Goal: Task Accomplishment & Management: Use online tool/utility

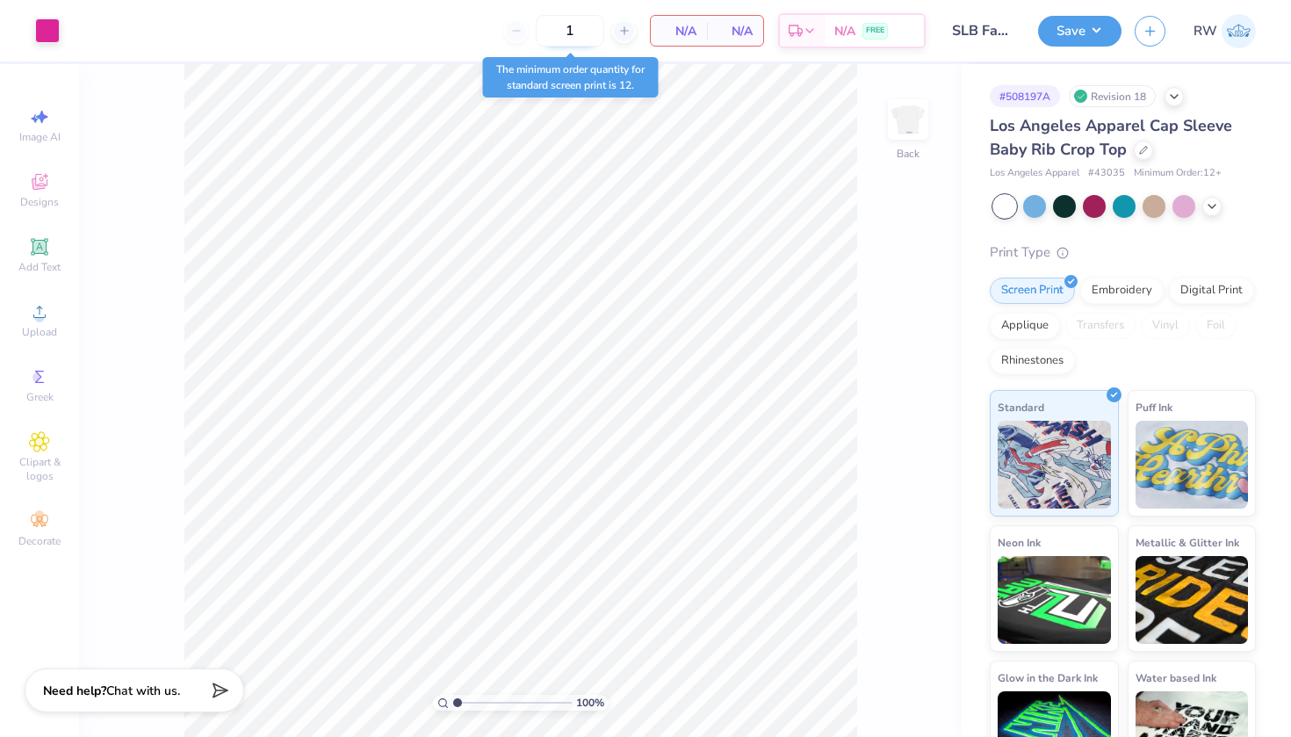
click at [582, 37] on input "1" at bounding box center [570, 31] width 68 height 32
type input "19"
click at [921, 123] on img at bounding box center [908, 119] width 70 height 70
click at [45, 30] on div at bounding box center [47, 29] width 25 height 25
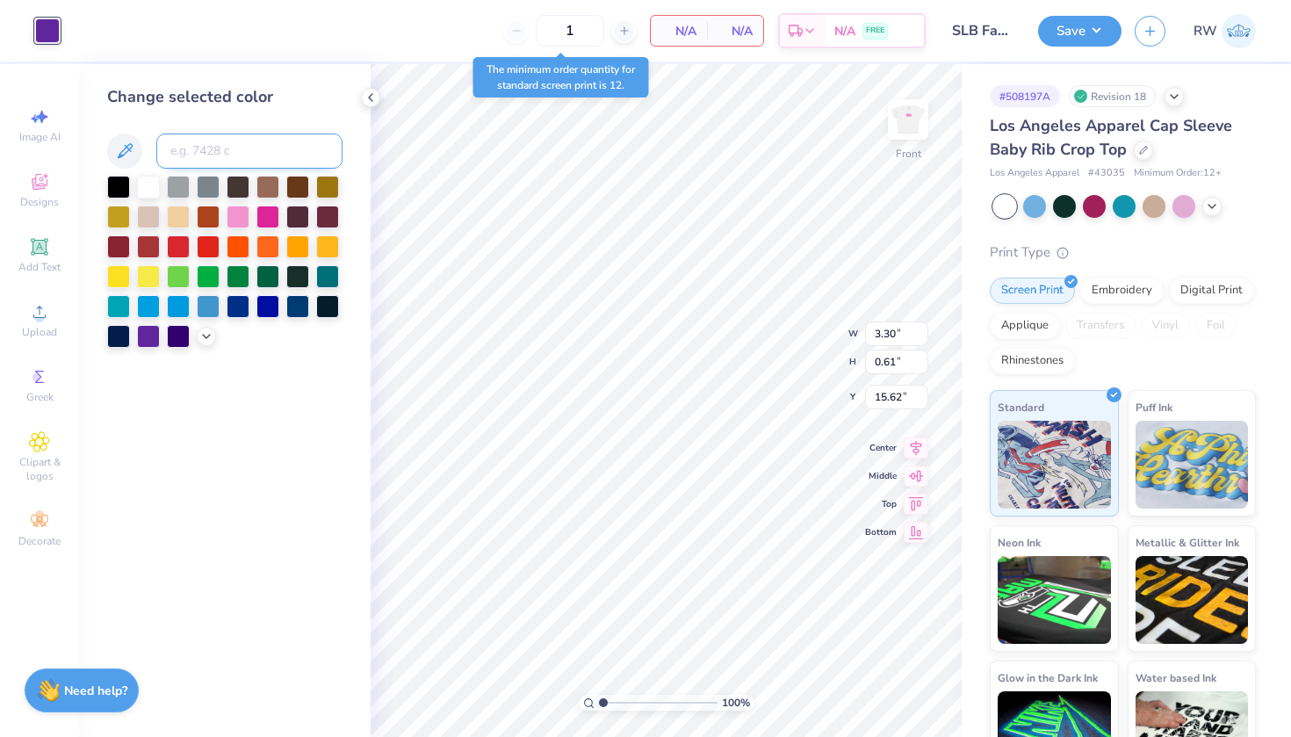
click at [198, 151] on input at bounding box center [249, 150] width 186 height 35
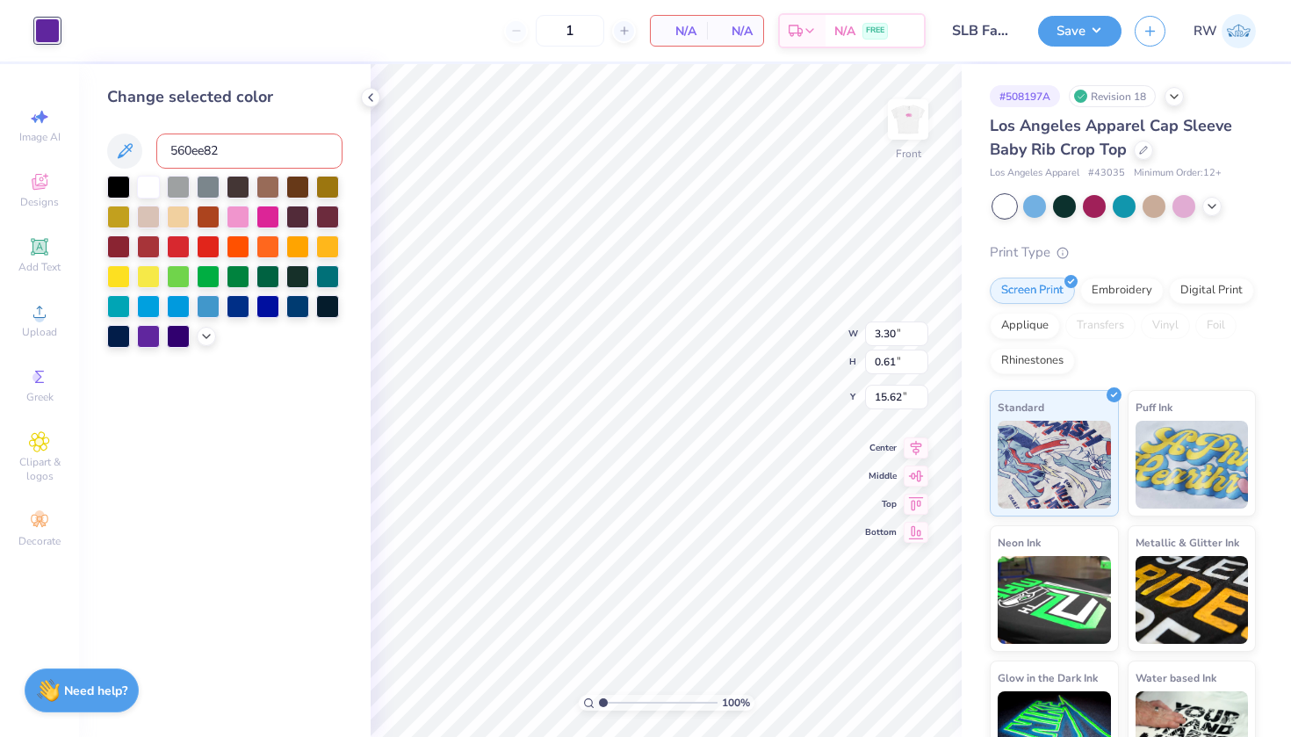
click at [206, 155] on input "560ee82" at bounding box center [249, 150] width 186 height 35
click at [218, 149] on input "560e82" at bounding box center [249, 150] width 186 height 35
type input "560e82"
click at [208, 336] on polyline at bounding box center [206, 335] width 7 height 4
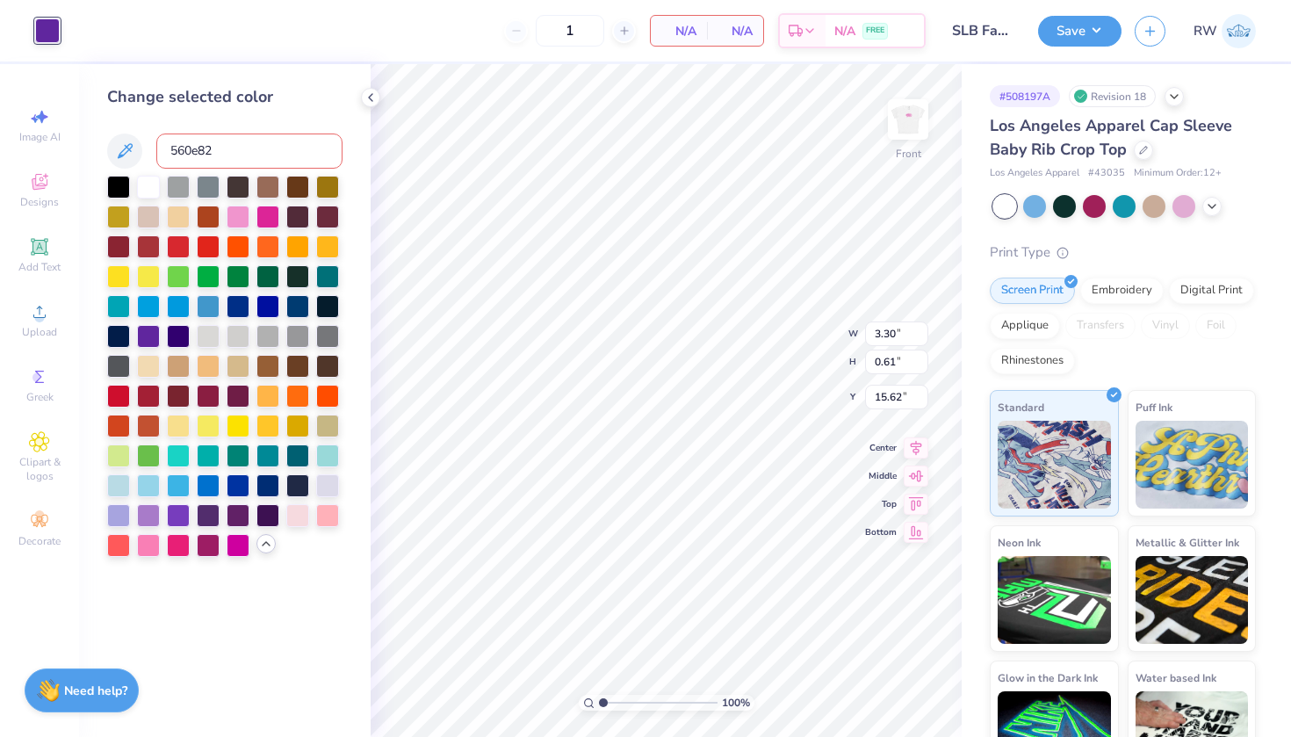
click at [236, 154] on input "560e82" at bounding box center [249, 150] width 186 height 35
click at [125, 148] on icon at bounding box center [124, 150] width 21 height 21
click at [241, 156] on input "560e82" at bounding box center [249, 150] width 186 height 35
click at [35, 31] on div at bounding box center [47, 30] width 25 height 25
click at [40, 31] on div at bounding box center [47, 30] width 25 height 25
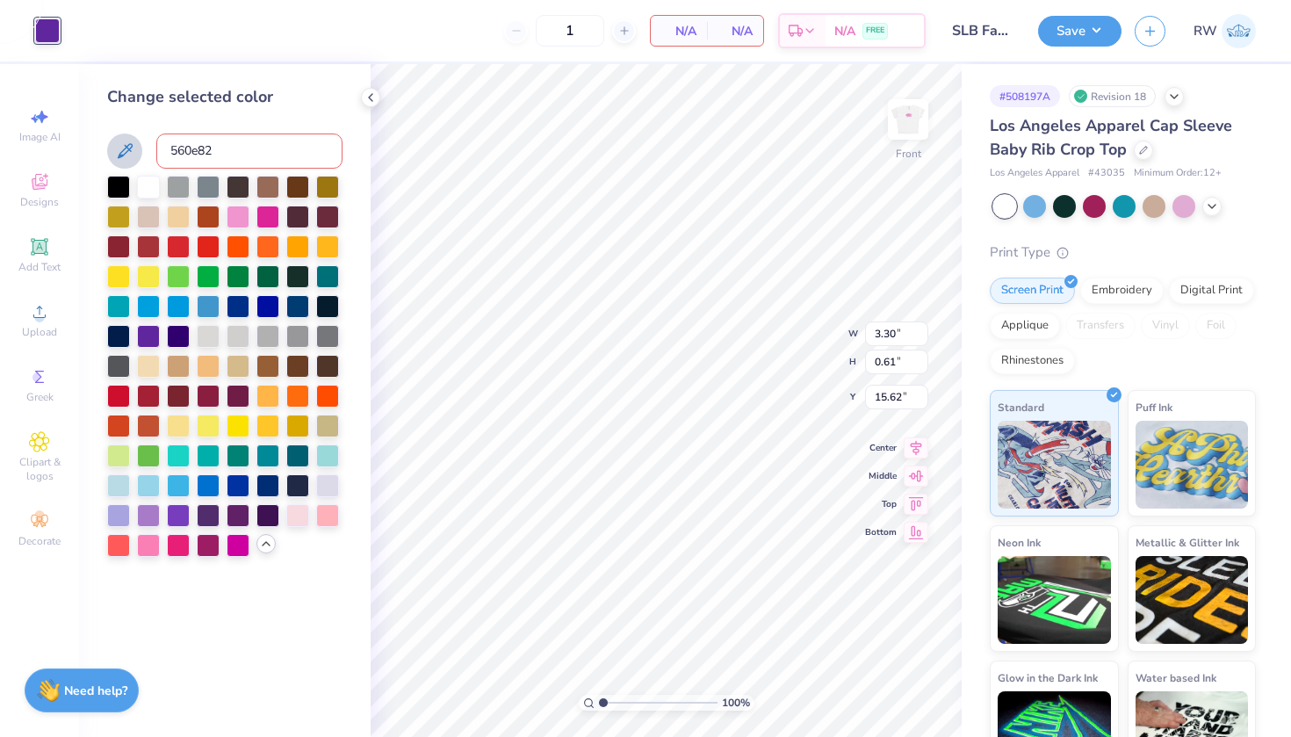
drag, startPoint x: 241, startPoint y: 155, endPoint x: 115, endPoint y: 155, distance: 125.6
click at [115, 155] on div "560e82" at bounding box center [224, 150] width 235 height 35
click at [132, 160] on icon at bounding box center [124, 150] width 21 height 21
click at [252, 156] on input "560e82" at bounding box center [249, 150] width 186 height 35
click at [263, 545] on icon at bounding box center [266, 543] width 14 height 14
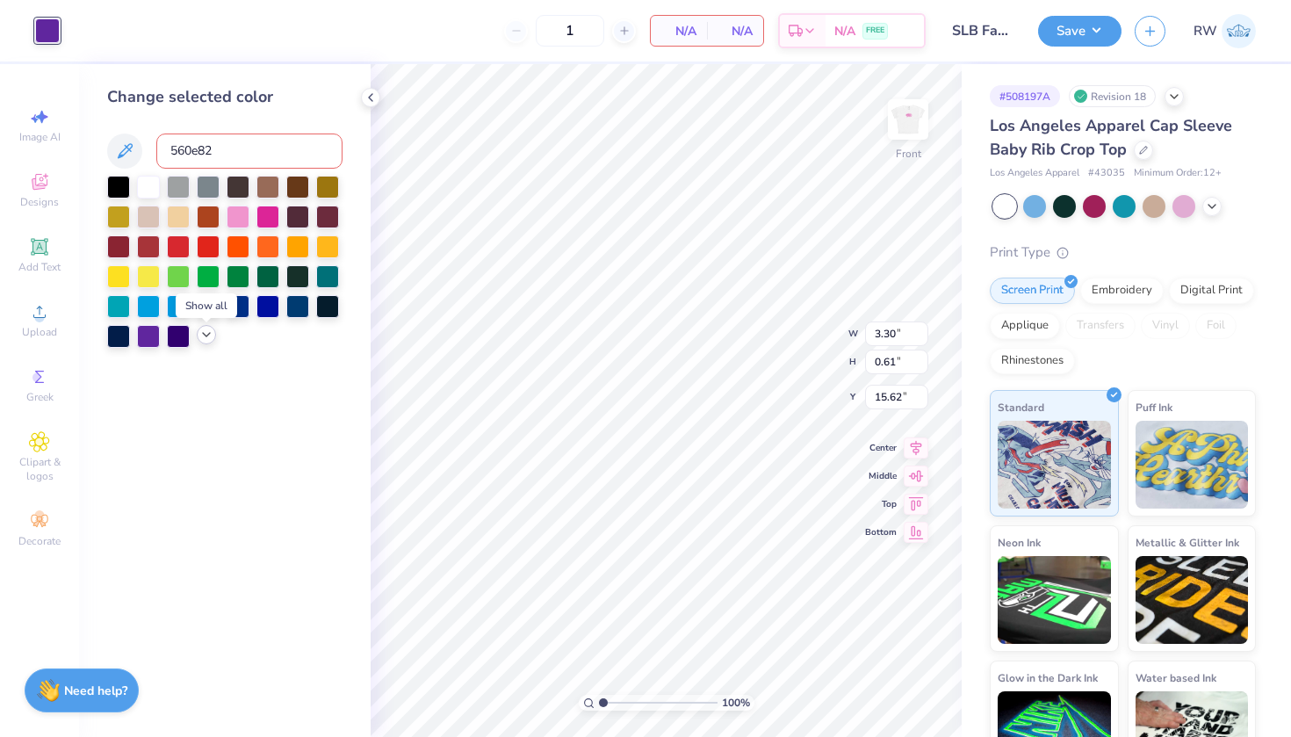
click at [206, 341] on icon at bounding box center [206, 335] width 14 height 14
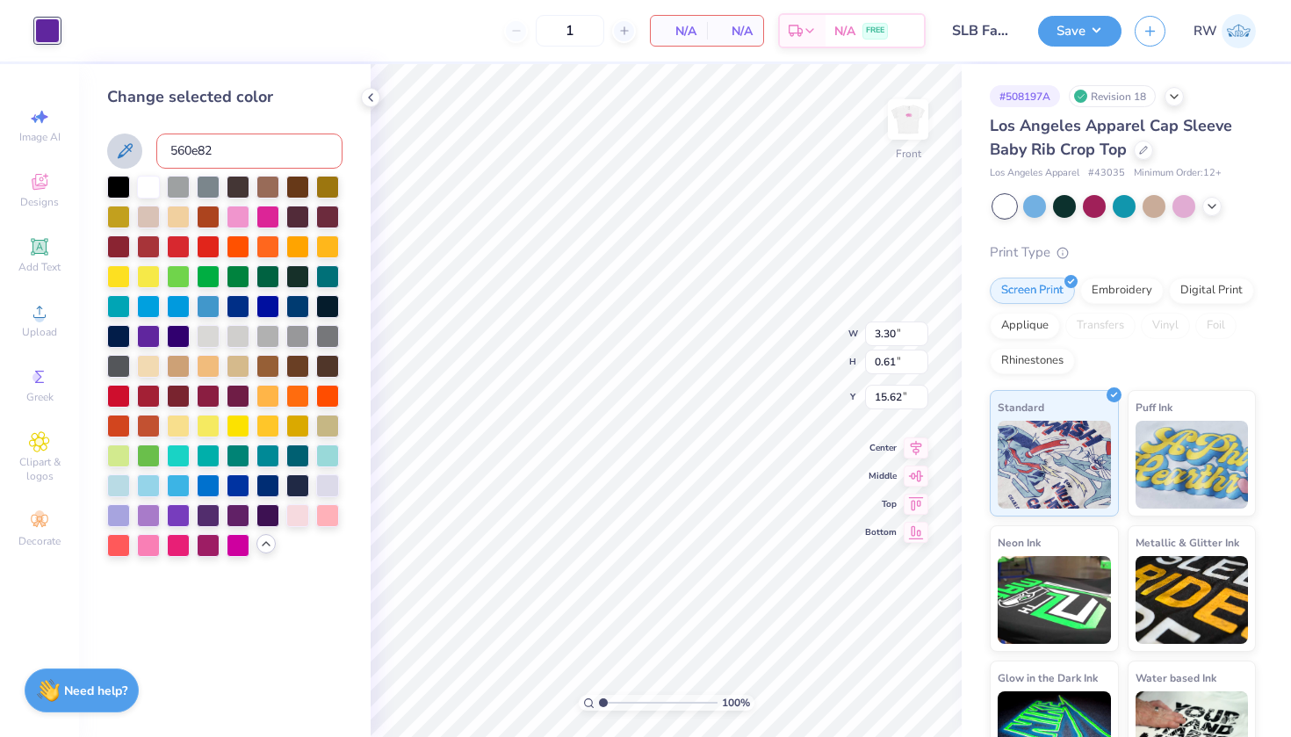
click at [133, 150] on icon at bounding box center [124, 150] width 21 height 21
click at [917, 112] on img at bounding box center [908, 119] width 70 height 70
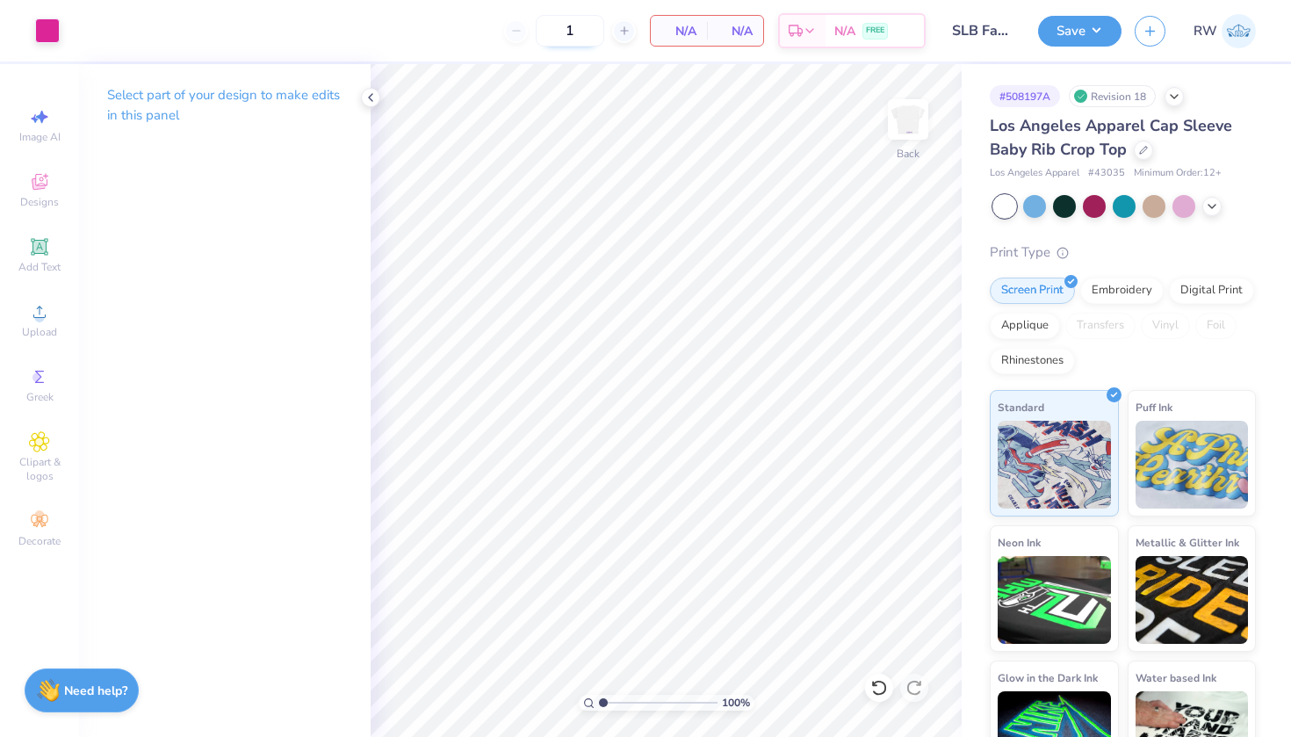
click at [573, 32] on input "1" at bounding box center [570, 31] width 68 height 32
type input "19"
click at [1166, 90] on div "# 508197A Revision 18" at bounding box center [1123, 96] width 266 height 22
click at [1171, 93] on icon at bounding box center [1174, 95] width 14 height 14
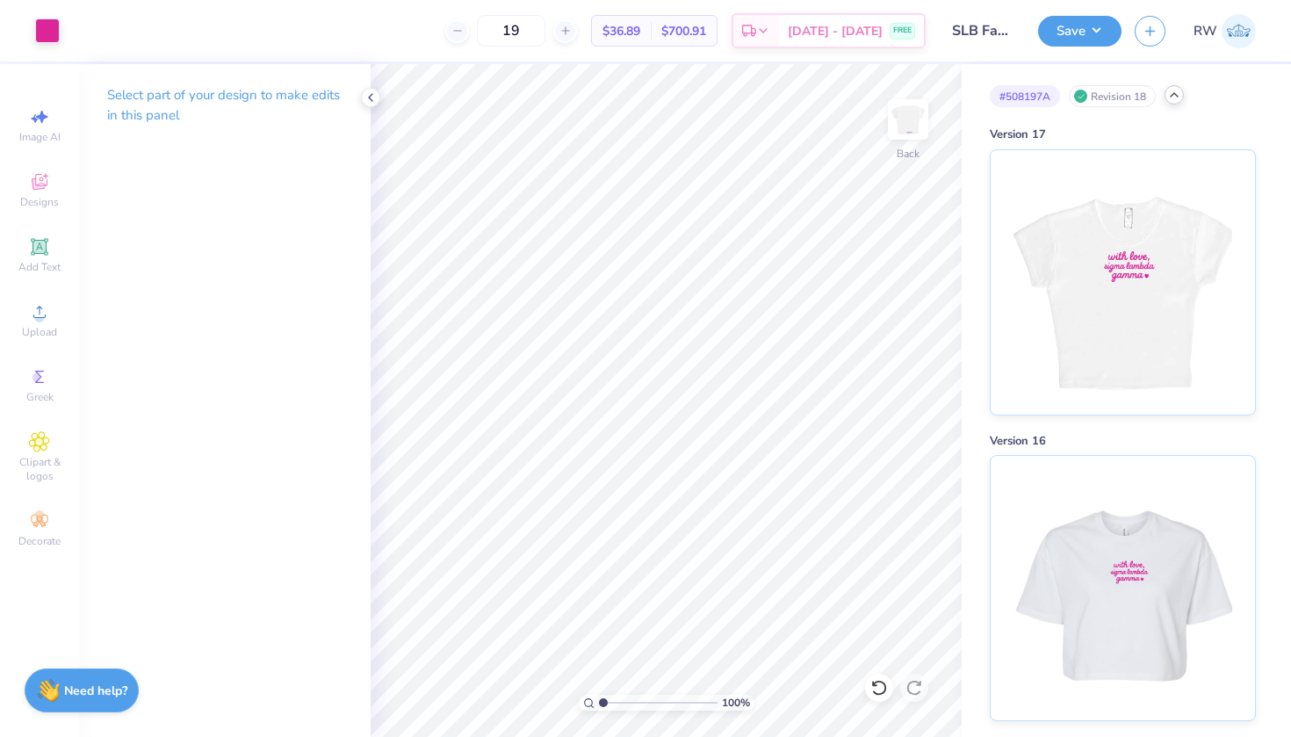
click at [1171, 93] on icon at bounding box center [1174, 95] width 14 height 14
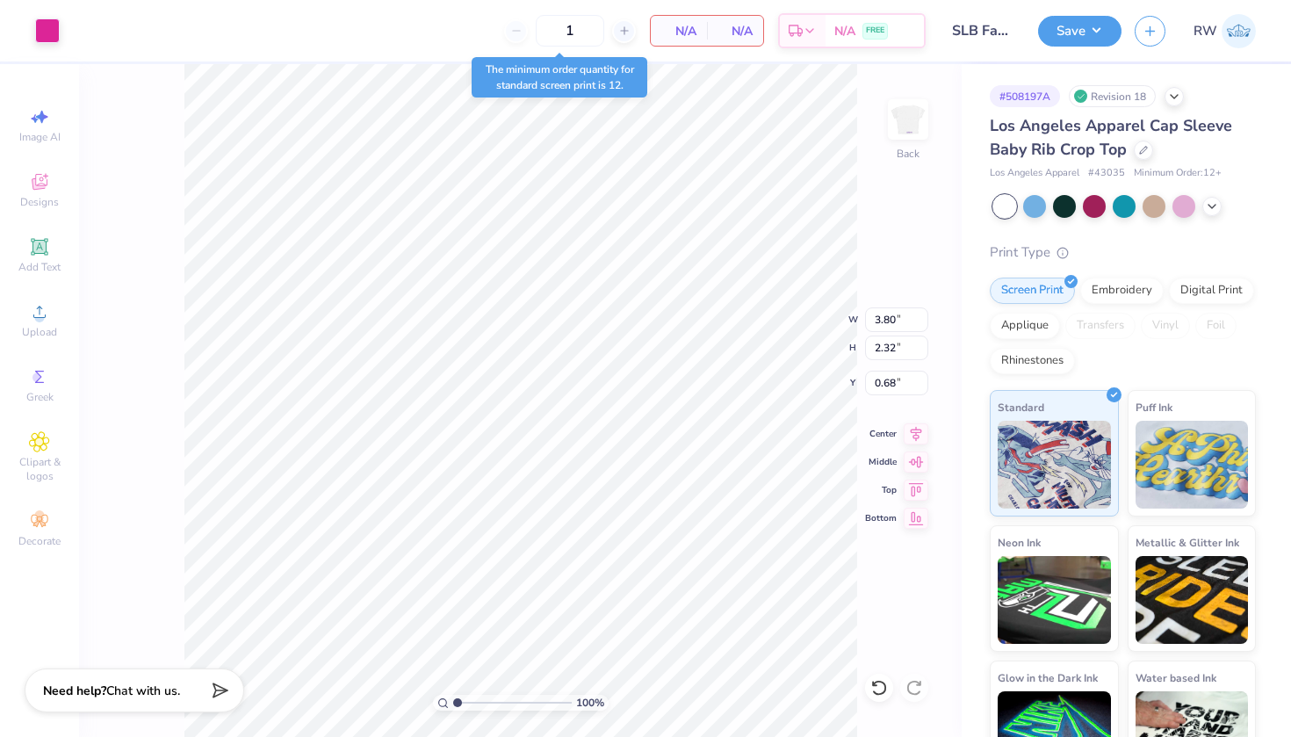
type input "2.40"
type input "0.68"
type input "2.32"
type input "2.11"
type input "0.52"
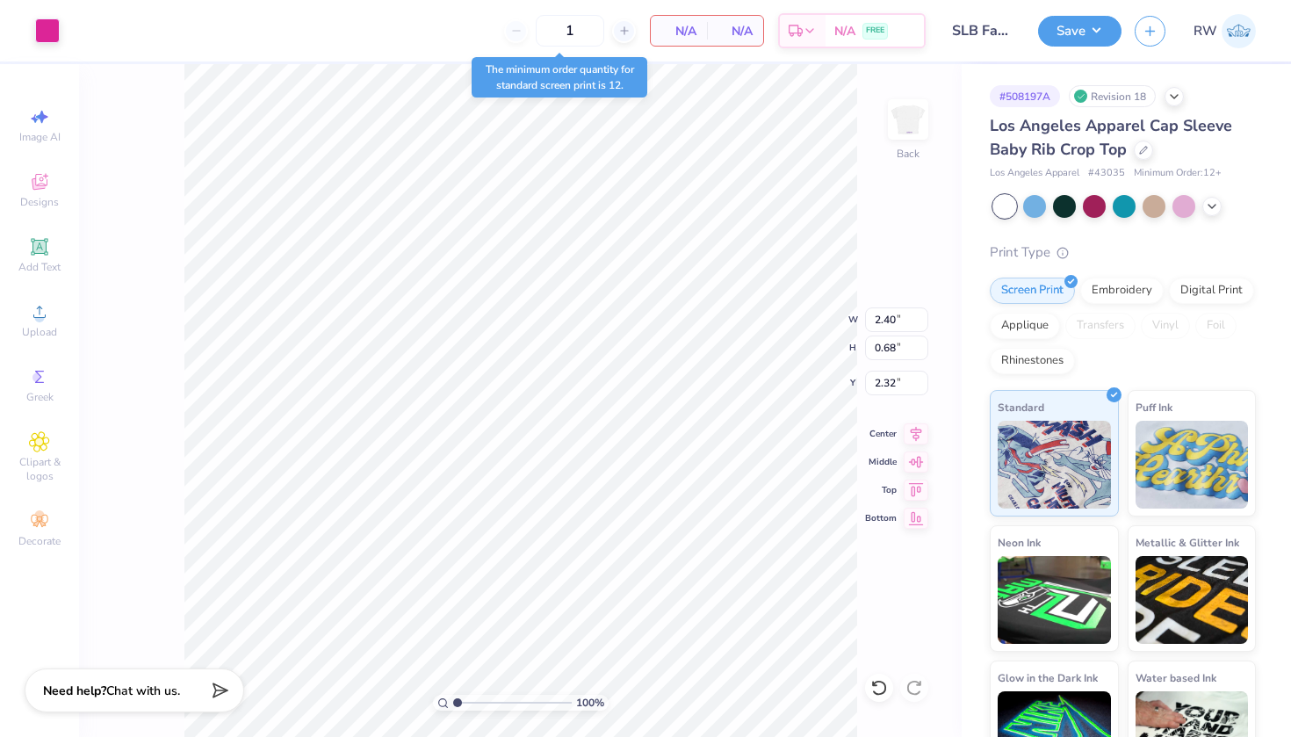
type input "1.49"
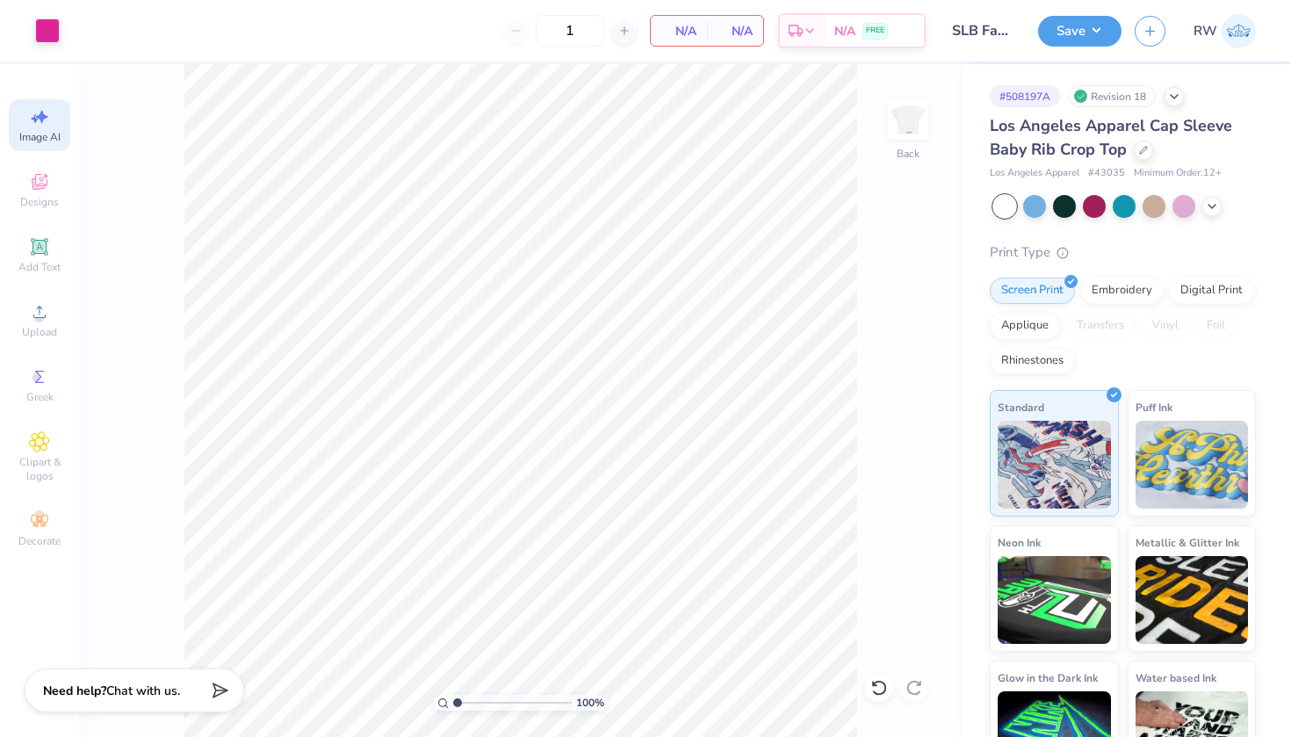
click at [47, 128] on div "Image AI" at bounding box center [39, 125] width 61 height 52
select select "4"
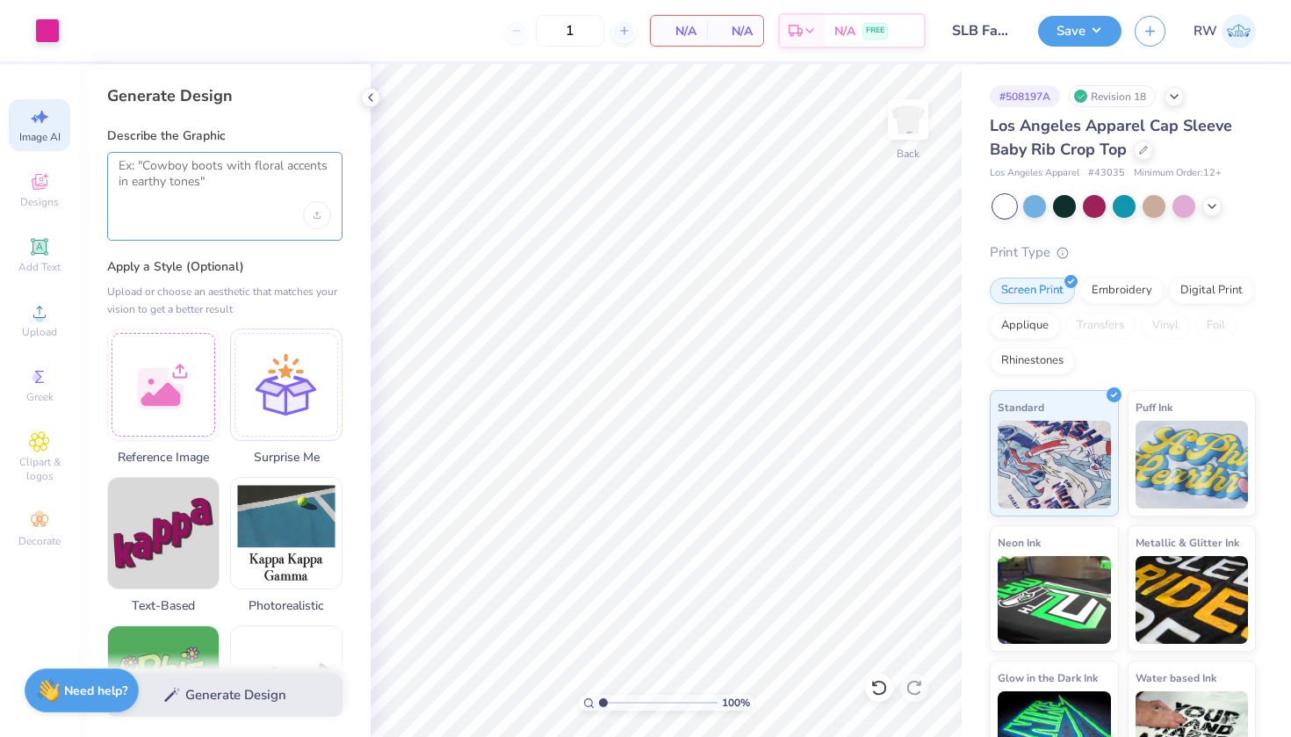
click at [264, 179] on textarea at bounding box center [225, 180] width 212 height 44
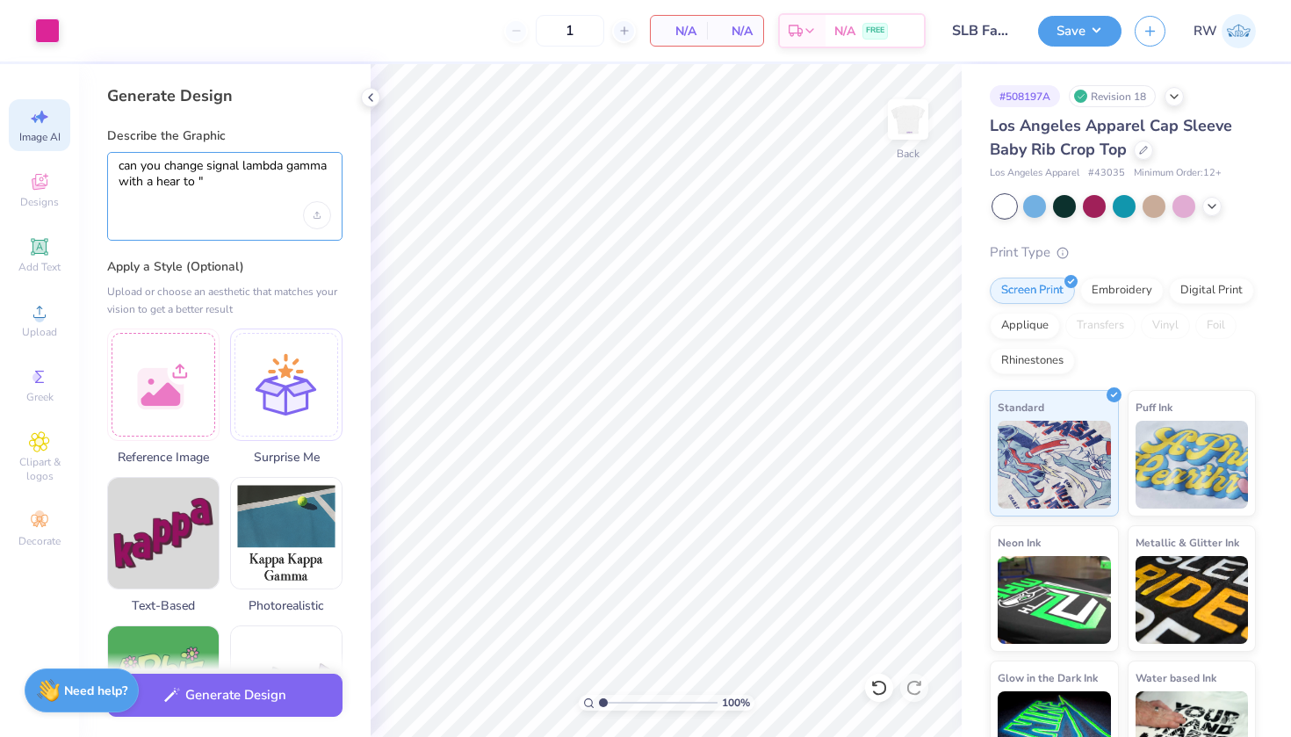
click at [208, 166] on textarea "can you change signal lambda gamma with a hear to "" at bounding box center [225, 180] width 212 height 44
click at [315, 179] on textarea "can you change with love, signal lambda gamma with a hear to "" at bounding box center [225, 180] width 212 height 44
click at [271, 181] on textarea "can you change with love, signal lambda gamma with a hear to "" at bounding box center [225, 180] width 212 height 44
click at [266, 182] on textarea "can you change with love, signal lambda gamma with a hear to "" at bounding box center [225, 180] width 212 height 44
click at [268, 183] on textarea "can you change with love, signal lambda gamma with a hear to "" at bounding box center [225, 180] width 212 height 44
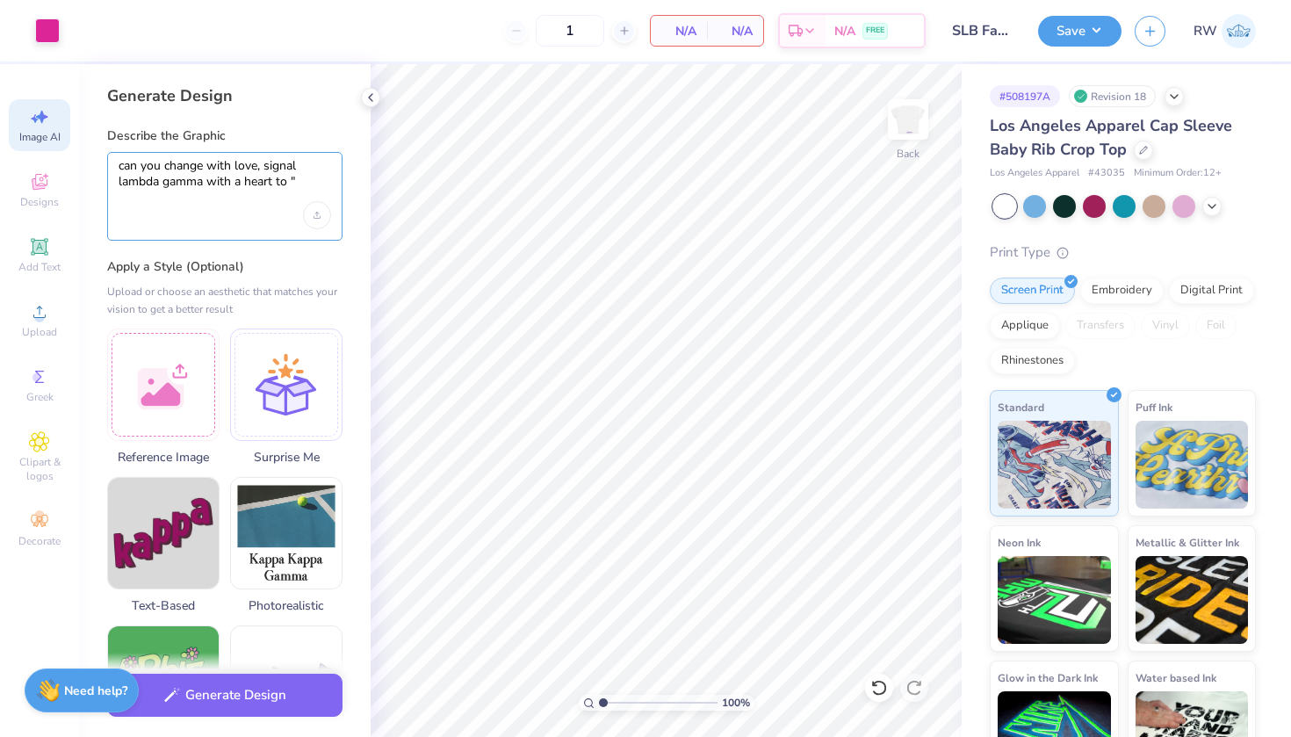
click at [307, 177] on textarea "can you change with love, signal lambda gamma with a heart to "" at bounding box center [225, 180] width 212 height 44
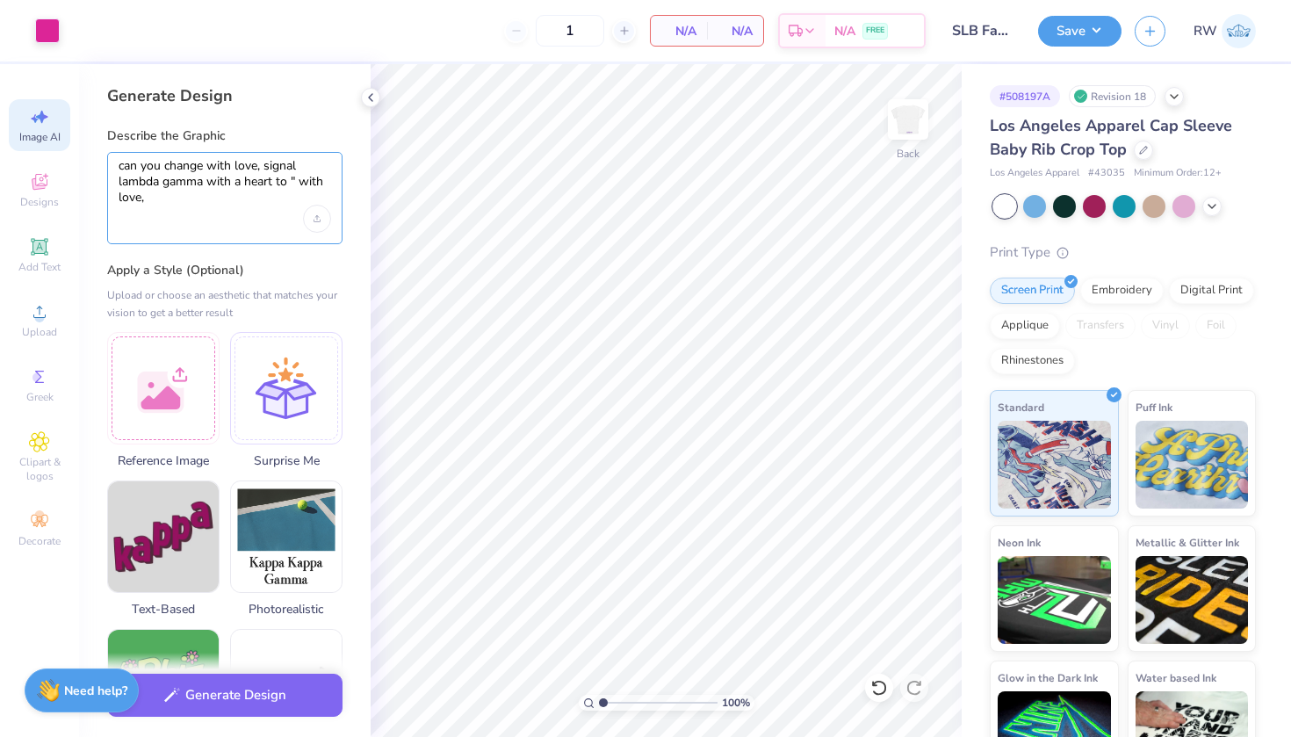
paste textarea "Sigma Lambda Gamma National Sorority, Inc."
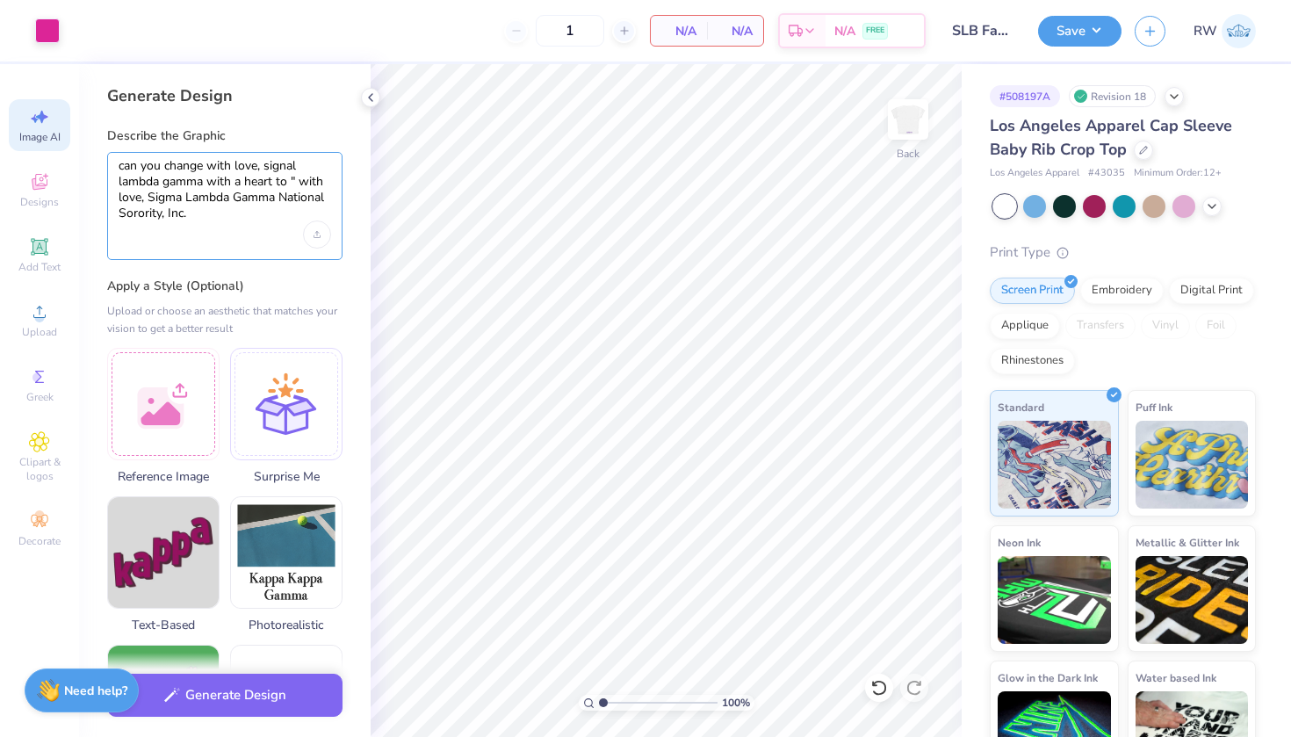
click at [306, 182] on textarea "can you change with love, signal lambda gamma with a heart to " with love, Sigm…" at bounding box center [225, 189] width 212 height 63
click at [123, 199] on textarea "can you change with love, signal lambda gamma with a heart to " With love, Sigm…" at bounding box center [225, 189] width 212 height 63
click at [198, 214] on textarea "can you change with love, signal lambda gamma with a heart to " With Love, Sigm…" at bounding box center [225, 189] width 212 height 63
type textarea "can you change with love, signal lambda gamma with a heart to " With Love, Sigm…"
click at [322, 226] on div "Upload image" at bounding box center [317, 234] width 28 height 28
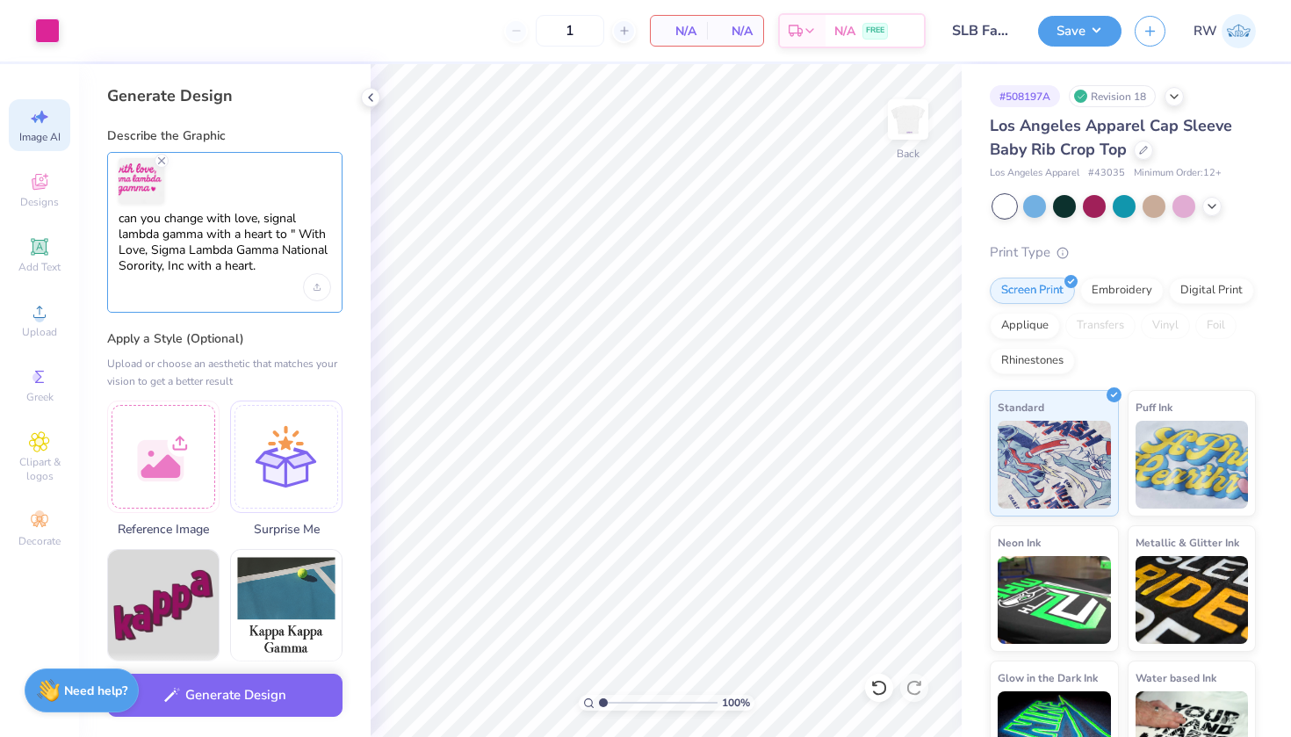
drag, startPoint x: 269, startPoint y: 270, endPoint x: 113, endPoint y: 216, distance: 164.7
click at [113, 216] on div "can you change with love, signal lambda gamma with a heart to " With Love, Sigm…" at bounding box center [224, 232] width 235 height 161
click at [251, 698] on button "Generate Design" at bounding box center [224, 690] width 235 height 43
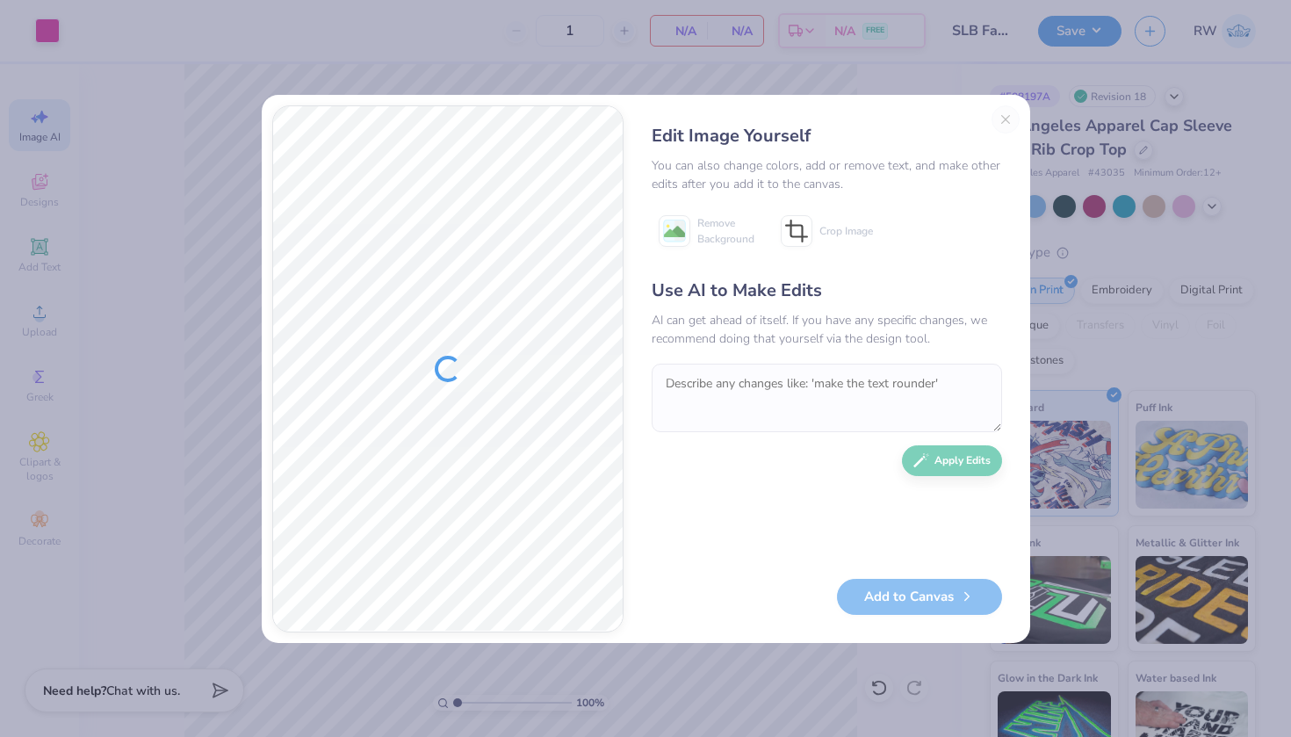
click at [1009, 114] on div "Edit Image Yourself You can also change colors, add or remove text, and make ot…" at bounding box center [826, 368] width 385 height 527
click at [1006, 126] on div "Edit Image Yourself You can also change colors, add or remove text, and make ot…" at bounding box center [826, 368] width 385 height 527
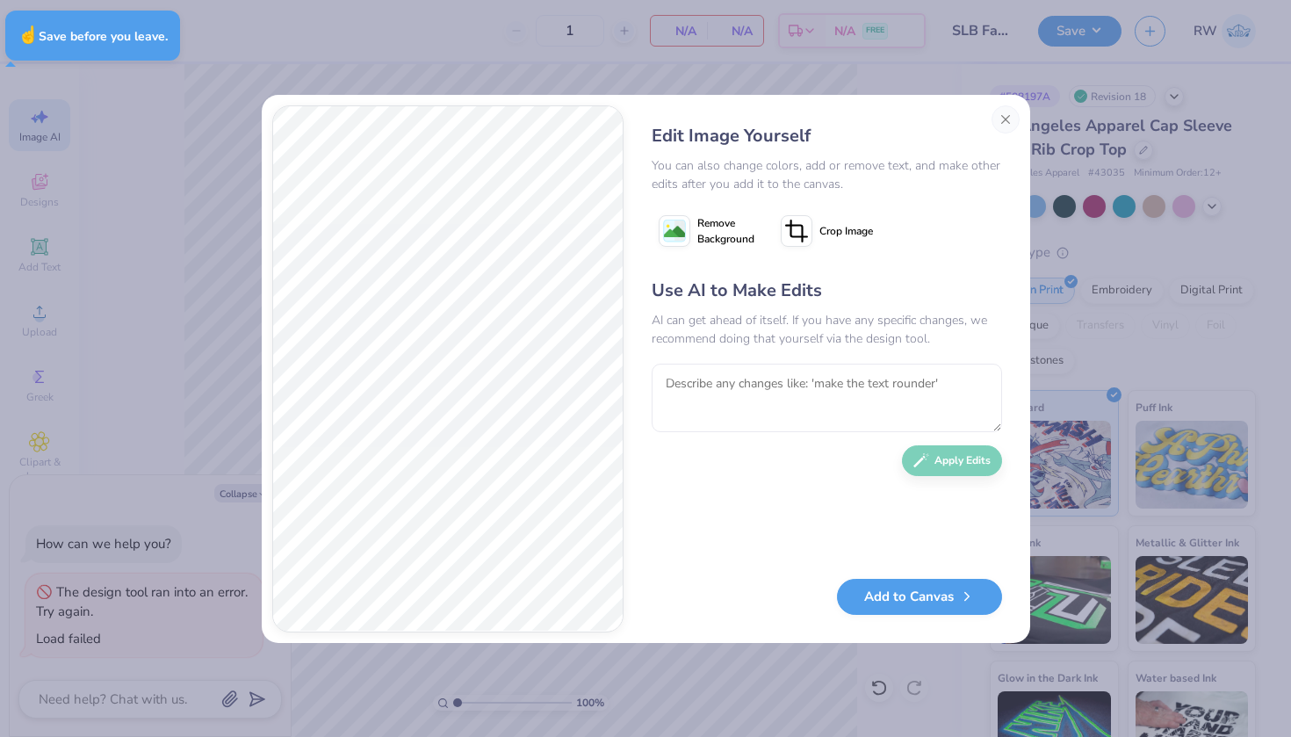
type textarea "x"
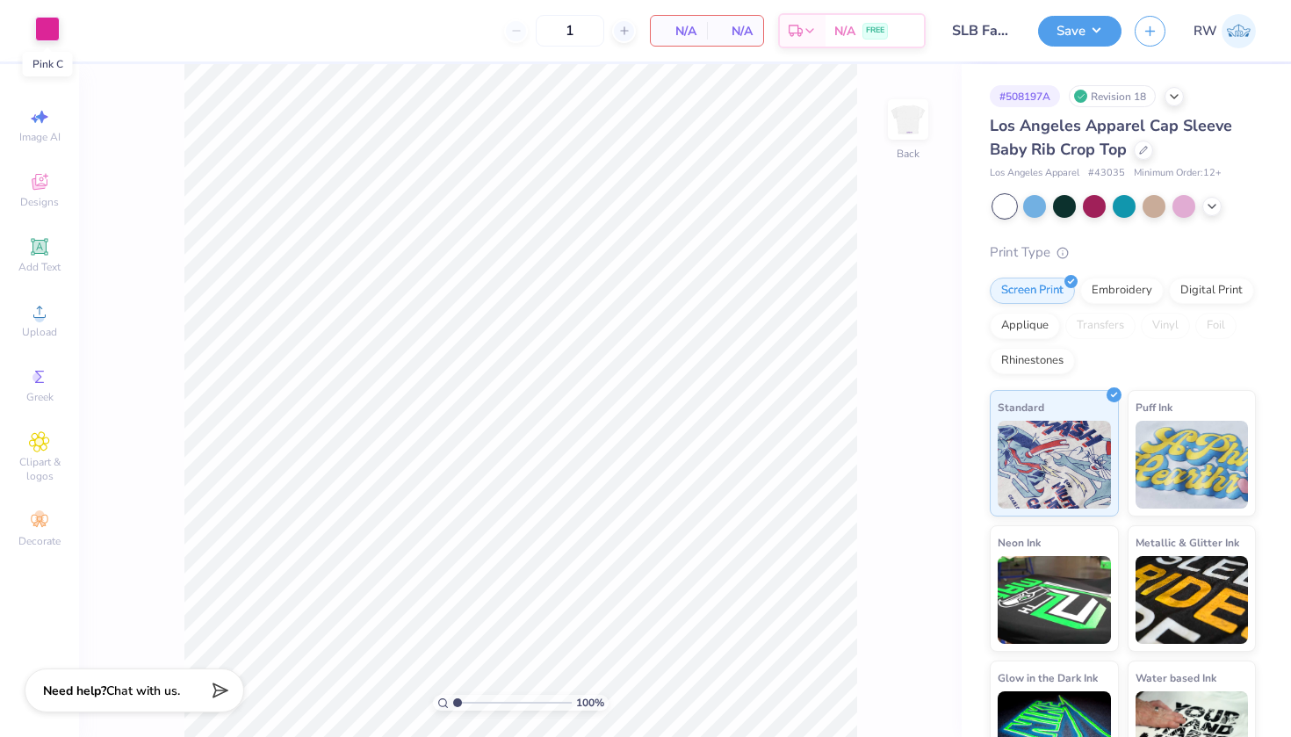
click at [47, 35] on div at bounding box center [47, 29] width 25 height 25
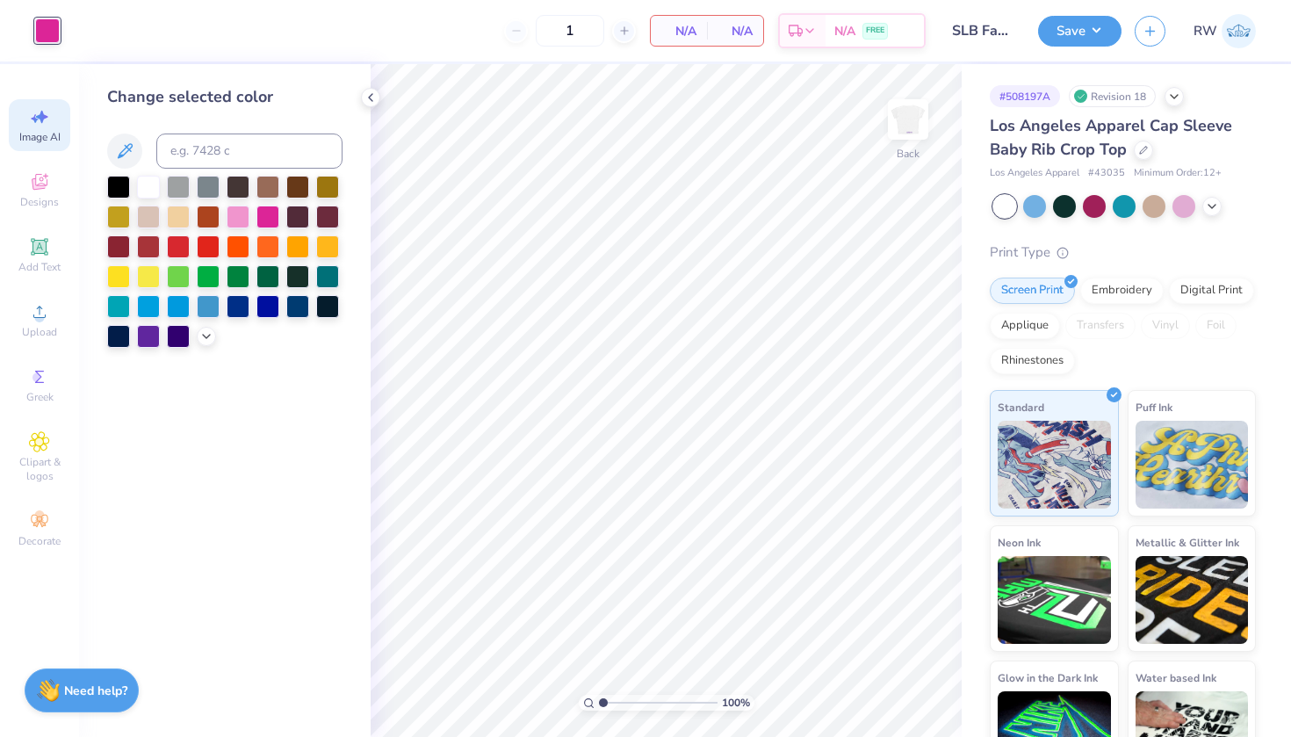
click at [40, 142] on span "Image AI" at bounding box center [39, 137] width 41 height 14
select select "4"
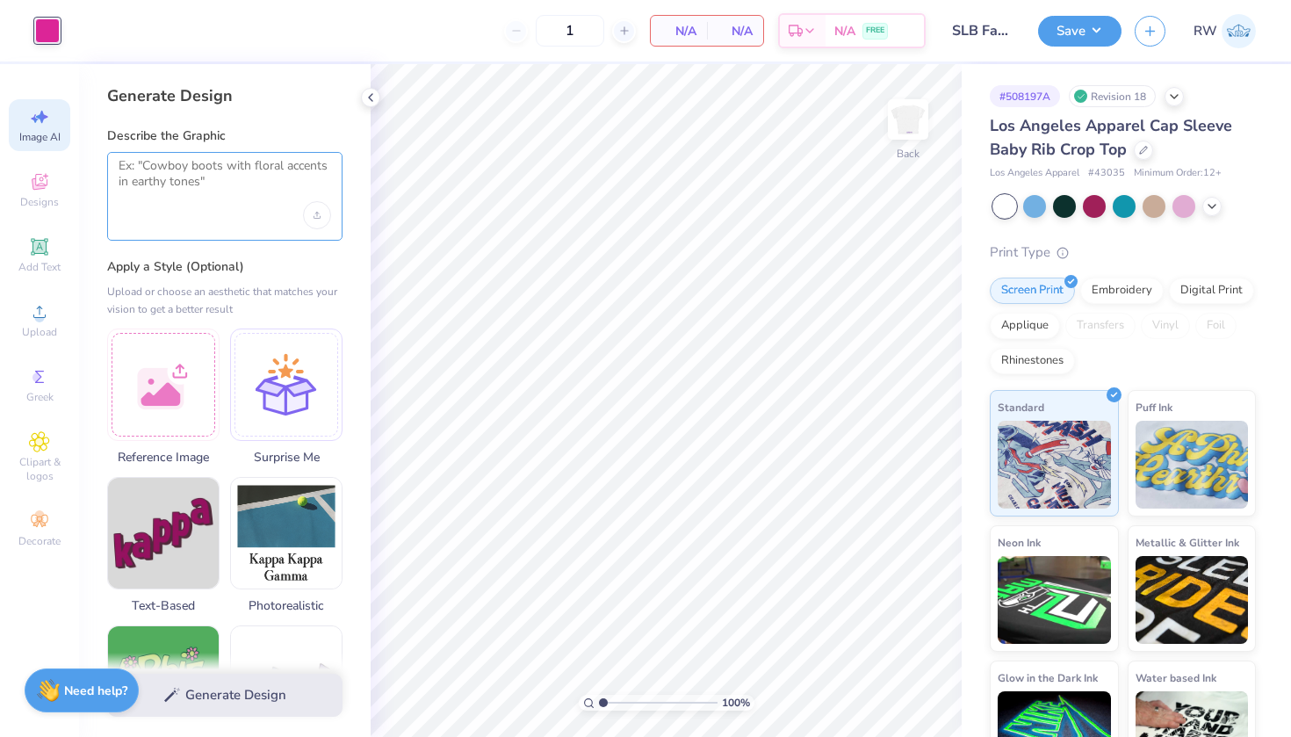
click at [207, 164] on textarea at bounding box center [225, 180] width 212 height 44
paste textarea "can you change with love, signal lambda gamma with a heart to " With Love, Sigm…"
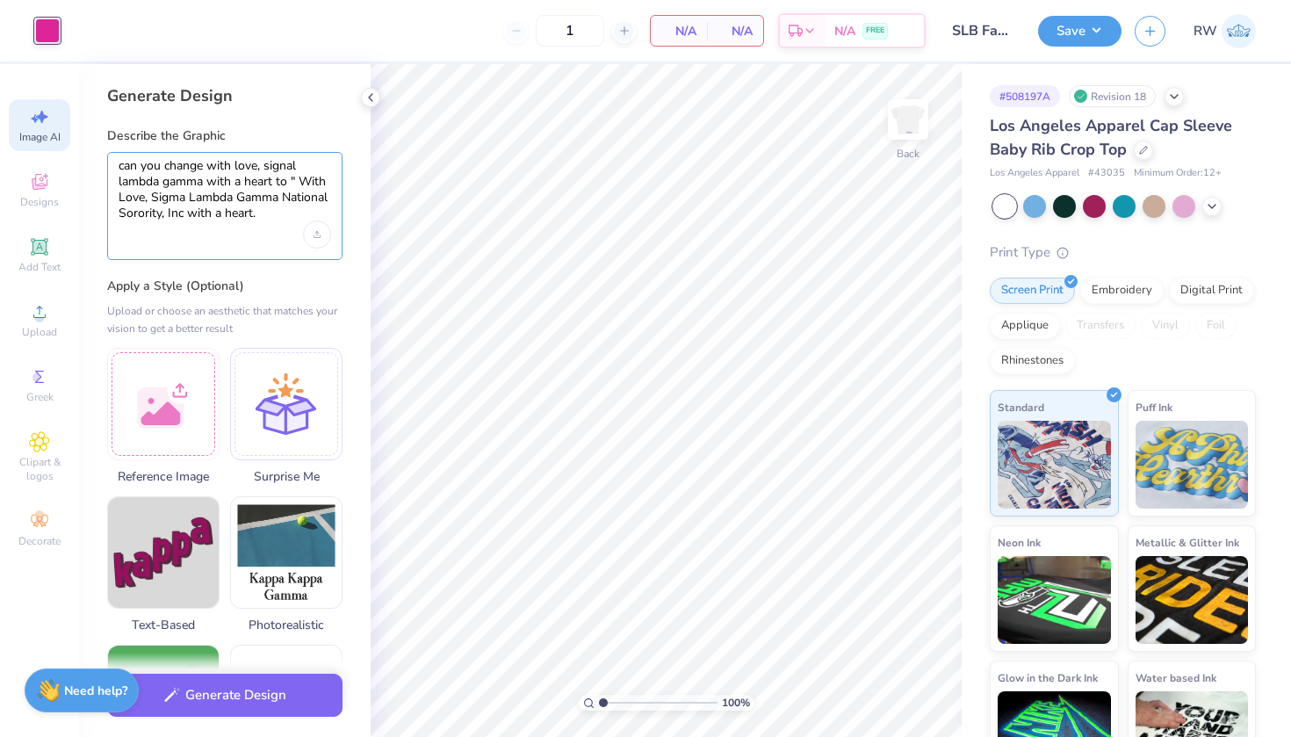
click at [300, 169] on textarea "can you change with love, signal lambda gamma with a heart to " With Love, Sigm…" at bounding box center [225, 189] width 212 height 63
drag, startPoint x: 242, startPoint y: 184, endPoint x: 332, endPoint y: 186, distance: 89.6
click at [332, 186] on div "can you change with love, sigma lambda gamma with a heart to " With Love, Sigma…" at bounding box center [224, 206] width 235 height 108
click at [275, 217] on textarea "can you change with love, sigma lambda gamma " With Love, Sigma Lambda Gamma Na…" at bounding box center [225, 189] width 212 height 63
drag, startPoint x: 275, startPoint y: 217, endPoint x: 187, endPoint y: 216, distance: 87.8
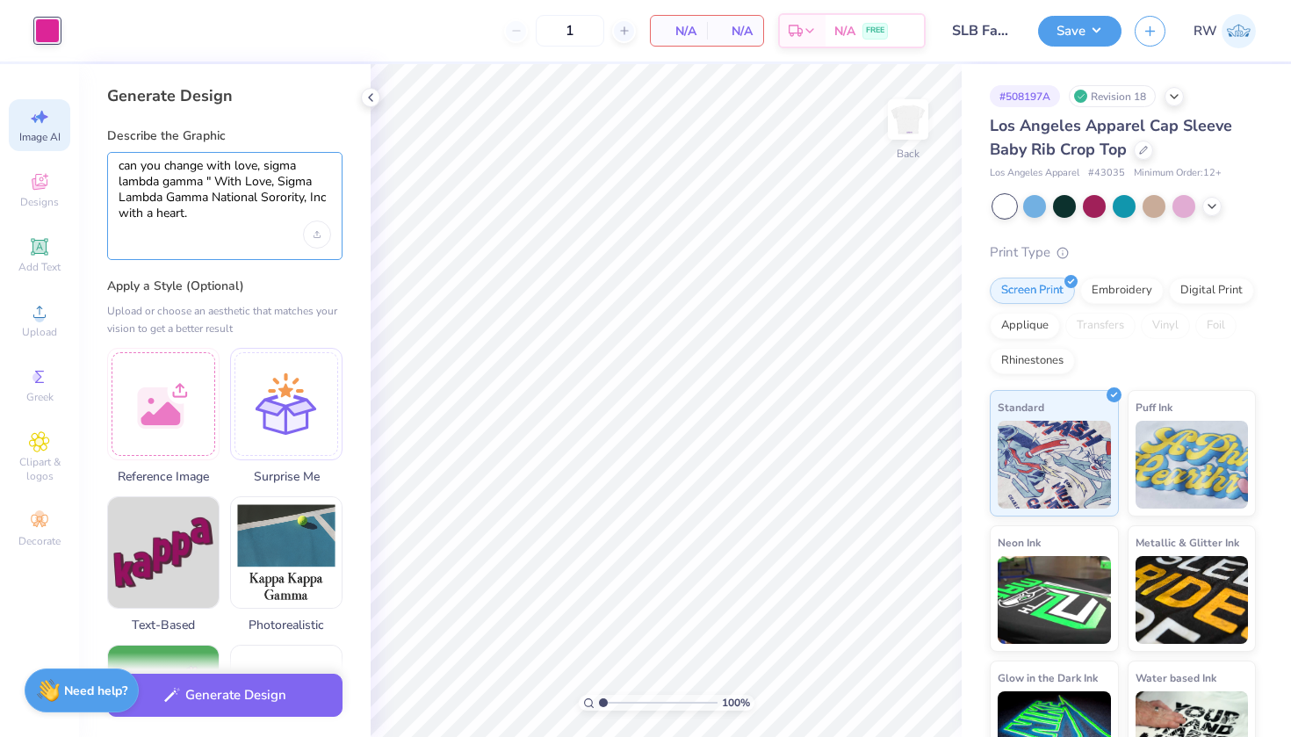
click at [187, 216] on textarea "can you change with love, sigma lambda gamma " With Love, Sigma Lambda Gamma Na…" at bounding box center [225, 189] width 212 height 63
type textarea "can you change with love, sigma lambda gamma " With Love, Sigma Lambda Gamma Na…"
click at [316, 237] on div "Upload image" at bounding box center [317, 234] width 28 height 28
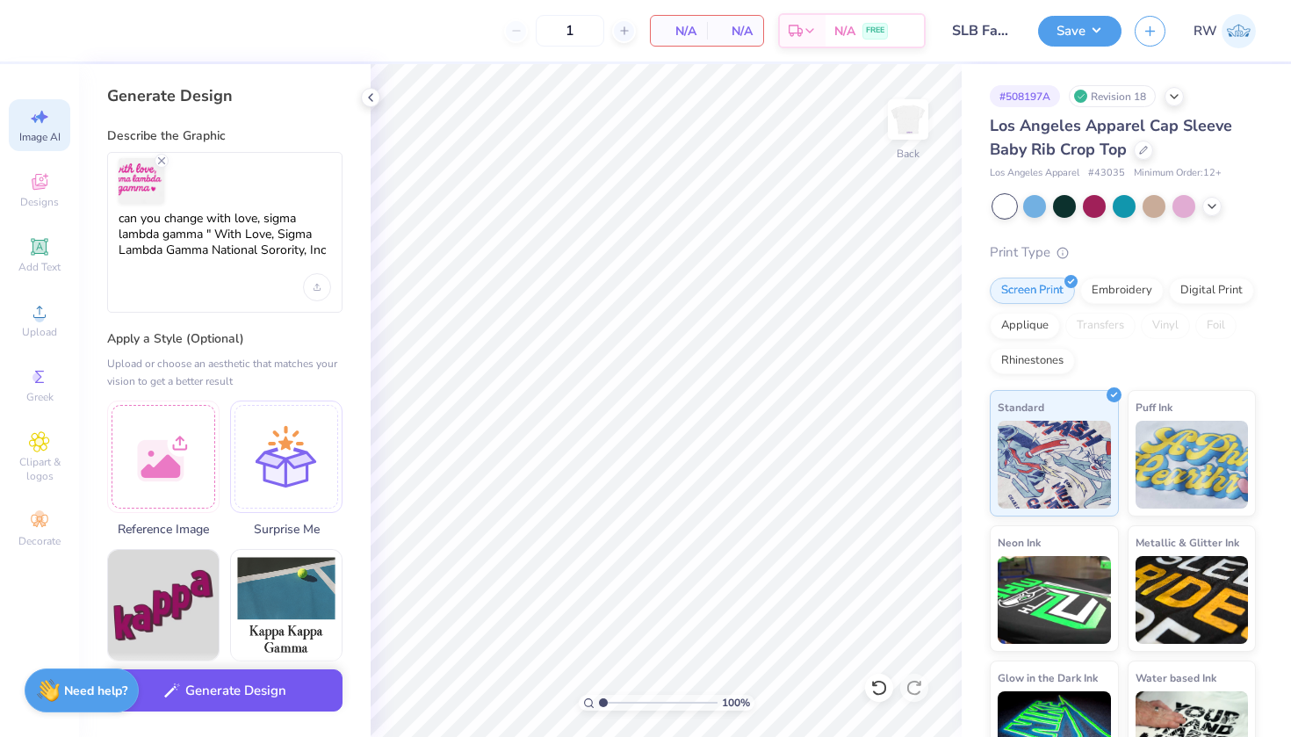
click at [284, 695] on button "Generate Design" at bounding box center [224, 690] width 235 height 43
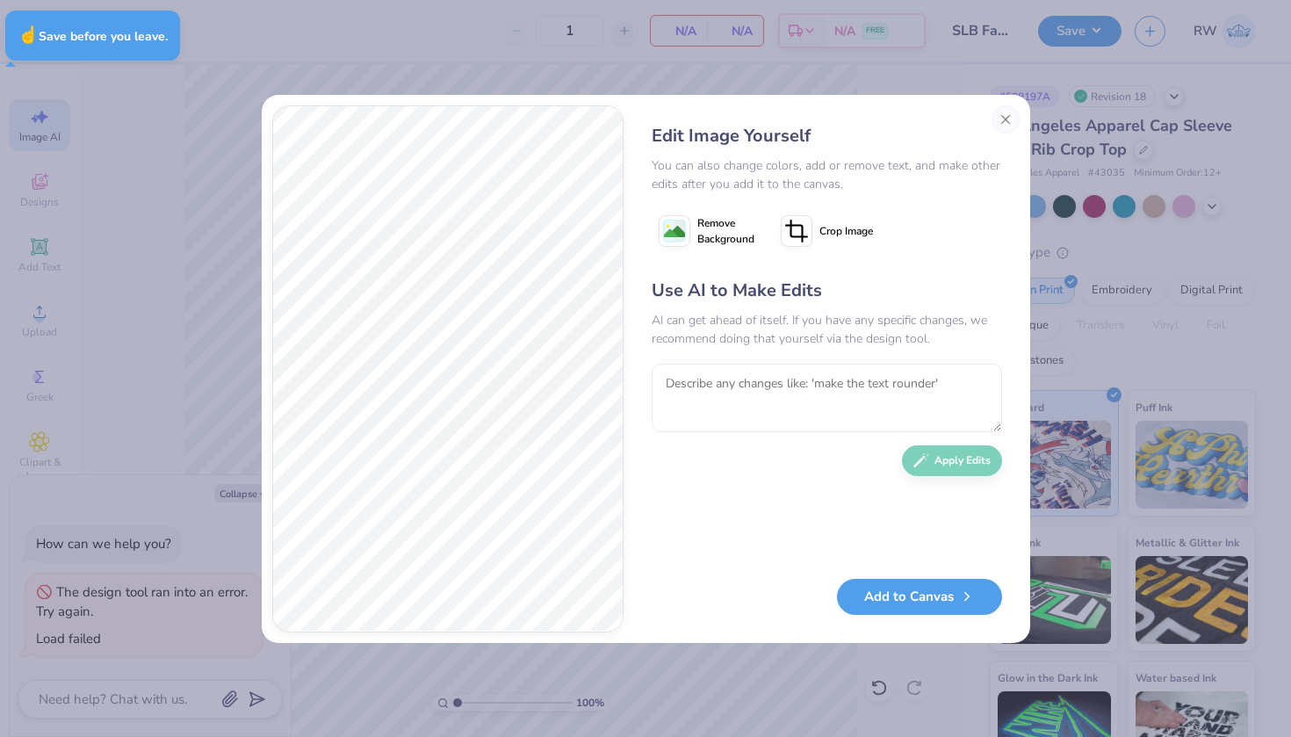
type textarea "x"
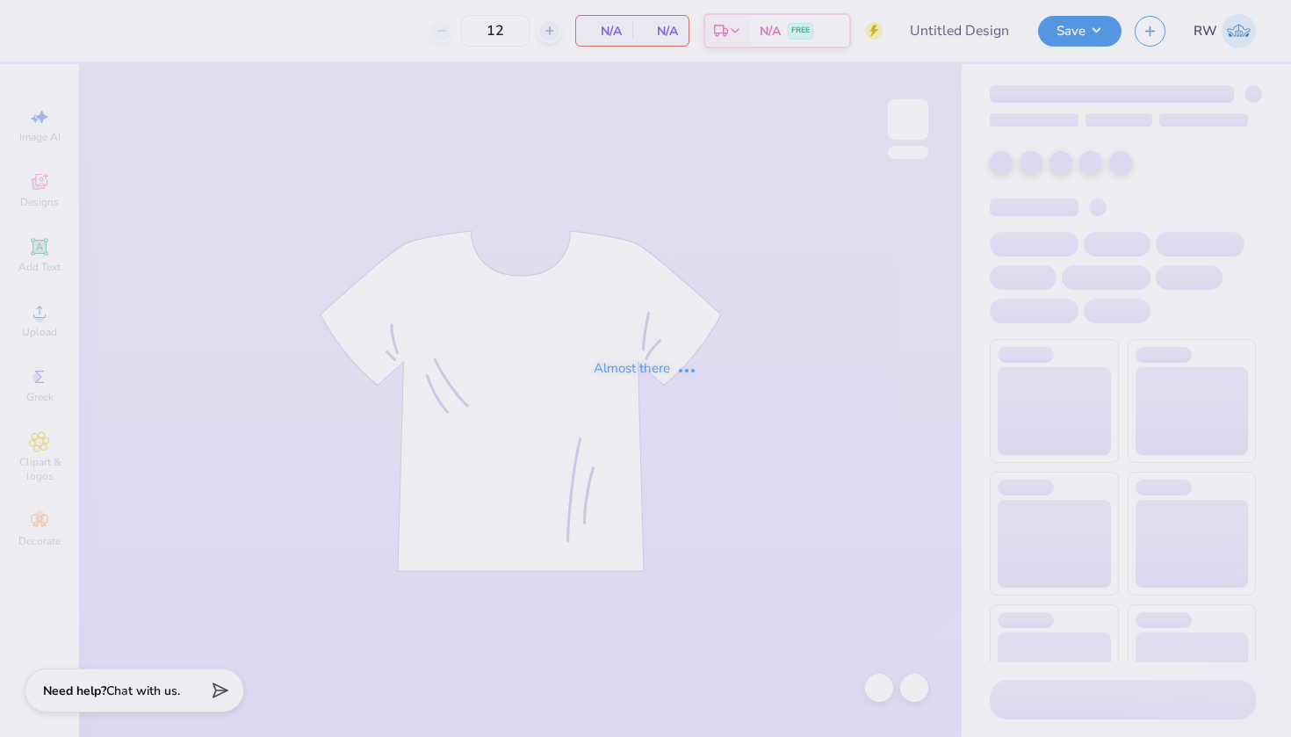
type input "SLB Fall Baby Tees"
type input "1"
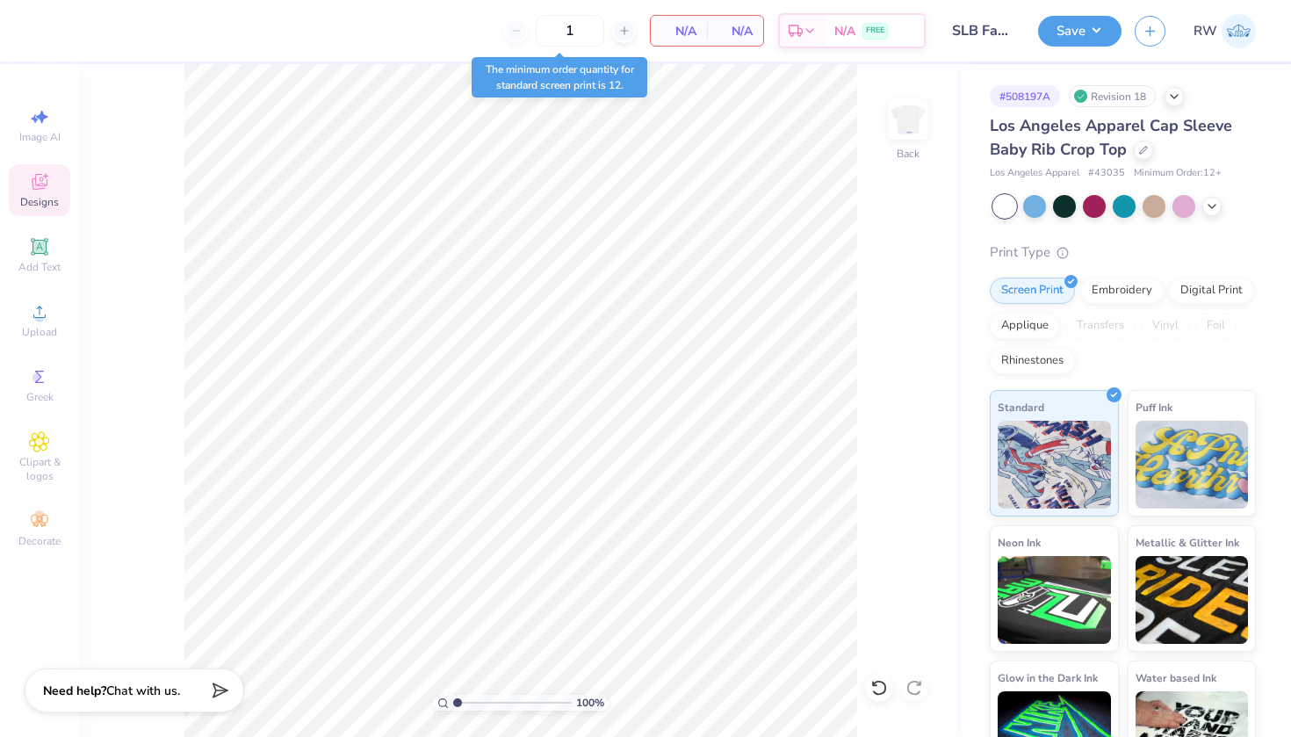
click at [35, 193] on div "Designs" at bounding box center [39, 190] width 61 height 52
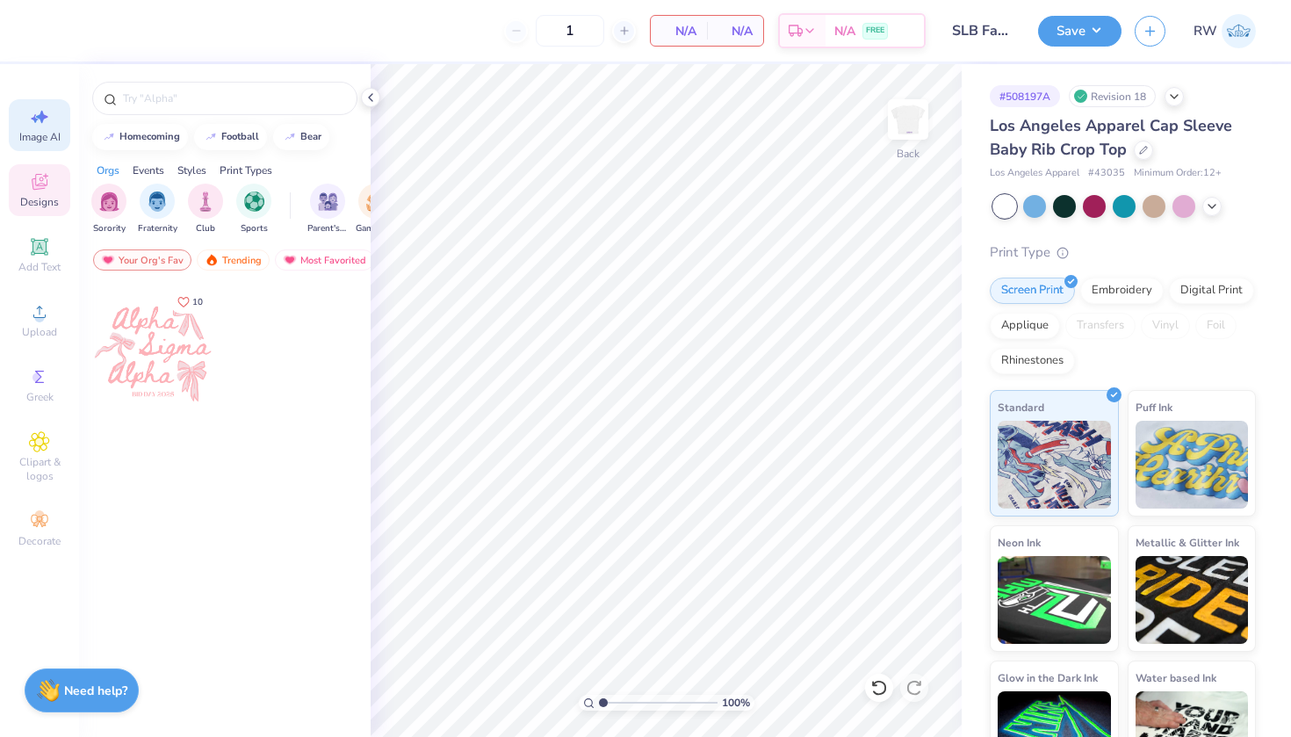
click at [37, 128] on div "Image AI" at bounding box center [39, 125] width 61 height 52
select select "4"
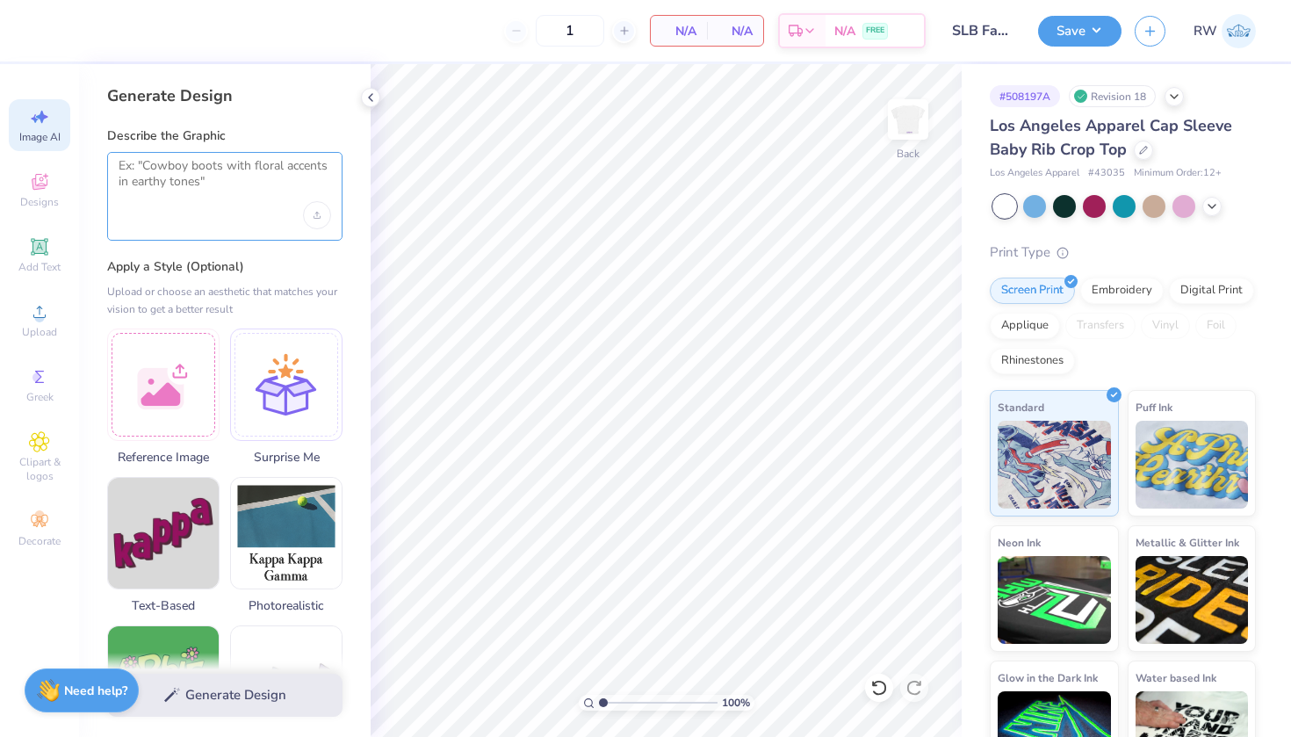
click at [179, 162] on textarea at bounding box center [225, 180] width 212 height 44
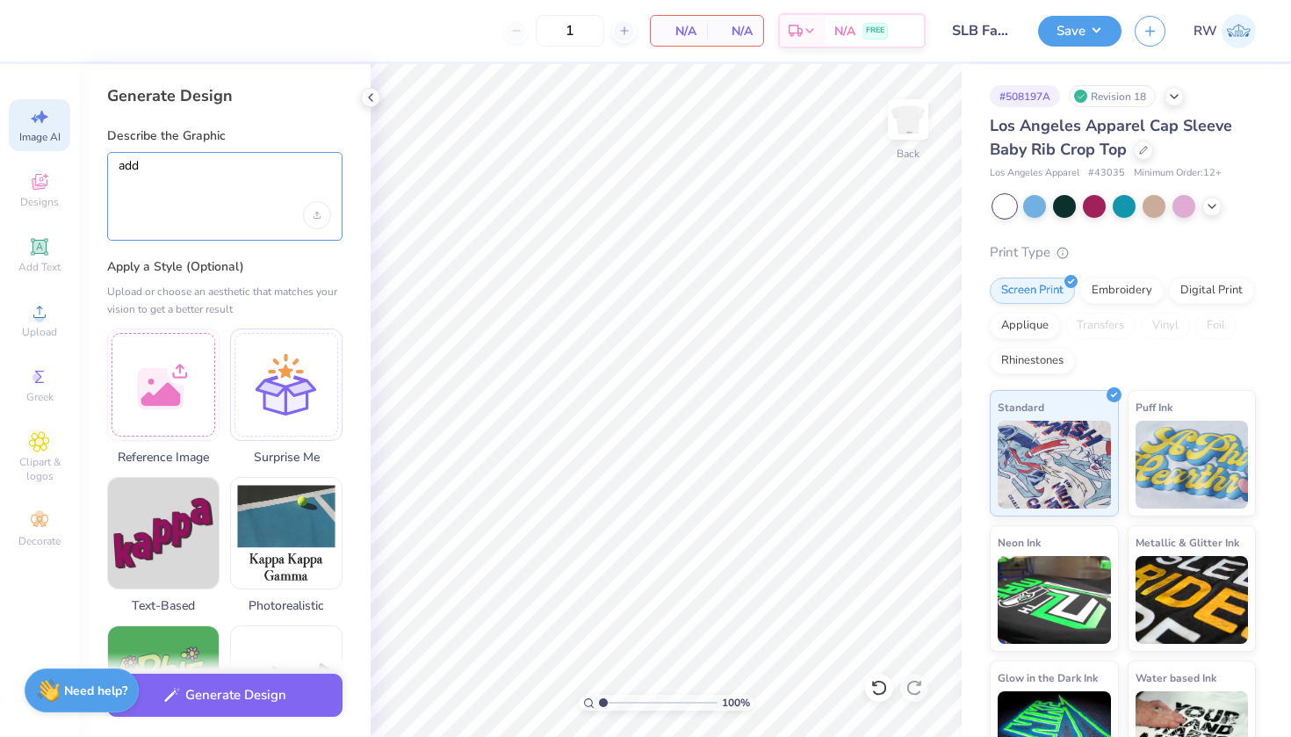
paste textarea "can you change with love, signal lambda gamma with a heart to " With Love, Sigm…"
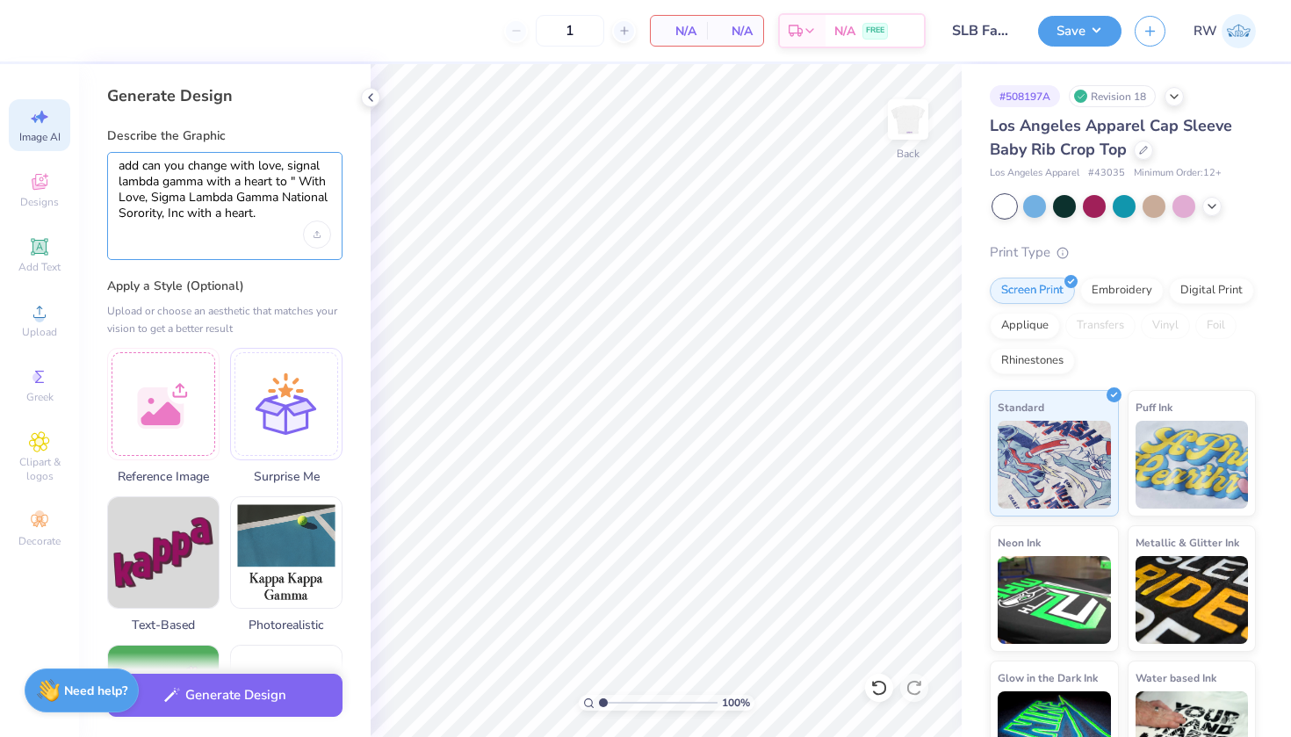
drag, startPoint x: 293, startPoint y: 178, endPoint x: 93, endPoint y: 157, distance: 201.3
click at [93, 157] on div "Generate Design Describe the Graphic add can you change with love, signal lambd…" at bounding box center [225, 400] width 292 height 673
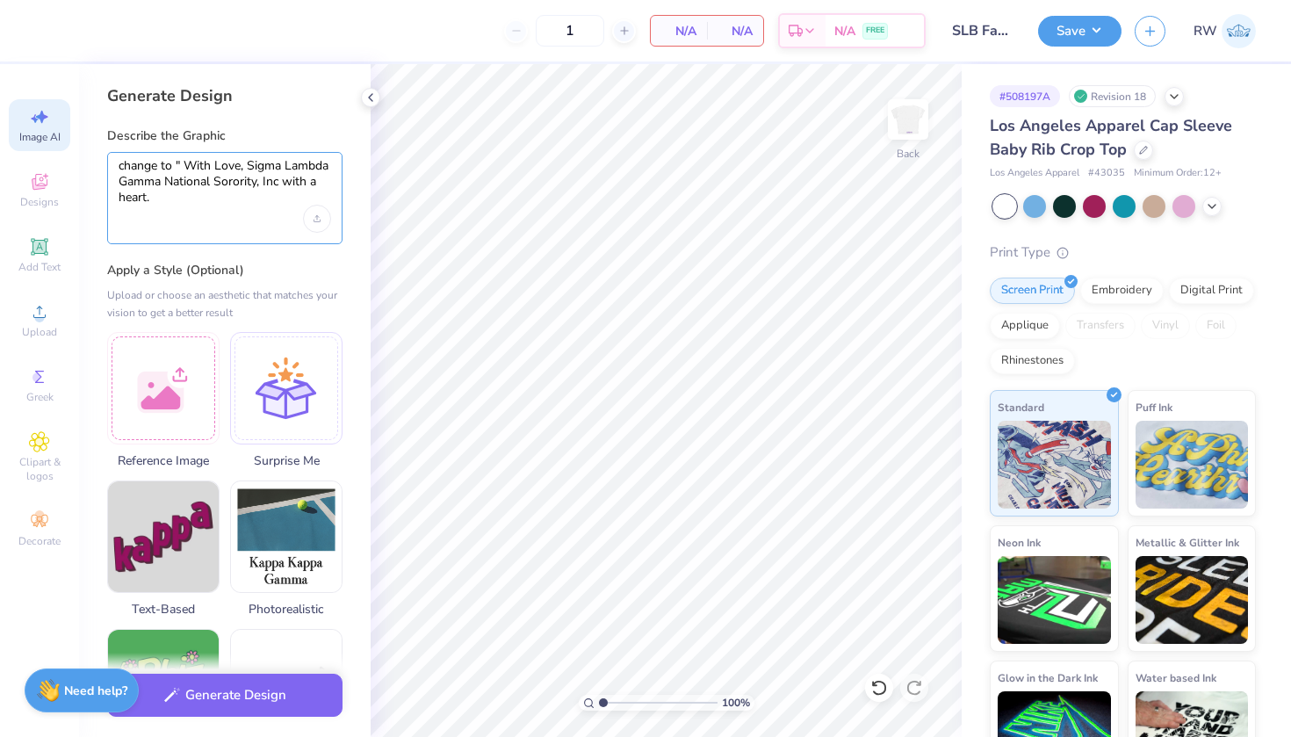
drag, startPoint x: 283, startPoint y: 183, endPoint x: 291, endPoint y: 203, distance: 21.7
click at [291, 203] on textarea "change to " With Love, Sigma Lambda Gamma National Sorority, Inc with a heart." at bounding box center [225, 181] width 212 height 47
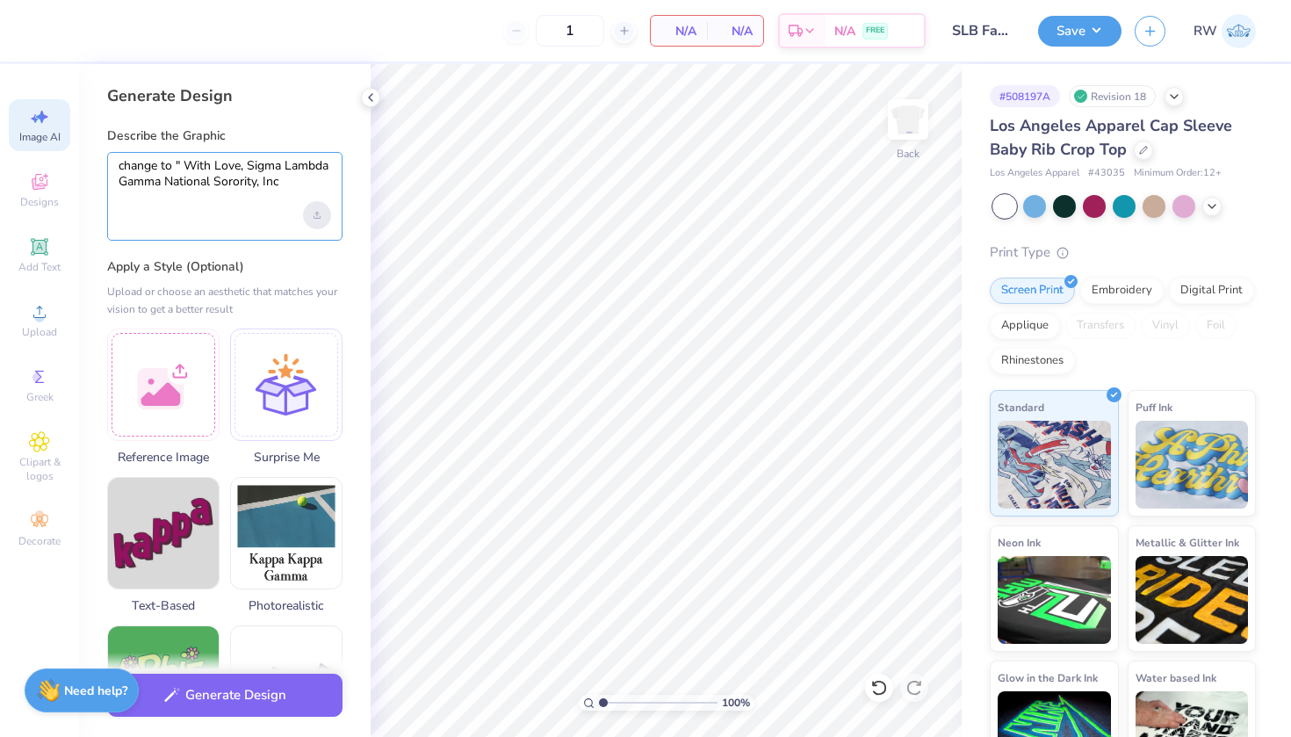
type textarea "change to " With Love, Sigma Lambda Gamma National Sorority, Inc"
click at [323, 212] on div "Upload image" at bounding box center [317, 215] width 28 height 28
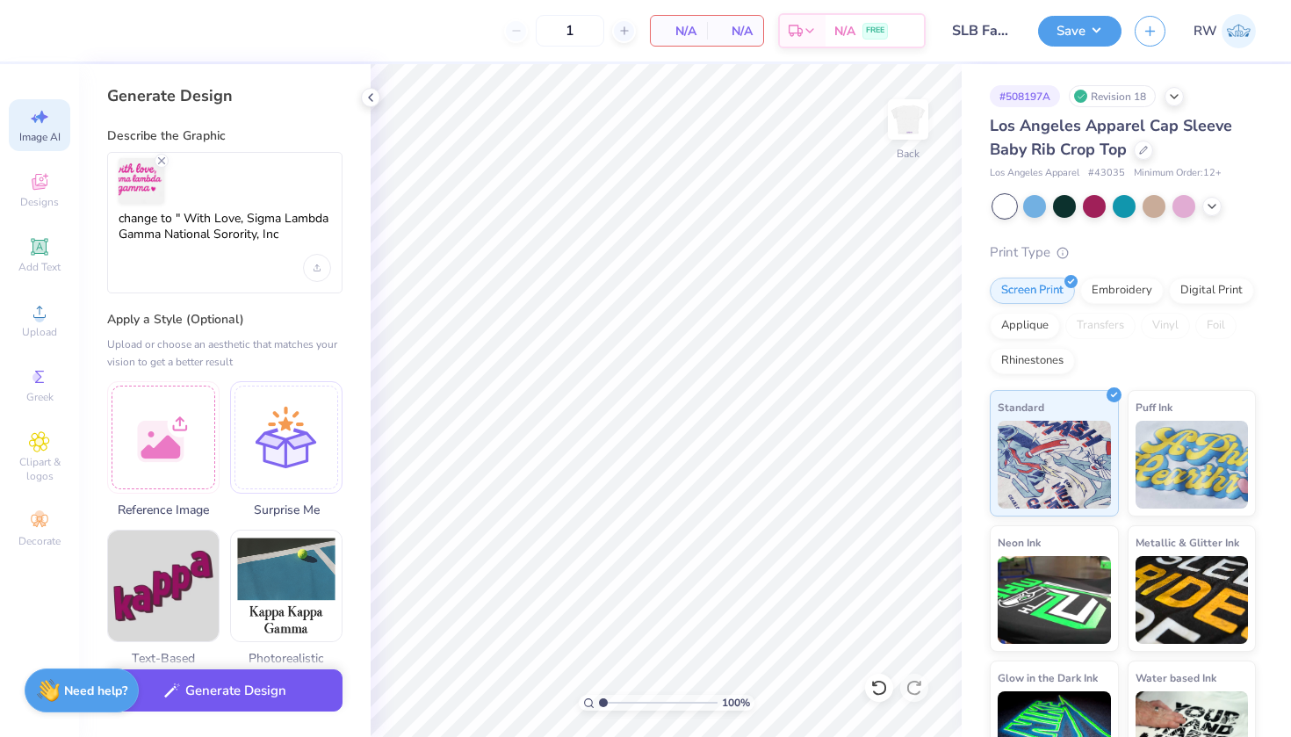
click at [280, 695] on button "Generate Design" at bounding box center [224, 690] width 235 height 43
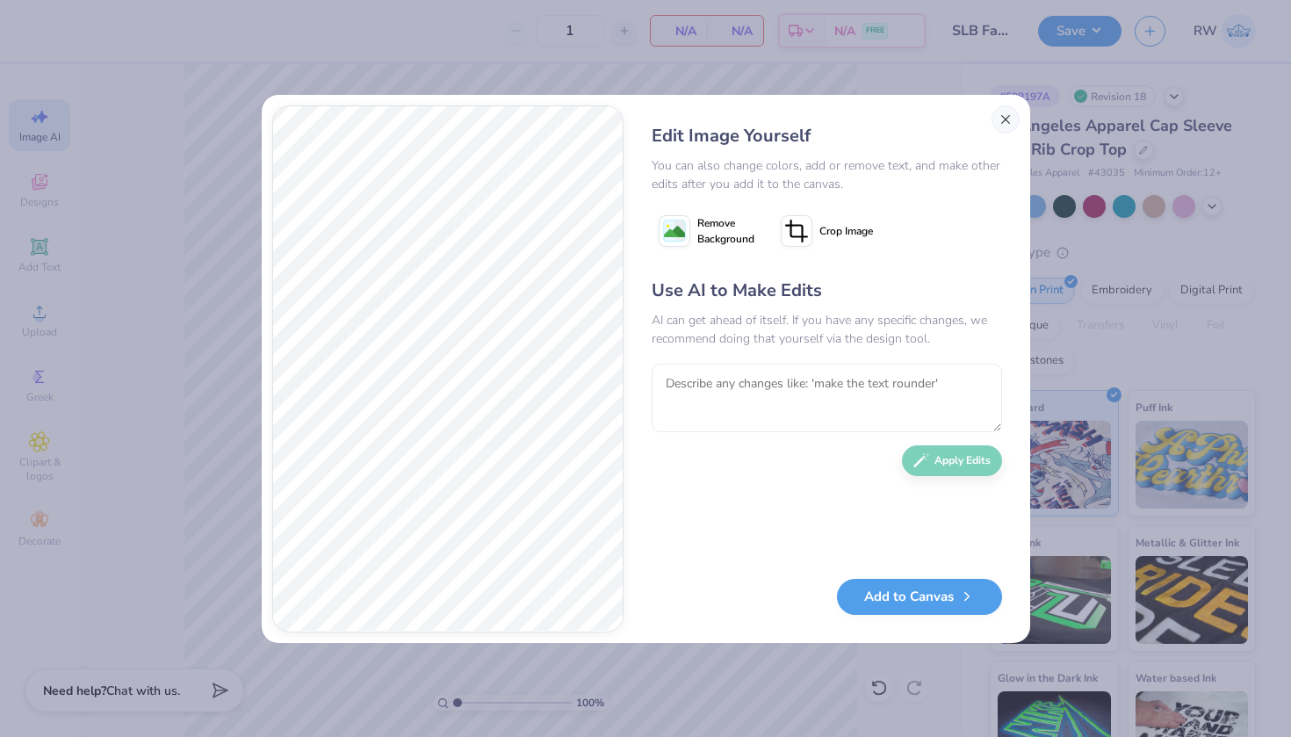
click at [1003, 119] on button "Close" at bounding box center [1005, 119] width 28 height 28
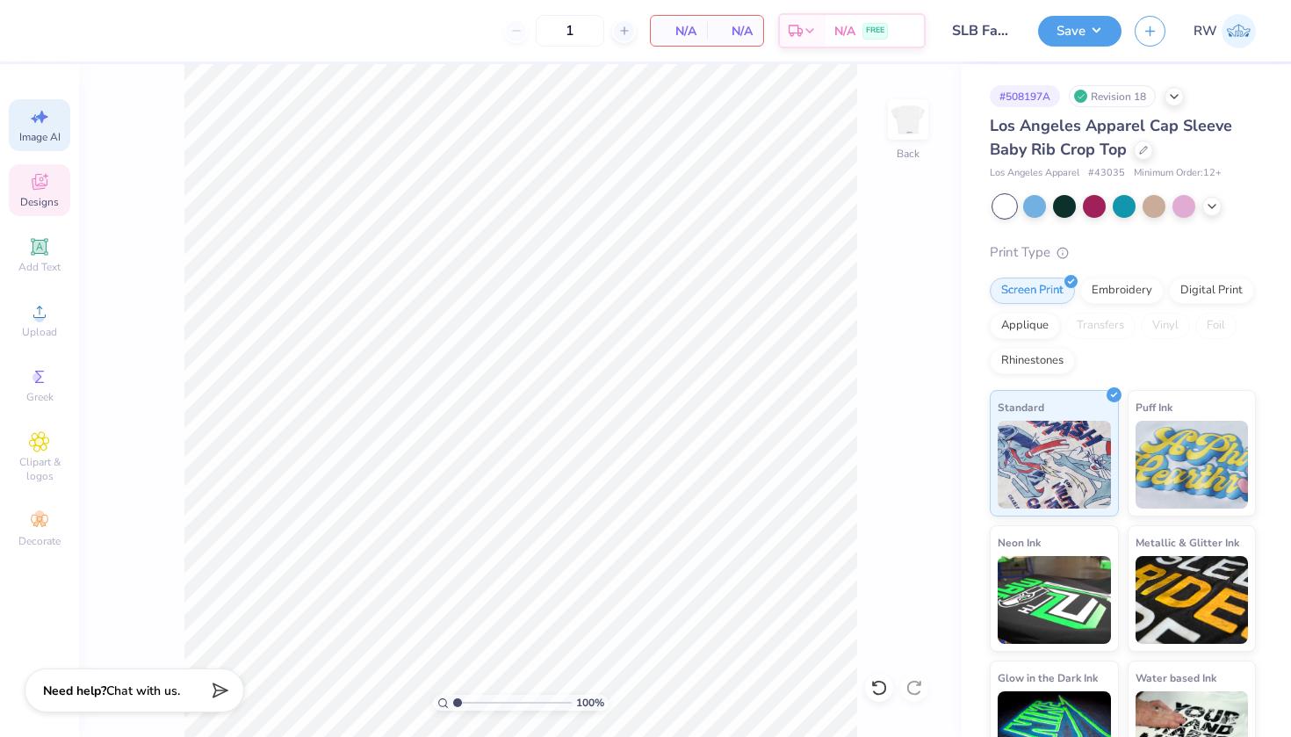
click at [38, 183] on icon at bounding box center [39, 181] width 21 height 21
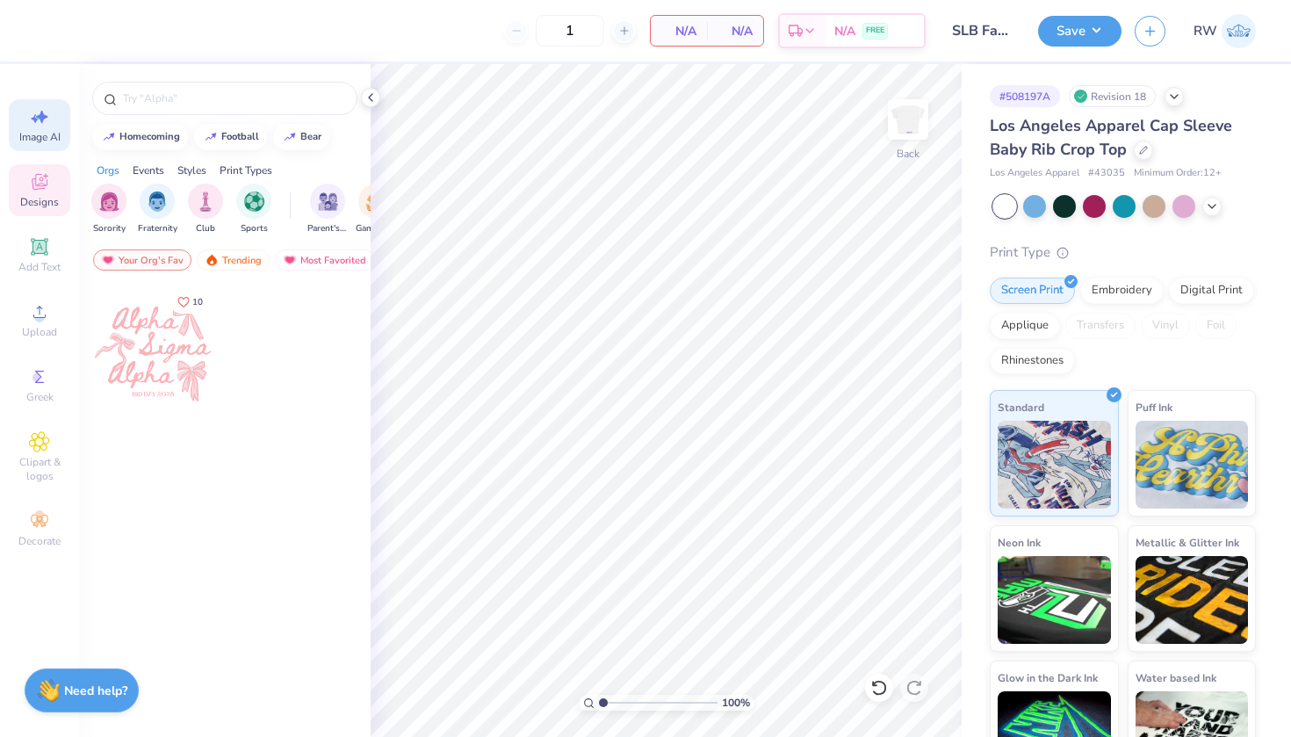
click at [28, 120] on div "Image AI" at bounding box center [39, 125] width 61 height 52
select select "4"
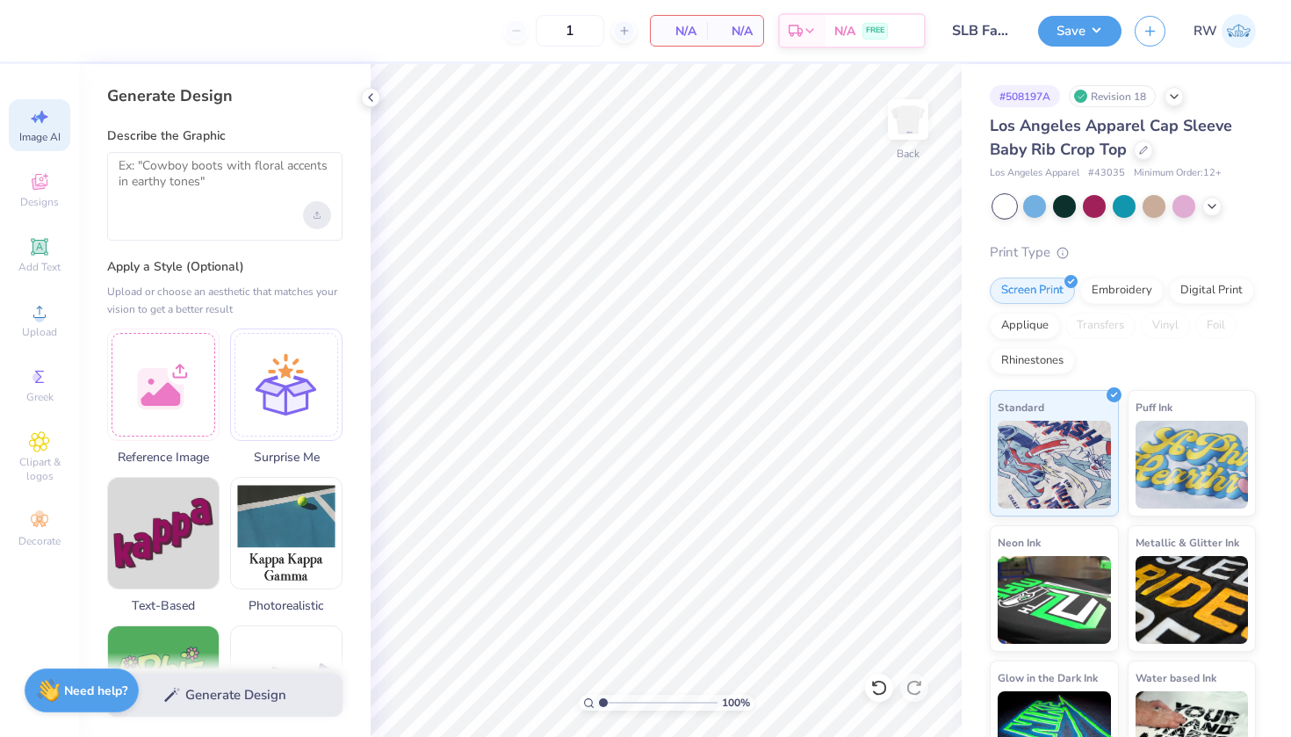
click at [314, 212] on icon "Upload image" at bounding box center [316, 215] width 7 height 7
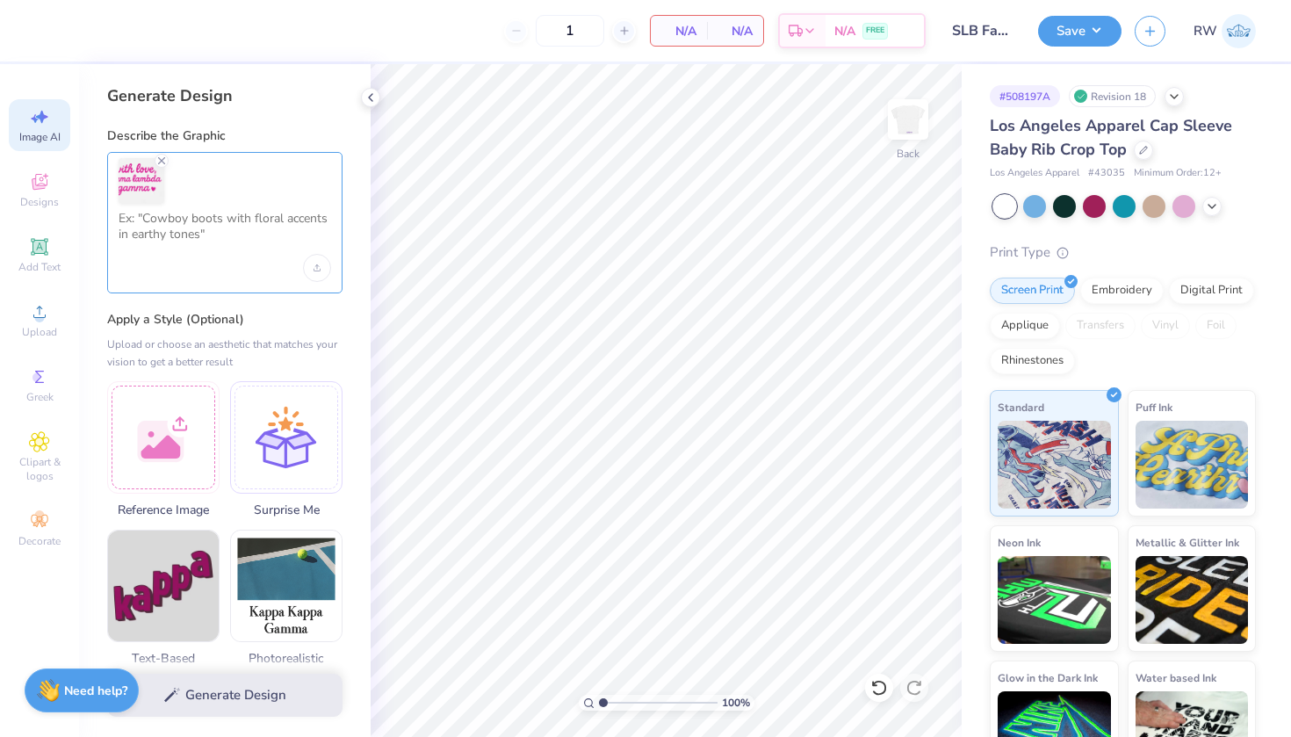
click at [198, 234] on textarea at bounding box center [225, 233] width 212 height 44
paste textarea "can you change with love, signal lambda gamma with a heart to " With Love, Sigm…"
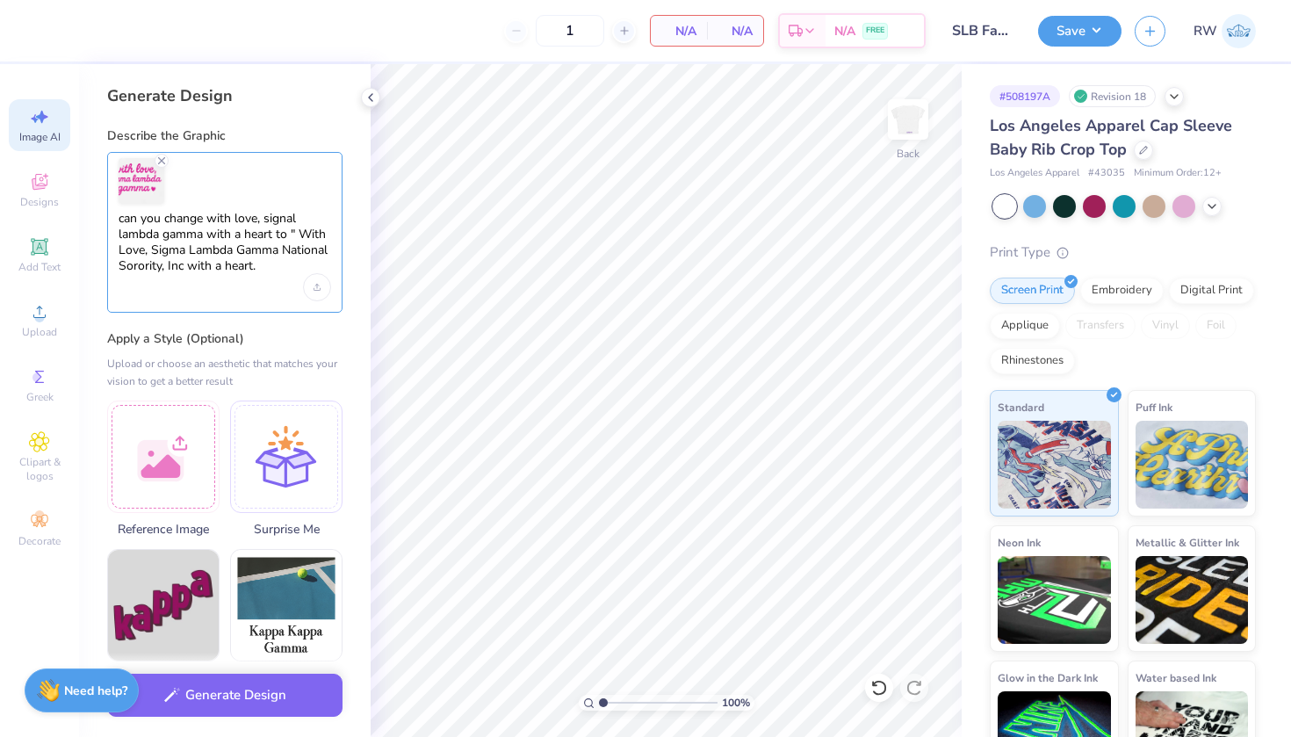
drag, startPoint x: 297, startPoint y: 236, endPoint x: 113, endPoint y: 220, distance: 184.3
click at [113, 220] on div "can you change with love, signal lambda gamma with a heart to " With Love, Sigm…" at bounding box center [224, 232] width 235 height 161
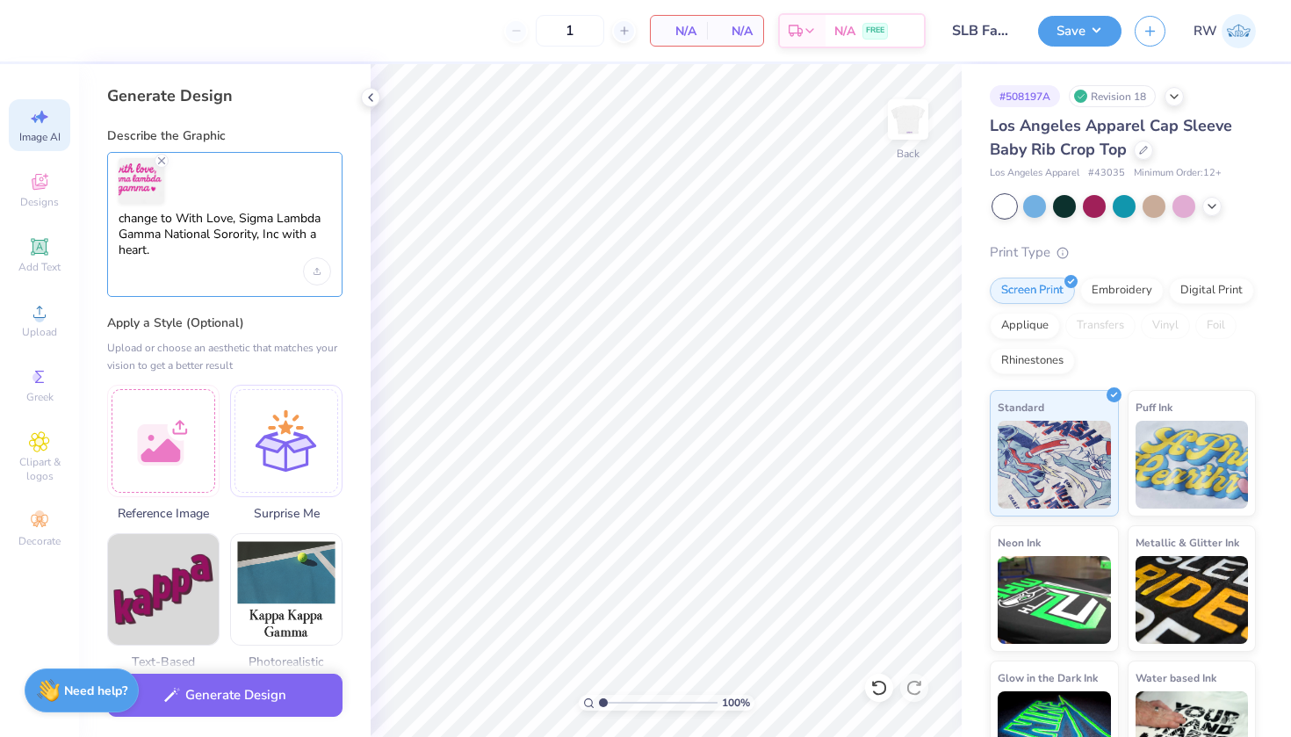
click at [265, 234] on textarea "change to With Love, Sigma Lambda Gamma National Sorority, Inc with a heart." at bounding box center [225, 234] width 212 height 47
drag, startPoint x: 281, startPoint y: 235, endPoint x: 287, endPoint y: 242, distance: 9.3
click at [287, 242] on textarea "change to With Love, Sigma Lambda Gamma National Sorority, Inc with a heart." at bounding box center [225, 234] width 212 height 47
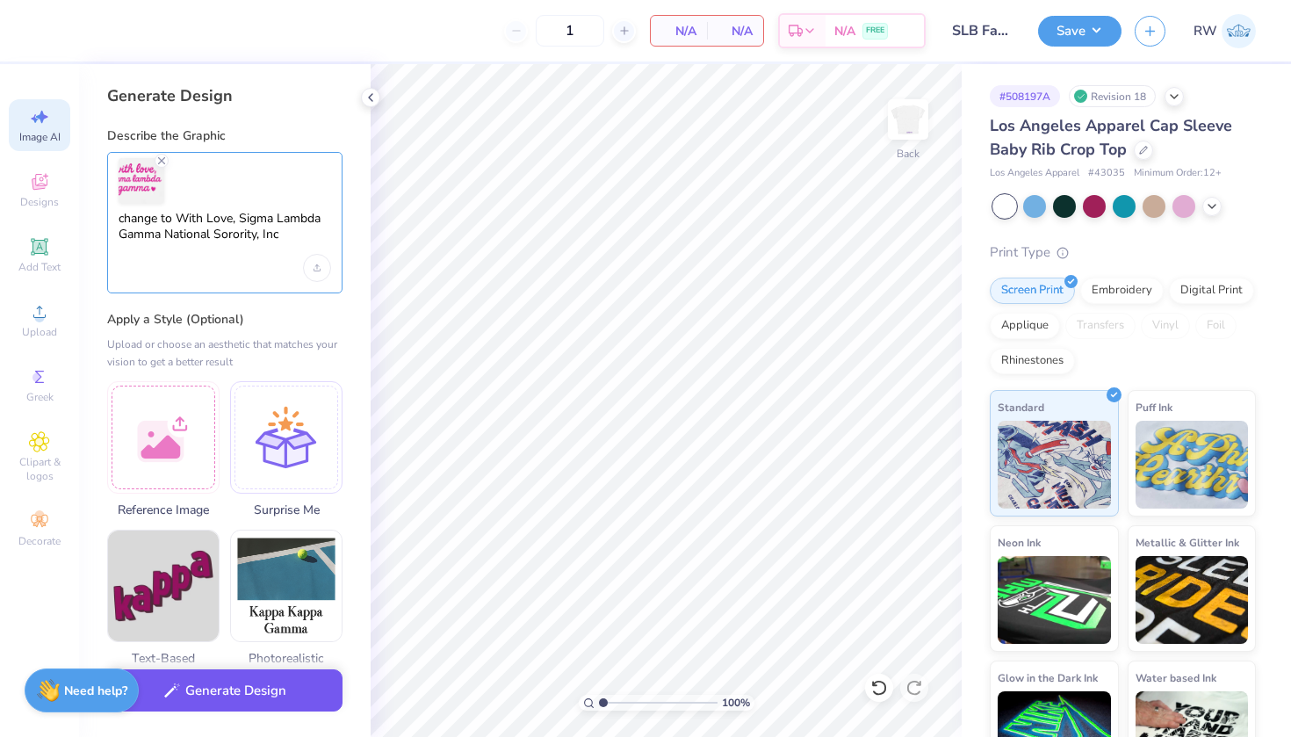
type textarea "change to With Love, Sigma Lambda Gamma National Sorority, Inc"
click at [277, 691] on button "Generate Design" at bounding box center [224, 690] width 235 height 43
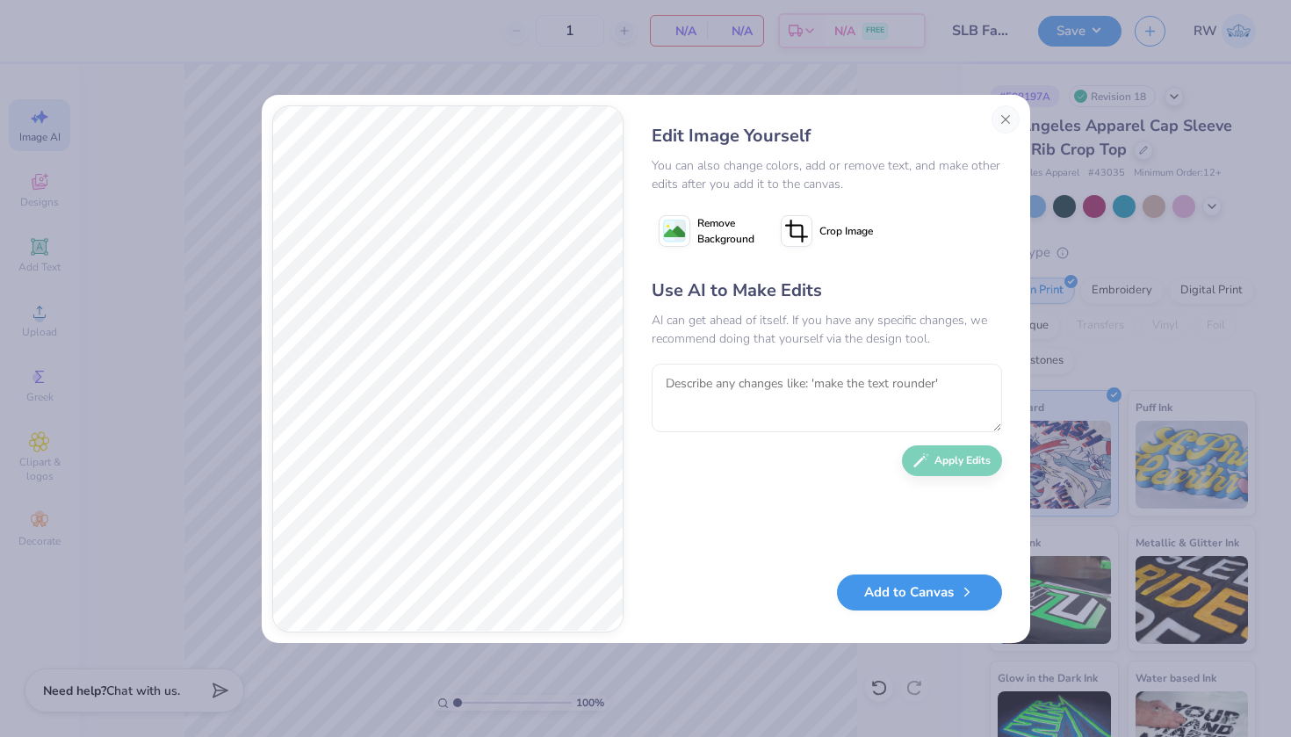
click at [954, 603] on button "Add to Canvas" at bounding box center [919, 592] width 165 height 36
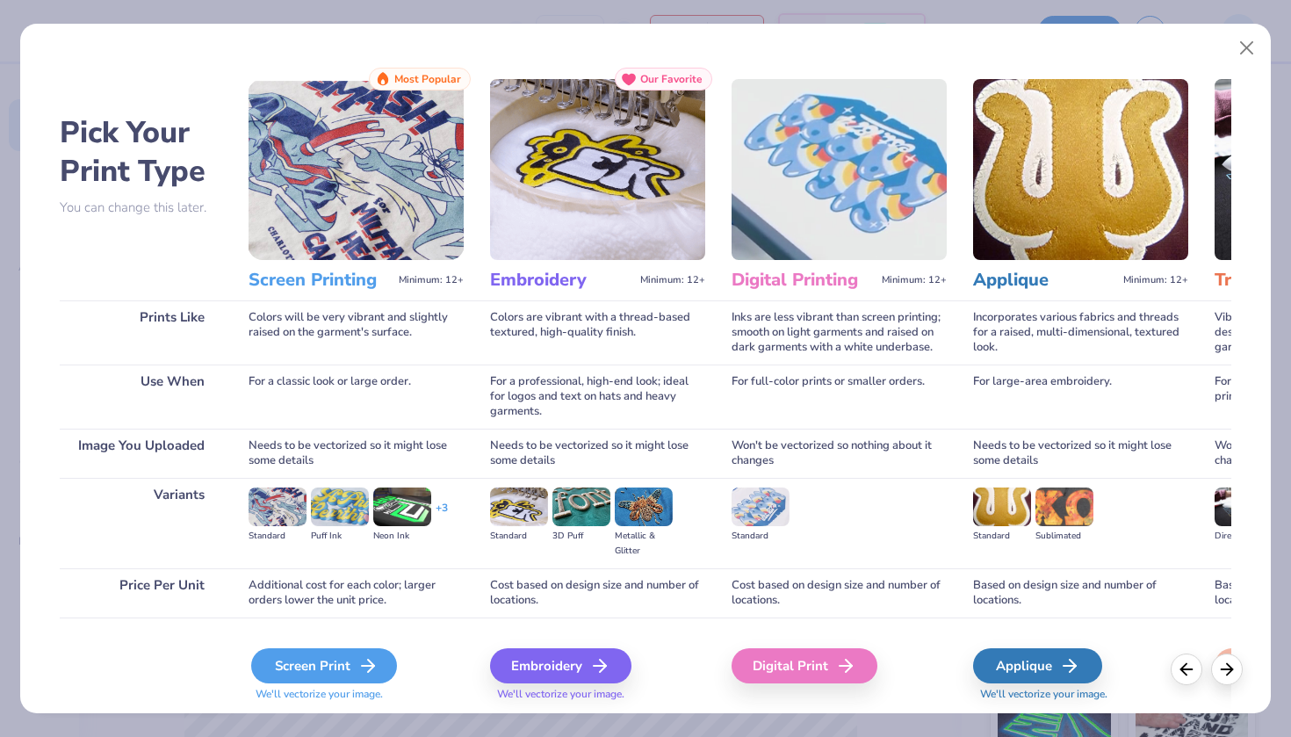
click at [342, 670] on div "Screen Print" at bounding box center [324, 665] width 146 height 35
click at [358, 669] on icon at bounding box center [367, 665] width 21 height 21
click at [365, 661] on icon at bounding box center [367, 665] width 21 height 21
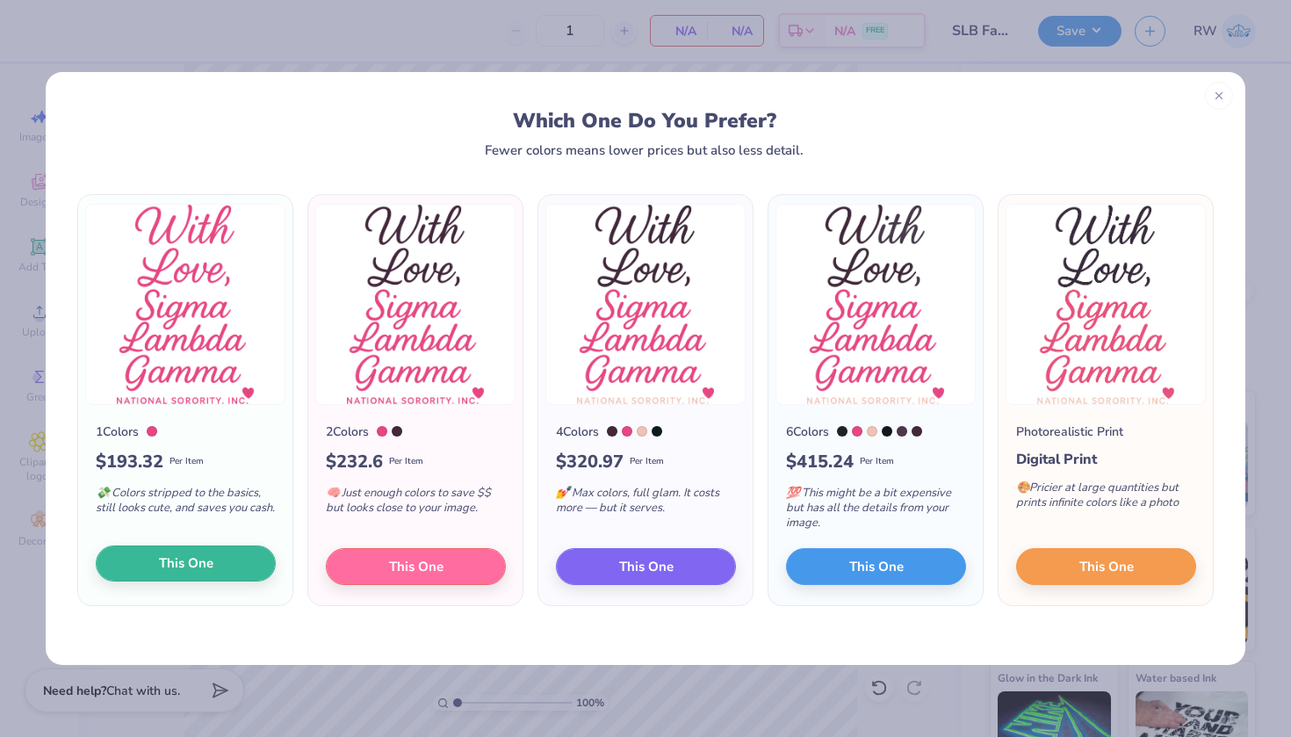
click at [242, 561] on button "This One" at bounding box center [186, 563] width 180 height 37
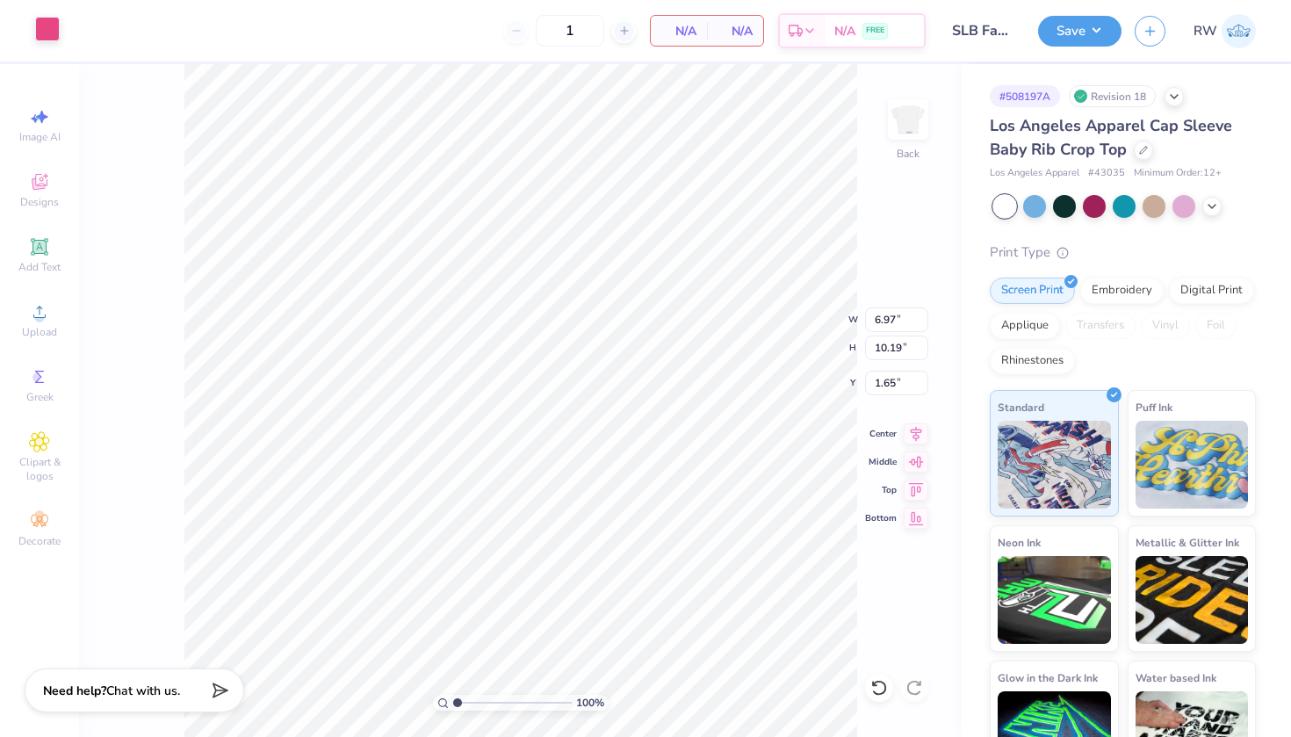
click at [40, 29] on div at bounding box center [47, 29] width 25 height 25
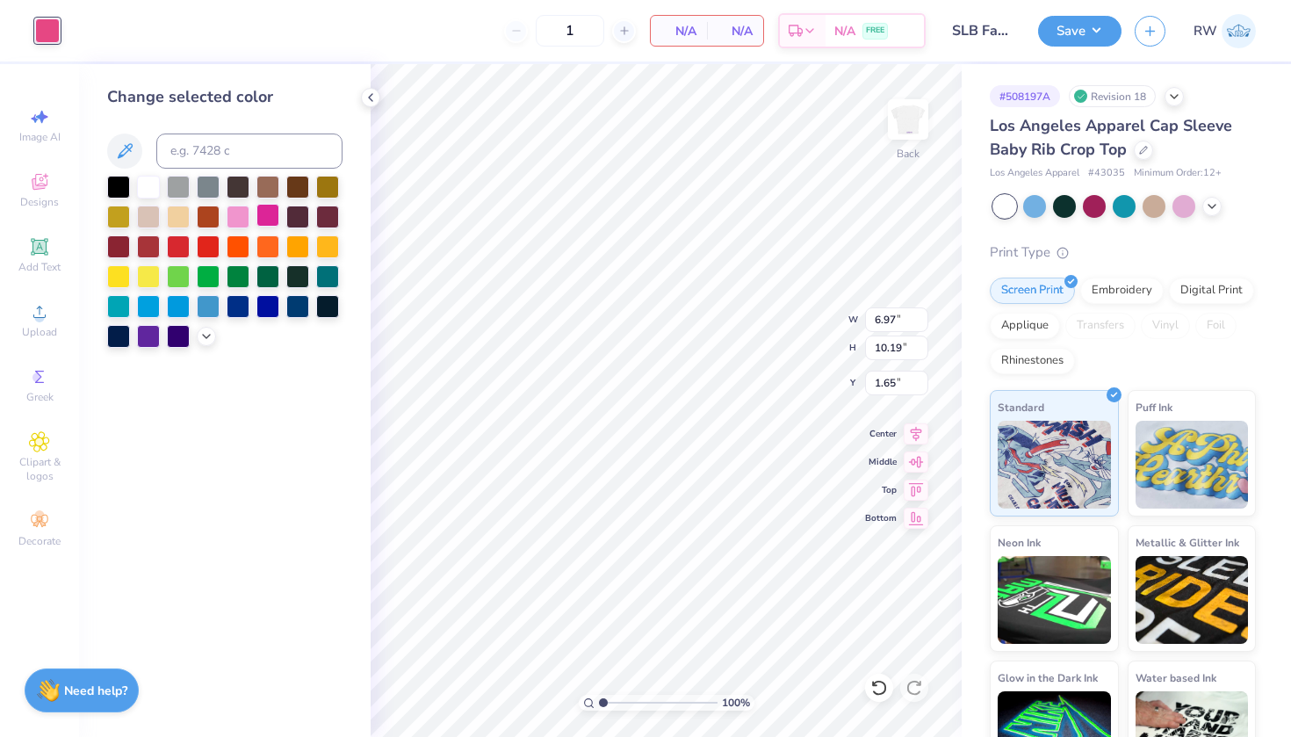
click at [265, 217] on div at bounding box center [267, 215] width 23 height 23
type input "3.63"
type input "5.30"
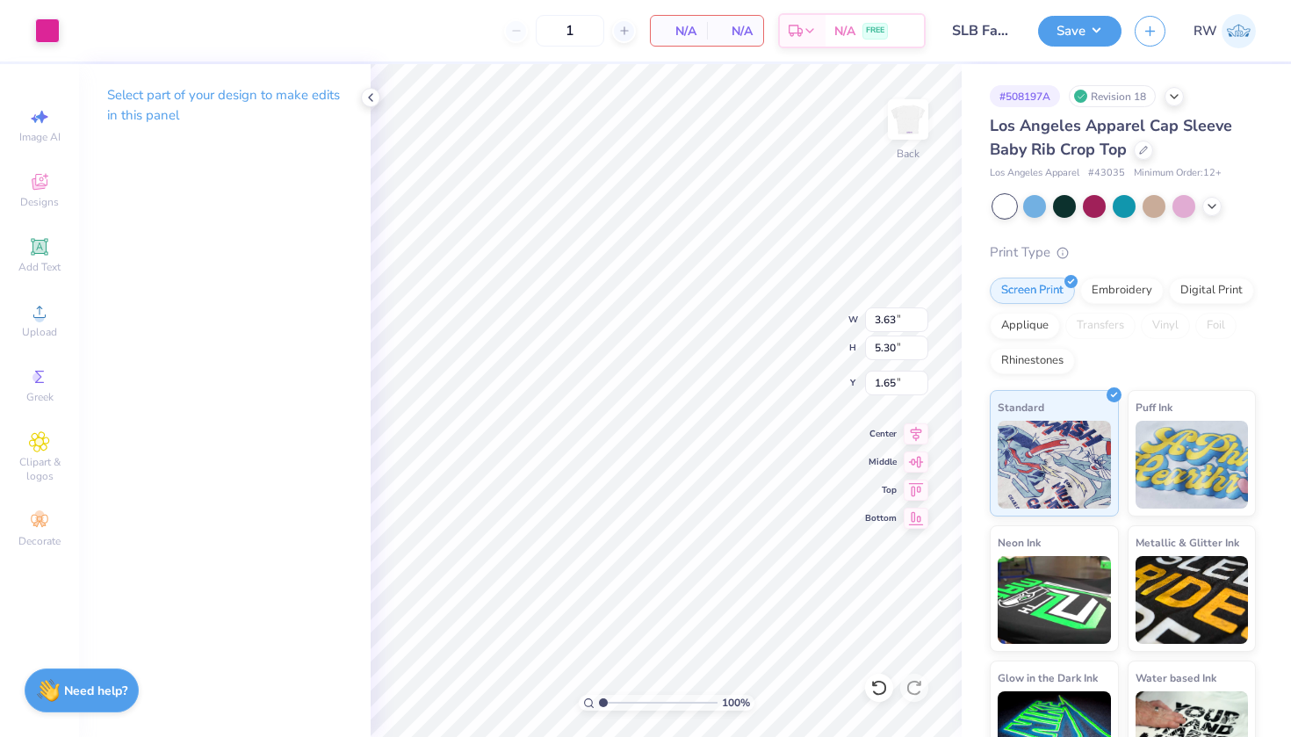
type input "1.00"
type input "2.15"
type input "3.14"
type input "0.50"
click at [377, 98] on icon at bounding box center [371, 97] width 14 height 14
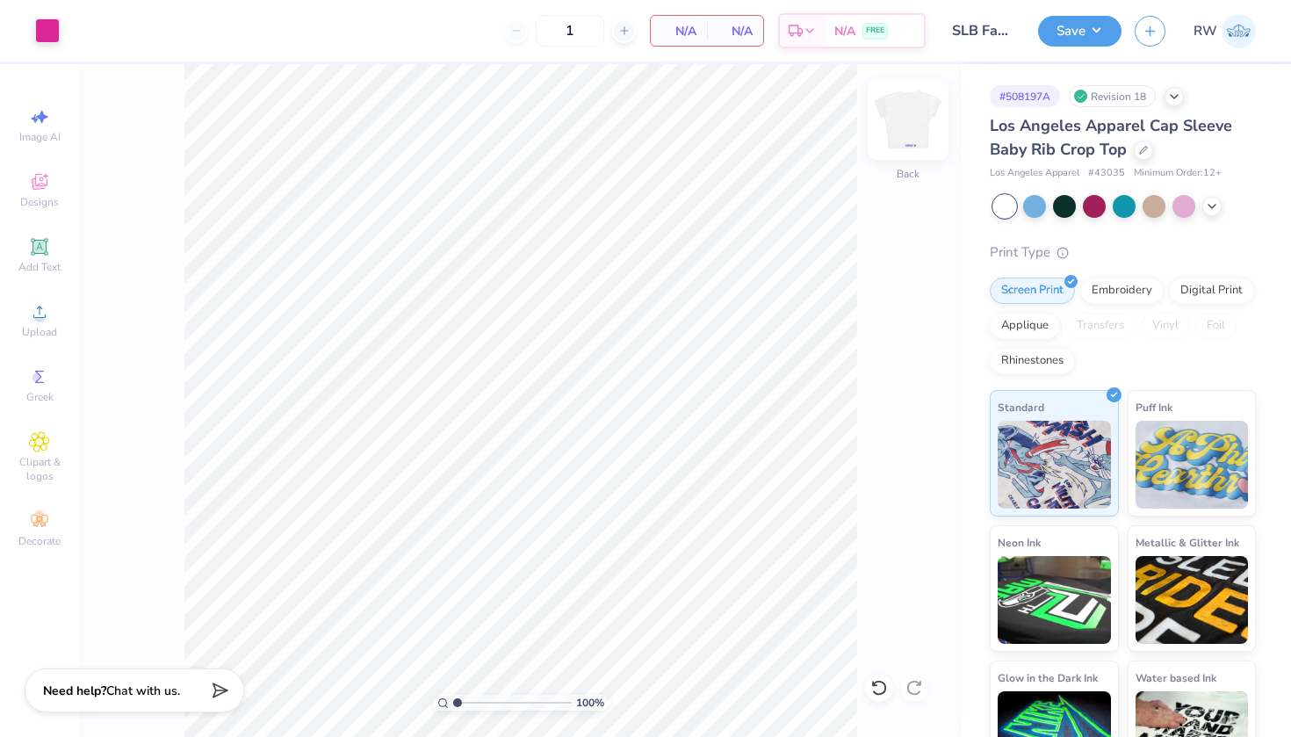
click at [914, 124] on img at bounding box center [908, 119] width 70 height 70
click at [59, 32] on div at bounding box center [47, 29] width 25 height 25
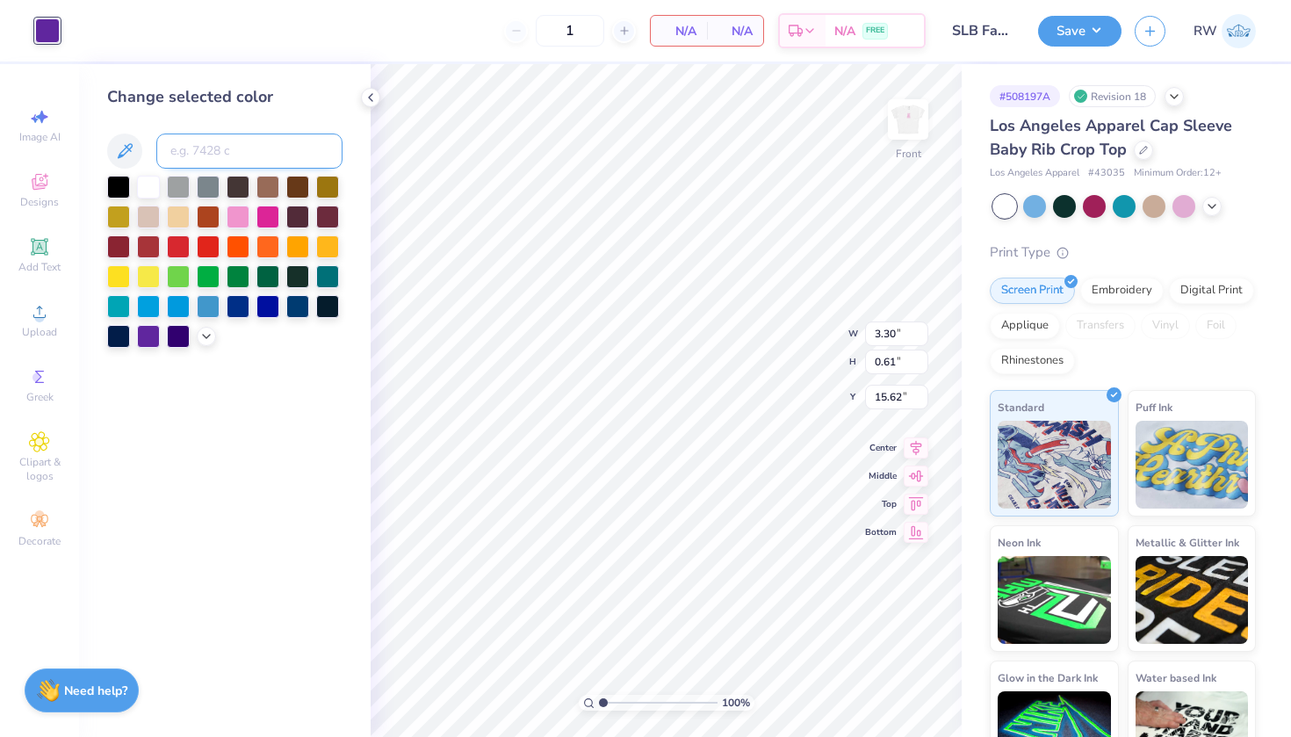
click at [226, 138] on input at bounding box center [249, 150] width 186 height 35
paste input "(#560e82"
click at [206, 330] on div at bounding box center [206, 334] width 19 height 19
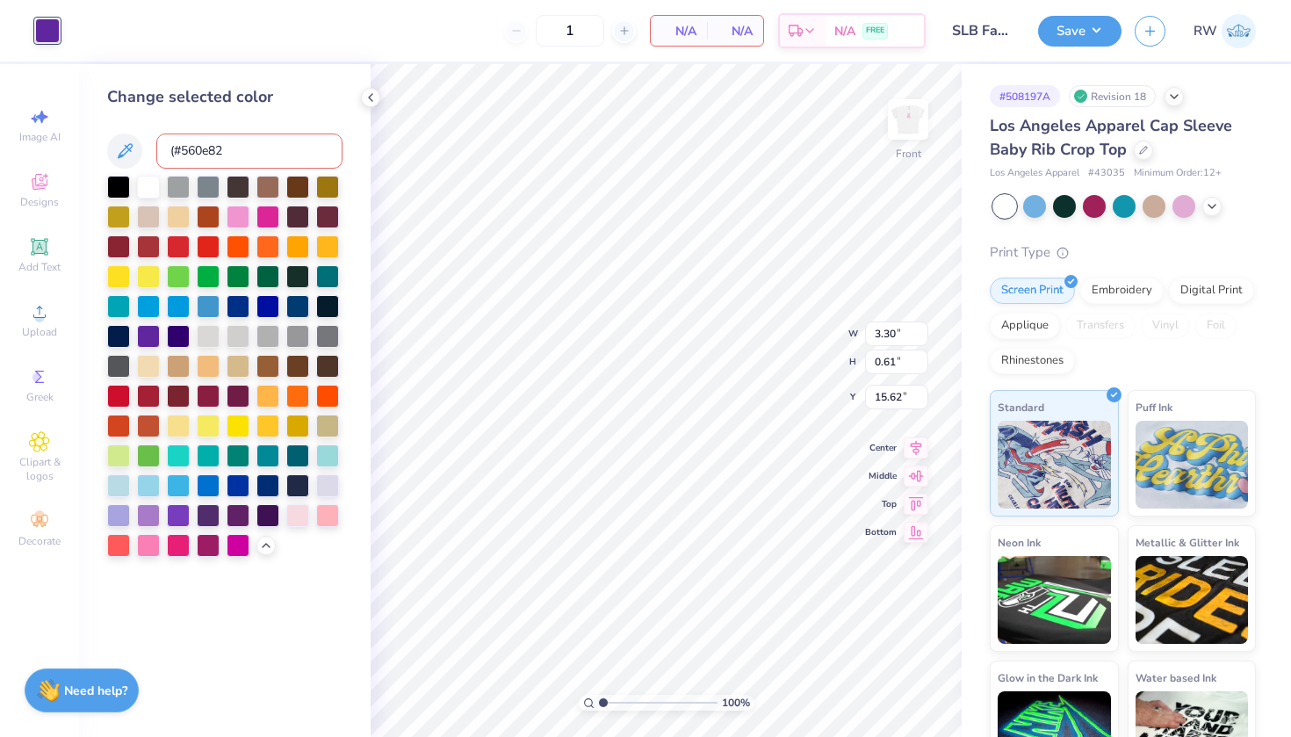
click at [181, 148] on input "(#560e82" at bounding box center [249, 150] width 186 height 35
type input "560e82"
click at [224, 157] on input "560e82" at bounding box center [249, 150] width 186 height 35
click at [608, 7] on div "1 N/A Per Item N/A Total Est. Delivery N/A FREE" at bounding box center [499, 30] width 853 height 61
click at [904, 126] on img at bounding box center [908, 119] width 70 height 70
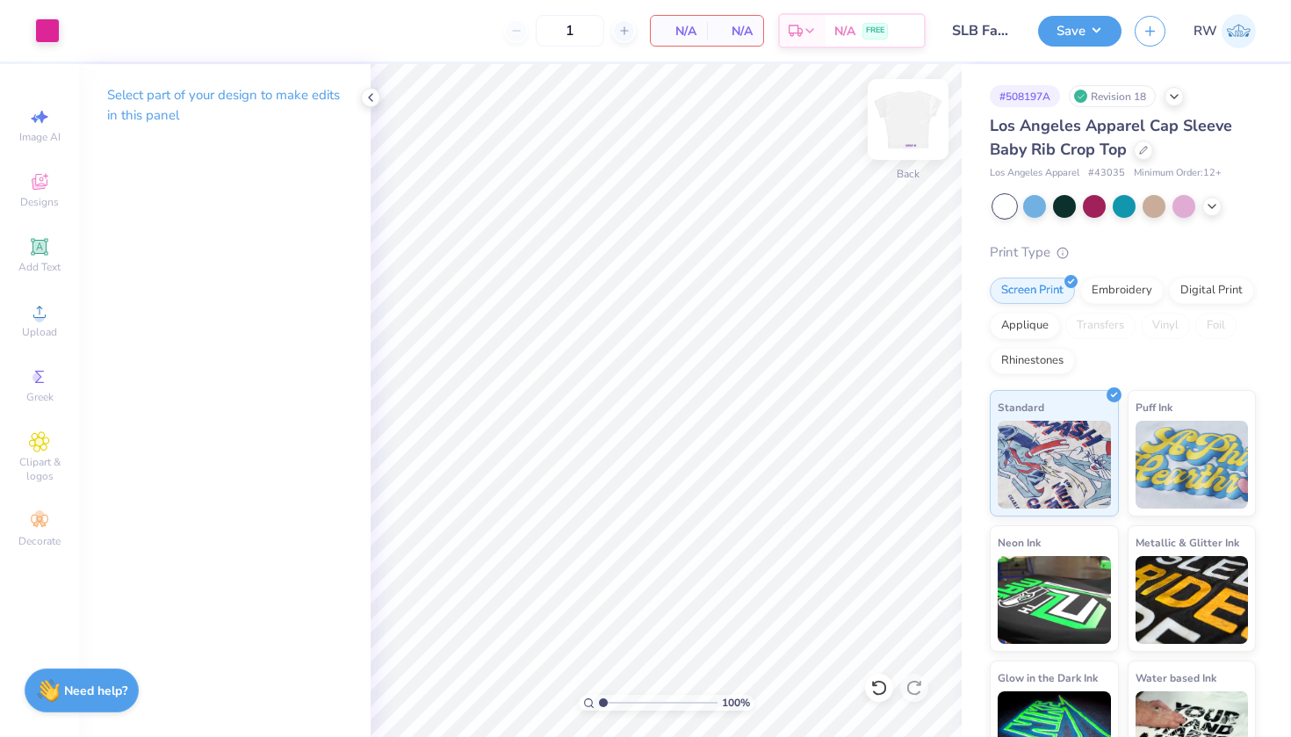
click at [898, 134] on img at bounding box center [908, 119] width 70 height 70
click at [899, 122] on img at bounding box center [908, 119] width 70 height 70
click at [918, 130] on img at bounding box center [908, 119] width 70 height 70
click at [925, 112] on img at bounding box center [908, 119] width 70 height 70
click at [923, 116] on img at bounding box center [908, 119] width 70 height 70
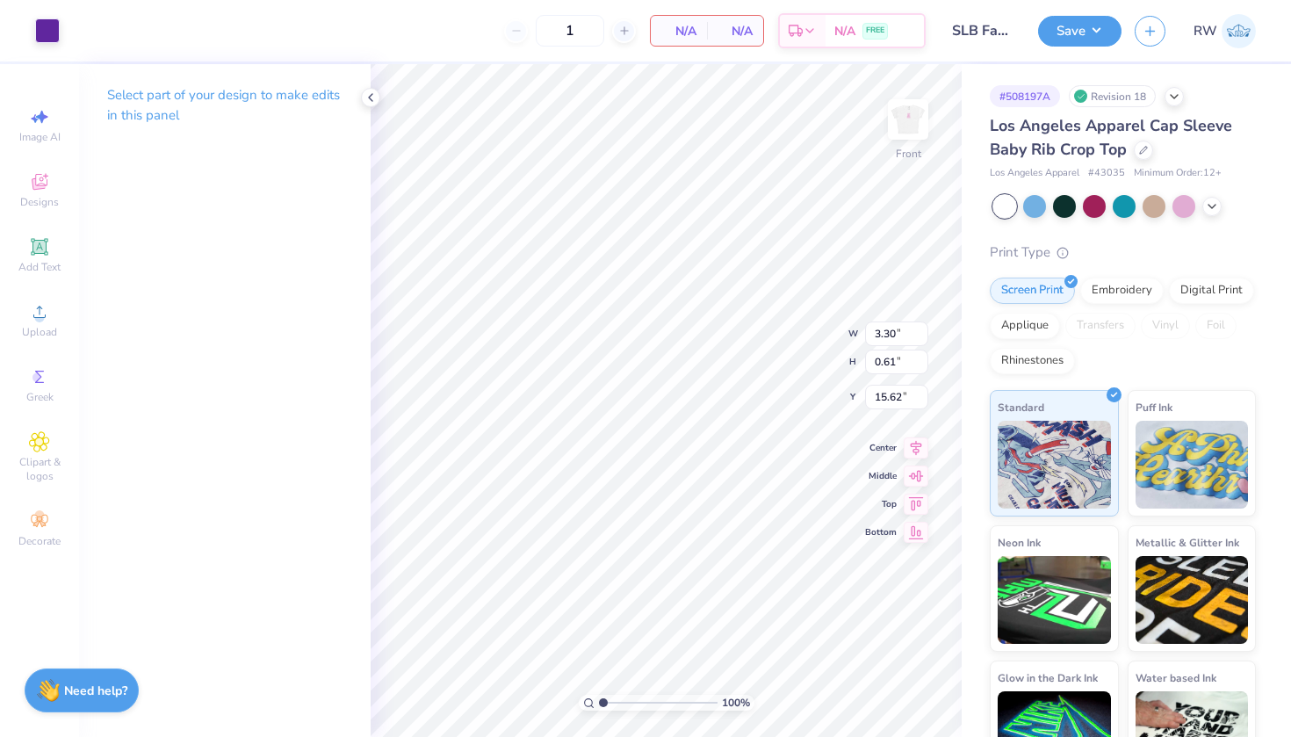
type input "2.45"
type input "0.45"
type input "15.80"
click at [917, 129] on img at bounding box center [908, 119] width 70 height 70
click at [793, 307] on div "100 % Back W 2.15 2.15 " H 3.14 3.14 " Y 0.50 0.50 " Center Middle Top Bottom" at bounding box center [666, 400] width 591 height 673
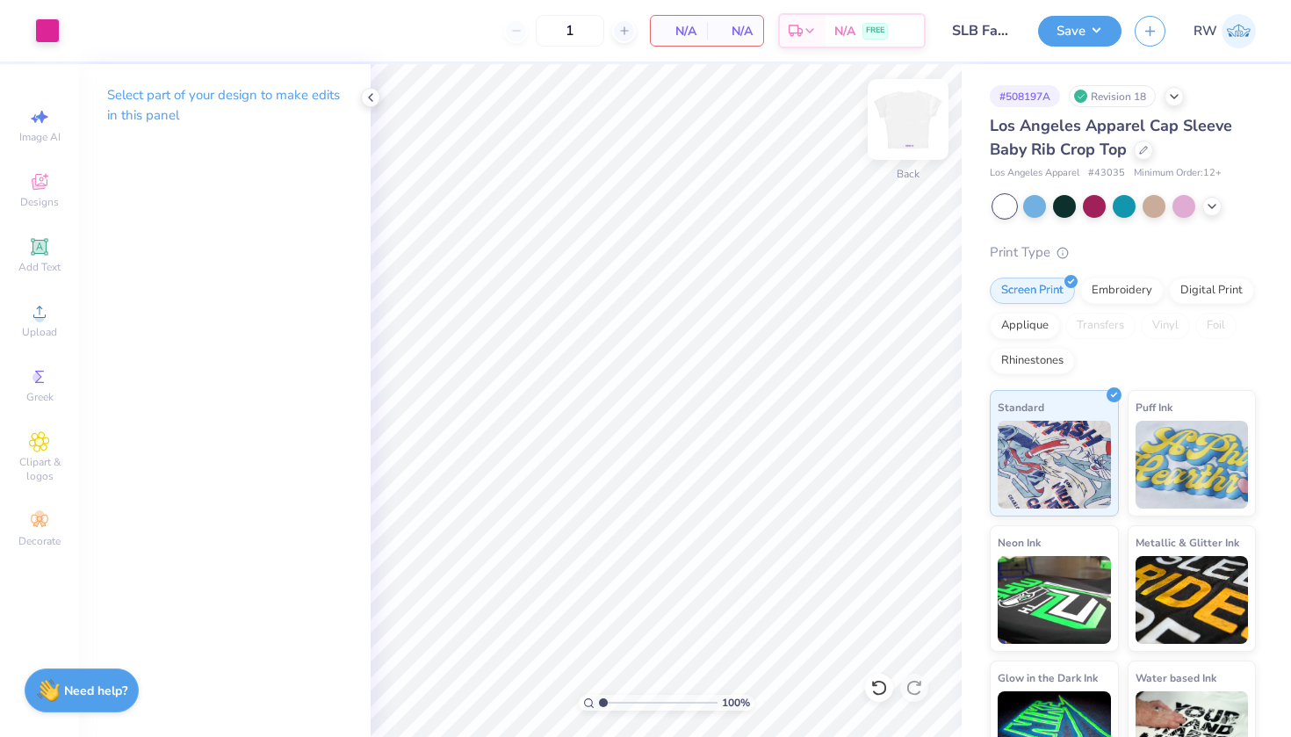
click at [915, 138] on img at bounding box center [908, 119] width 70 height 70
type input "1.79"
type input "0.33"
type input "15.92"
click at [897, 128] on img at bounding box center [908, 119] width 70 height 70
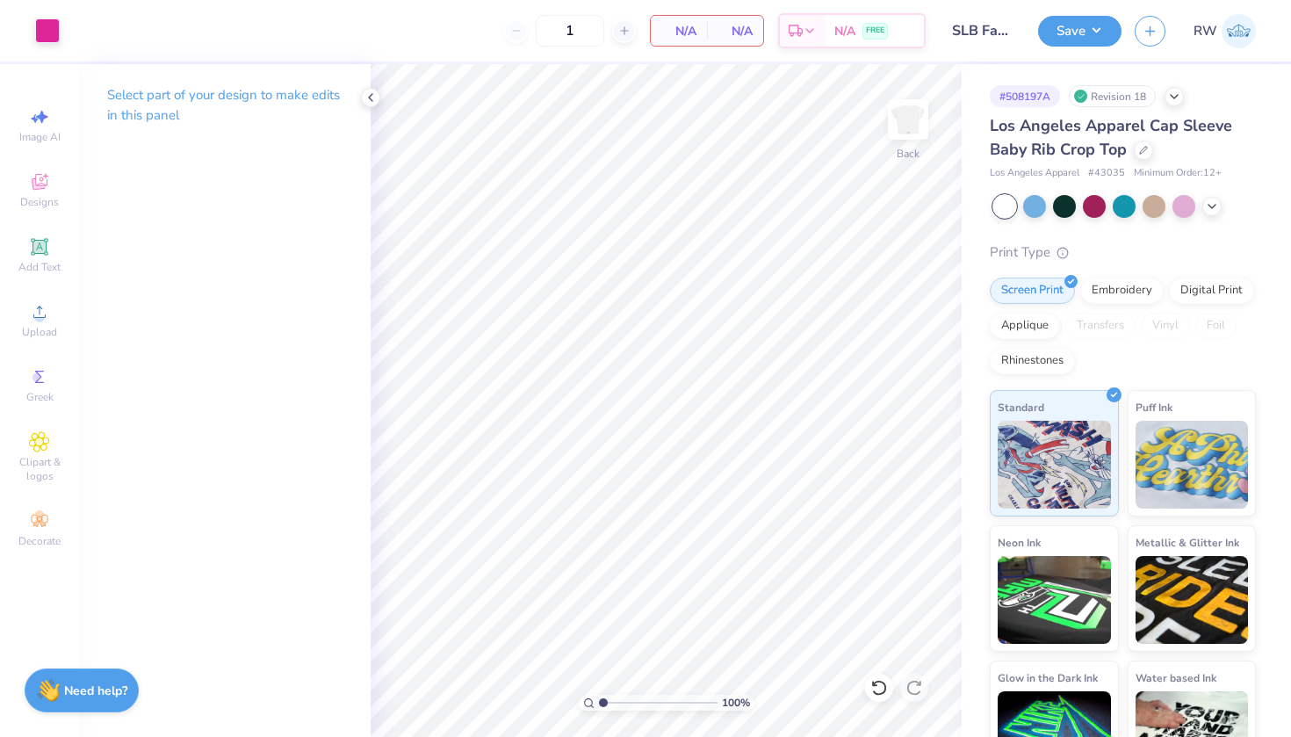
click at [897, 128] on img at bounding box center [907, 119] width 35 height 35
click at [581, 35] on input "1" at bounding box center [570, 31] width 68 height 32
type input "19"
click at [910, 123] on img at bounding box center [908, 119] width 70 height 70
click at [911, 122] on img at bounding box center [908, 119] width 70 height 70
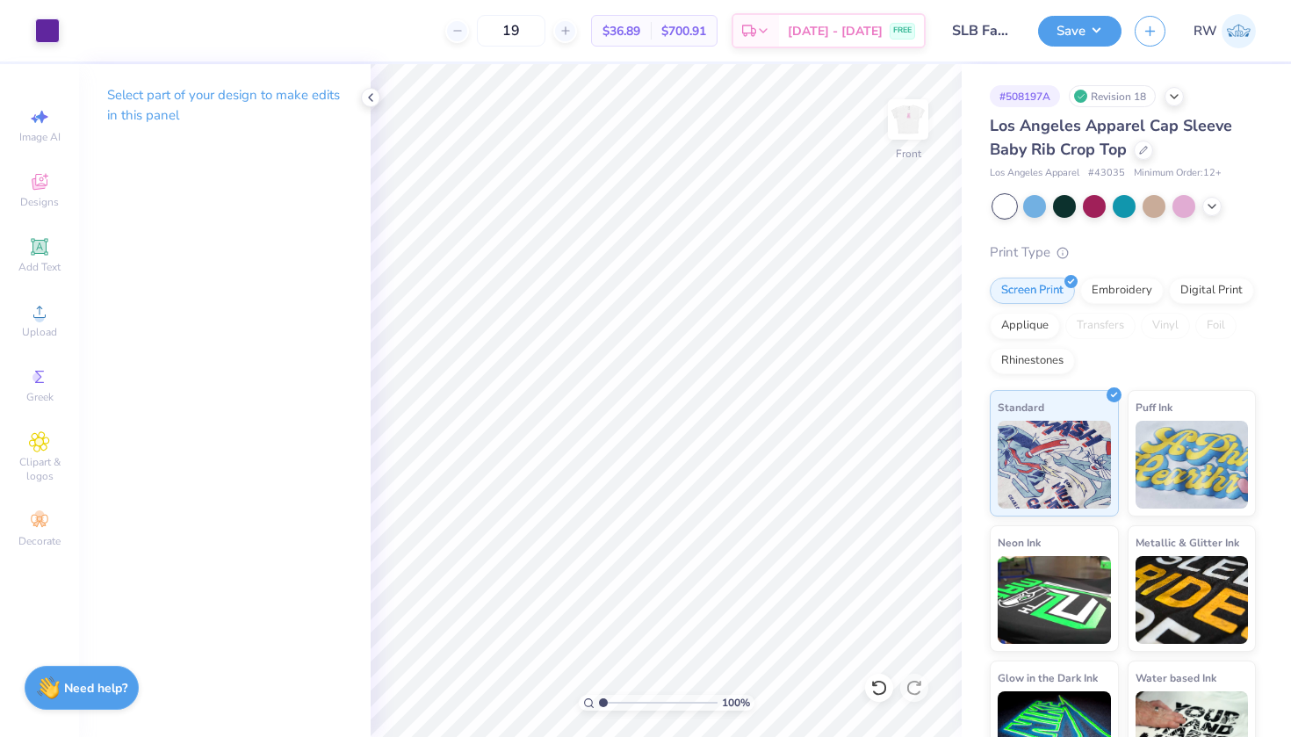
click at [89, 688] on strong "Need help?" at bounding box center [95, 688] width 63 height 17
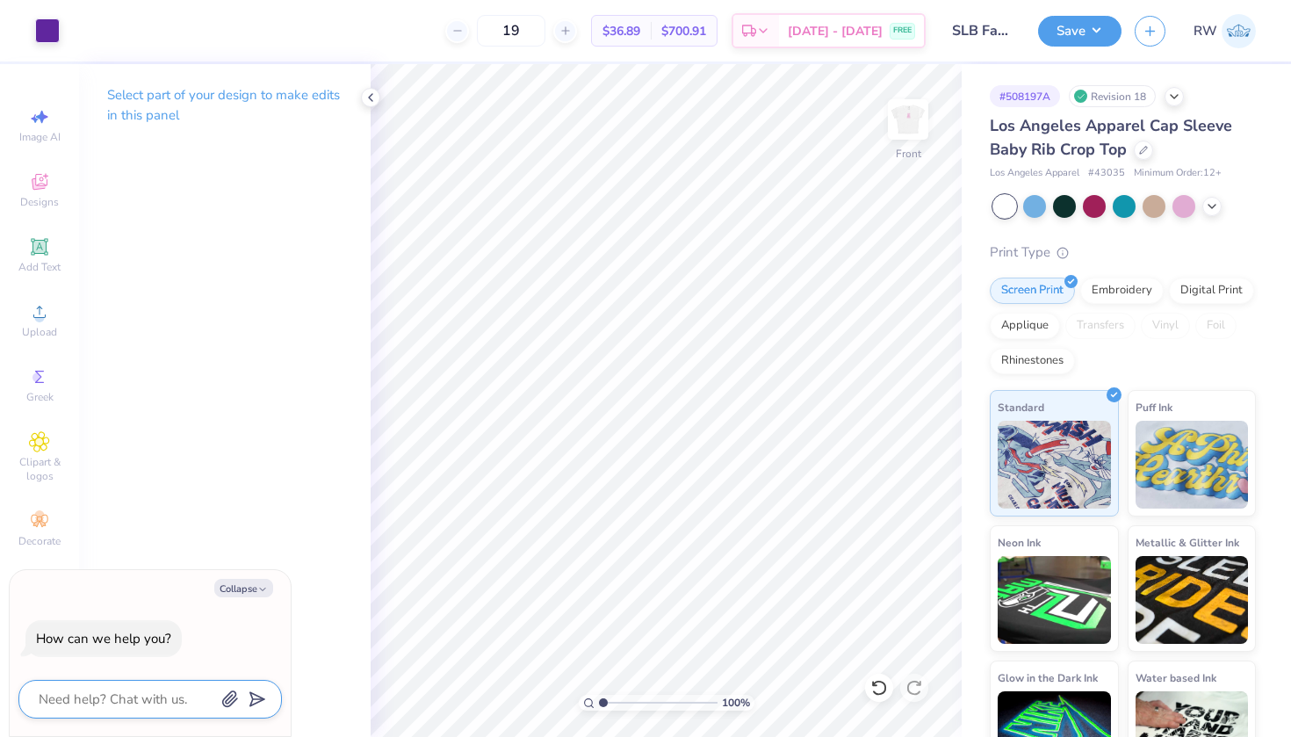
click at [162, 693] on textarea at bounding box center [126, 699] width 178 height 23
type textarea "h"
type textarea "x"
type textarea "hI"
type textarea "x"
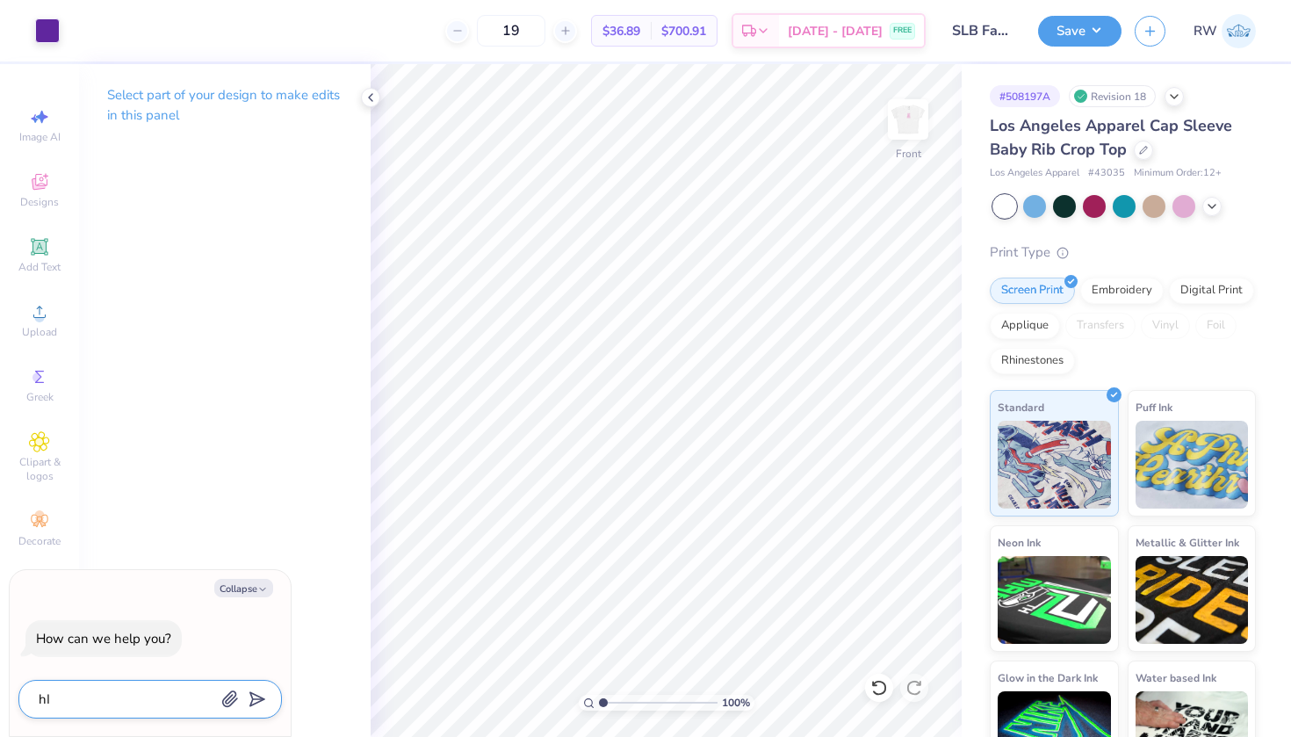
type textarea "hI"
type textarea "x"
type textarea "hI I"
type textarea "x"
type textarea "hI I"
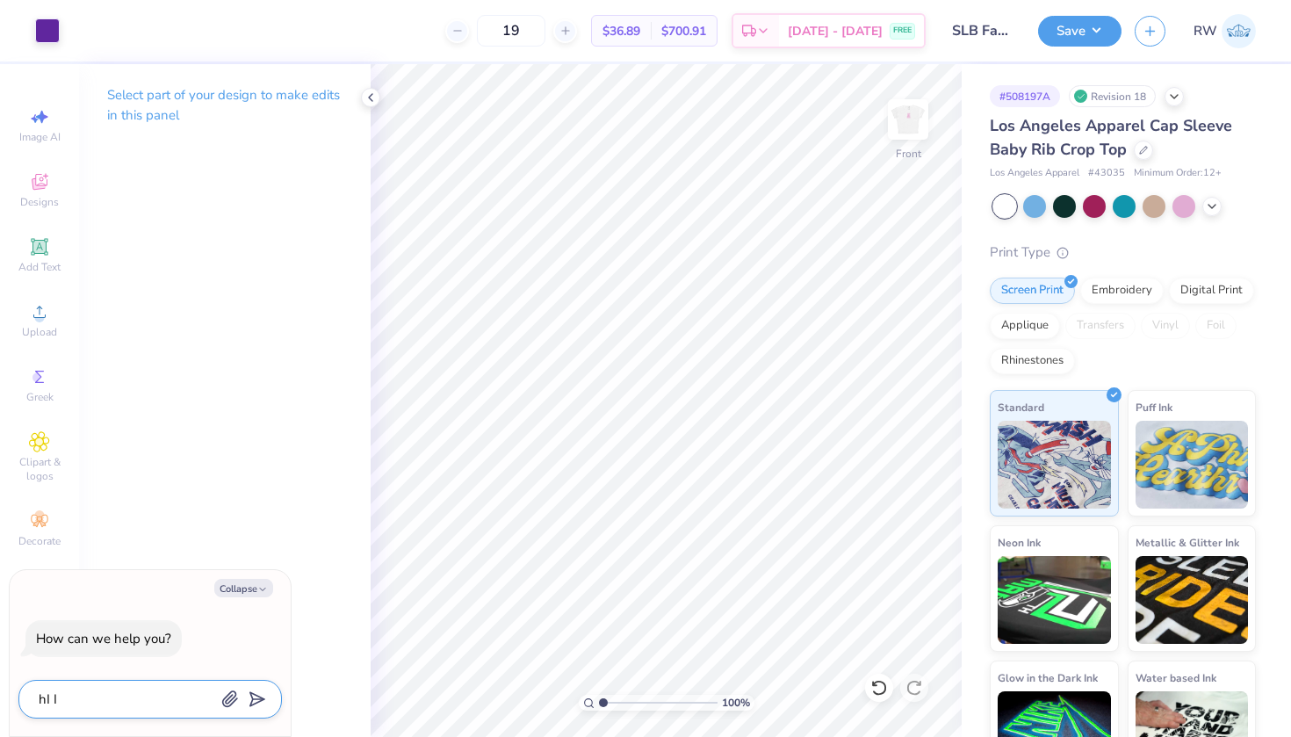
type textarea "x"
type textarea "hI I a"
type textarea "x"
type textarea "hI I am"
type textarea "x"
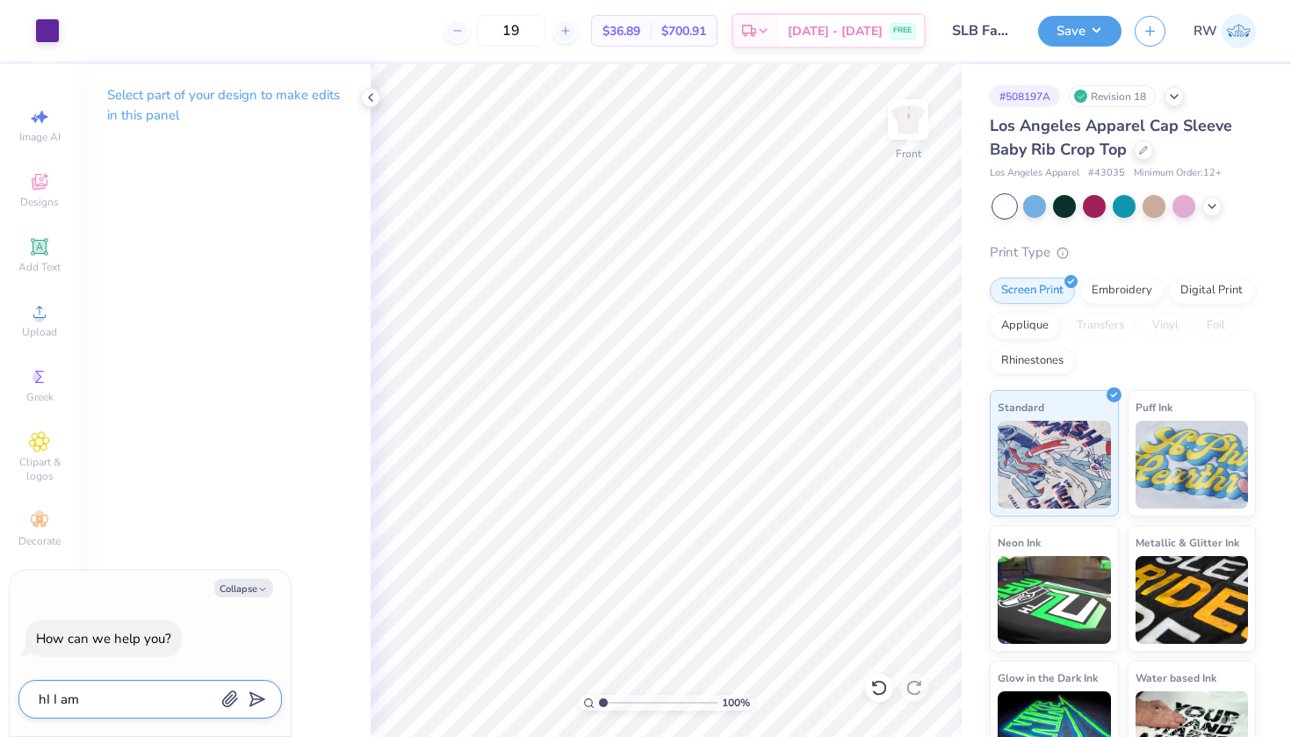
type textarea "hI I am"
type textarea "x"
type textarea "hI I am m"
type textarea "x"
type textarea "hI I am ma"
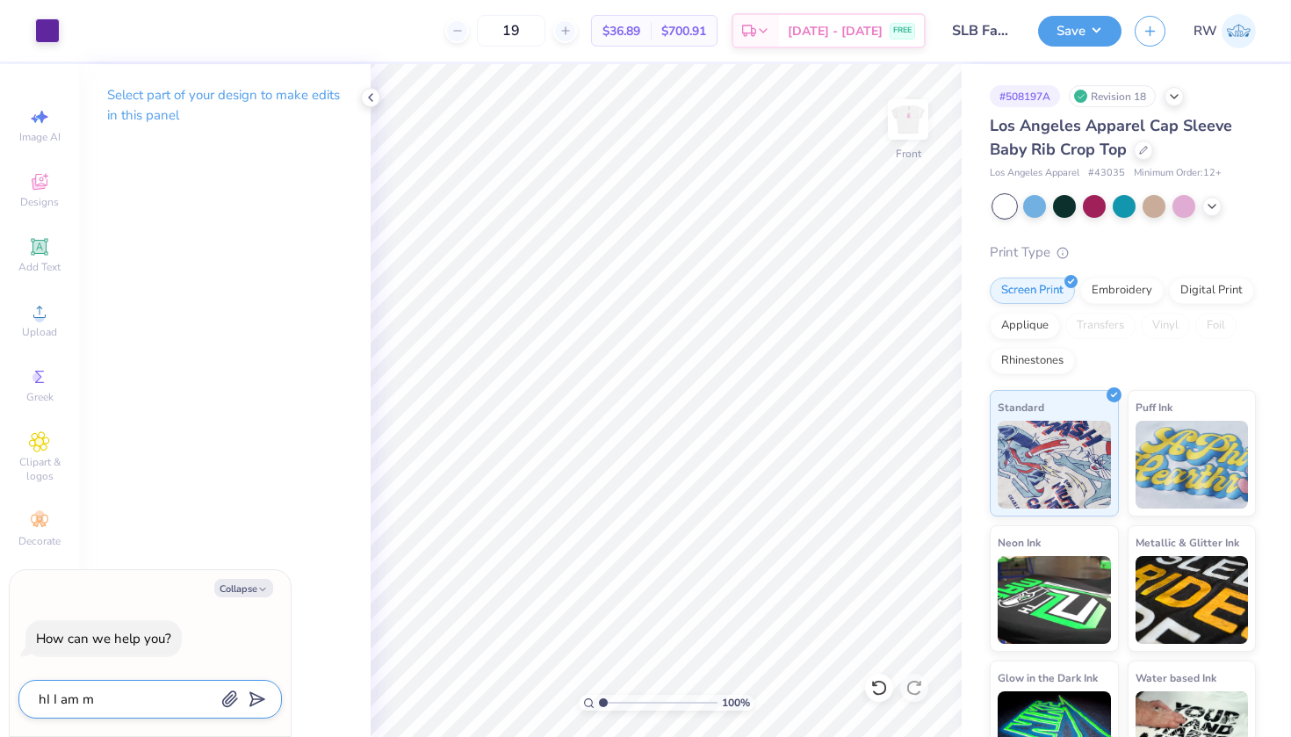
type textarea "x"
type textarea "hI I am mak"
type textarea "x"
type textarea "hI I am maki"
type textarea "x"
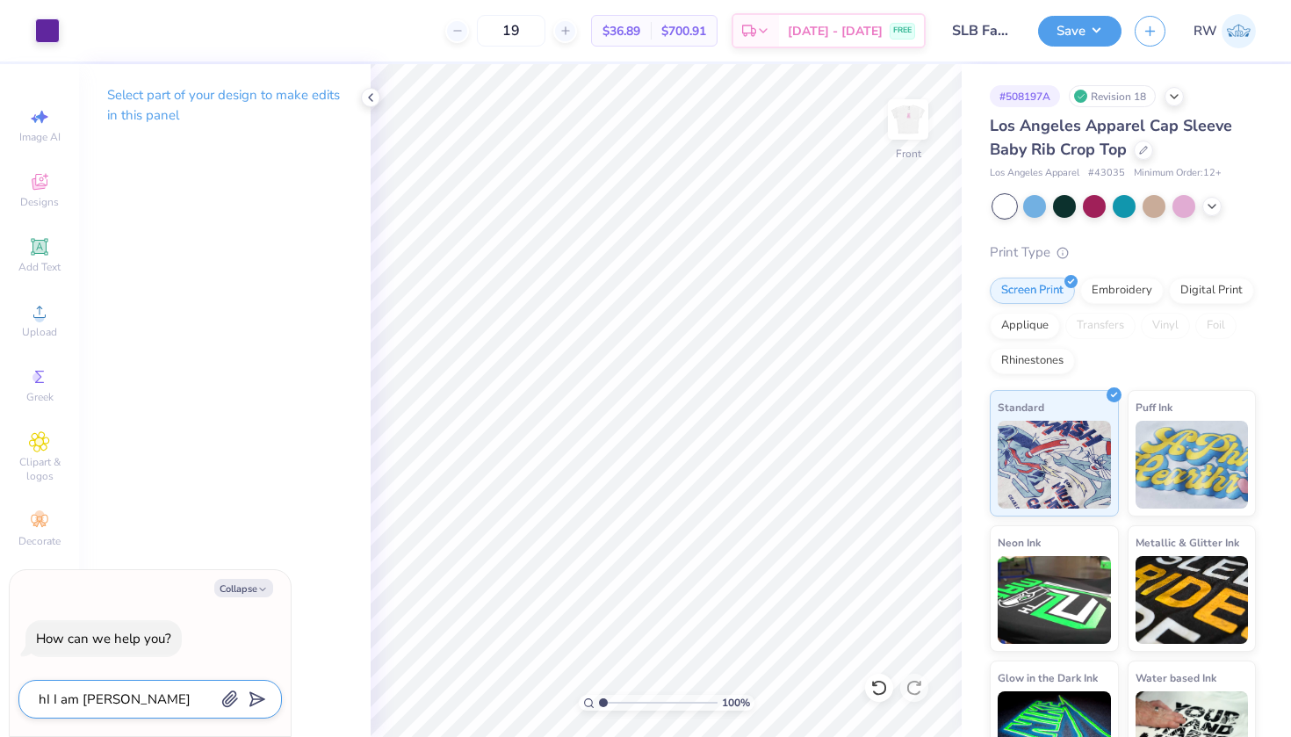
type textarea "hI I am makin"
type textarea "x"
type textarea "hI I am makinf"
type textarea "x"
type textarea "hI I am making"
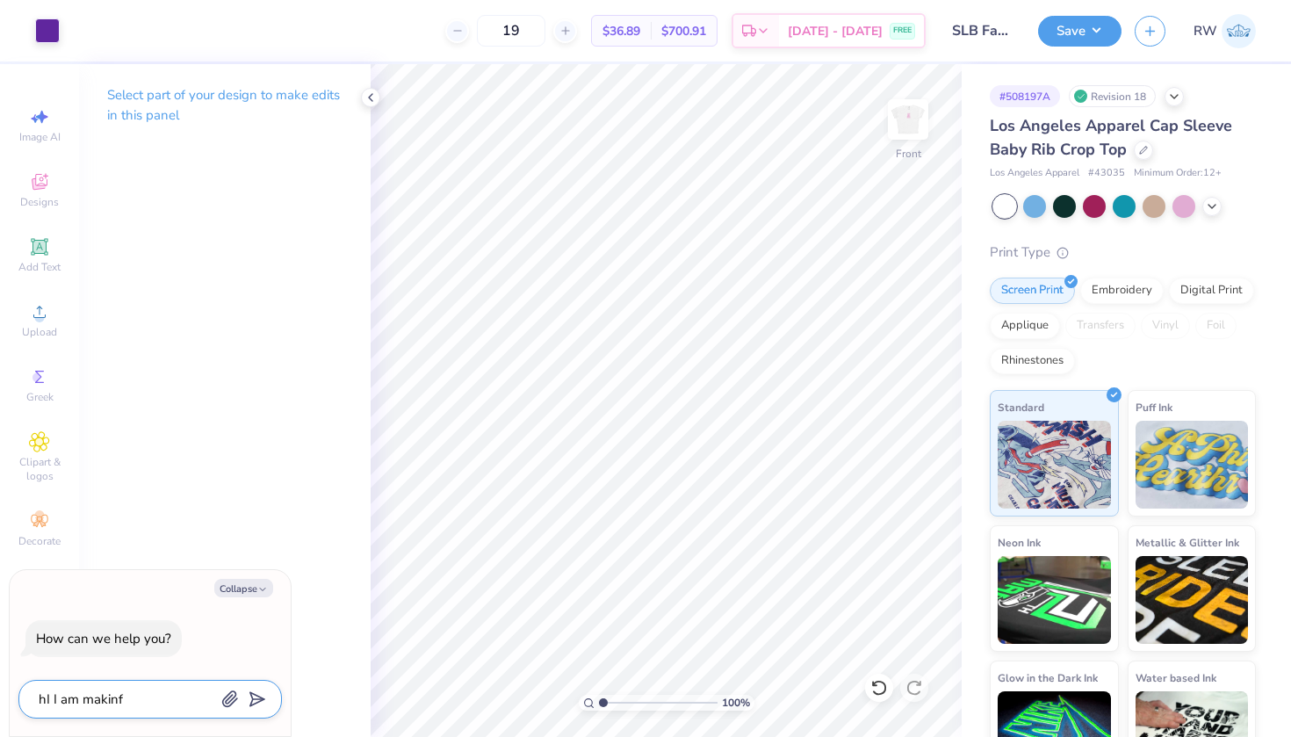
type textarea "x"
type textarea "hI I am making r"
type textarea "x"
type textarea "hI I am making re"
type textarea "x"
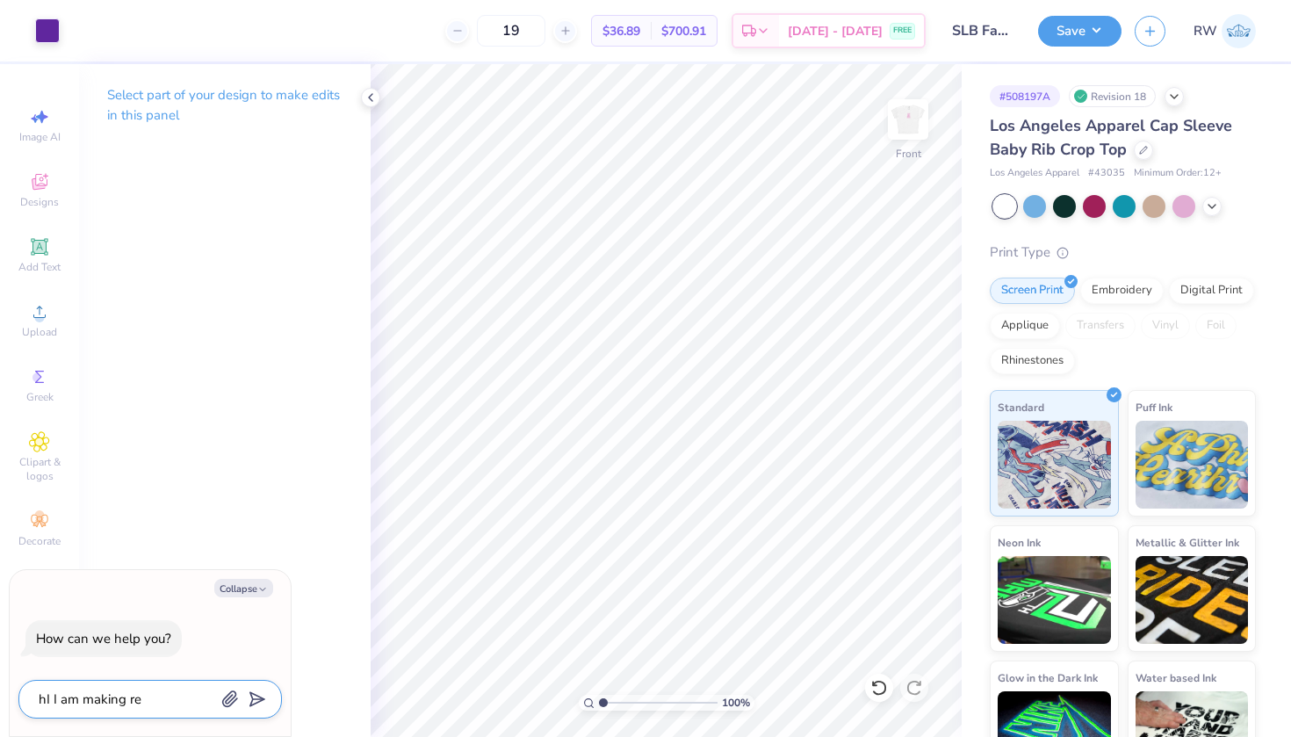
type textarea "hI I am making rev"
type textarea "x"
type textarea "hI I am making revi"
type textarea "x"
type textarea "hI I am making revis"
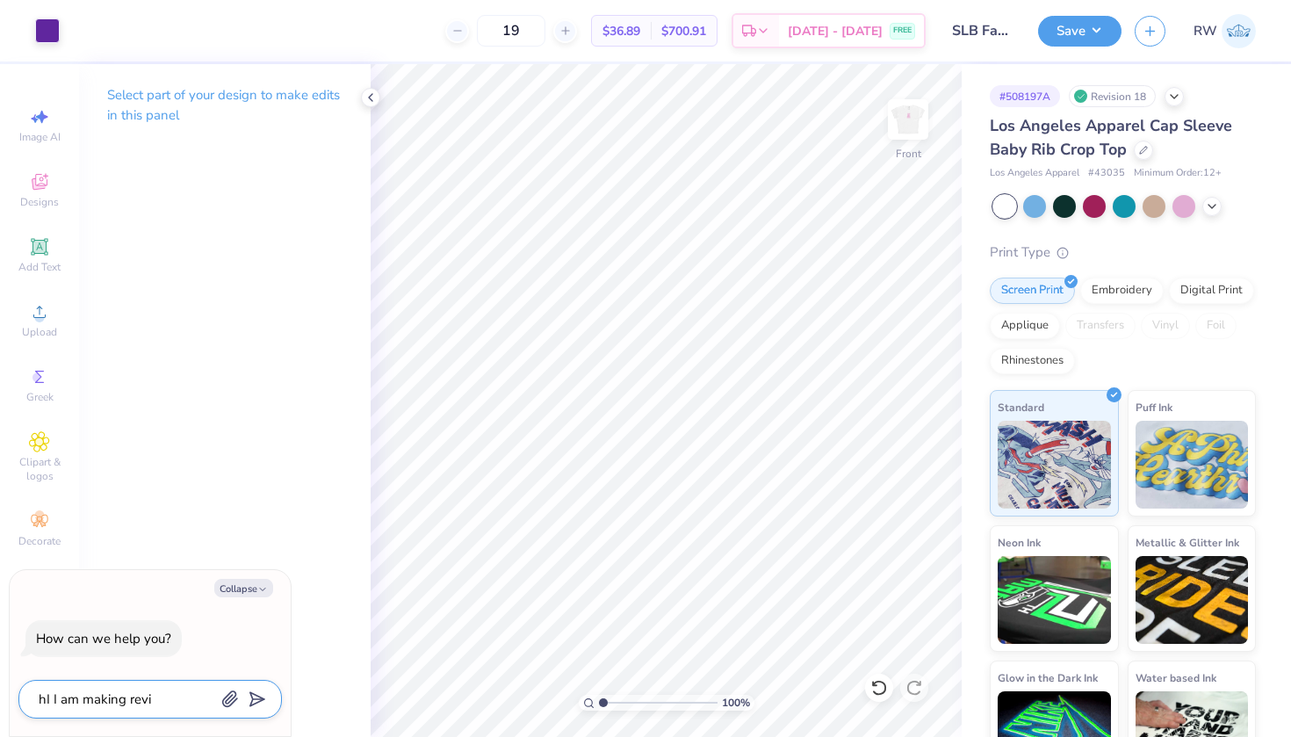
type textarea "x"
type textarea "hI I am making revisi"
type textarea "x"
type textarea "hI I am making revisio"
type textarea "x"
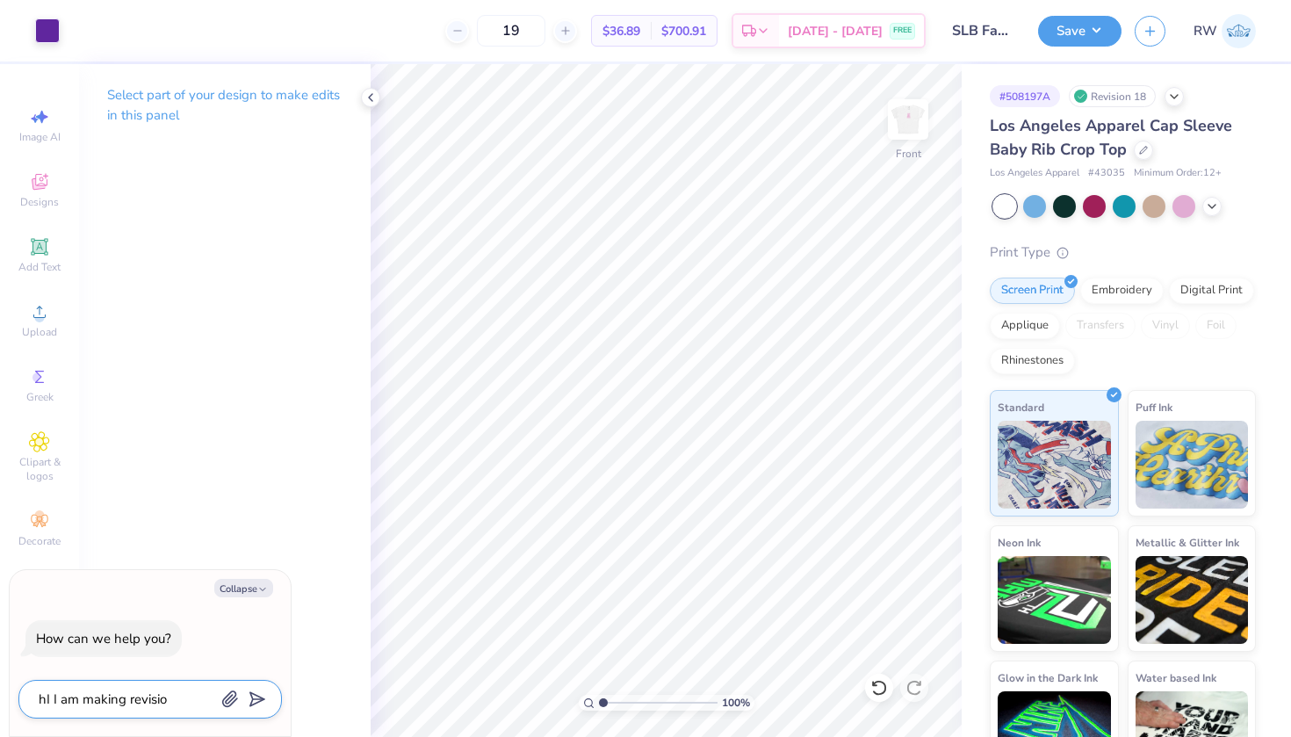
type textarea "hI I am making revision"
type textarea "x"
type textarea "hI I am making revisions"
type textarea "x"
type textarea "hI I am making revisions"
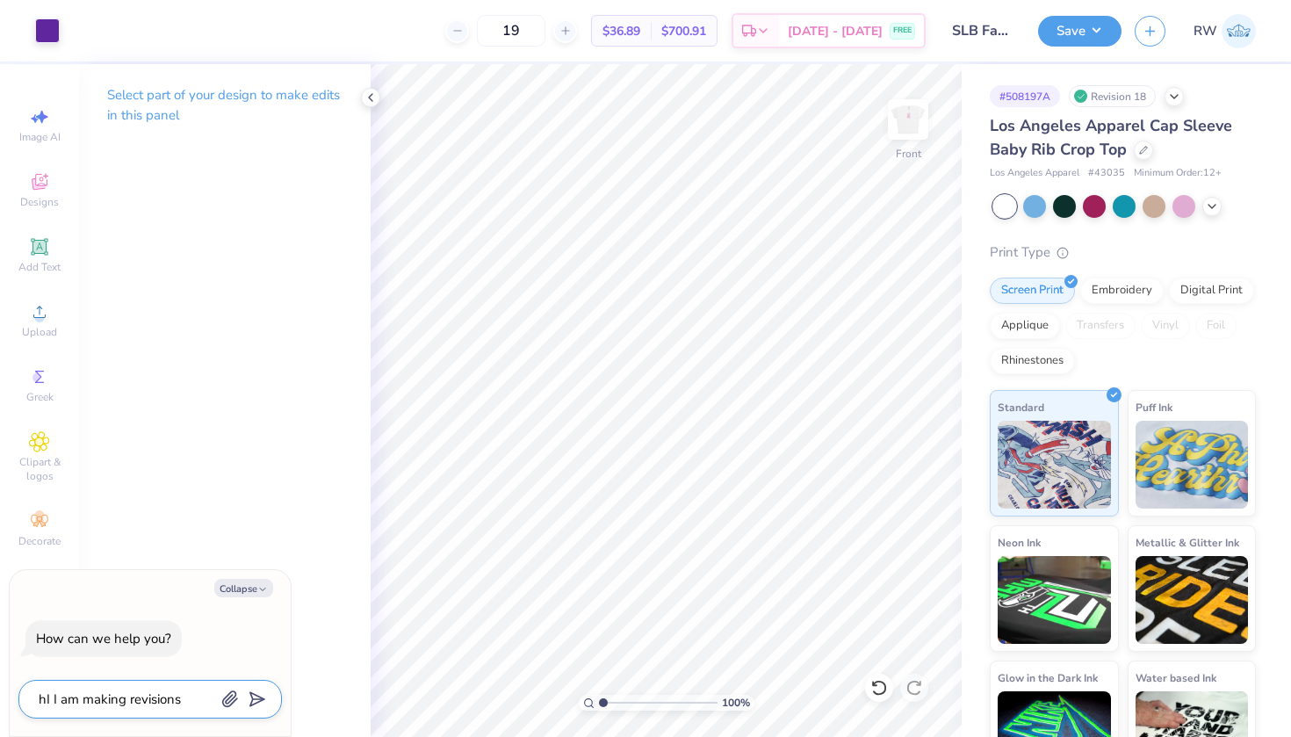
type textarea "x"
type textarea "hI I am making revisions f"
type textarea "x"
type textarea "hI I am making revisions fo"
type textarea "x"
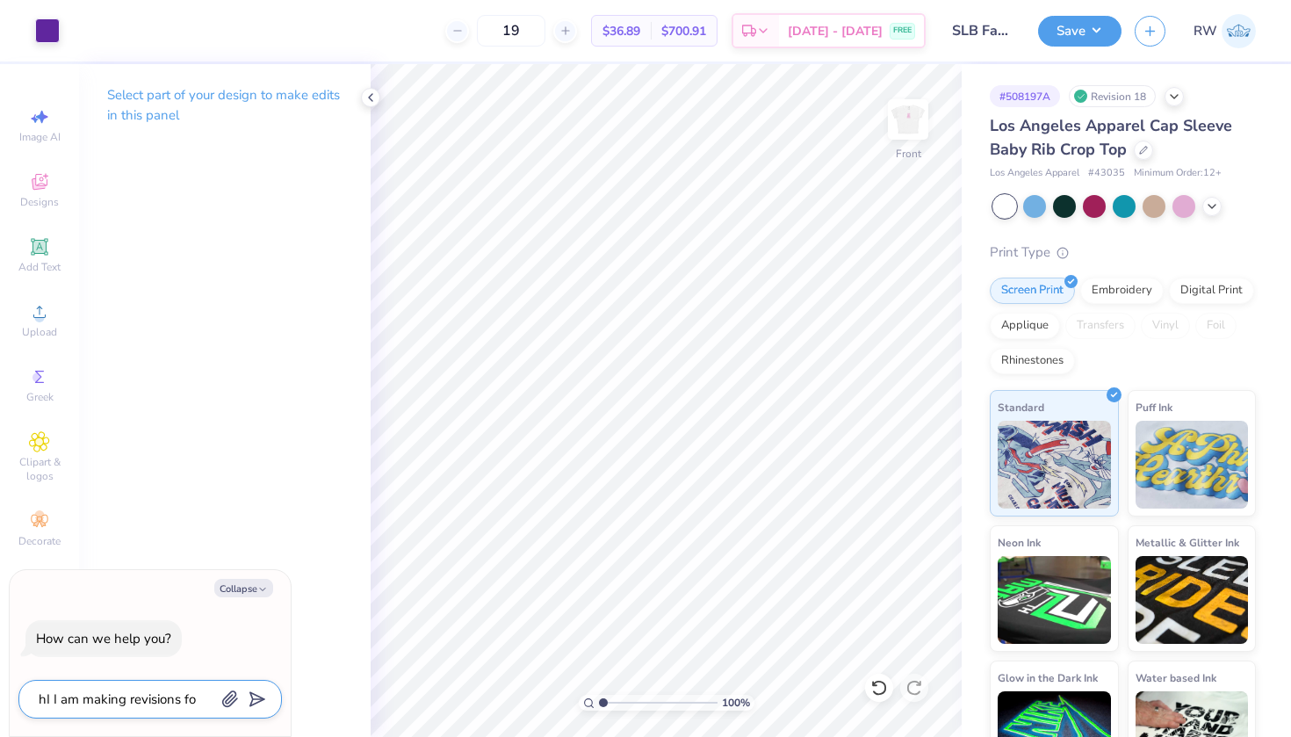
type textarea "hI I am making revisions for"
type textarea "x"
type textarea "hI I am making revisions for"
type textarea "x"
type textarea "hI I am making revisions for a"
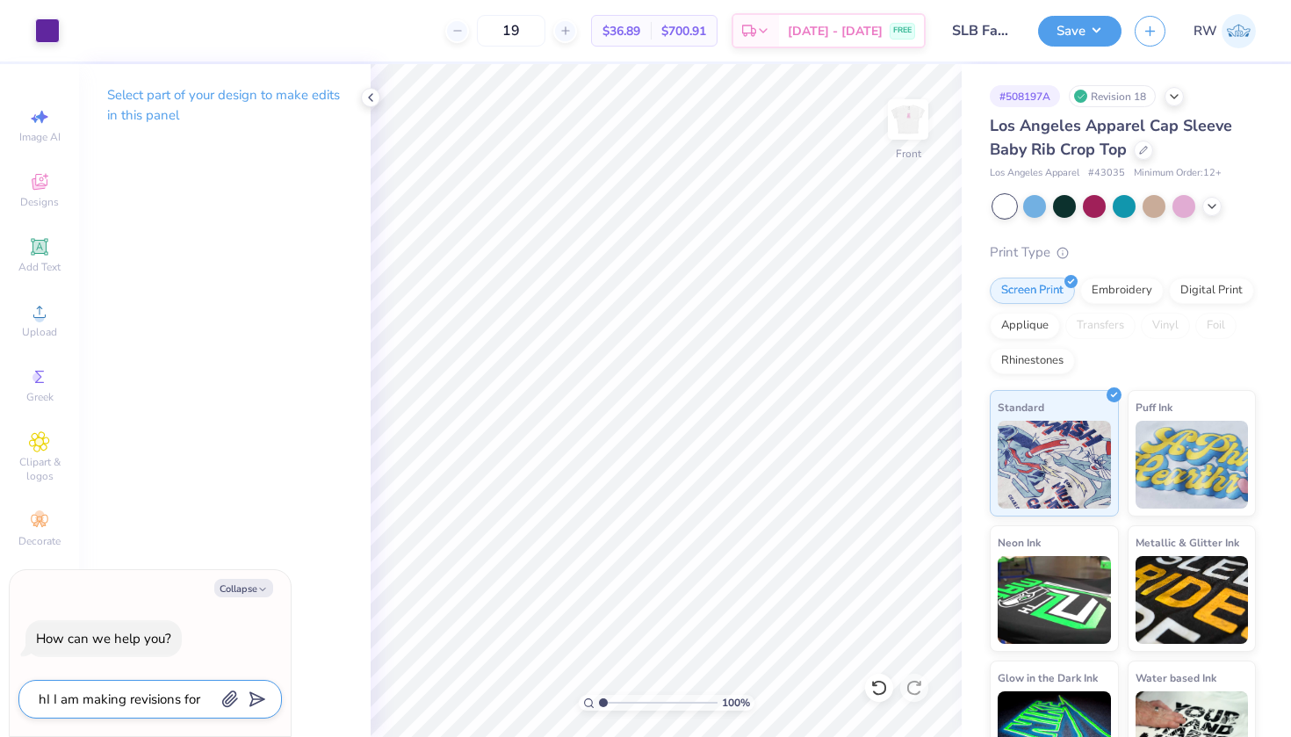
type textarea "x"
type textarea "hI I am making revisions for a"
type textarea "x"
type textarea "hI I am making revisions for a c"
type textarea "x"
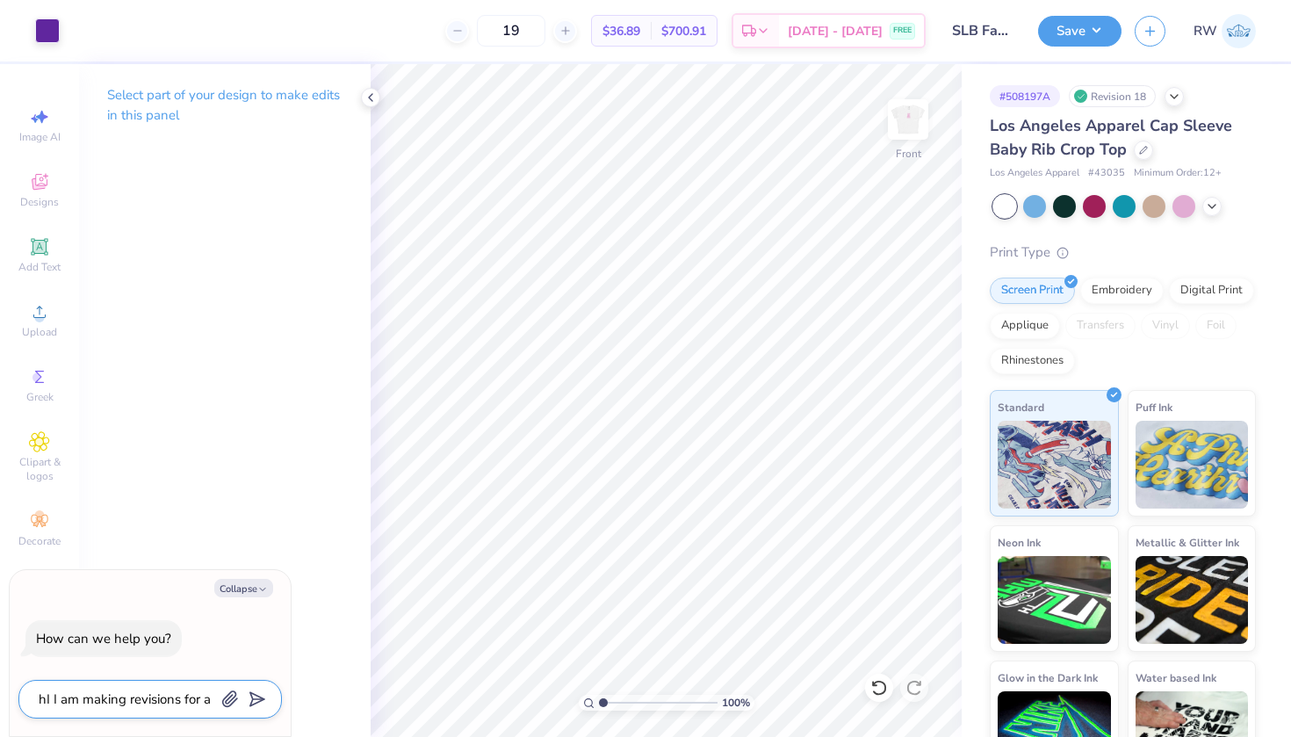
type textarea "hI I am making revisions for a cl"
type textarea "x"
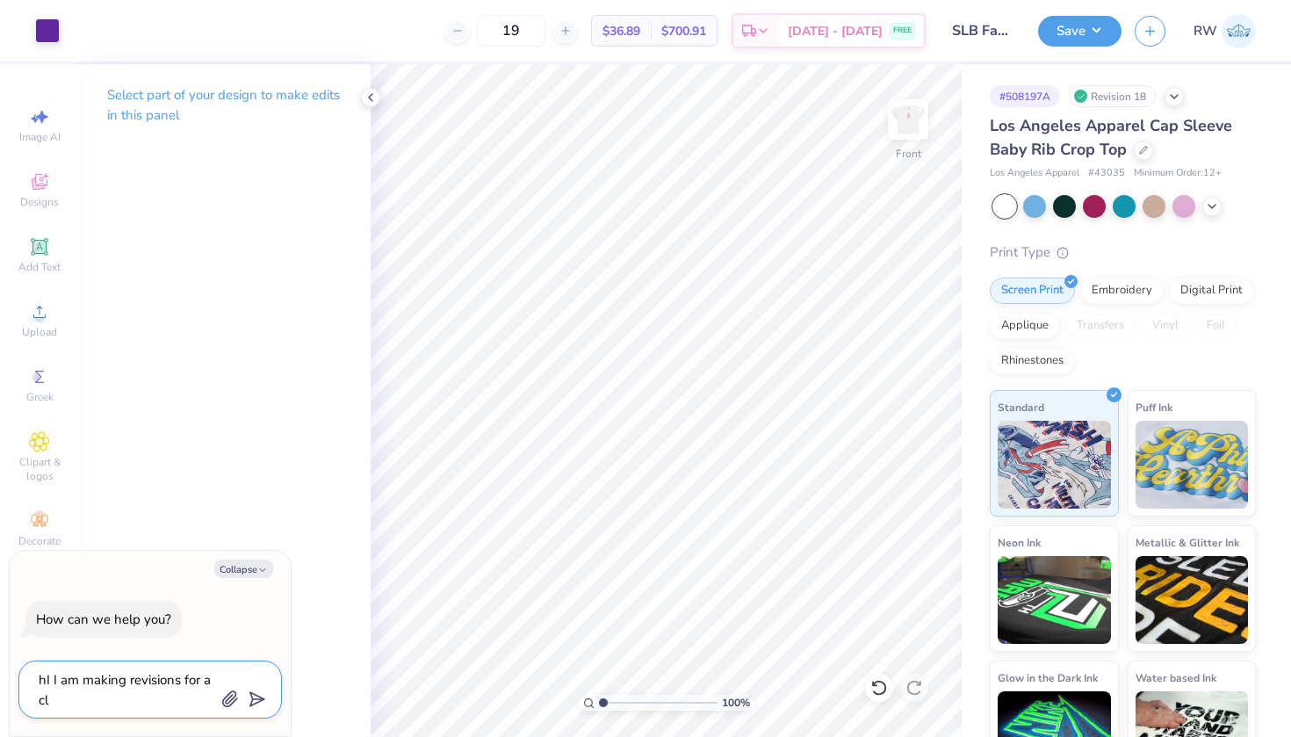
type textarea "hI I am making revisions for a cli"
type textarea "x"
type textarea "hI I am making revisions for a clie"
type textarea "x"
type textarea "hI I am making revisions for a cli"
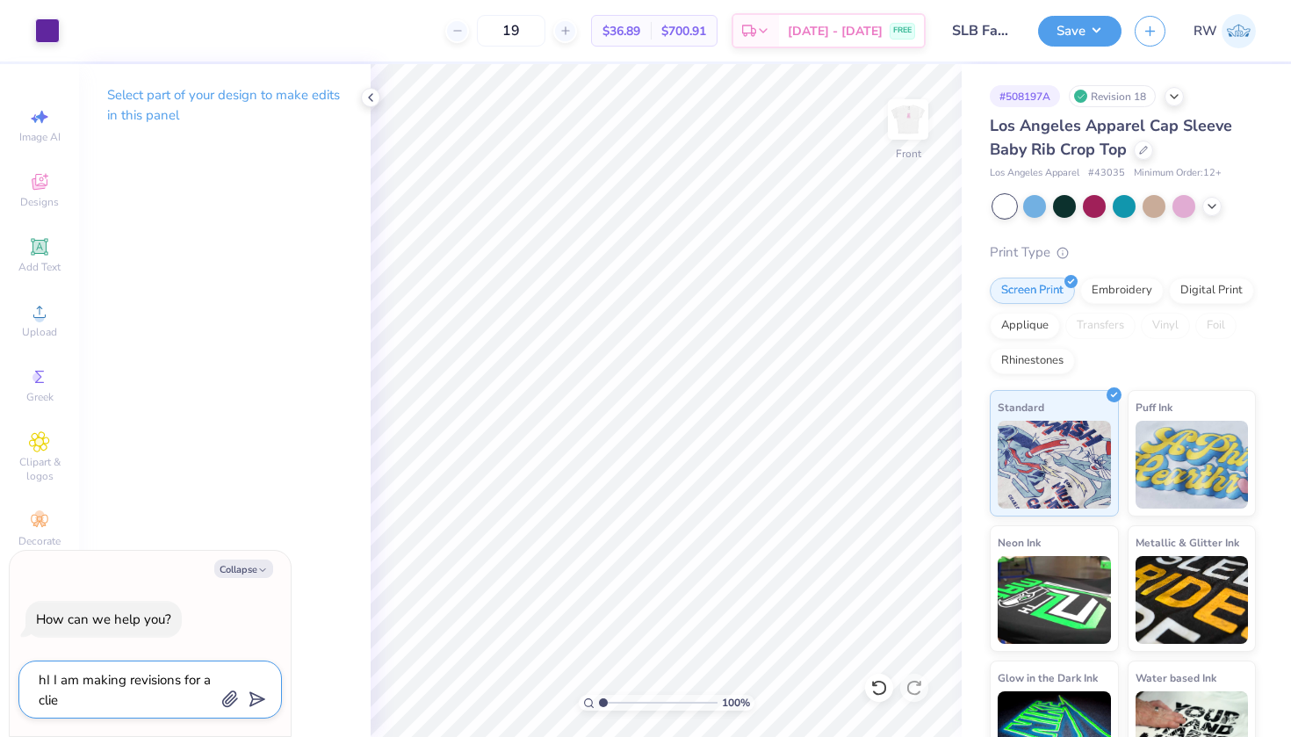
type textarea "x"
type textarea "hI I am making revisions for a cl"
type textarea "x"
type textarea "hI I am making revisions for a c"
type textarea "x"
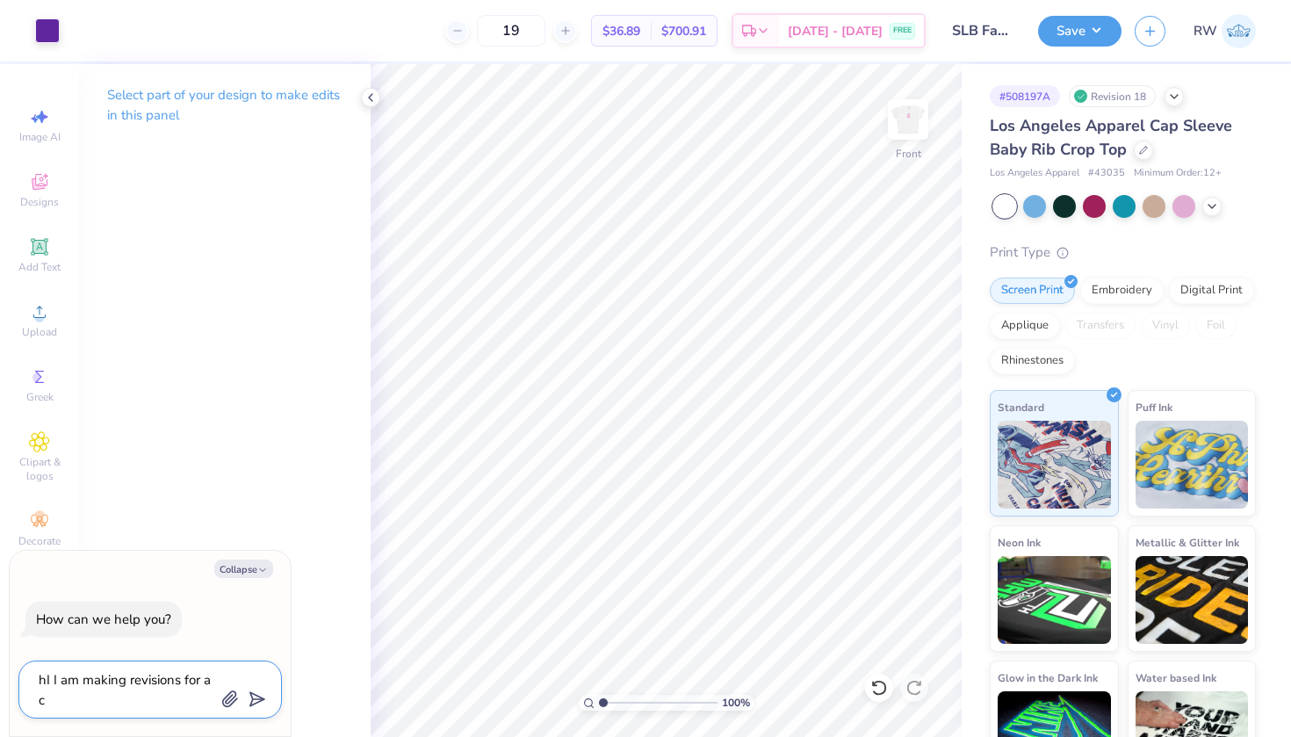
type textarea "hI I am making revisions for a"
type textarea "x"
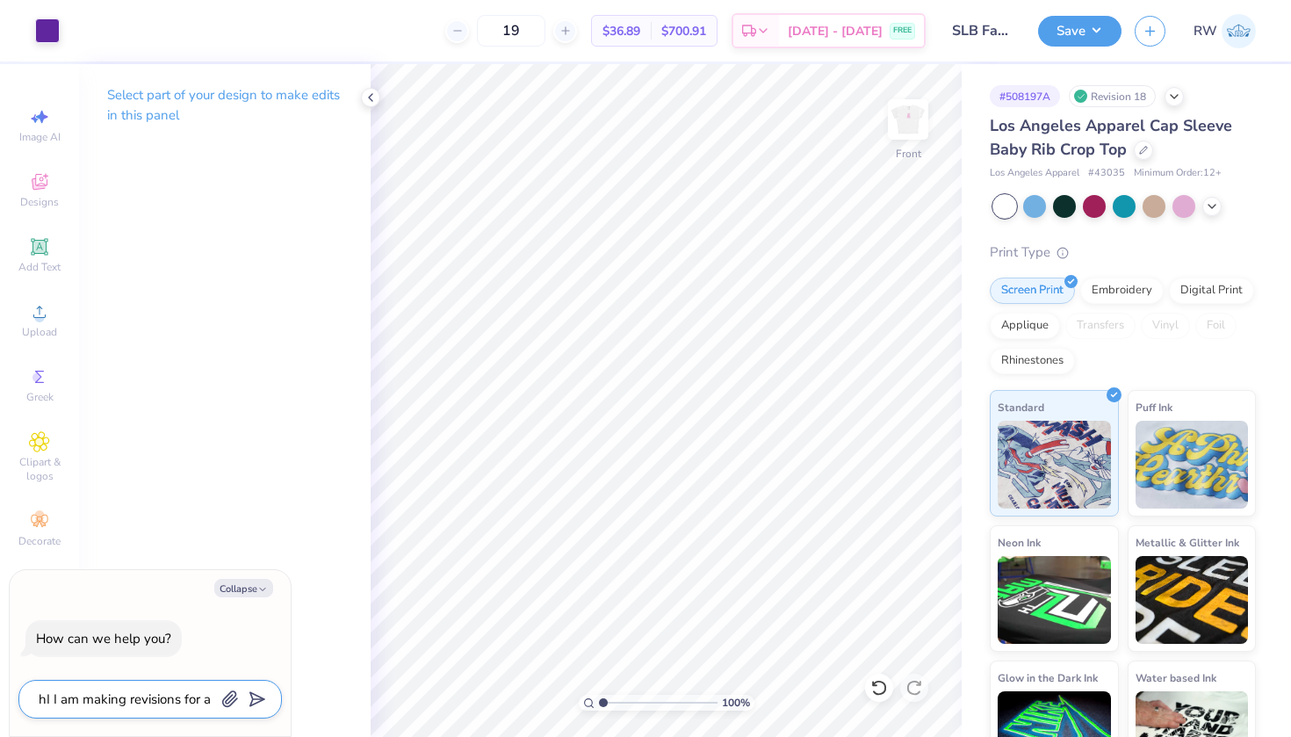
type textarea "hI I am making revisions for a"
type textarea "x"
type textarea "hI I am making revisions for"
type textarea "x"
type textarea "hI I am making revisions for"
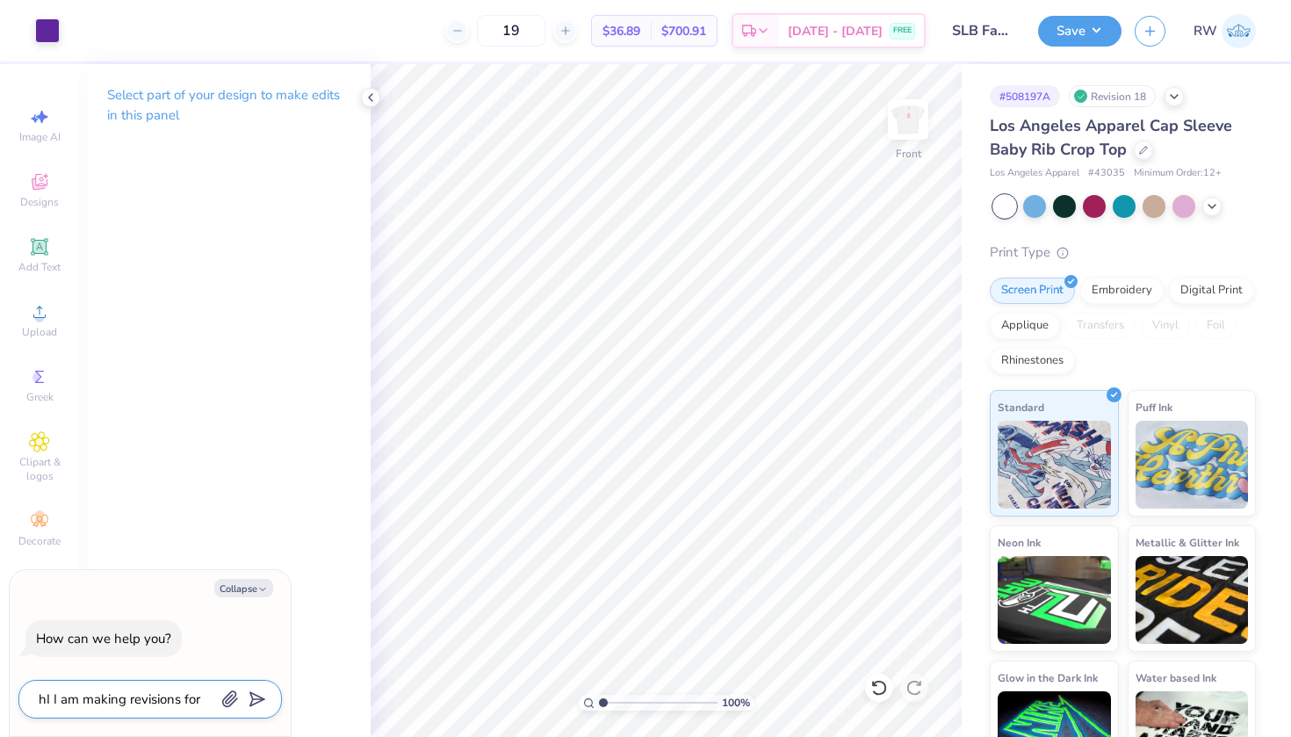
type textarea "x"
type textarea "hI I am making revisions fo"
type textarea "x"
type textarea "hI I am making revisions f"
type textarea "x"
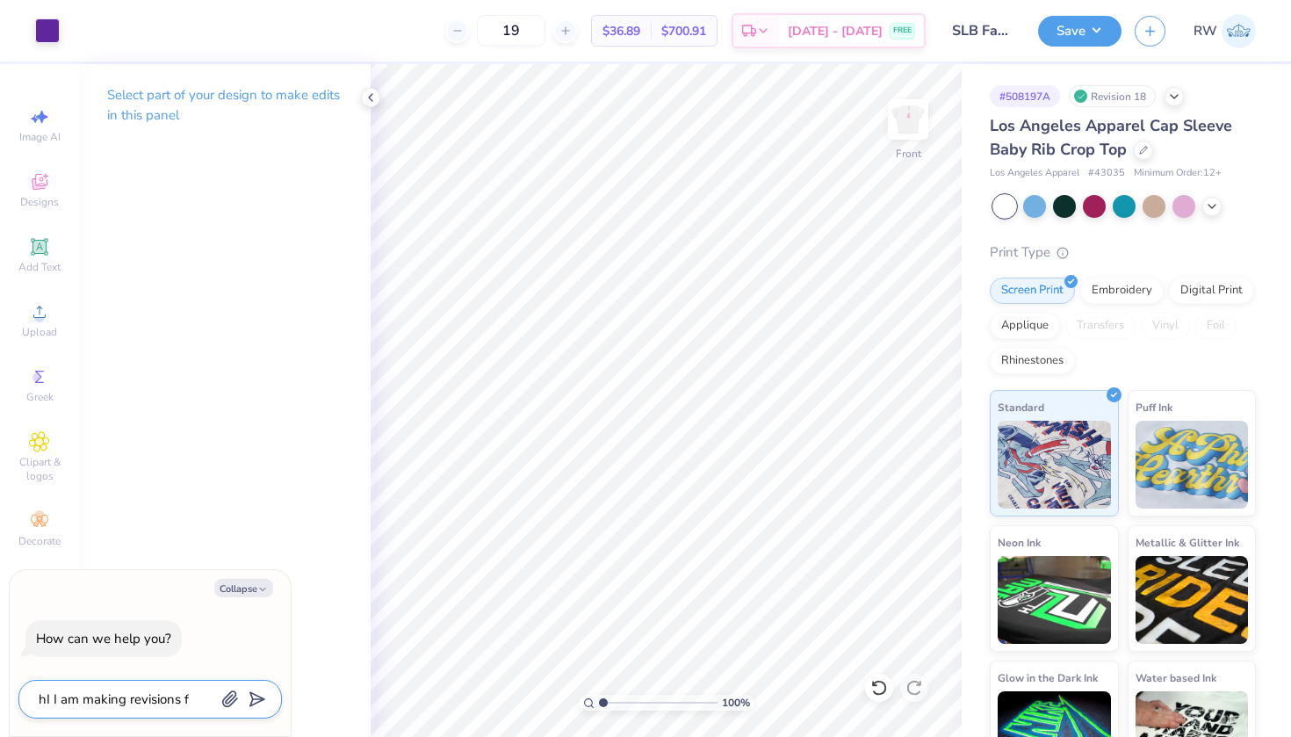
type textarea "hI I am making revisions"
type textarea "x"
type textarea "hI I am making revisions b"
type textarea "x"
type textarea "hI I am making revisions ba"
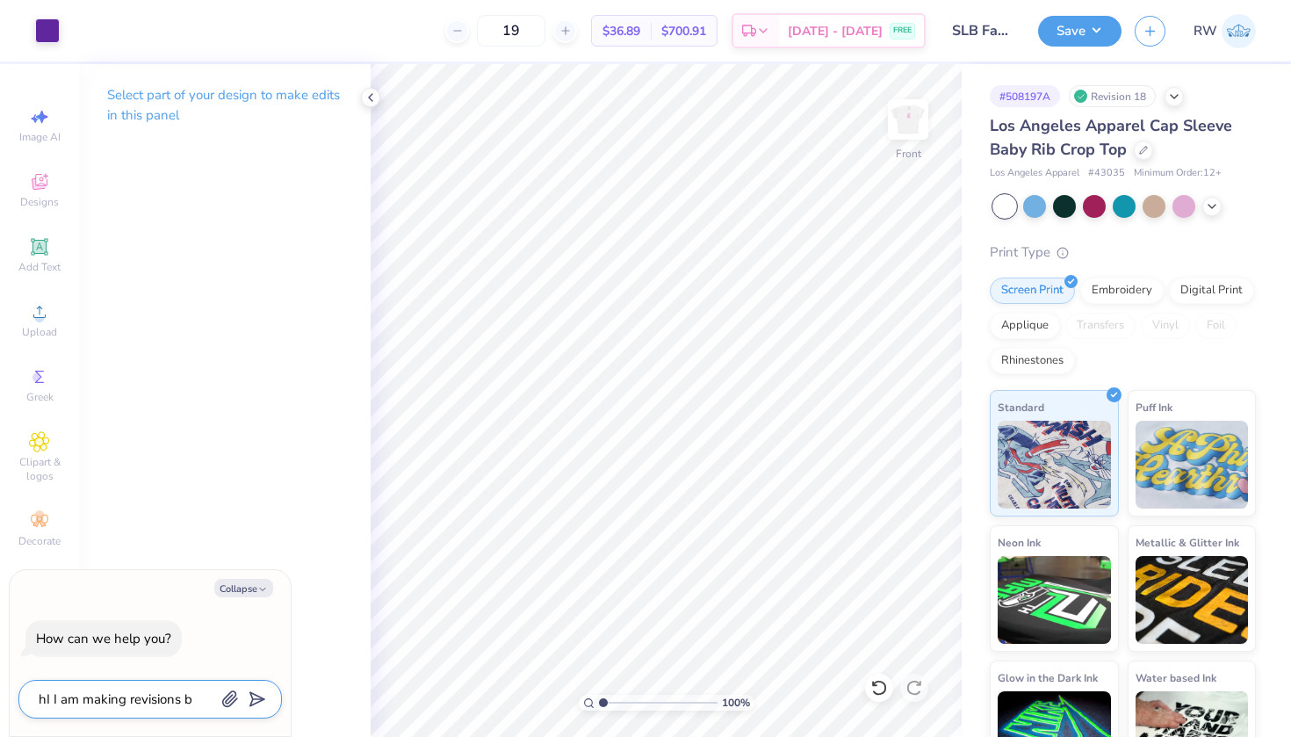
type textarea "x"
type textarea "hI I am making revisions bae"
type textarea "x"
type textarea "hI I am making revisions baed"
type textarea "x"
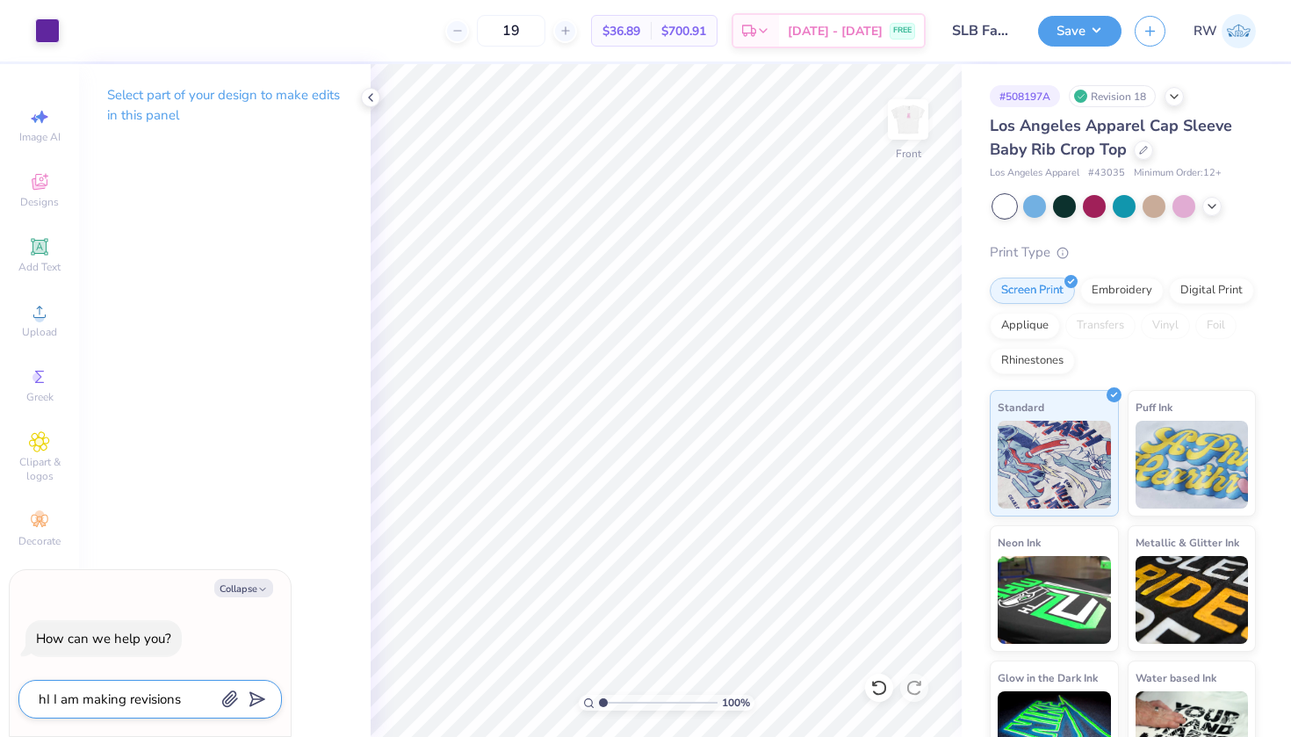
type textarea "hI I am making revisions baed"
type textarea "x"
type textarea "hI I am making revisions baed a"
type textarea "x"
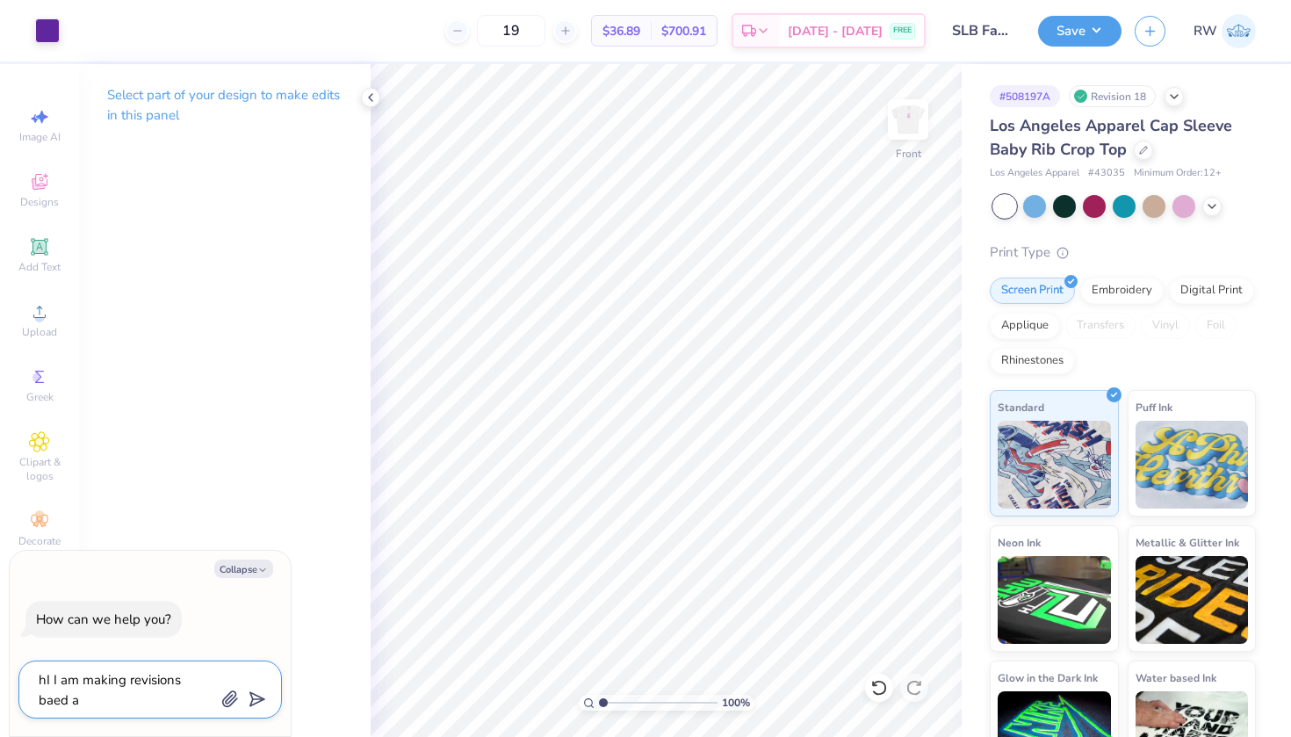
type textarea "hI I am making revisions baed a"
type textarea "x"
type textarea "hI I am making revisions baed a"
type textarea "x"
type textarea "hI I am making revisions baed"
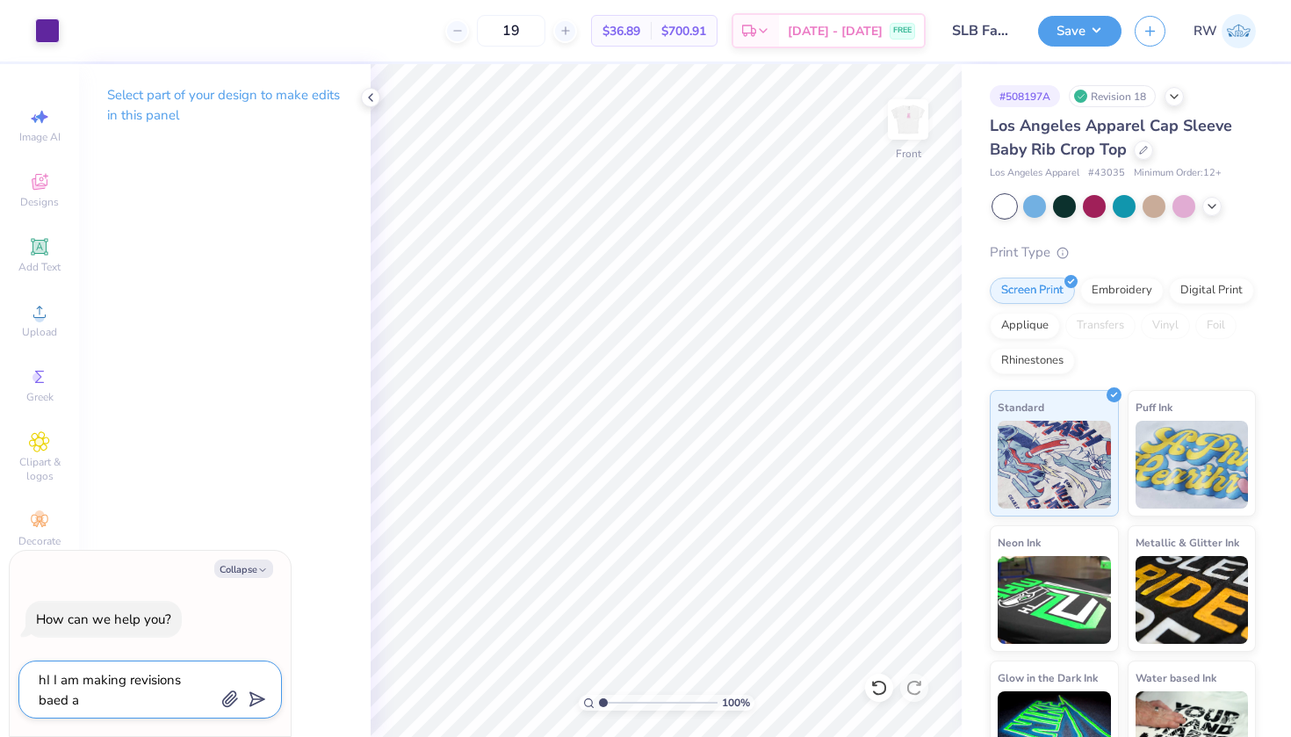
type textarea "x"
type textarea "hI I am making revisions baed"
type textarea "x"
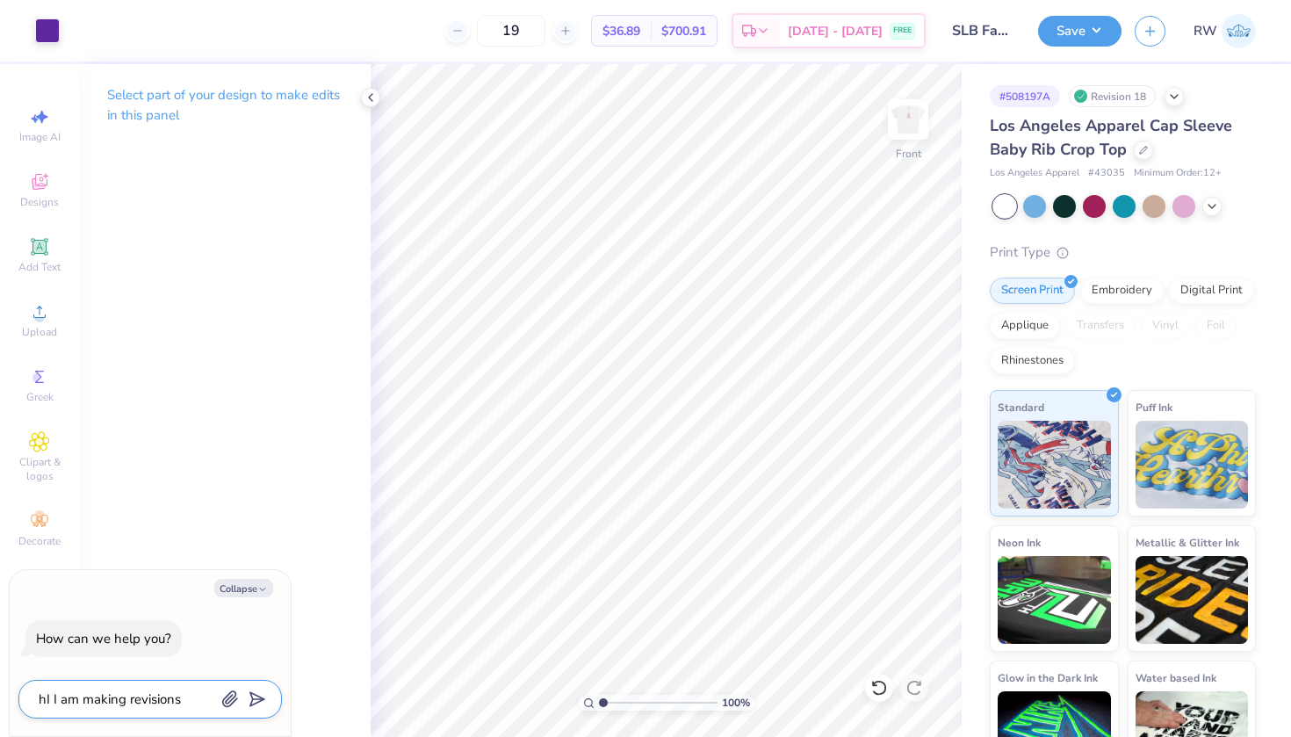
type textarea "hI I am making revisions bae"
type textarea "x"
type textarea "hI I am making revisions ba"
type textarea "x"
type textarea "hI I am making revisions bas"
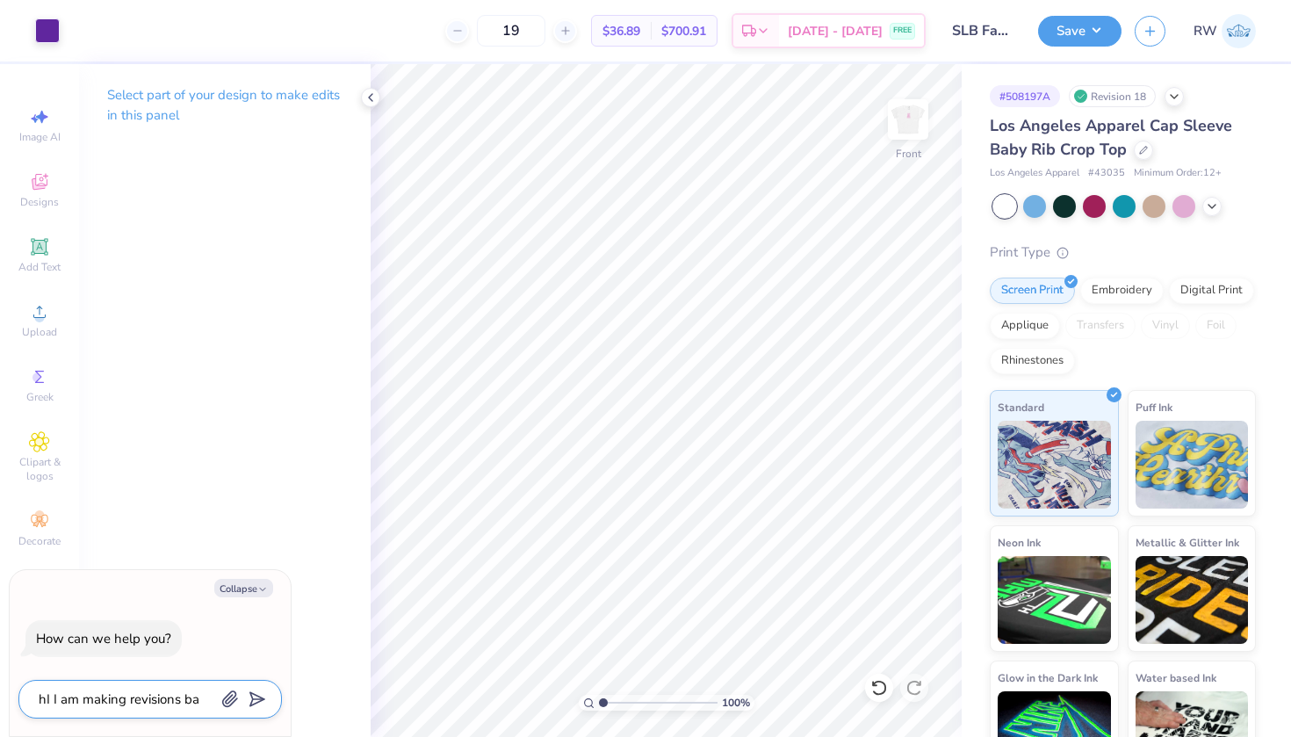
type textarea "x"
type textarea "hI I am making revisions base"
type textarea "x"
type textarea "hI I am making revisions based"
type textarea "x"
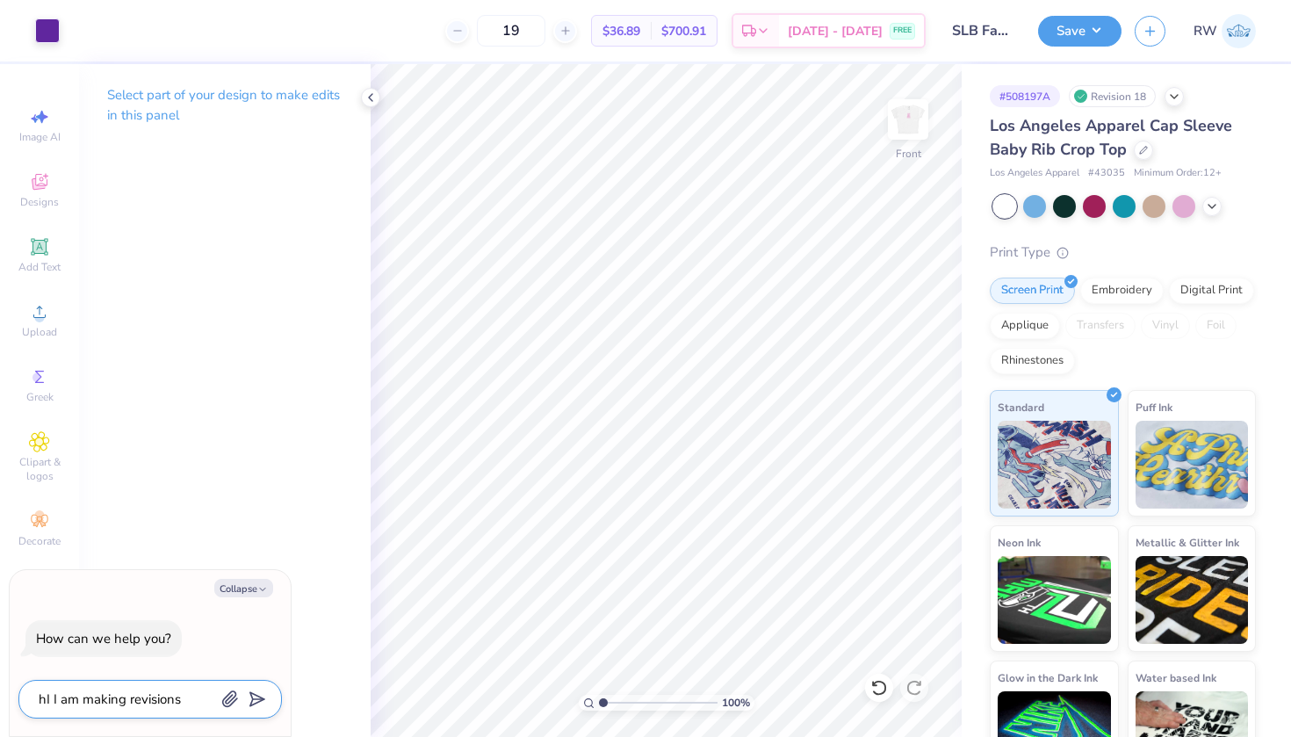
type textarea "hI I am making revisions based"
type textarea "x"
type textarea "hI I am making revisions based o"
type textarea "x"
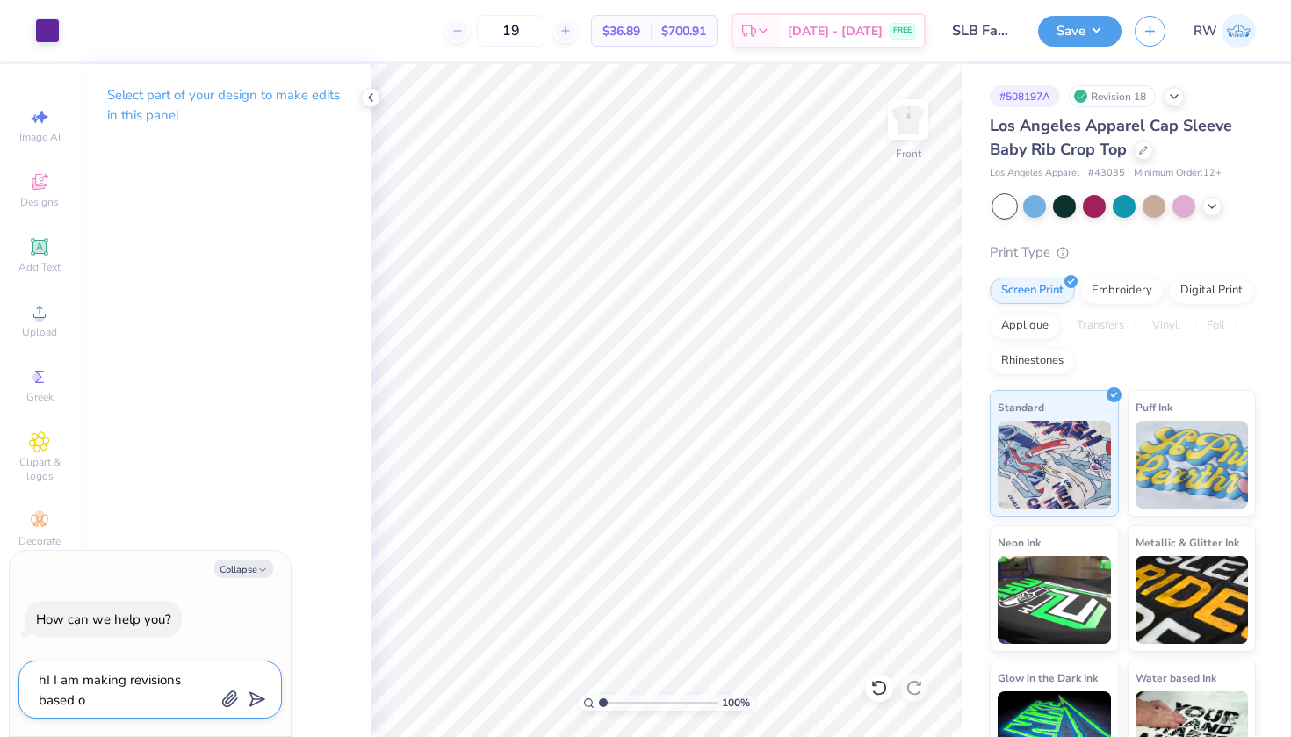
type textarea "hI I am making revisions based on"
type textarea "x"
type textarea "hI I am making revisions based on"
type textarea "x"
type textarea "hI I am making revisions based on a"
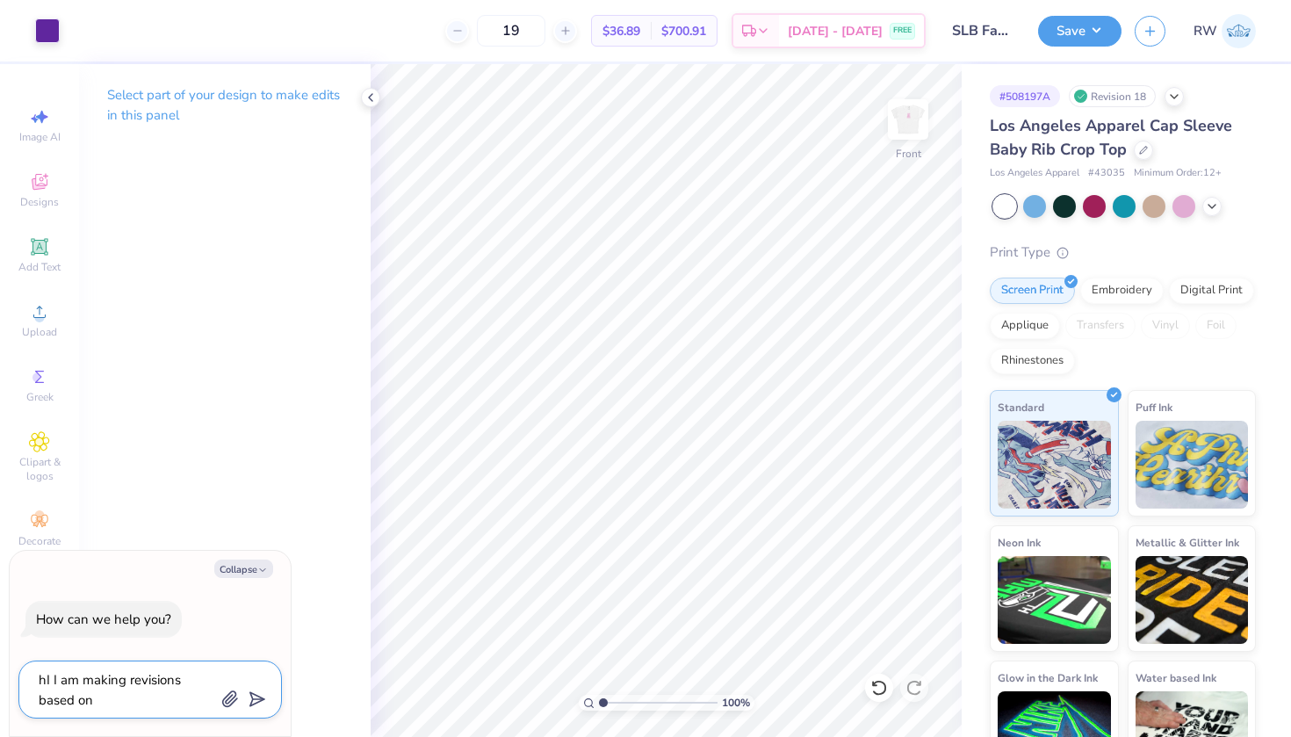
type textarea "x"
type textarea "hI I am making revisions based on a"
type textarea "x"
type textarea "hI I am making revisions based on a r"
type textarea "x"
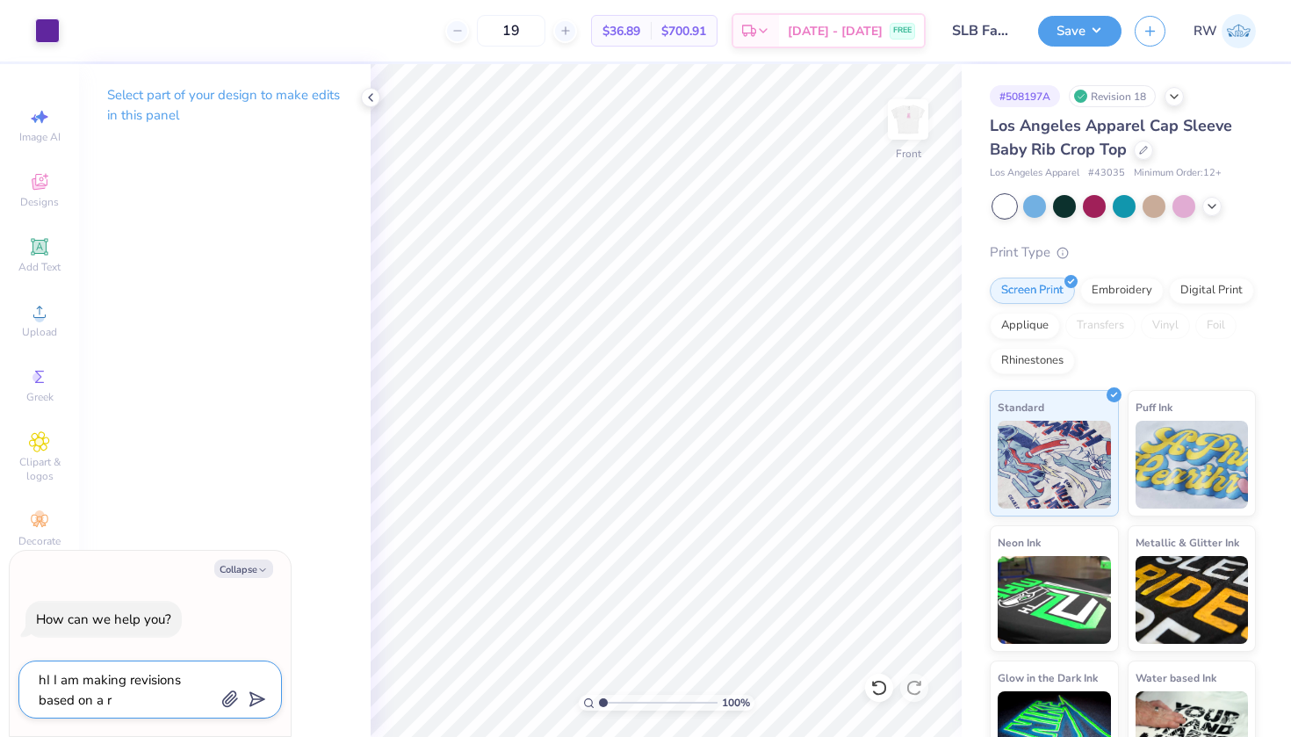
type textarea "hI I am making revisions based on a re"
type textarea "x"
type textarea "hI I am making revisions based on a rej"
type textarea "x"
type textarea "hI I am making revisions based on a rejc"
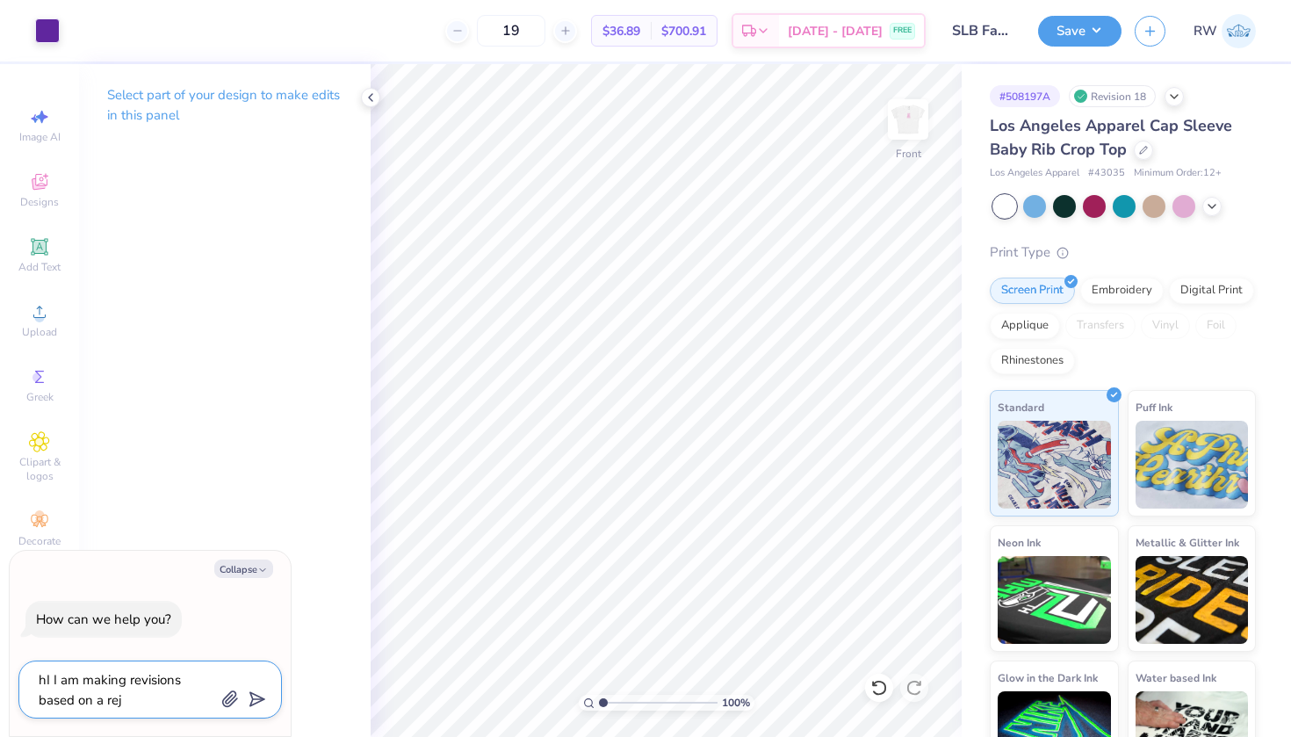
type textarea "x"
type textarea "hI I am making revisions based on a rejct"
type textarea "x"
type textarea "hI I am making revisions based on a rejcte"
type textarea "x"
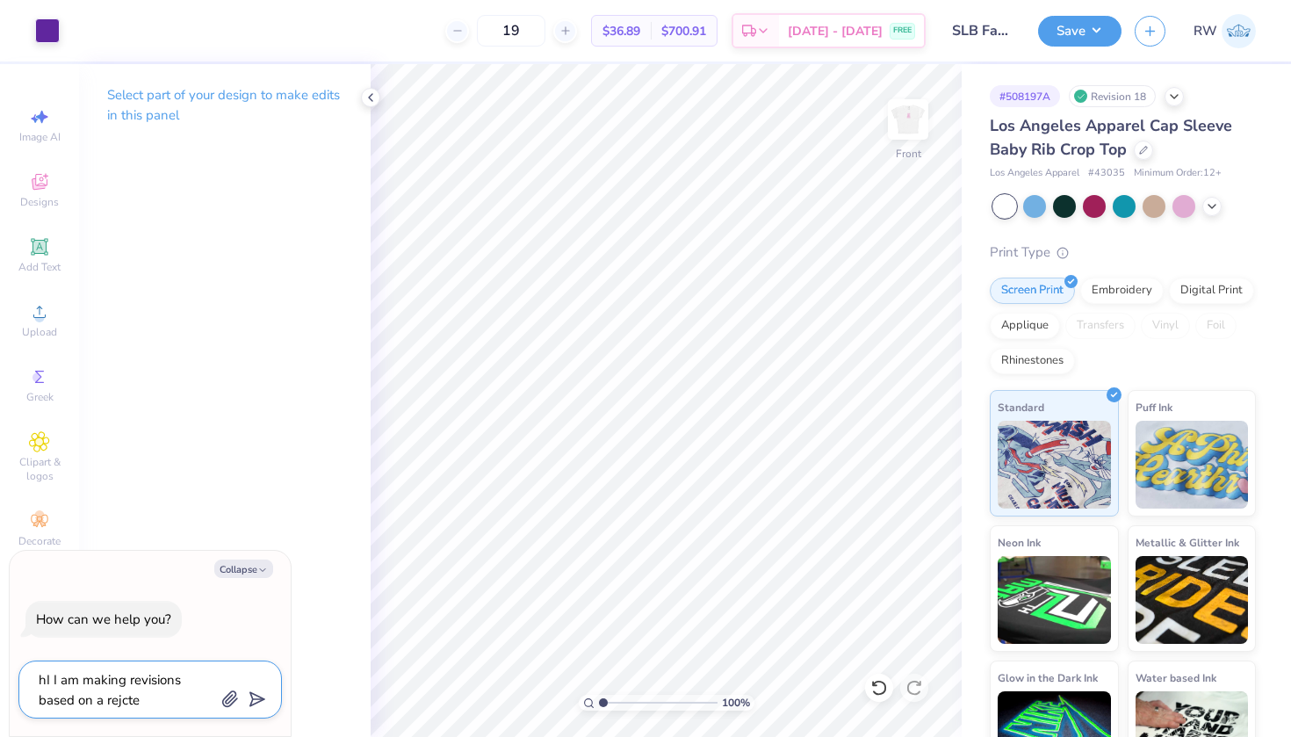
type textarea "hI I am making revisions based on a rejcted"
type textarea "x"
type textarea "hI I am making revisions based on a rejected"
type textarea "x"
type textarea "hI I am making revisions based on a rejected d"
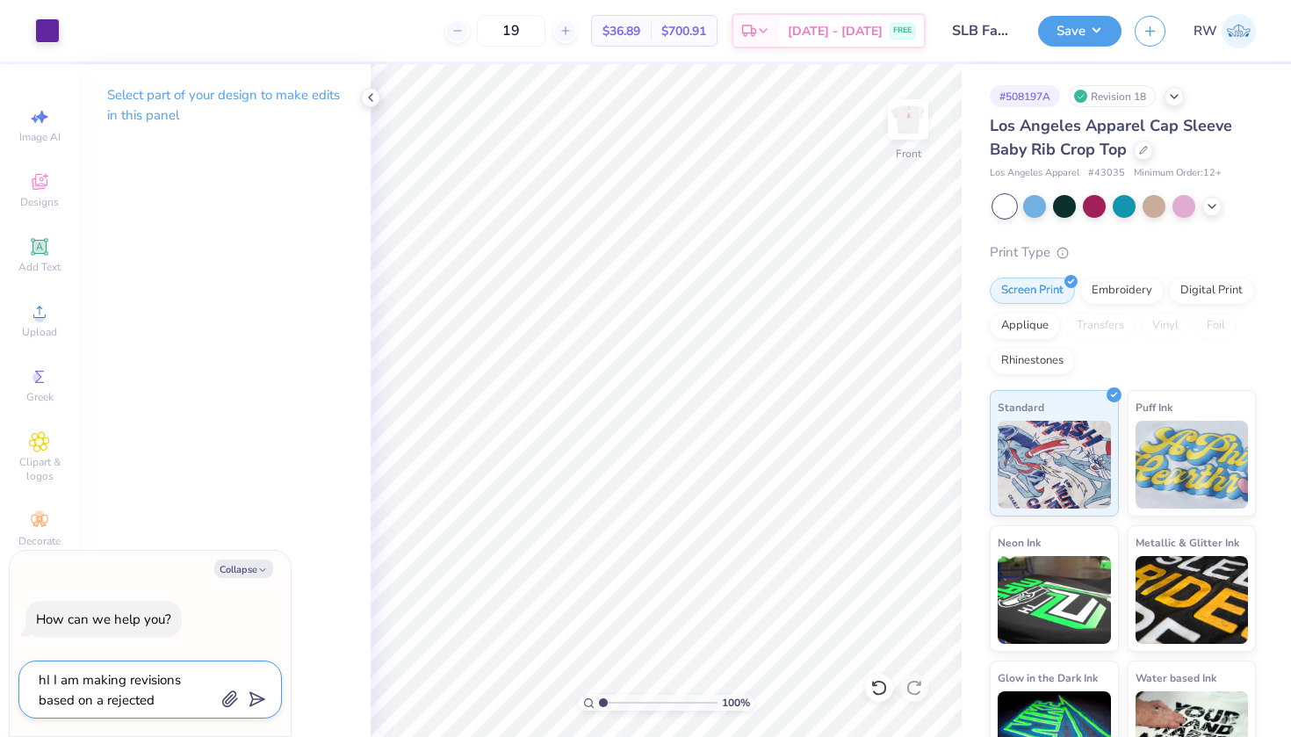
type textarea "x"
type textarea "hI I am making revisions based on a rejected de"
type textarea "x"
type textarea "hI I am making revisions based on a rejected des"
type textarea "x"
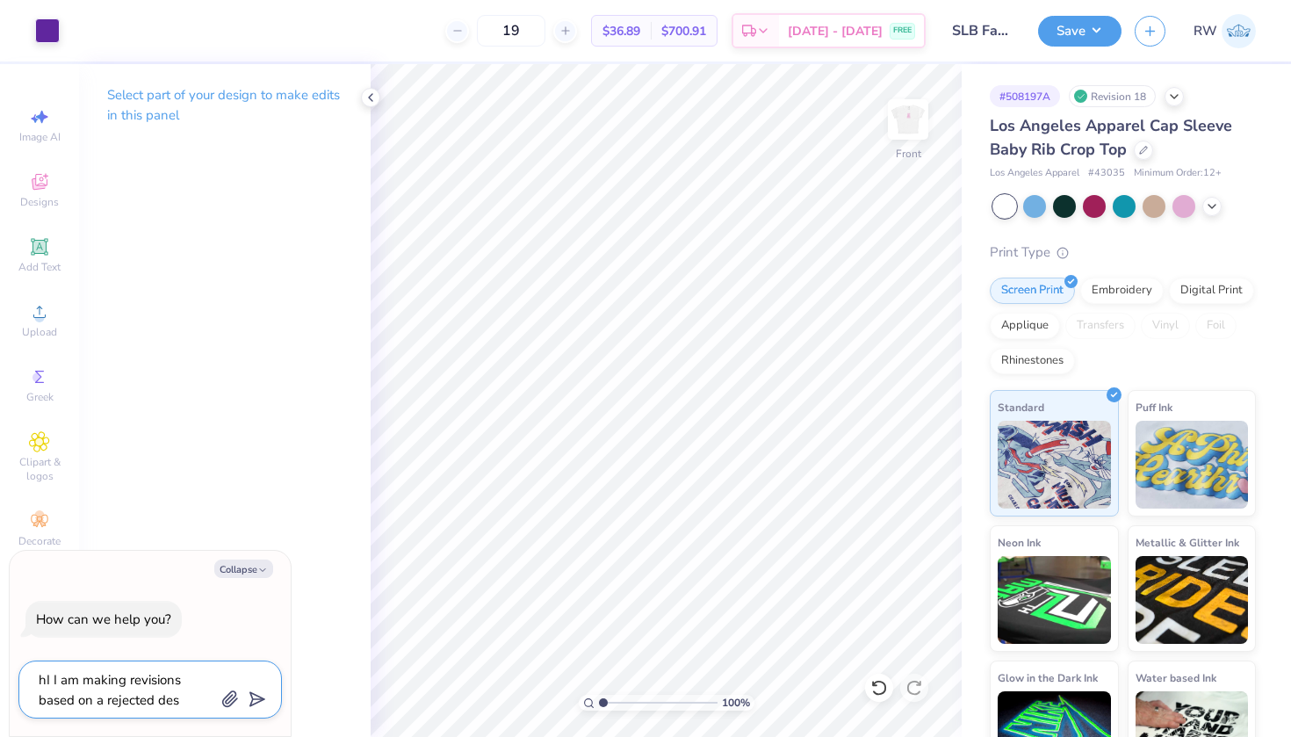
type textarea "hI I am making revisions based on a rejected desi"
type textarea "x"
type textarea "hI I am making revisions based on a rejected desig"
type textarea "x"
type textarea "hI I am making revisions based on a rejected design"
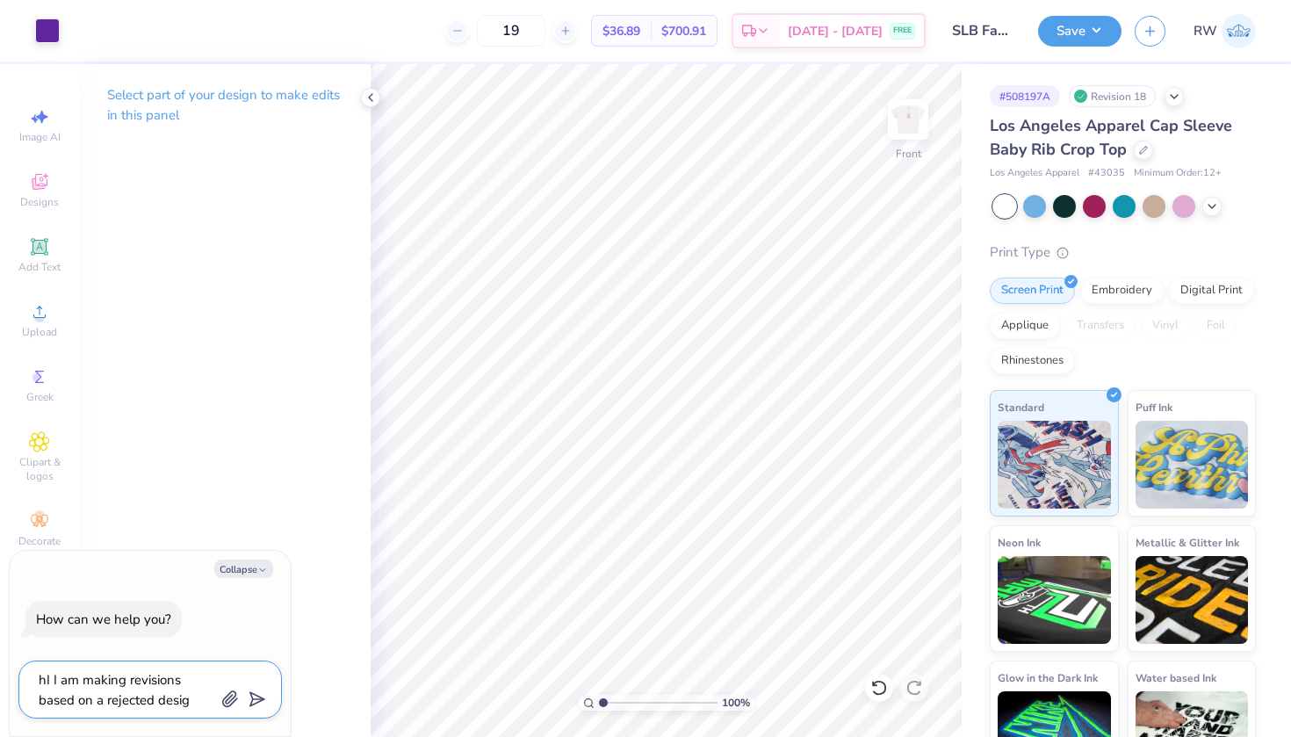
type textarea "x"
type textarea "hI I am making revisions based on a rejected design"
type textarea "x"
click at [48, 681] on textarea "hI I am making revisions based on a rejected design" at bounding box center [126, 689] width 178 height 42
type textarea "h I am making revisions based on a rejected design"
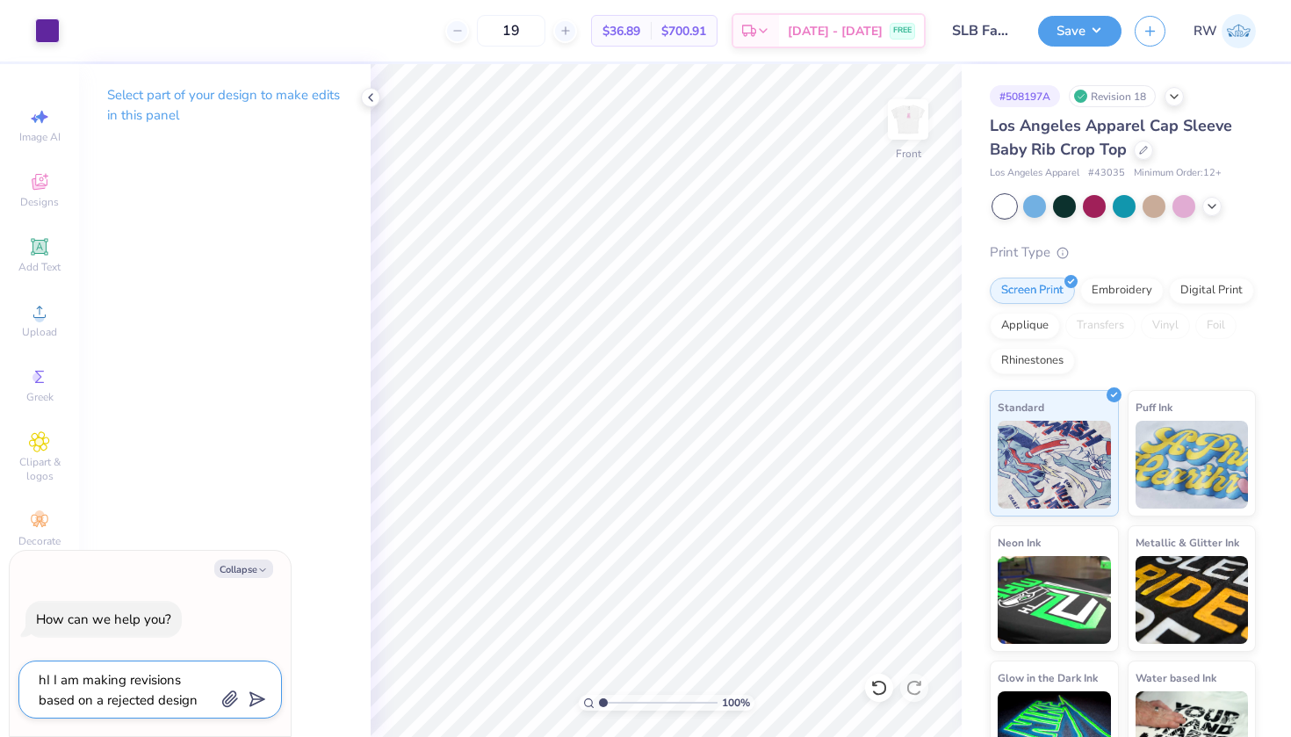
type textarea "x"
type textarea "I am making revisions based on a rejected design"
type textarea "x"
type textarea "H I am making revisions based on a rejected design"
type textarea "x"
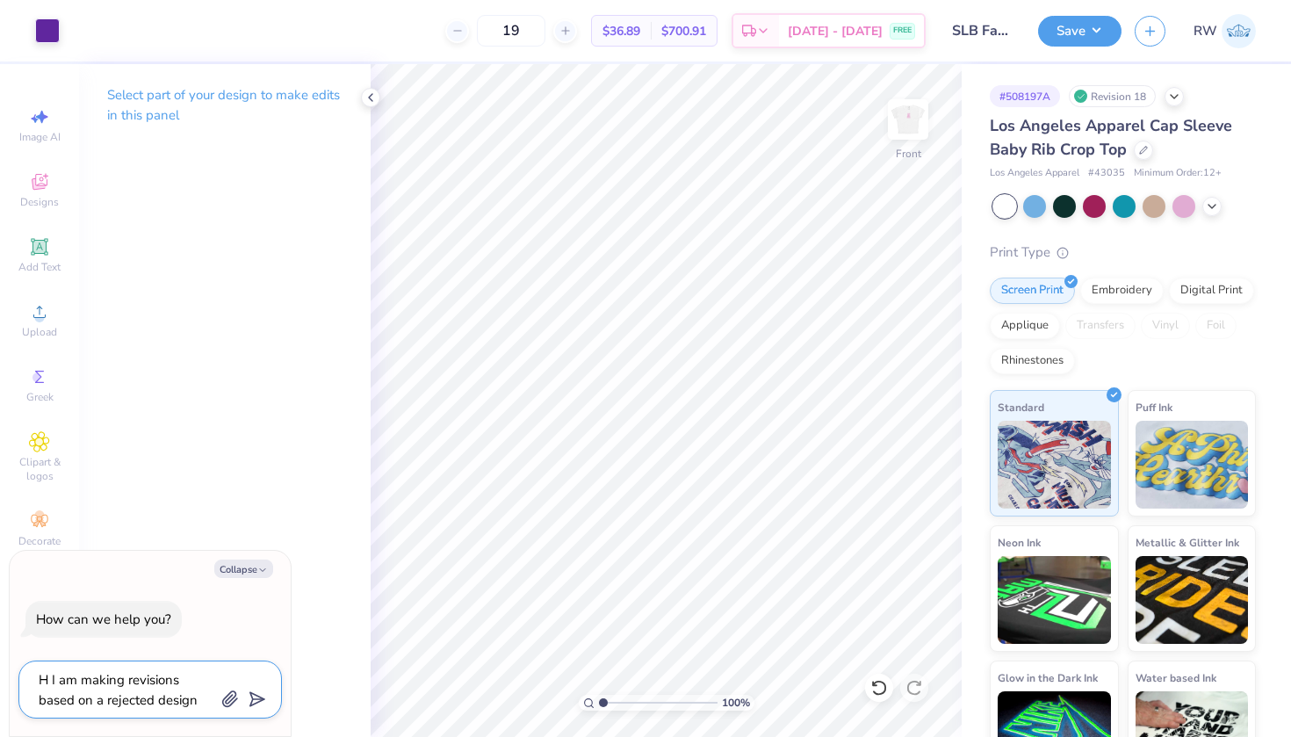
type textarea "HI I am making revisions based on a rejected design"
type textarea "x"
click at [197, 699] on textarea "HI I am making revisions based on a rejected design" at bounding box center [126, 689] width 178 height 42
type textarea "HI I am making revisions based on a rejected design."
type textarea "x"
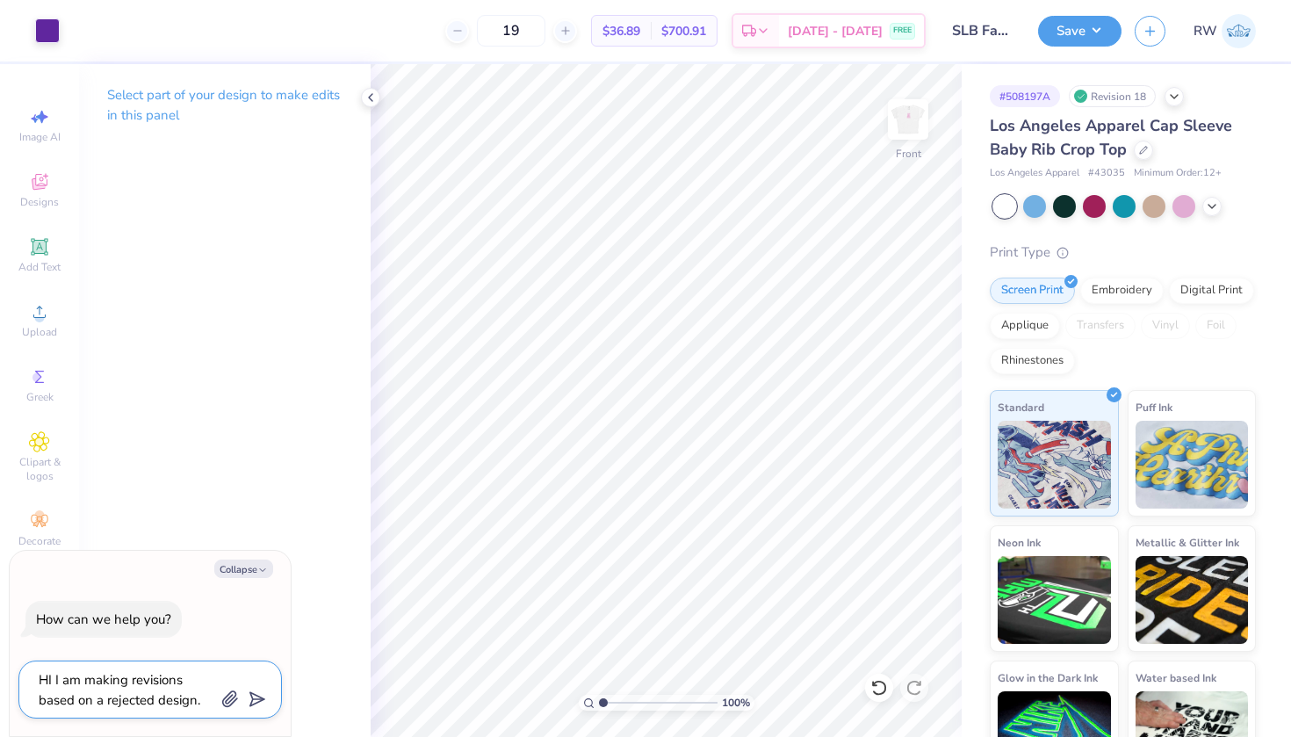
type textarea "HI I am making revisions based on a rejected design."
type textarea "x"
type textarea "HI I am making revisions based on a rejected design. C"
type textarea "x"
type textarea "HI I am making revisions based on a rejected design. Cl"
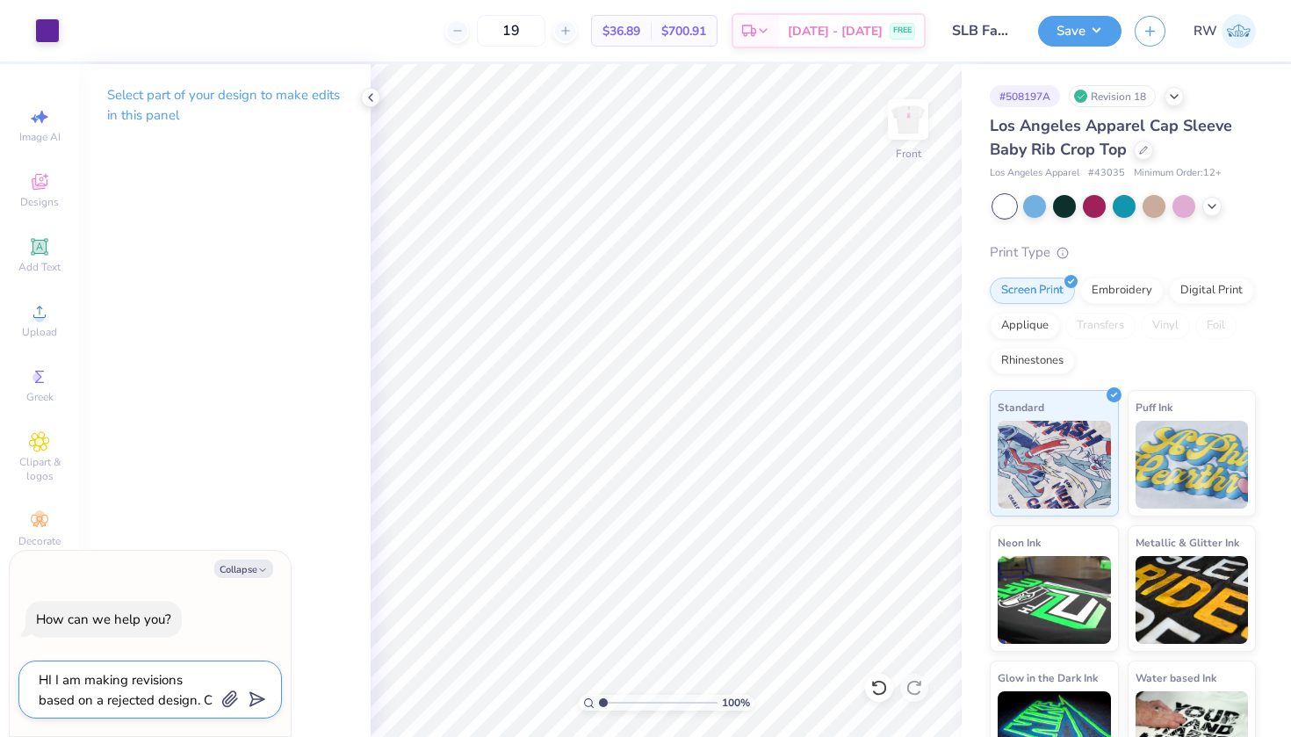
type textarea "x"
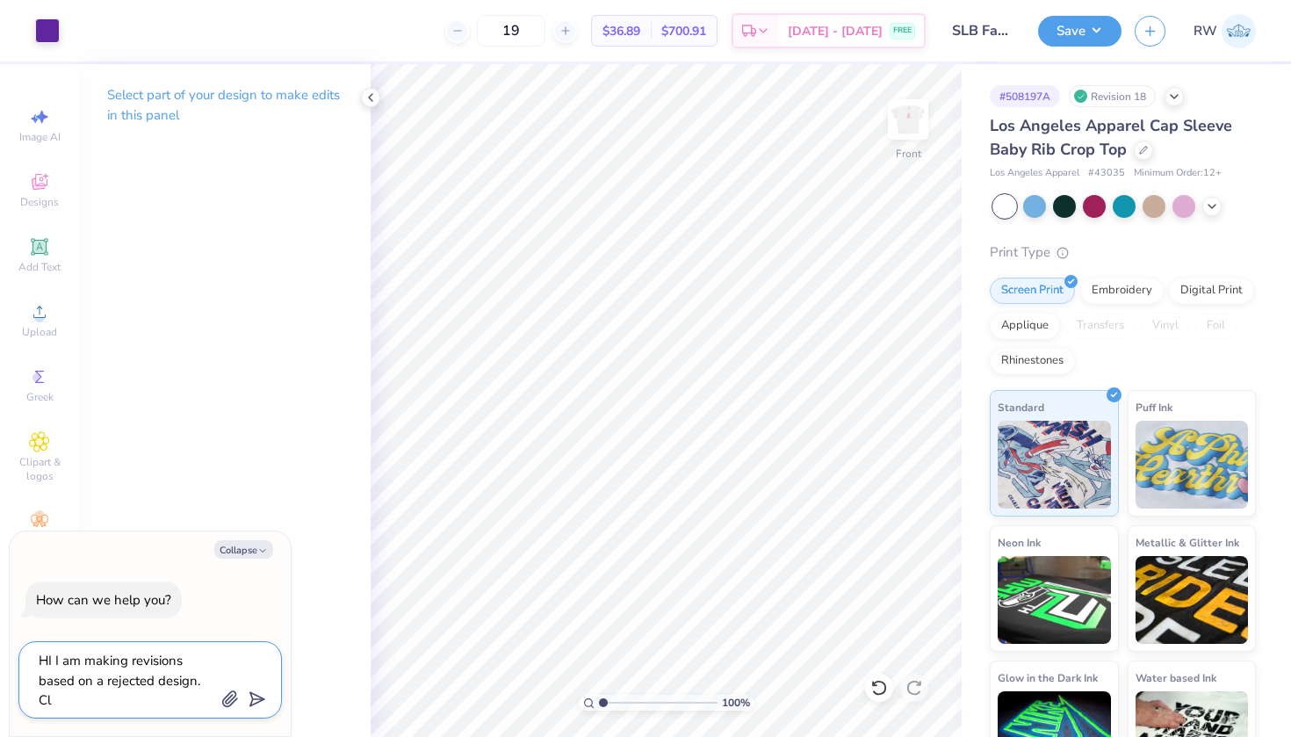
type textarea "HI I am making revisions based on a rejected design. C"
paste textarea "I will resubmit the proof and flag it for review at the same time I place the o…"
click at [186, 679] on textarea "HI I am making revisions based on a rejected design. I need to place order toda…" at bounding box center [126, 679] width 178 height 61
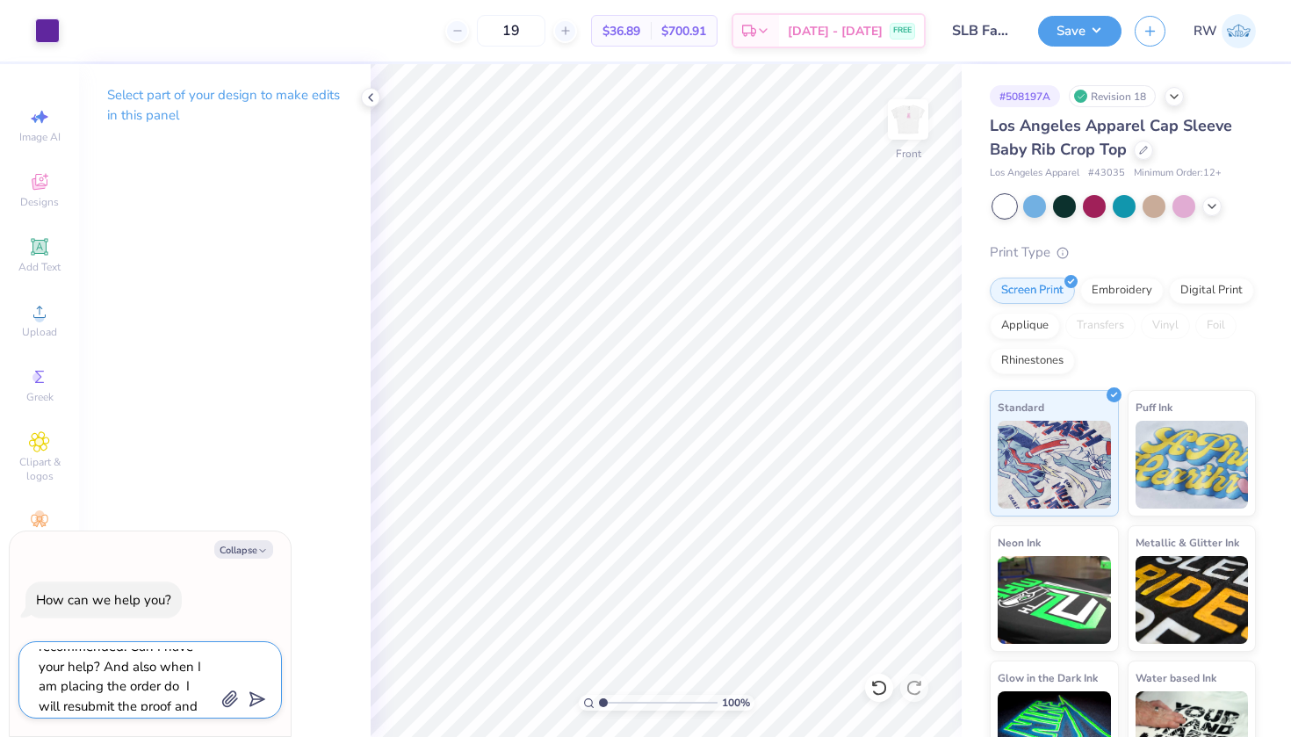
drag, startPoint x: 185, startPoint y: 685, endPoint x: 62, endPoint y: 699, distance: 123.7
click at [62, 699] on textarea "HI I am making revisions based on a rejected design. I need to place order toda…" at bounding box center [126, 679] width 178 height 61
click at [138, 701] on textarea "HI I am making revisions based on a rejected design. I need to place order toda…" at bounding box center [126, 679] width 178 height 61
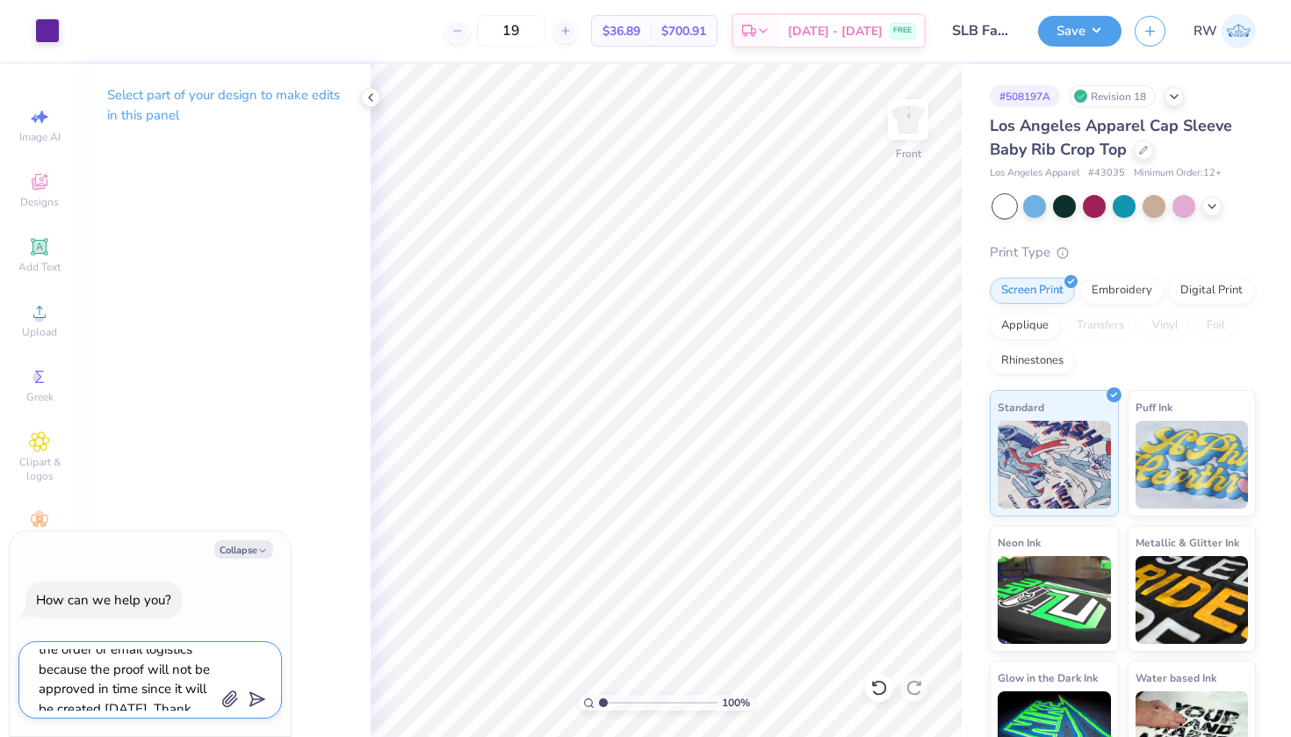
drag, startPoint x: 40, startPoint y: 660, endPoint x: 227, endPoint y: 736, distance: 202.5
click at [227, 736] on div "Collapse How can we help you? HI I am making revisions based on a rejected desi…" at bounding box center [150, 633] width 283 height 207
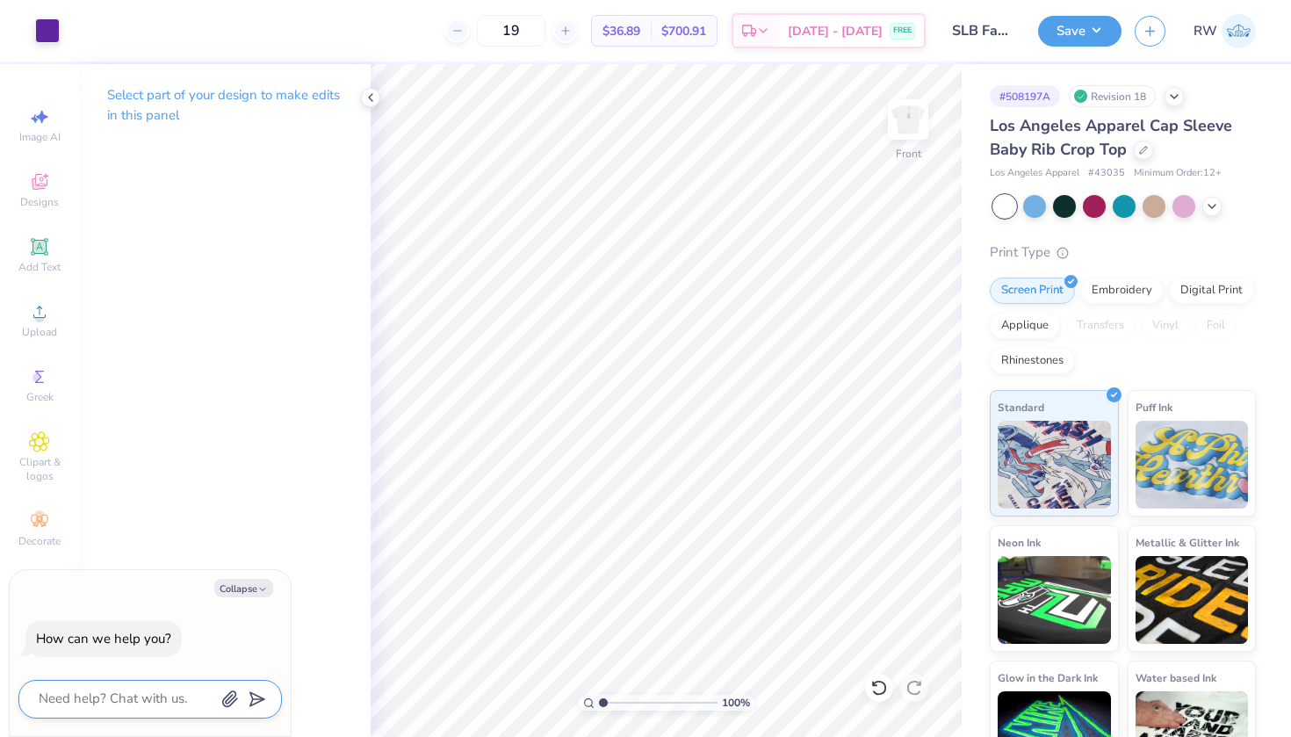
scroll to position [0, 0]
paste textarea "Hi, I'm making revisions based on a rejected design and need to place the order…"
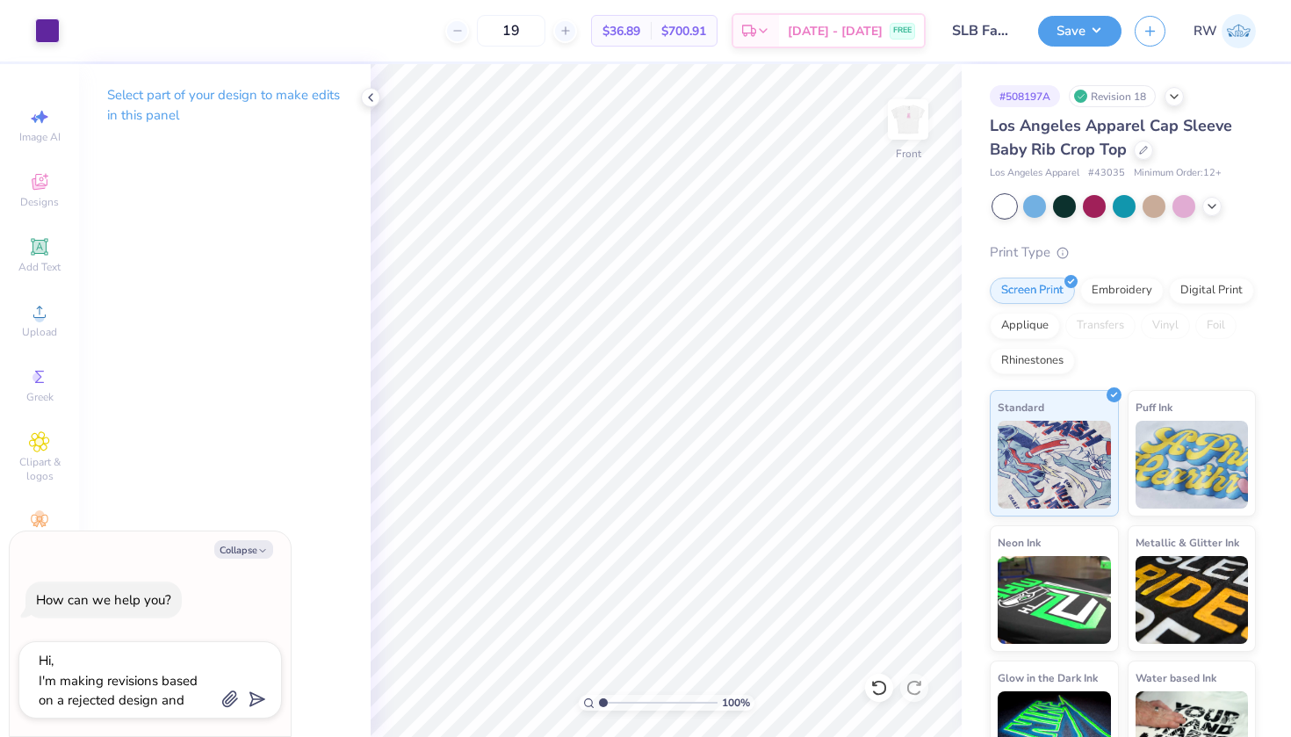
click at [231, 695] on icon "button" at bounding box center [230, 699] width 18 height 18
click at [235, 702] on icon "button" at bounding box center [230, 699] width 18 height 18
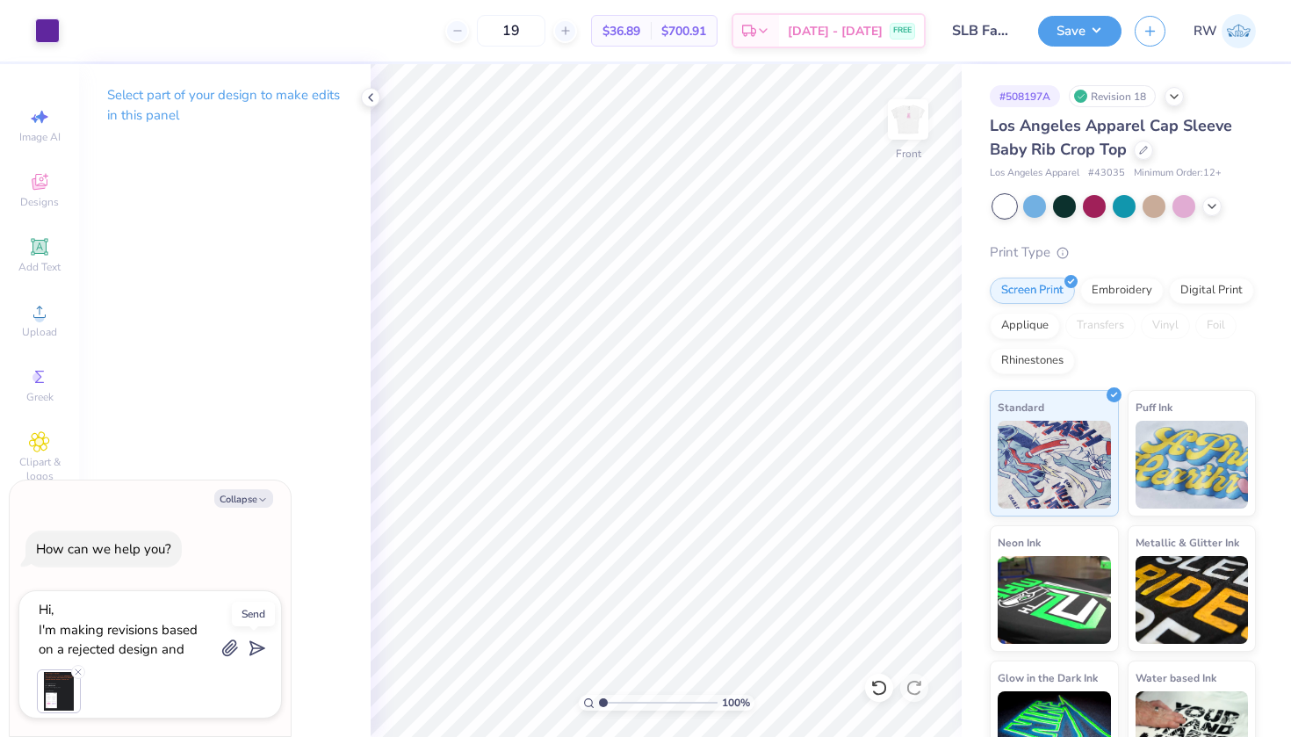
click at [256, 652] on polygon "submit" at bounding box center [253, 648] width 21 height 21
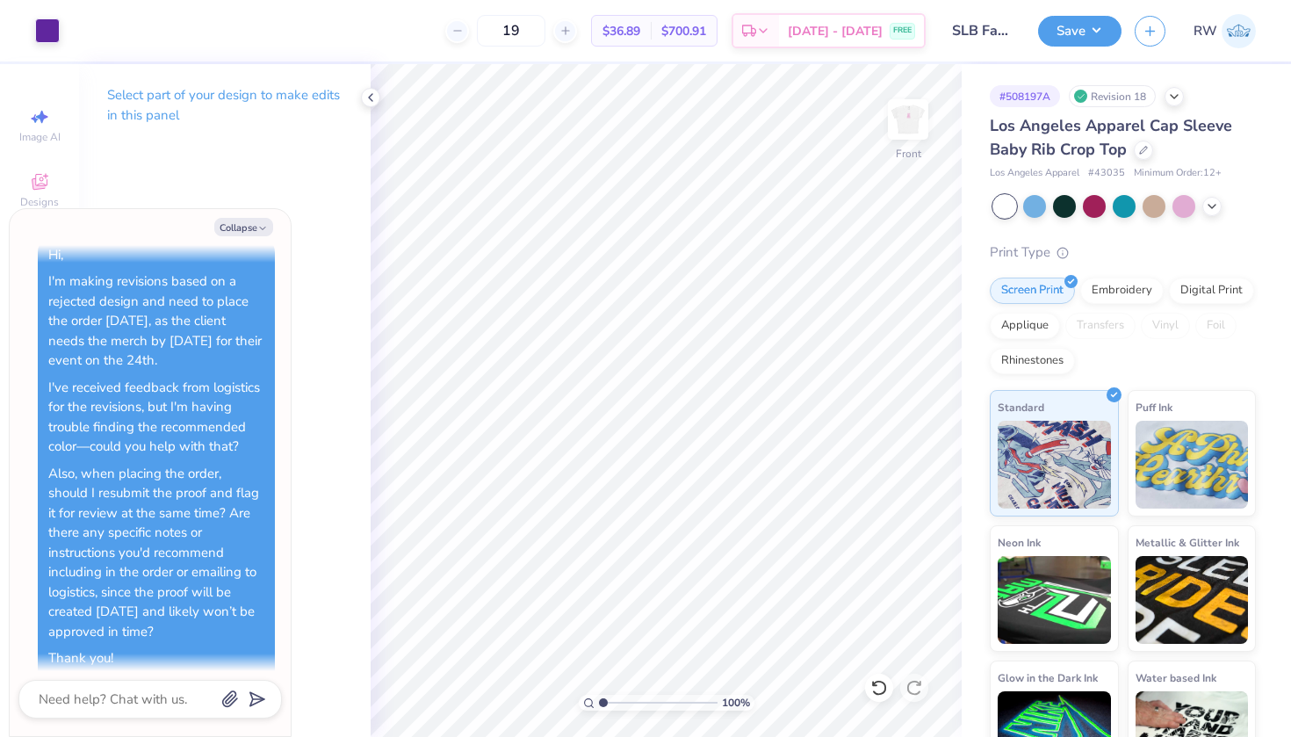
scroll to position [104, 0]
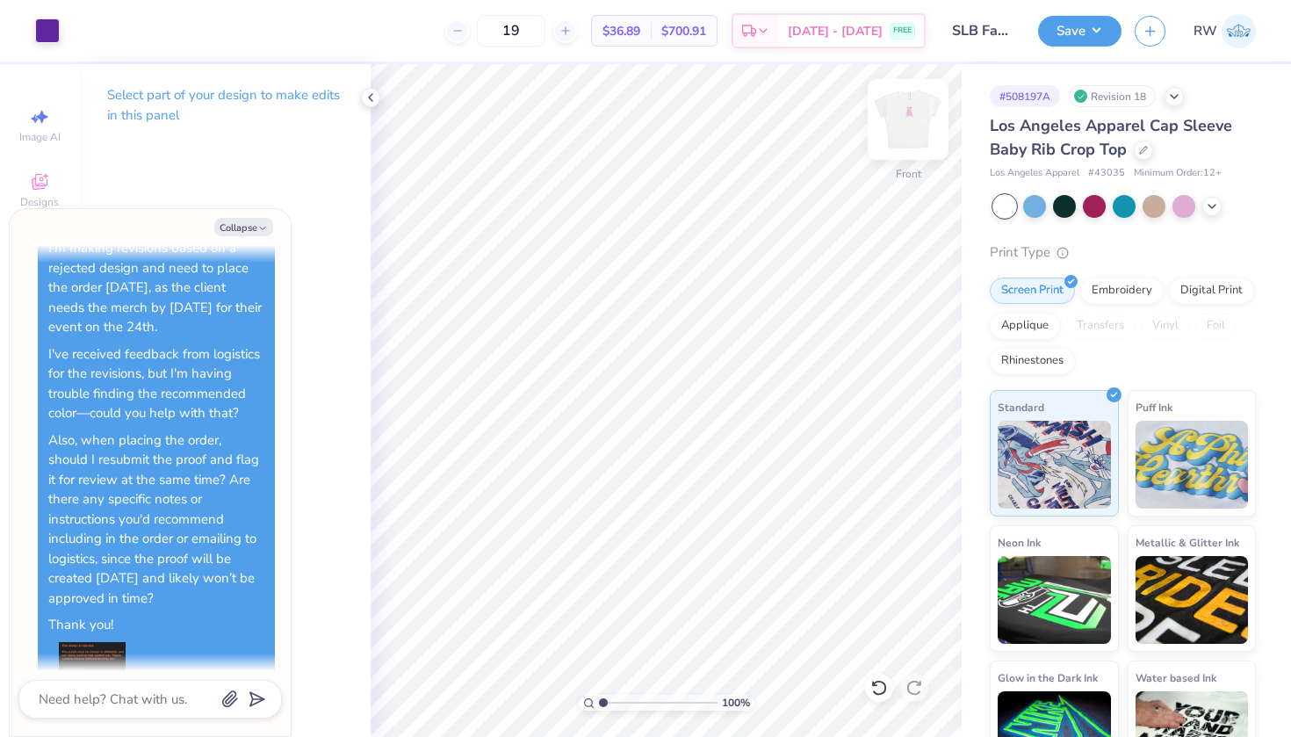
click at [916, 119] on img at bounding box center [908, 119] width 70 height 70
click at [902, 140] on img at bounding box center [908, 119] width 70 height 70
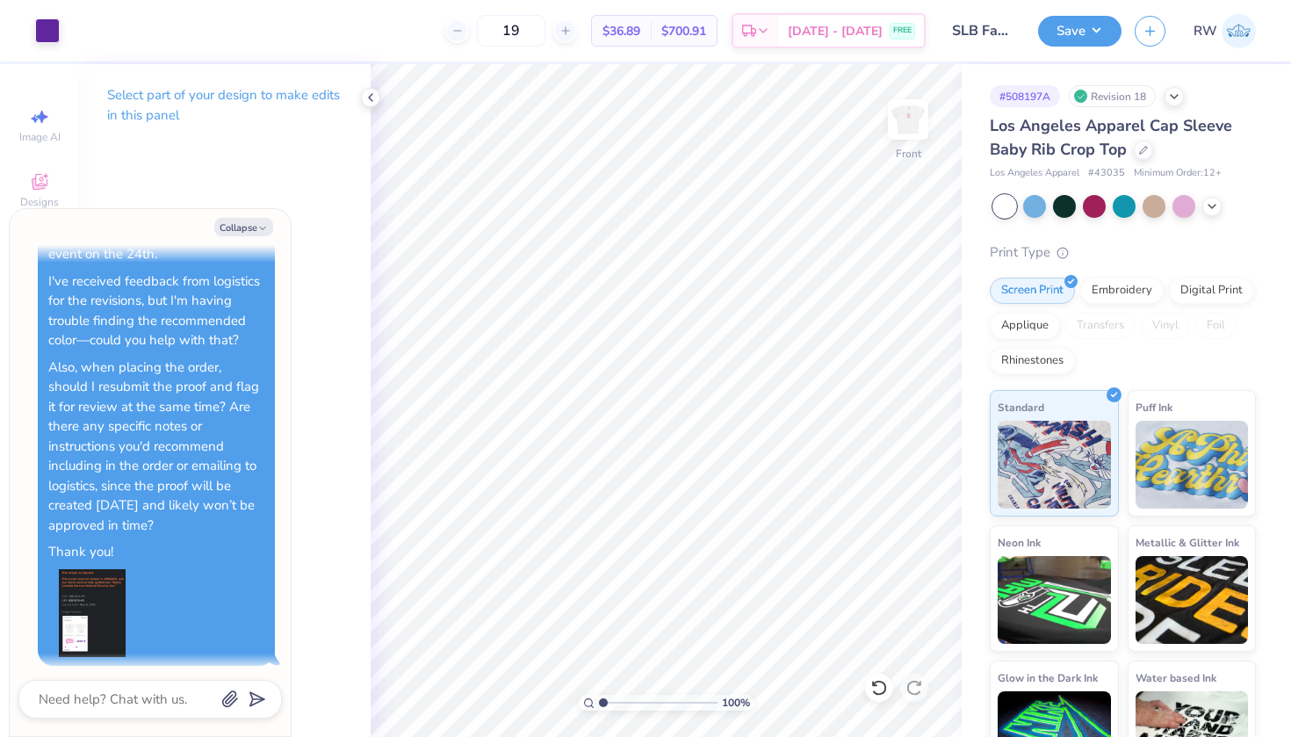
scroll to position [176, 0]
click at [904, 130] on img at bounding box center [908, 119] width 70 height 70
click at [253, 231] on button "Collapse" at bounding box center [243, 227] width 59 height 18
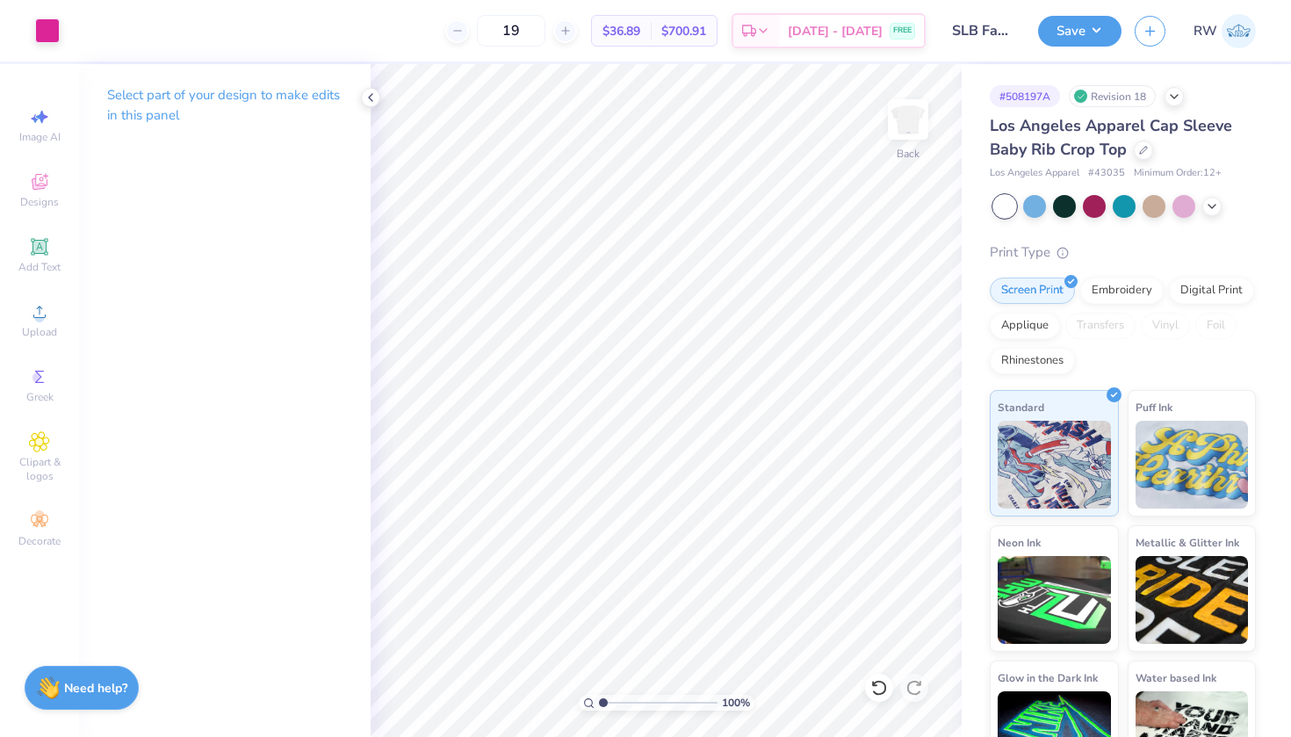
click at [89, 704] on div "Need help? Chat with us." at bounding box center [82, 688] width 114 height 44
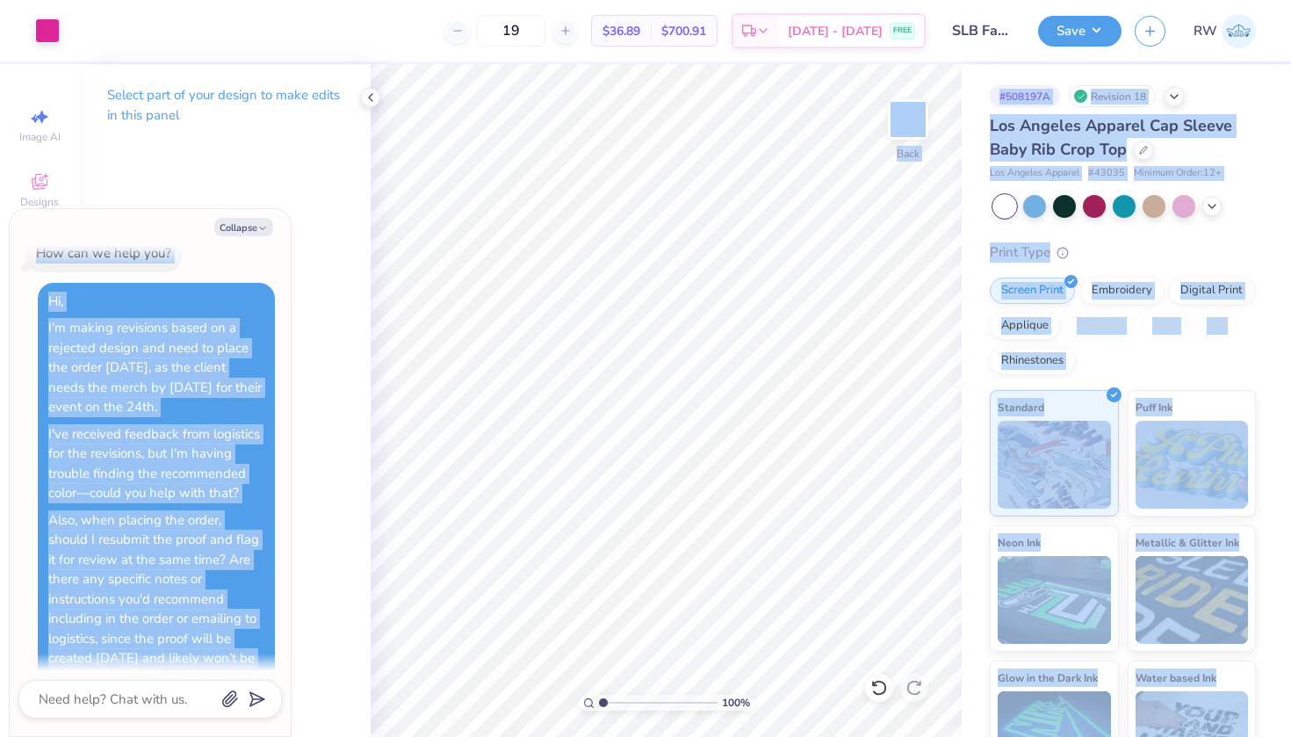
scroll to position [0, 0]
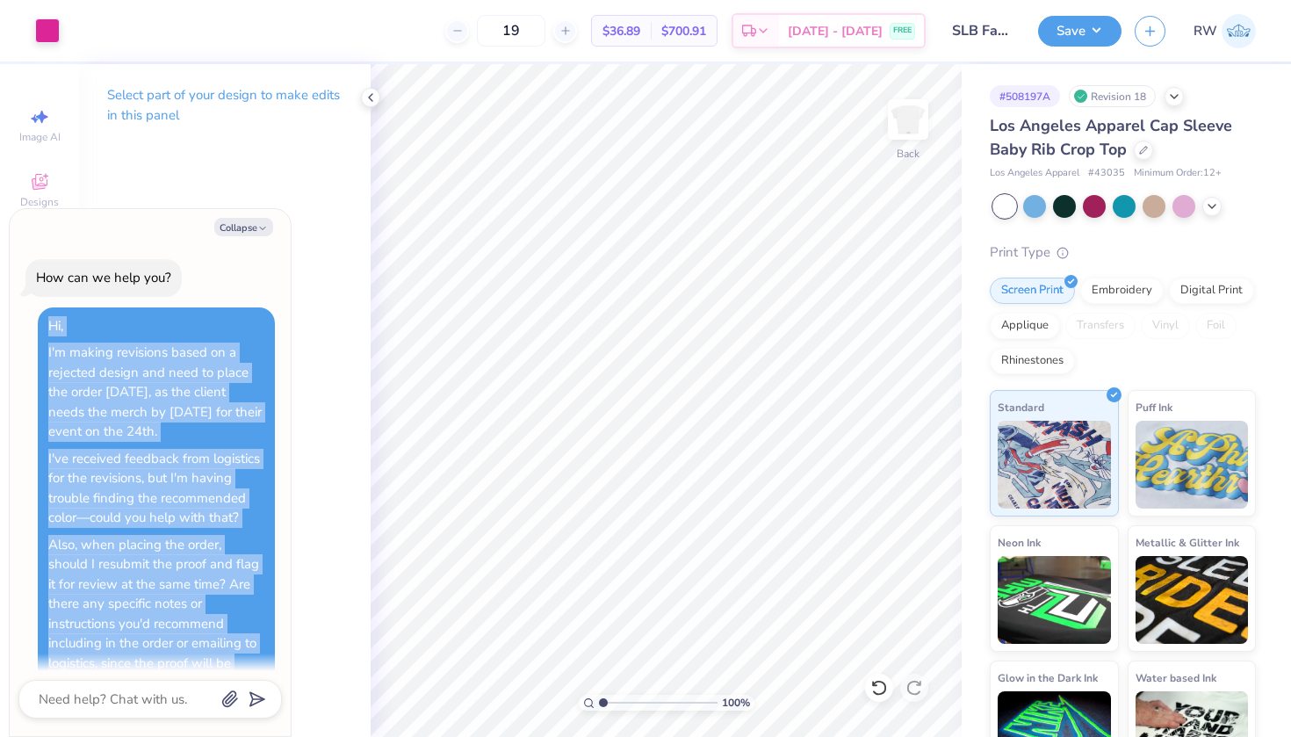
drag, startPoint x: 119, startPoint y: 569, endPoint x: 39, endPoint y: 322, distance: 259.6
click at [39, 322] on div "Hi, I'm making revisions based on a rejected design and need to place the order…" at bounding box center [156, 575] width 237 height 536
copy div "Hi, I'm making revisions based on a rejected design and need to place the order…"
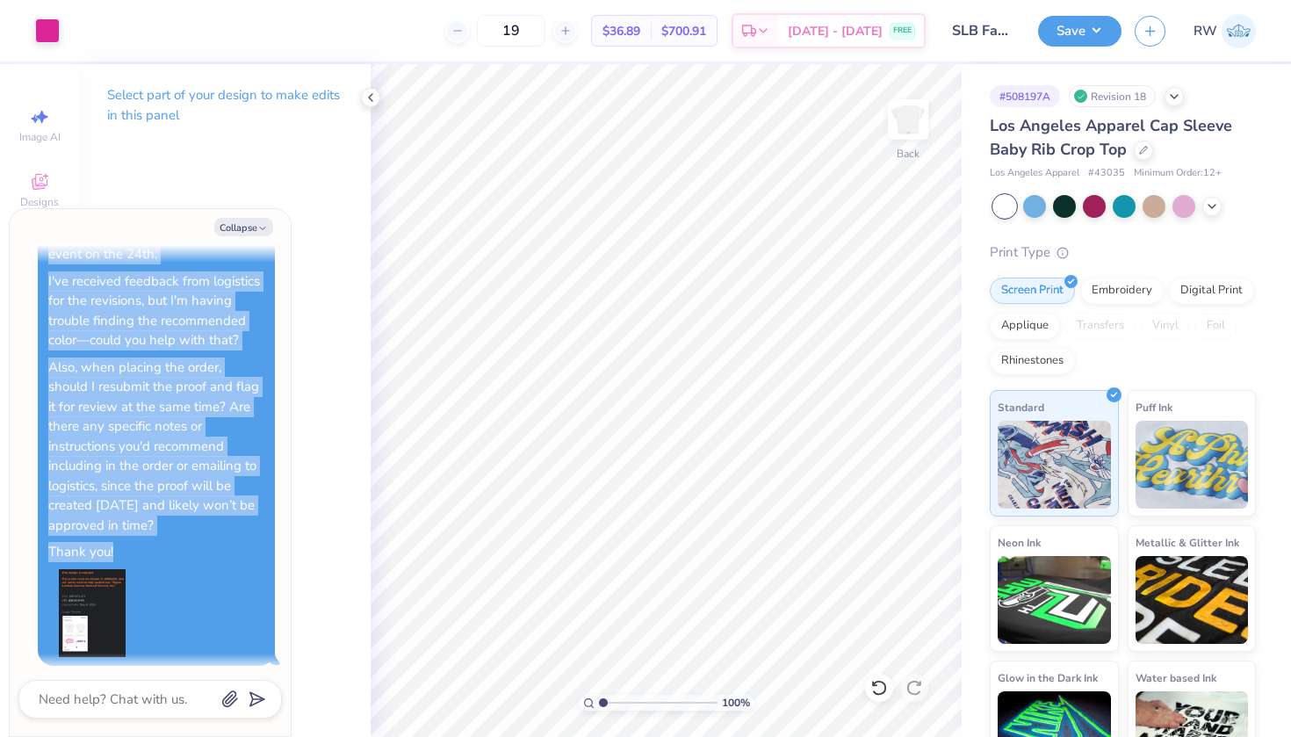
scroll to position [176, 0]
click at [224, 596] on div "Hi, I'm making revisions based on a rejected design and need to place the order…" at bounding box center [156, 399] width 237 height 536
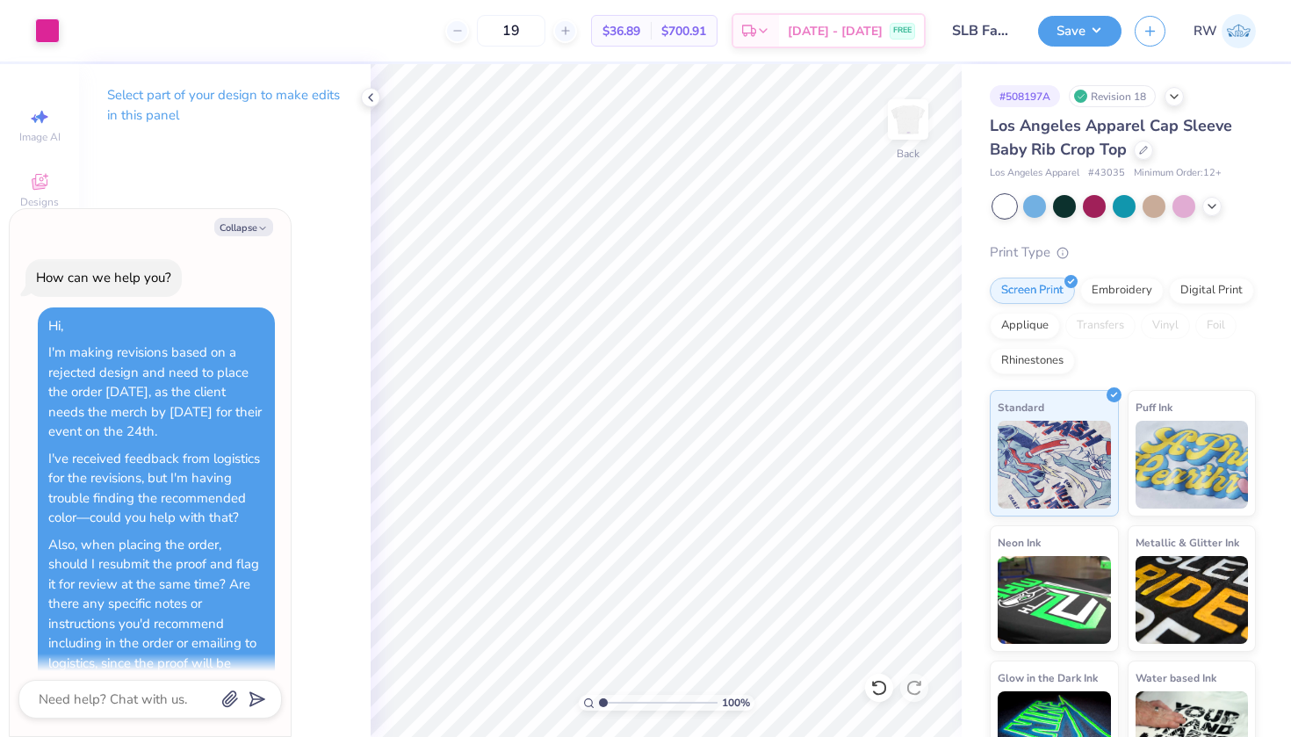
scroll to position [0, 0]
click at [260, 222] on button "Collapse" at bounding box center [243, 227] width 59 height 18
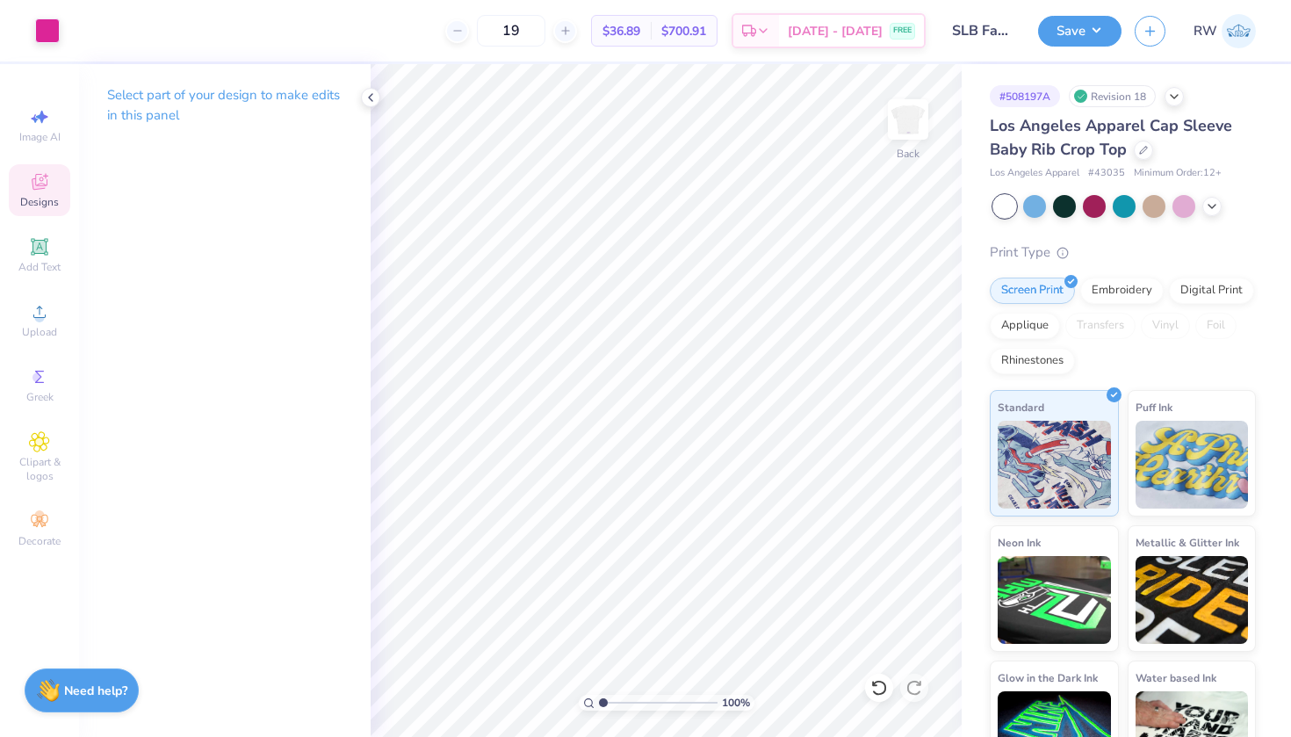
click at [46, 196] on span "Designs" at bounding box center [39, 202] width 39 height 14
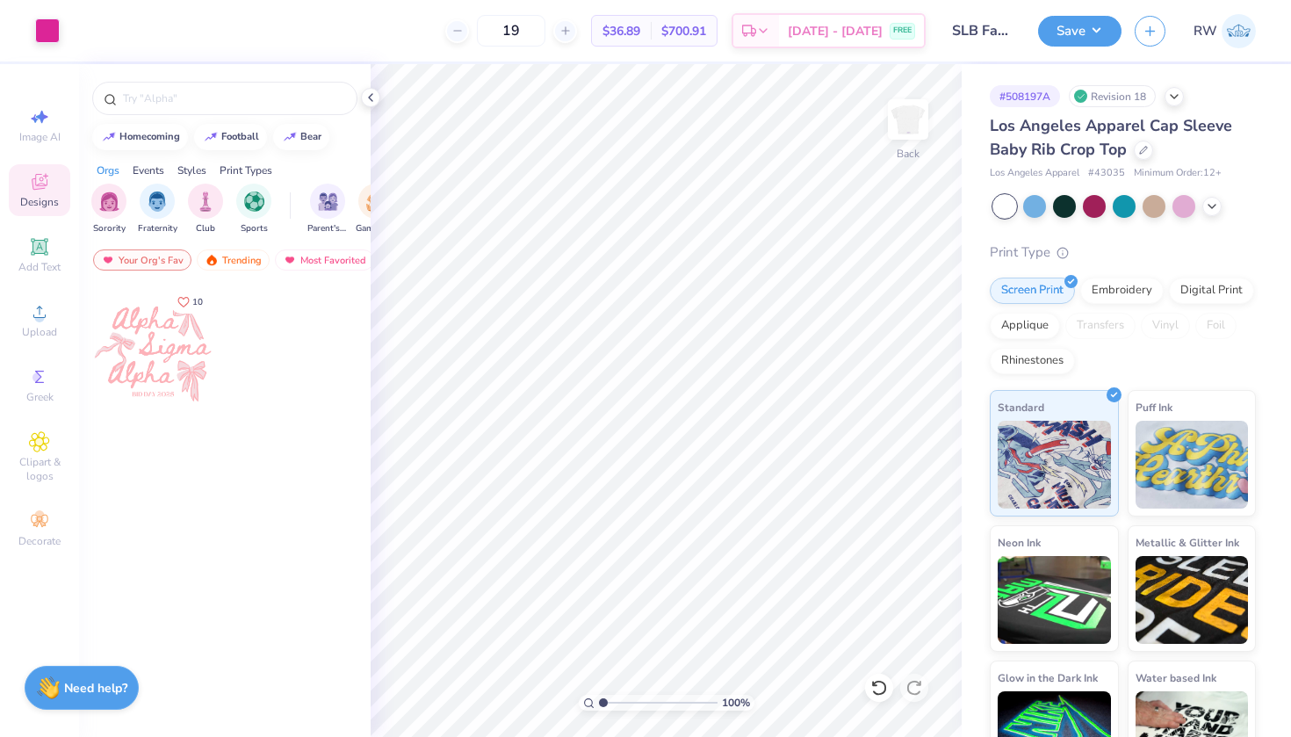
click at [93, 686] on strong "Need help?" at bounding box center [95, 688] width 63 height 17
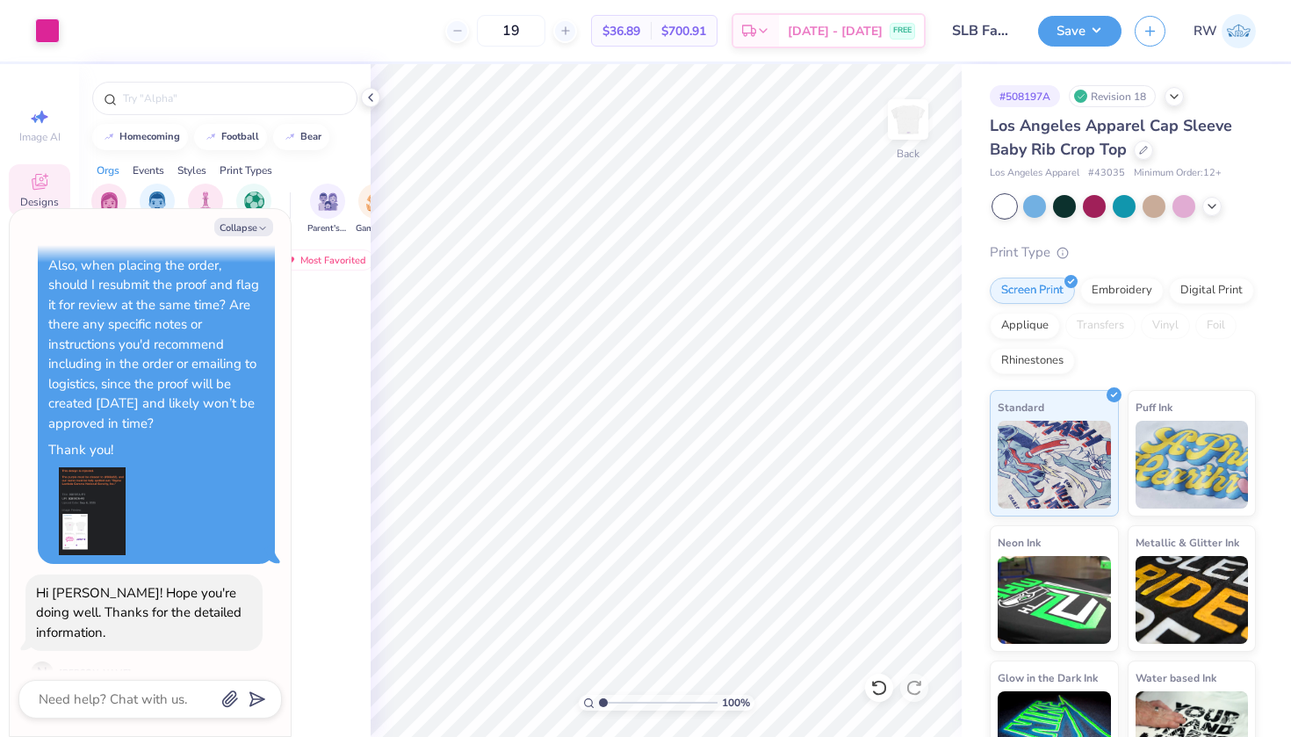
scroll to position [278, 0]
click at [169, 701] on textarea at bounding box center [126, 699] width 178 height 23
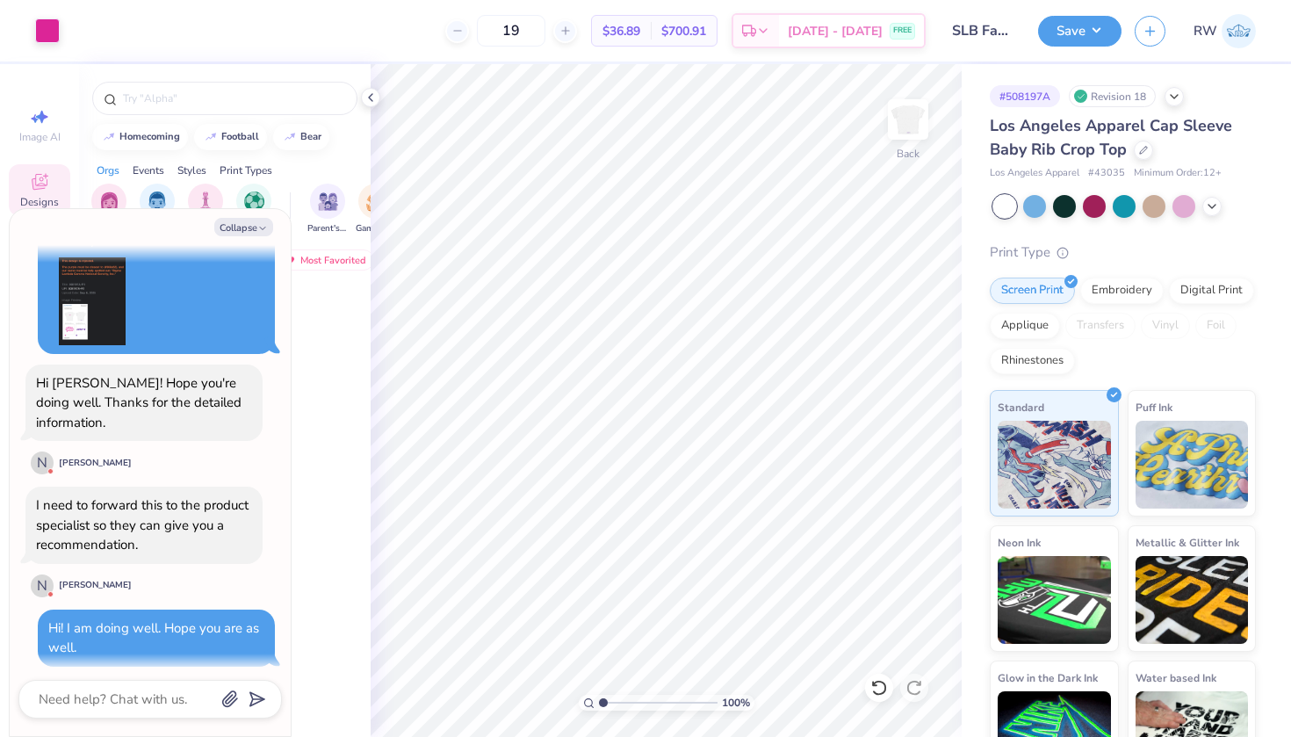
scroll to position [280, 0]
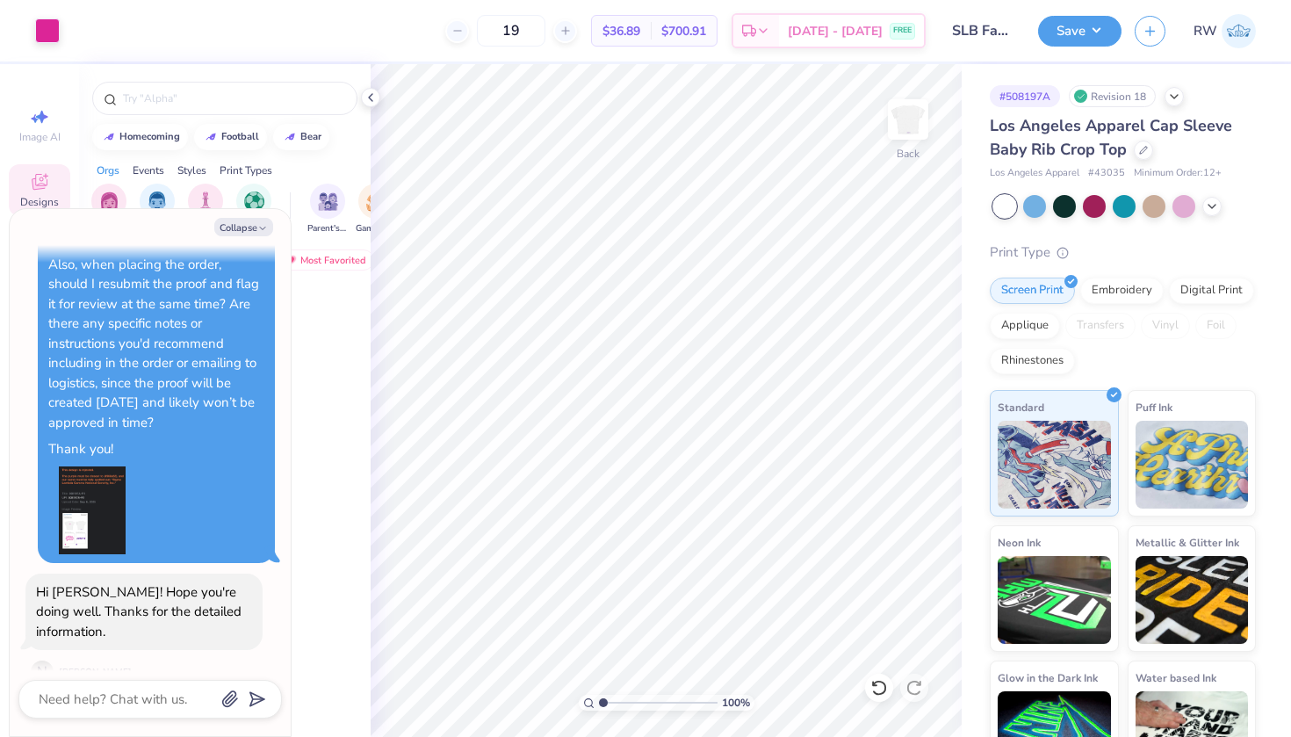
click at [95, 492] on img at bounding box center [92, 510] width 88 height 88
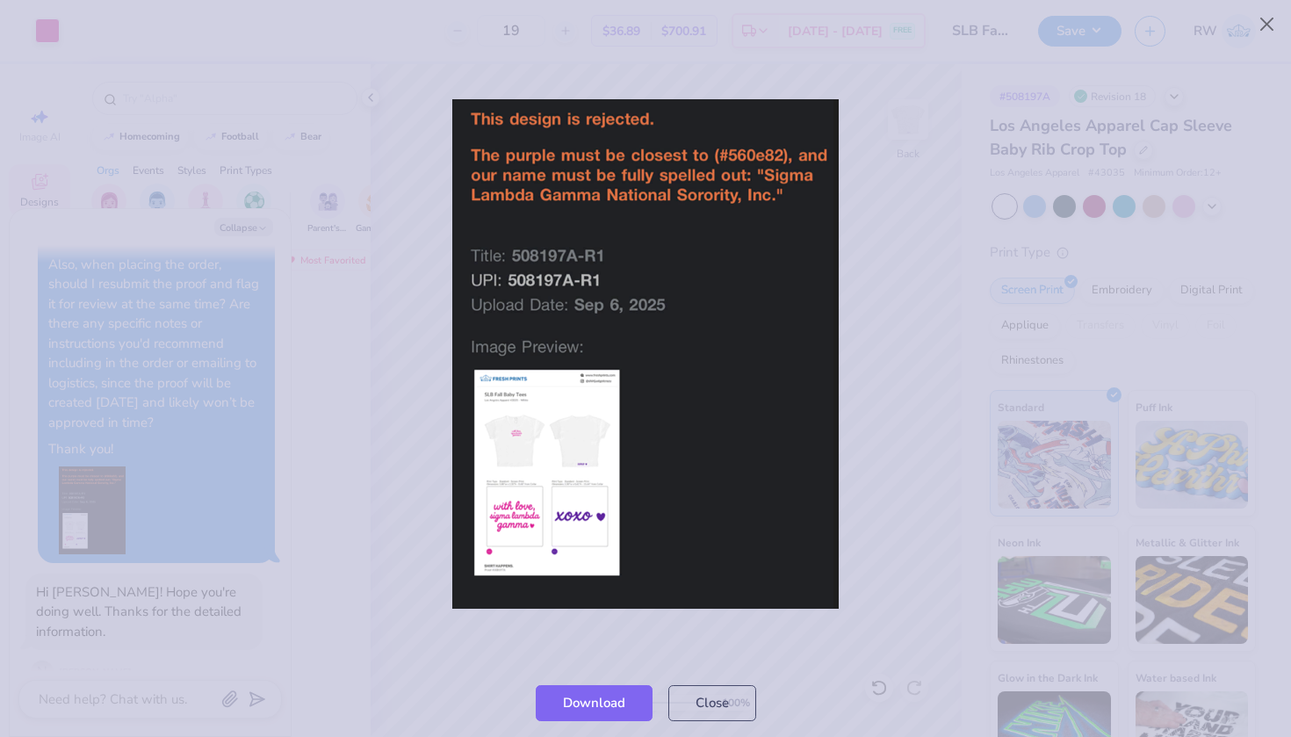
scroll to position [712, 0]
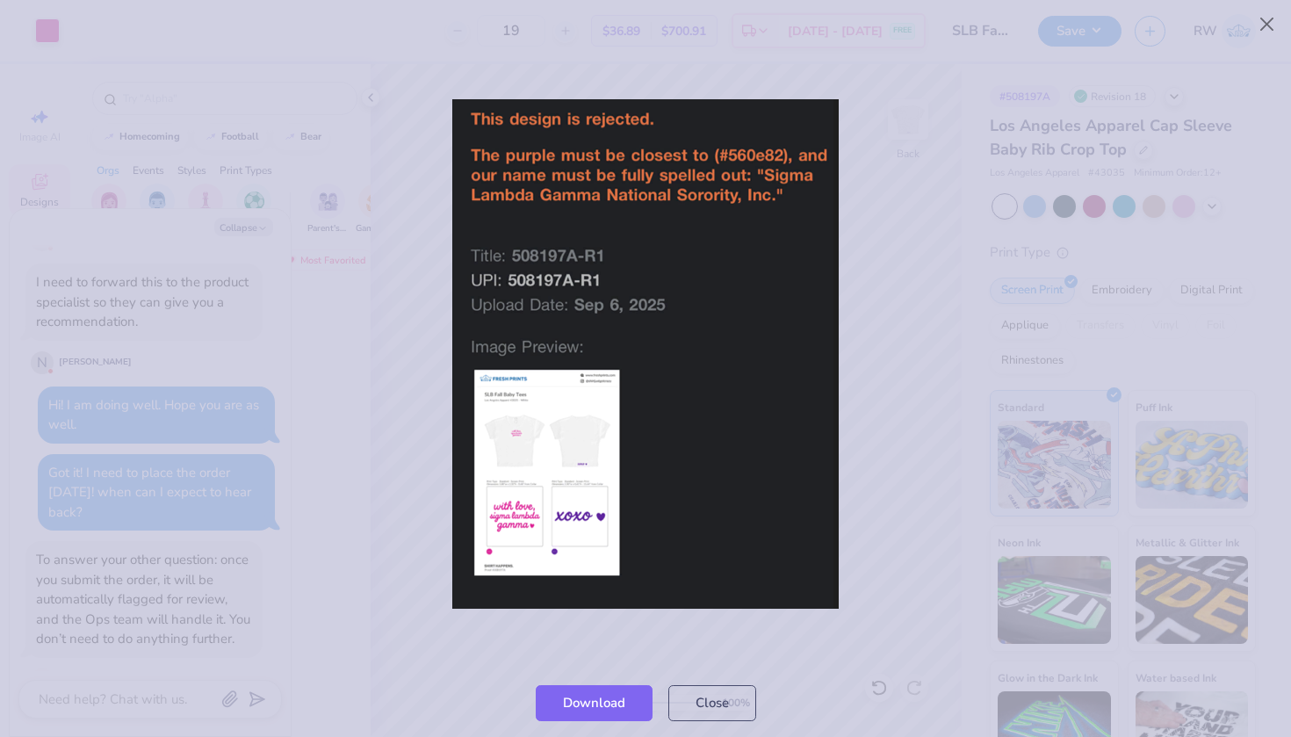
click at [340, 550] on div at bounding box center [645, 354] width 1291 height 629
click at [722, 707] on button "Close" at bounding box center [712, 698] width 88 height 36
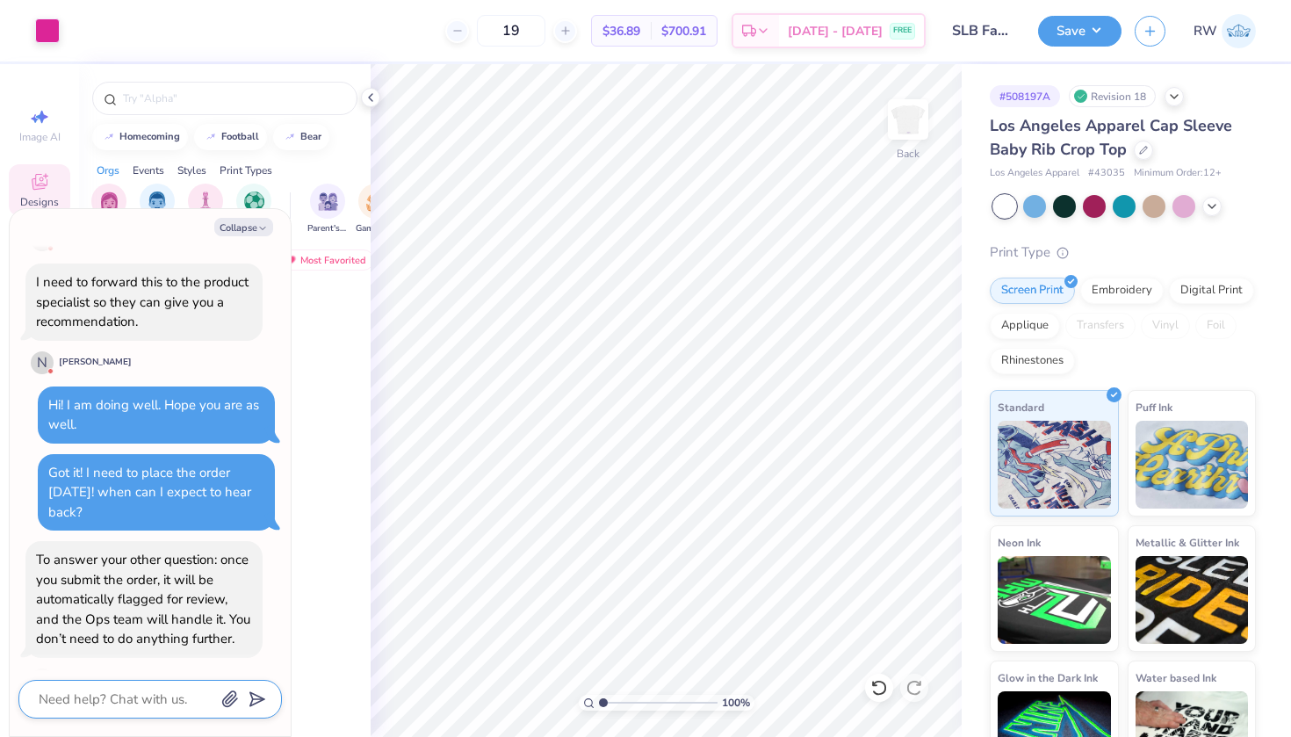
click at [140, 695] on textarea at bounding box center [126, 699] width 178 height 23
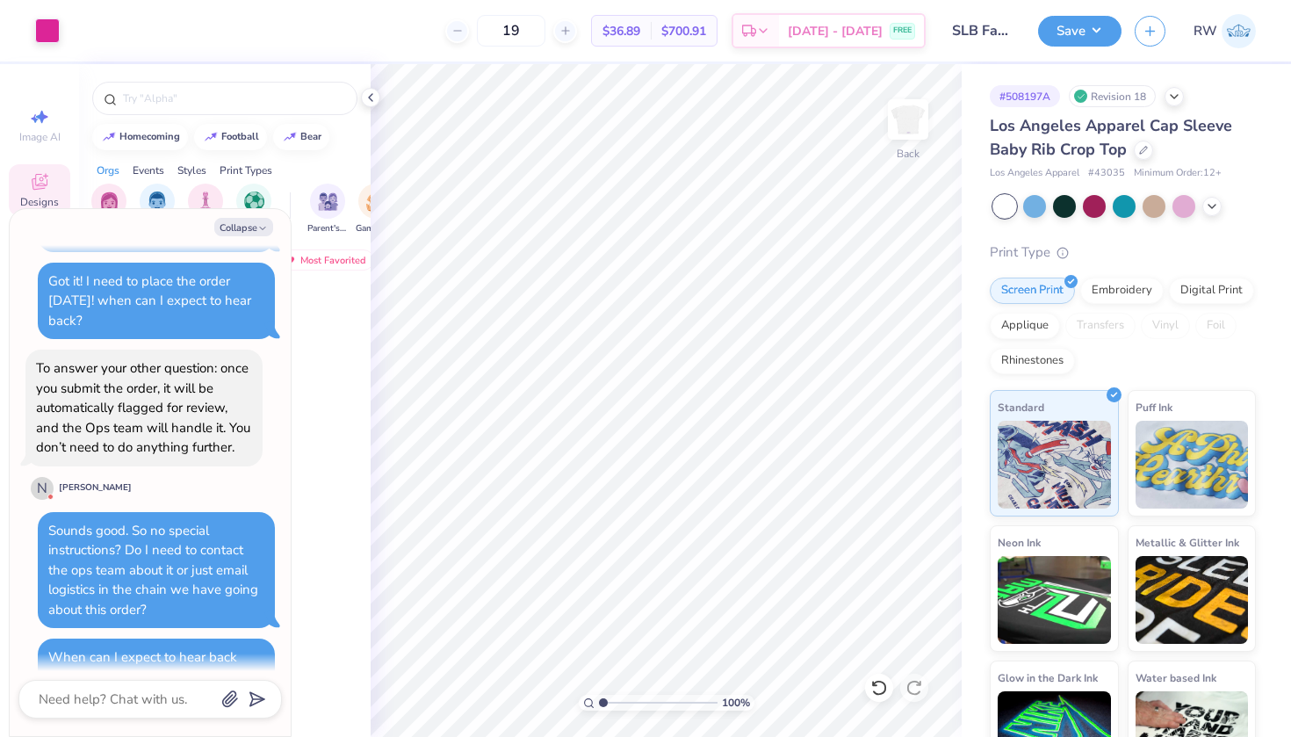
scroll to position [986, 0]
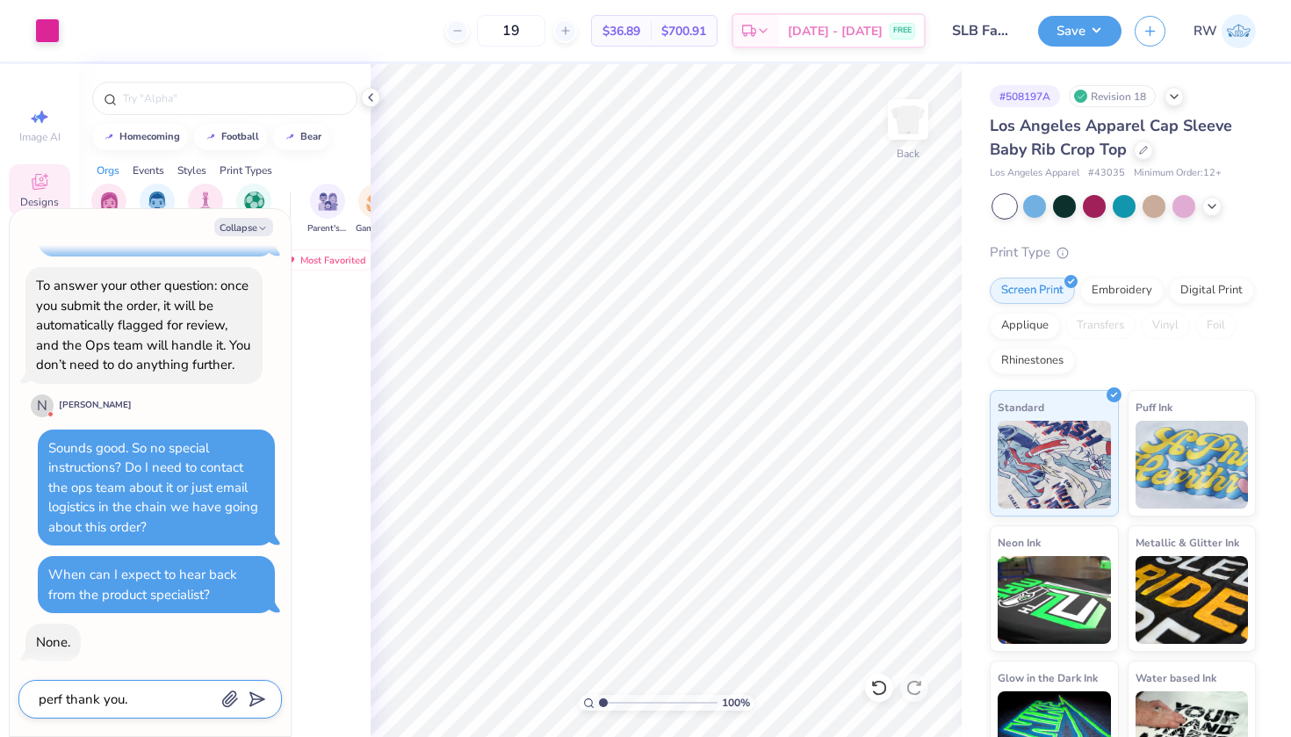
drag, startPoint x: 118, startPoint y: 700, endPoint x: 0, endPoint y: 700, distance: 117.7
click at [0, 700] on body "Art colors 19 $36.89 Per Item $700.91 Total Est. Delivery Sep 19 - 22 FREE Desi…" at bounding box center [645, 368] width 1291 height 737
click at [129, 699] on textarea "Thank you ." at bounding box center [126, 699] width 178 height 23
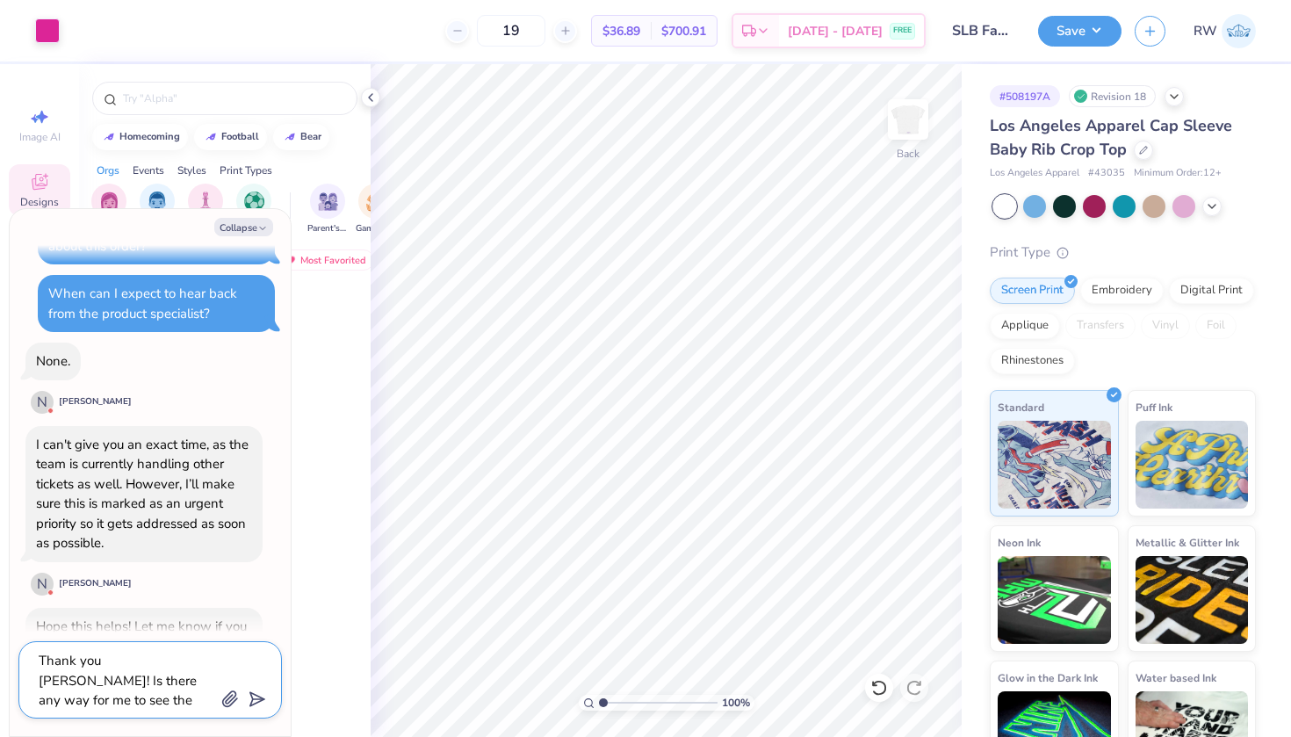
drag, startPoint x: 80, startPoint y: 698, endPoint x: 52, endPoint y: 689, distance: 29.4
click at [52, 689] on textarea "Thank you Nikka! Is there any way for me to see the color on" at bounding box center [126, 679] width 178 height 61
click at [69, 698] on textarea "Thank you Nikka! Is there any way for me to see the color on" at bounding box center [126, 679] width 178 height 61
drag, startPoint x: 69, startPoint y: 698, endPoint x: 37, endPoint y: 698, distance: 32.5
click at [37, 698] on textarea "Thank you Nikka! Is there any way for me to see the color on" at bounding box center [126, 679] width 178 height 61
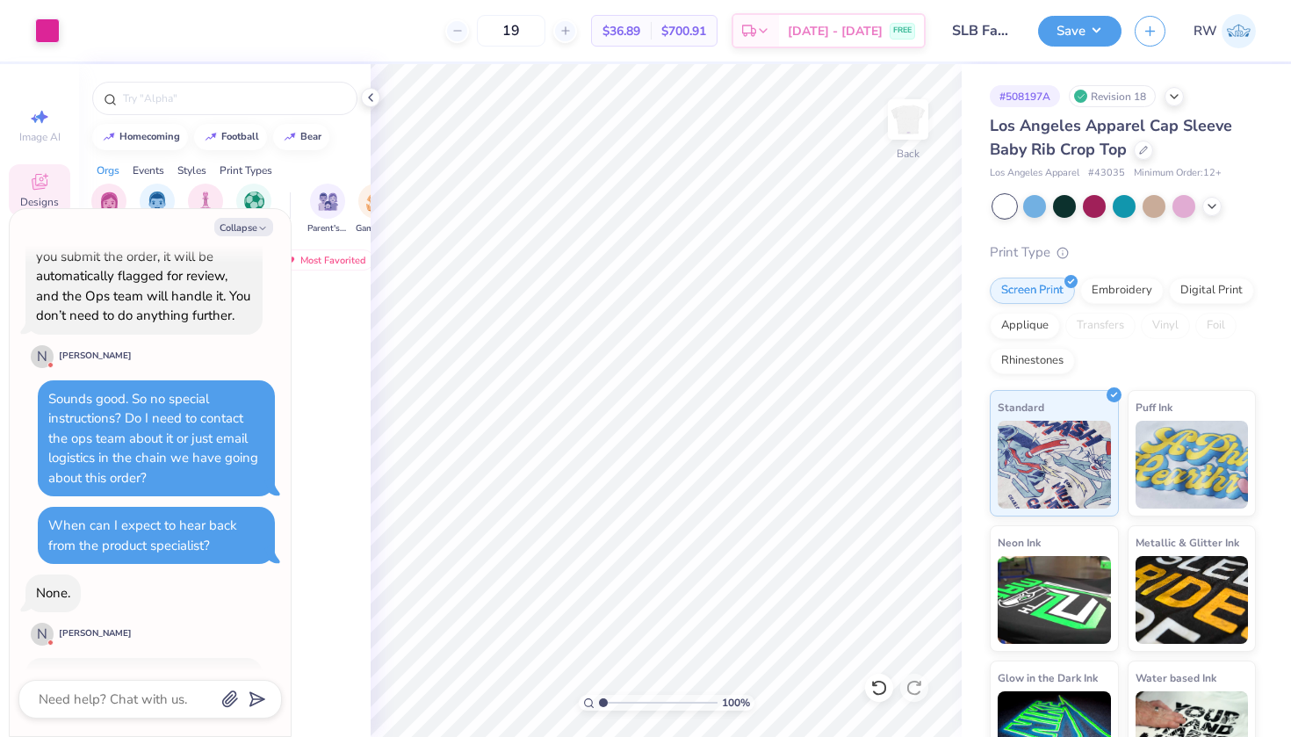
scroll to position [1037, 0]
click at [247, 227] on button "Collapse" at bounding box center [243, 227] width 59 height 18
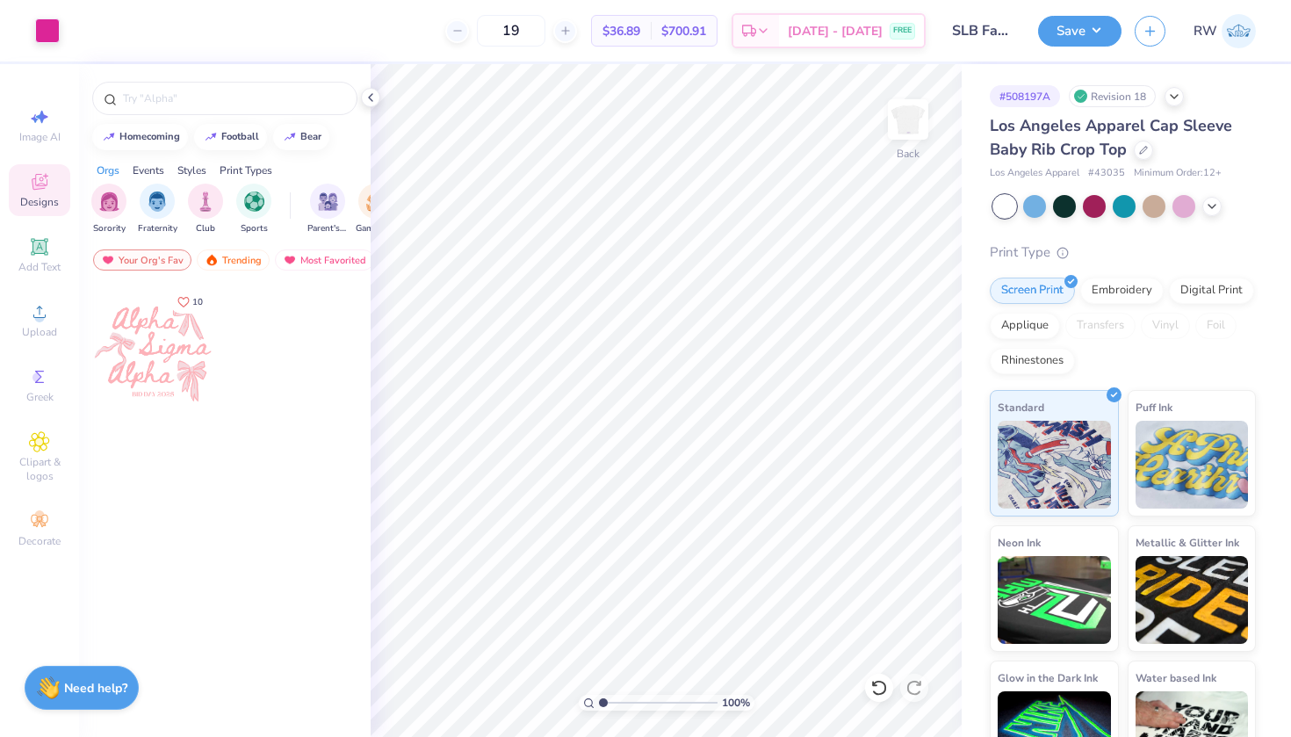
click at [76, 701] on div "Need help? Chat with us." at bounding box center [82, 688] width 114 height 44
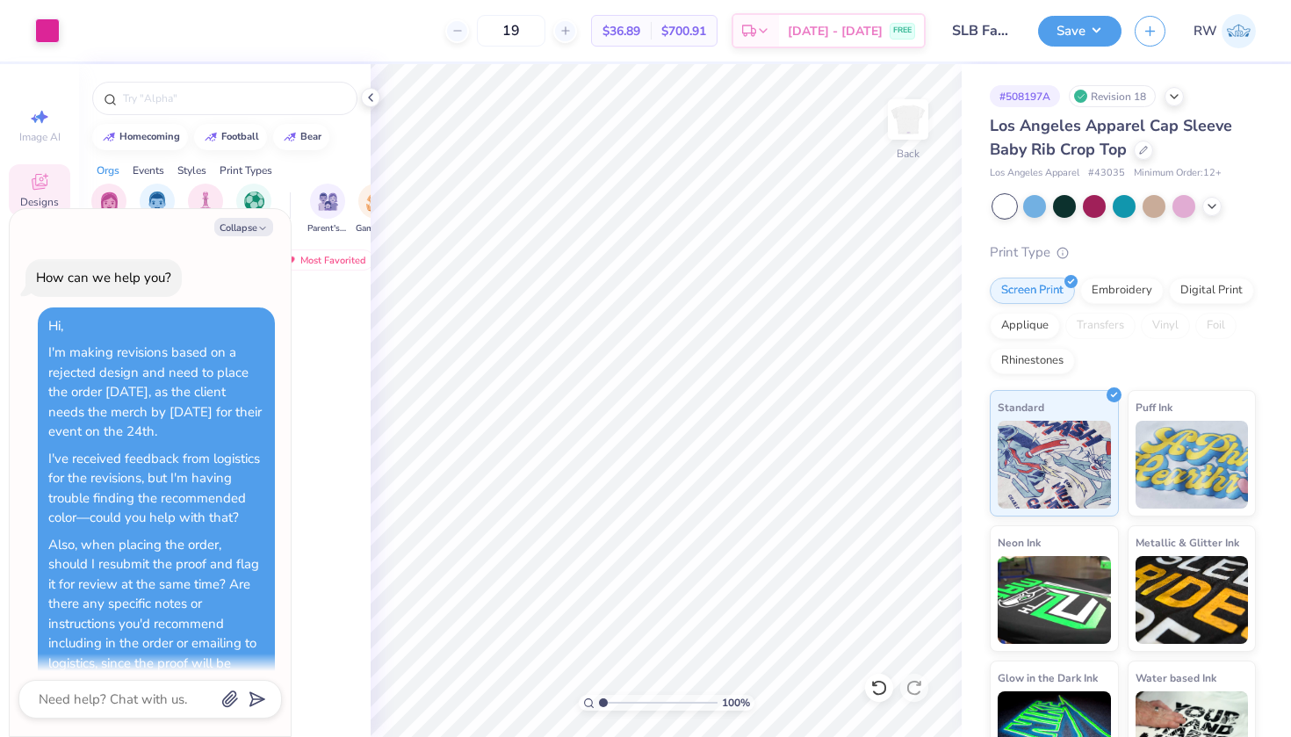
scroll to position [1334, 0]
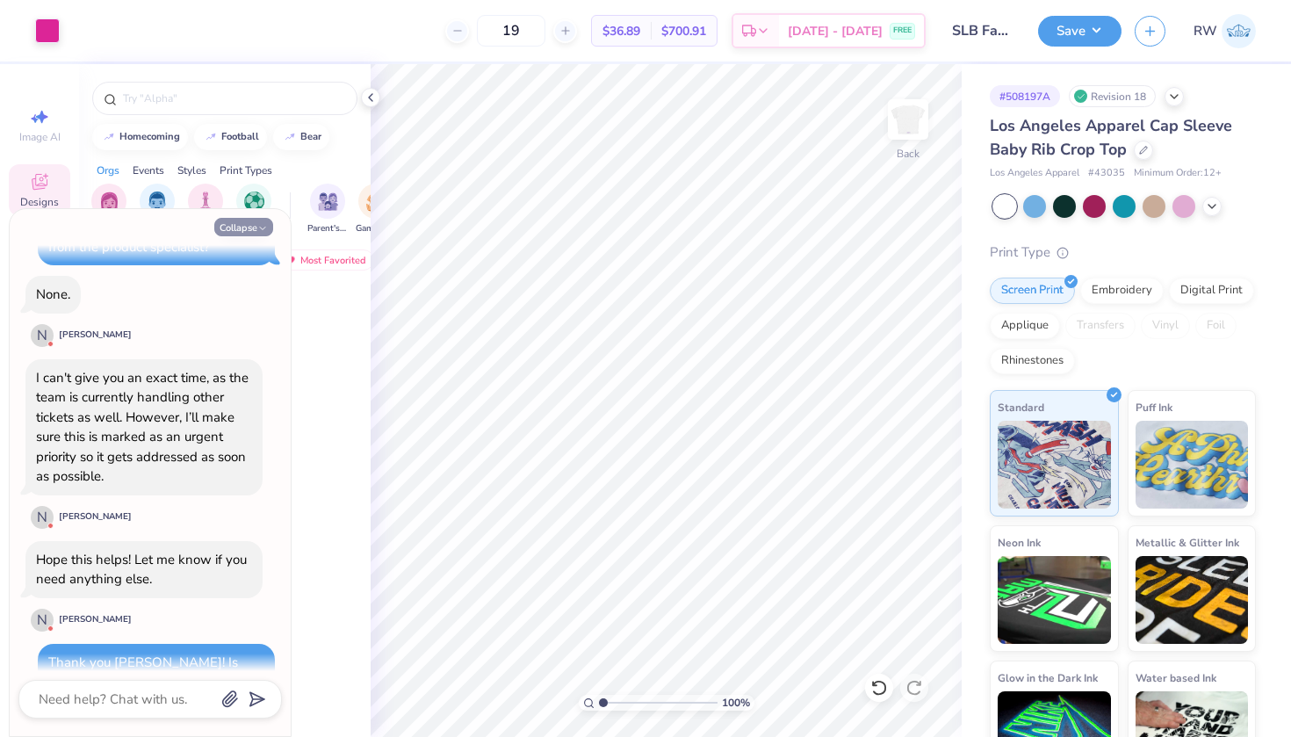
click at [257, 232] on icon "button" at bounding box center [262, 228] width 11 height 11
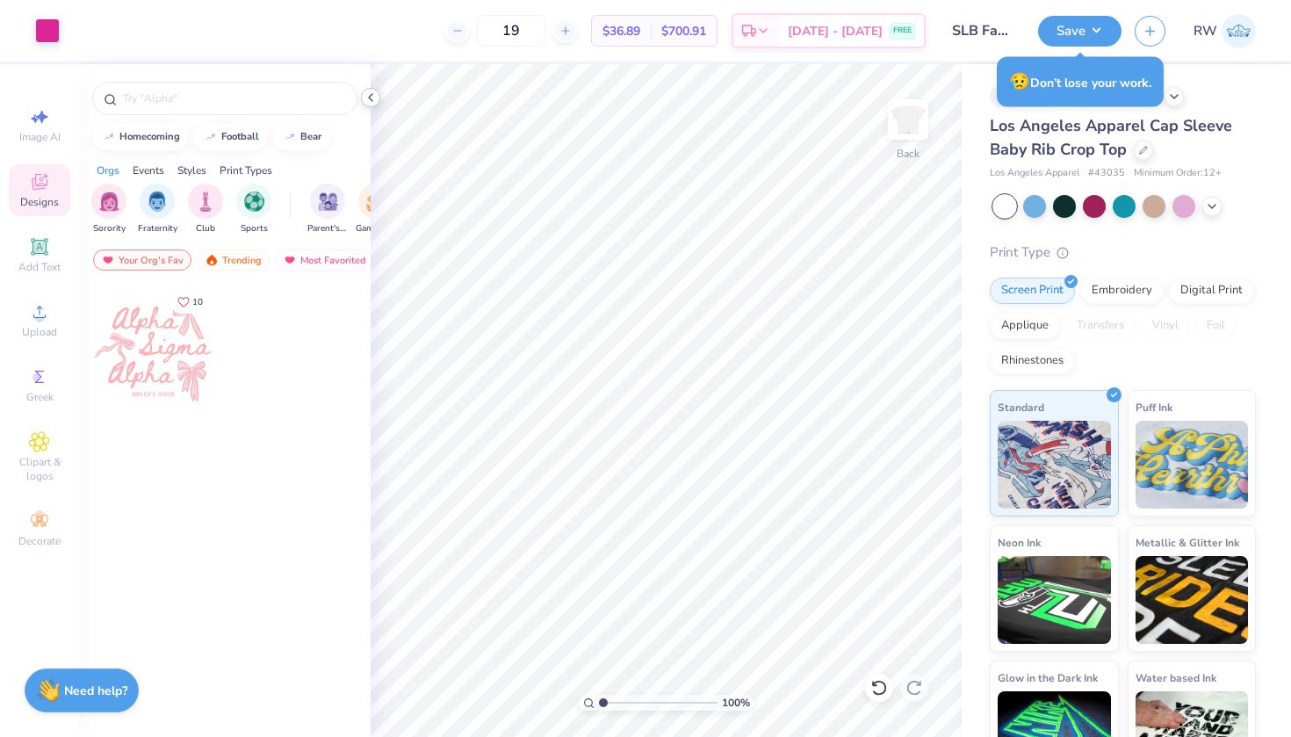
click at [365, 94] on icon at bounding box center [371, 97] width 14 height 14
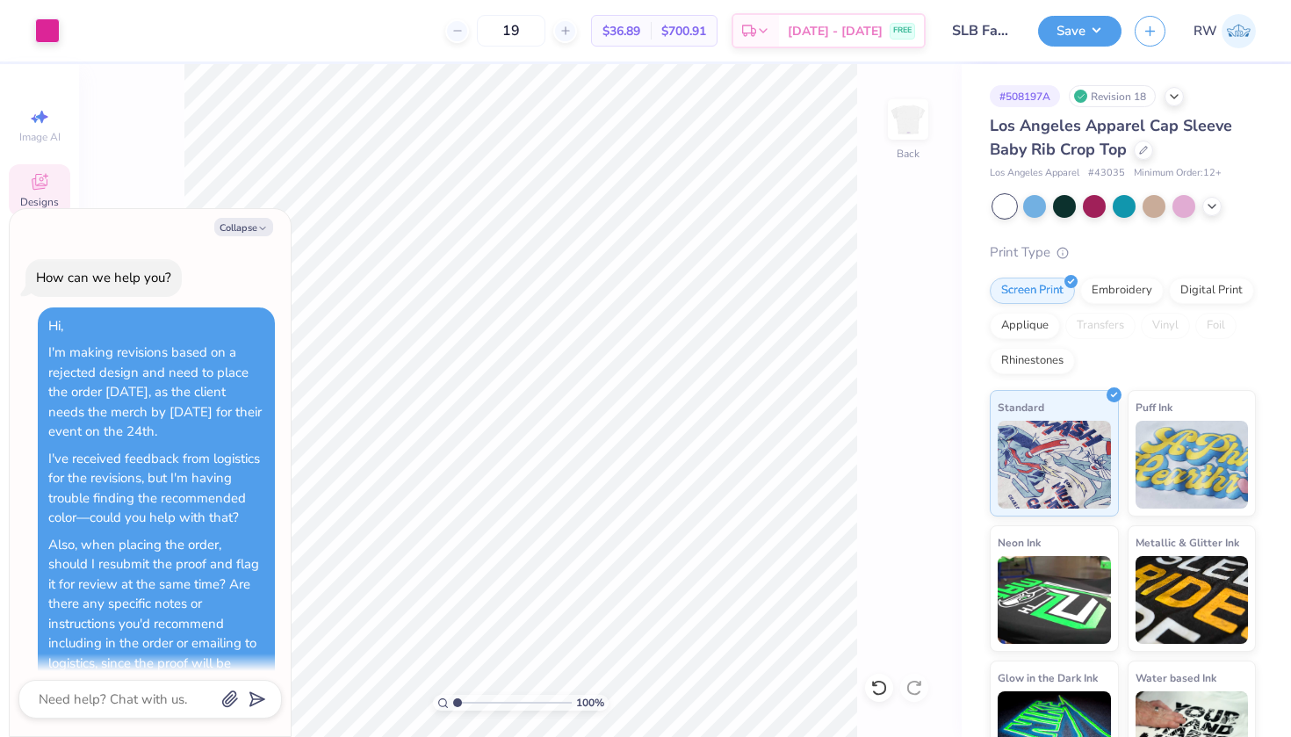
scroll to position [1557, 0]
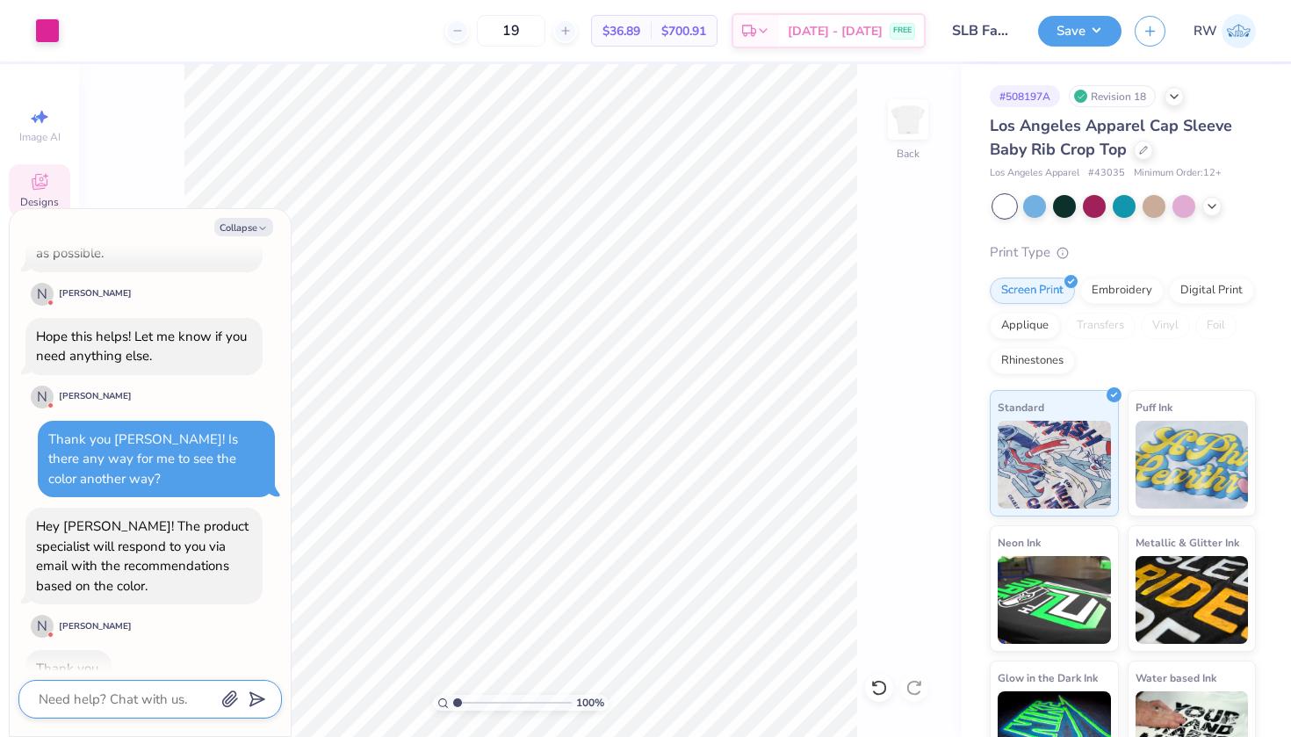
click at [103, 700] on textarea at bounding box center [126, 699] width 178 height 23
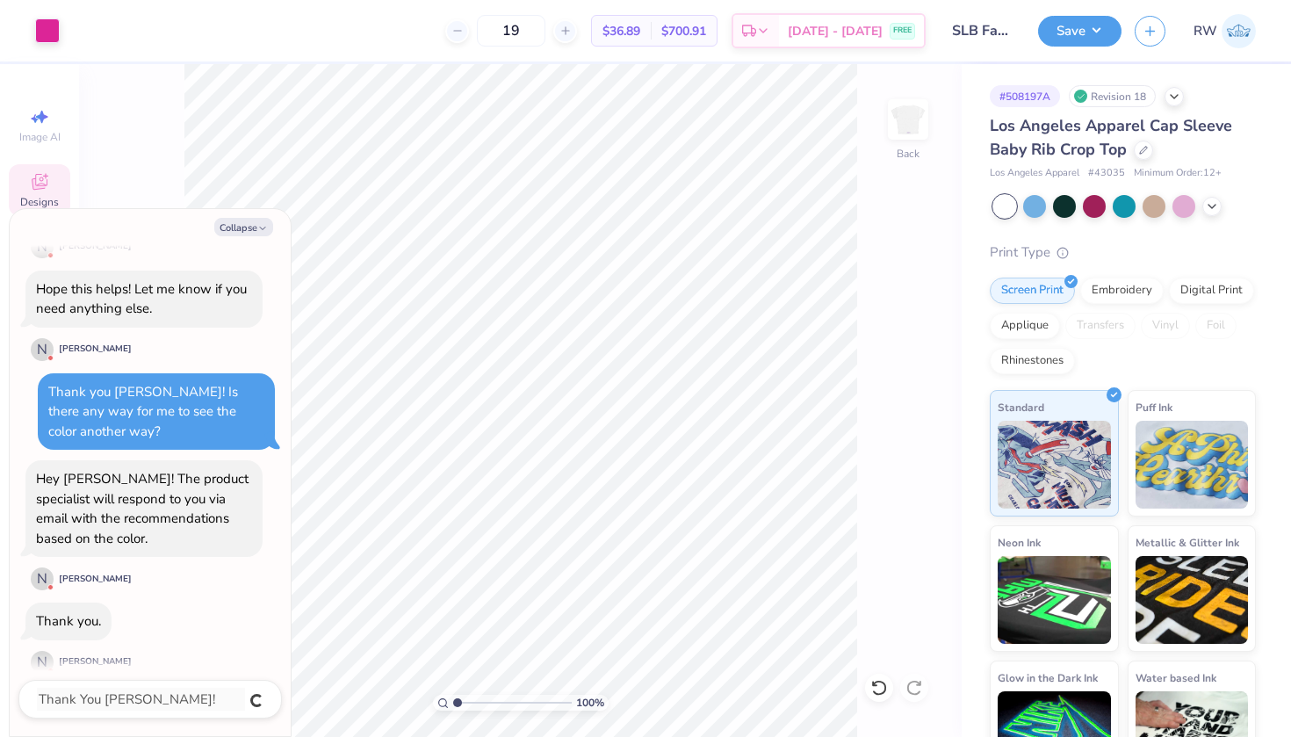
click at [37, 470] on div "Hey Rhea! The product specialist will respond to you via email with the recomme…" at bounding box center [142, 508] width 212 height 77
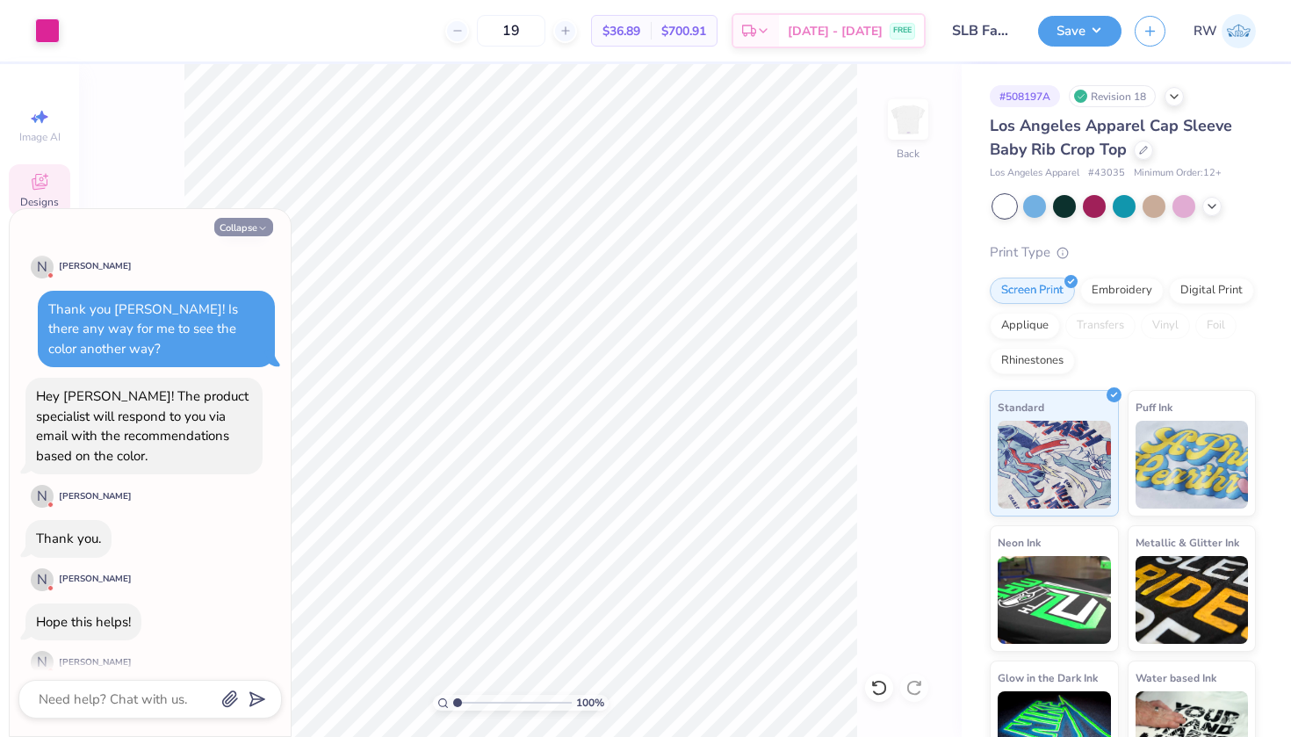
click at [250, 230] on button "Collapse" at bounding box center [243, 227] width 59 height 18
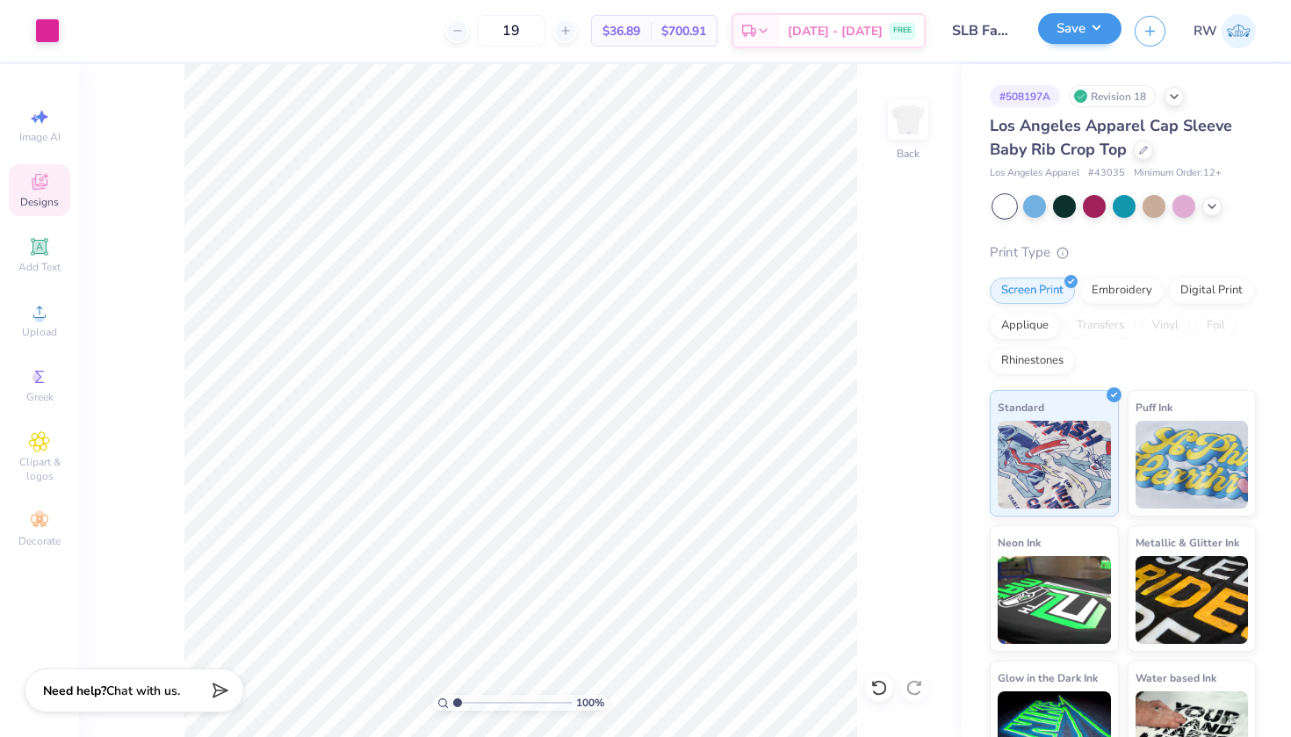
click at [1089, 35] on button "Save" at bounding box center [1079, 28] width 83 height 31
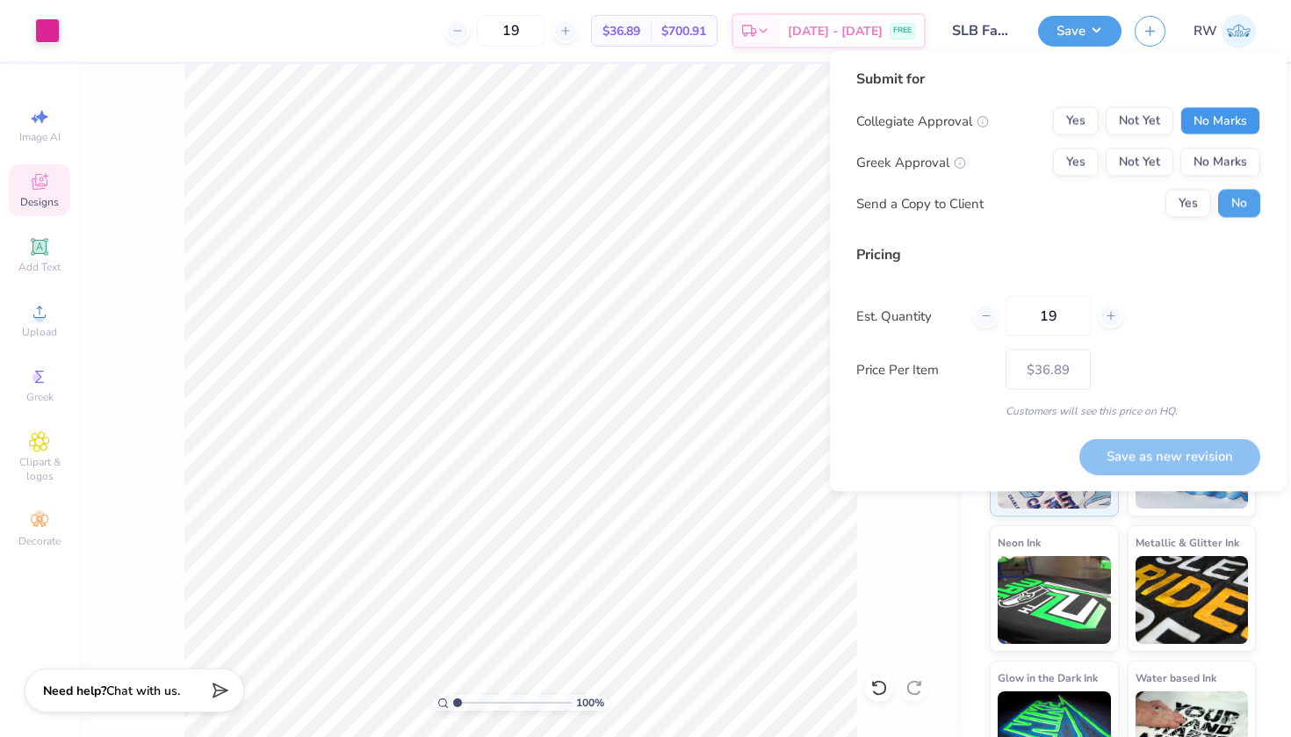
click at [1243, 128] on button "No Marks" at bounding box center [1220, 121] width 80 height 28
click at [1095, 151] on button "Yes" at bounding box center [1076, 162] width 46 height 28
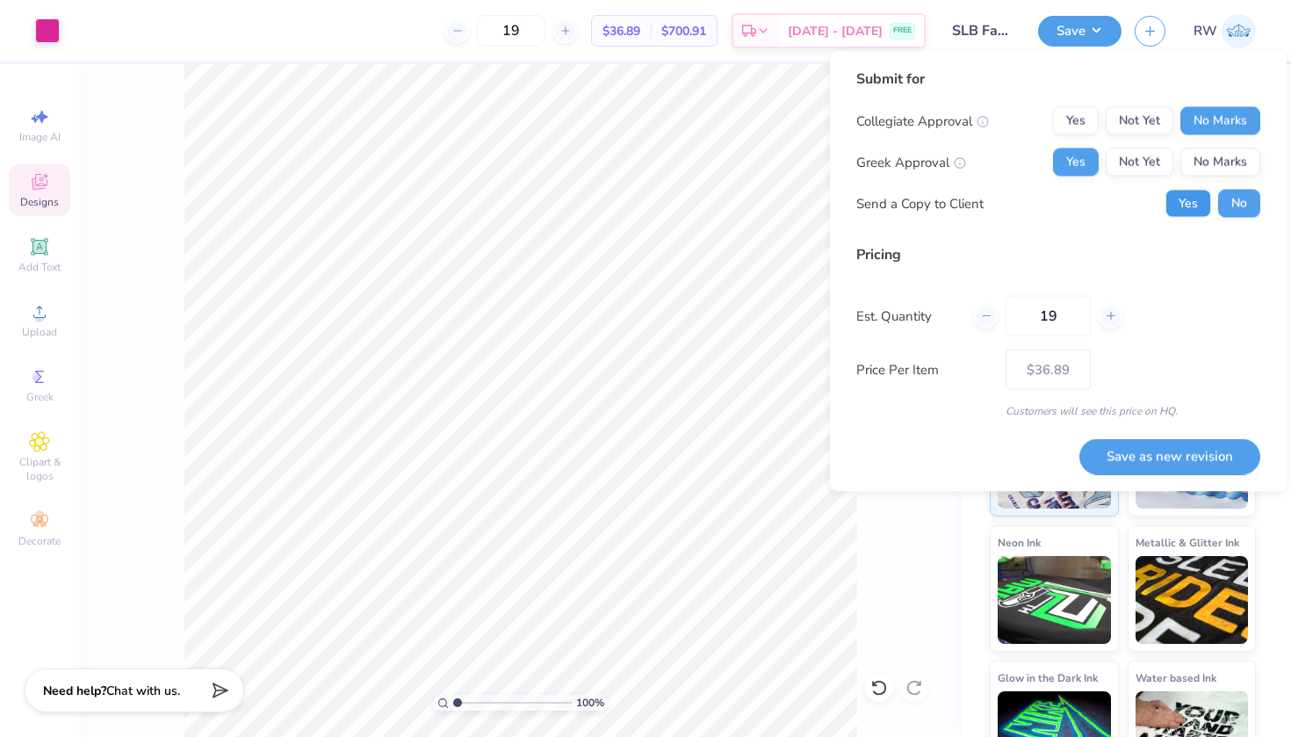
click at [1206, 208] on button "Yes" at bounding box center [1188, 204] width 46 height 28
click at [1190, 452] on button "Save as new revision" at bounding box center [1169, 456] width 181 height 36
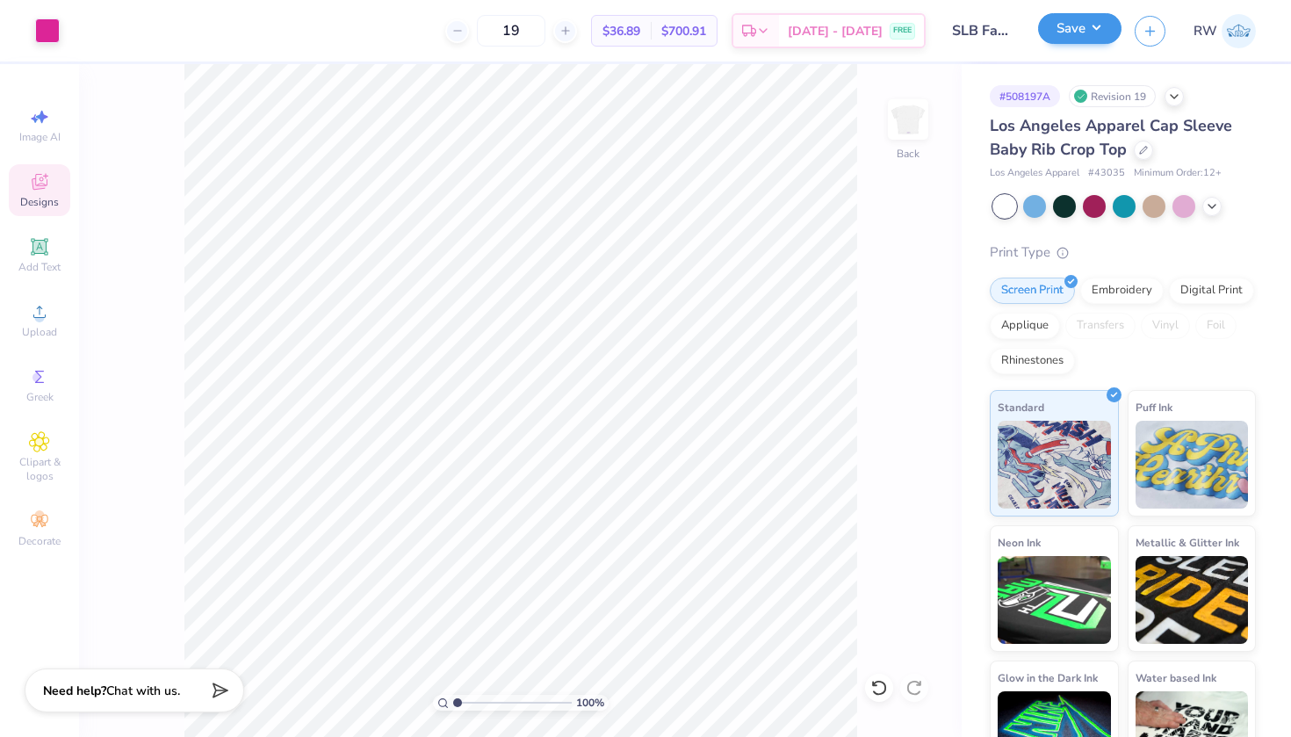
click at [1098, 35] on button "Save" at bounding box center [1079, 28] width 83 height 31
click at [1176, 101] on icon at bounding box center [1174, 95] width 14 height 14
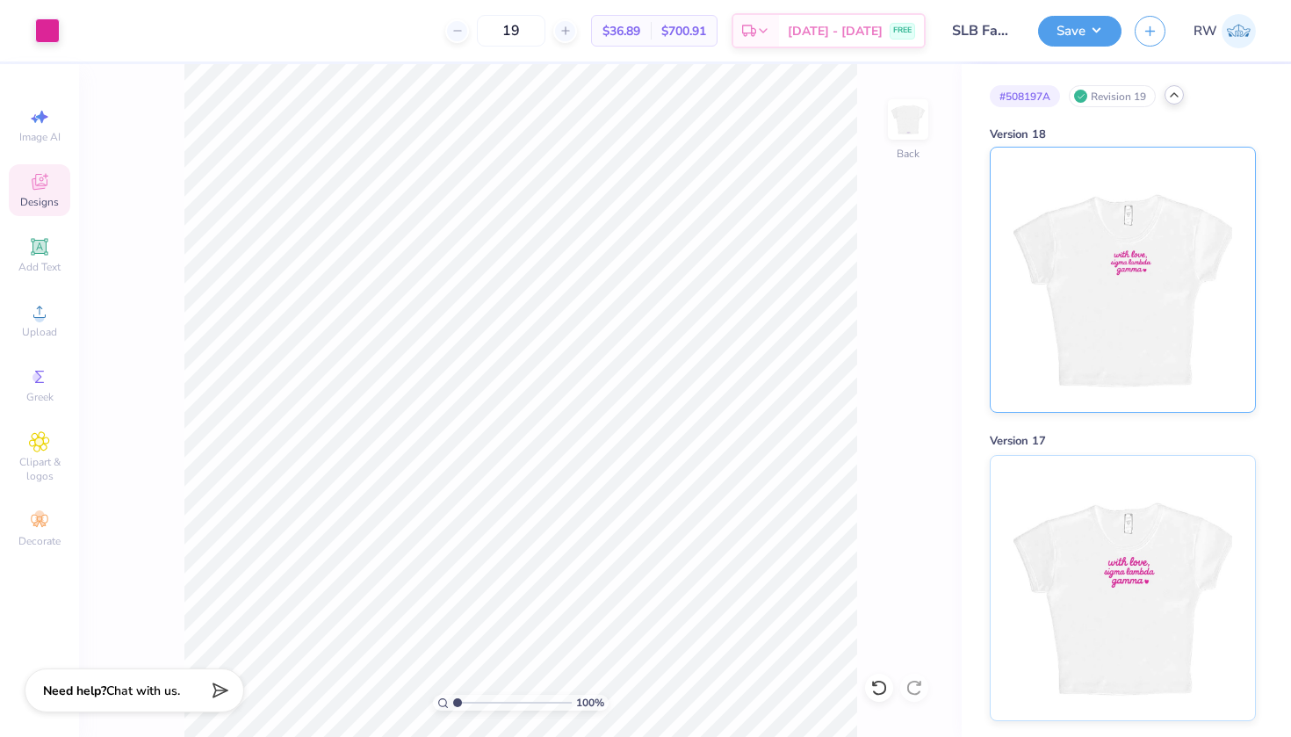
click at [1178, 324] on img at bounding box center [1122, 280] width 218 height 264
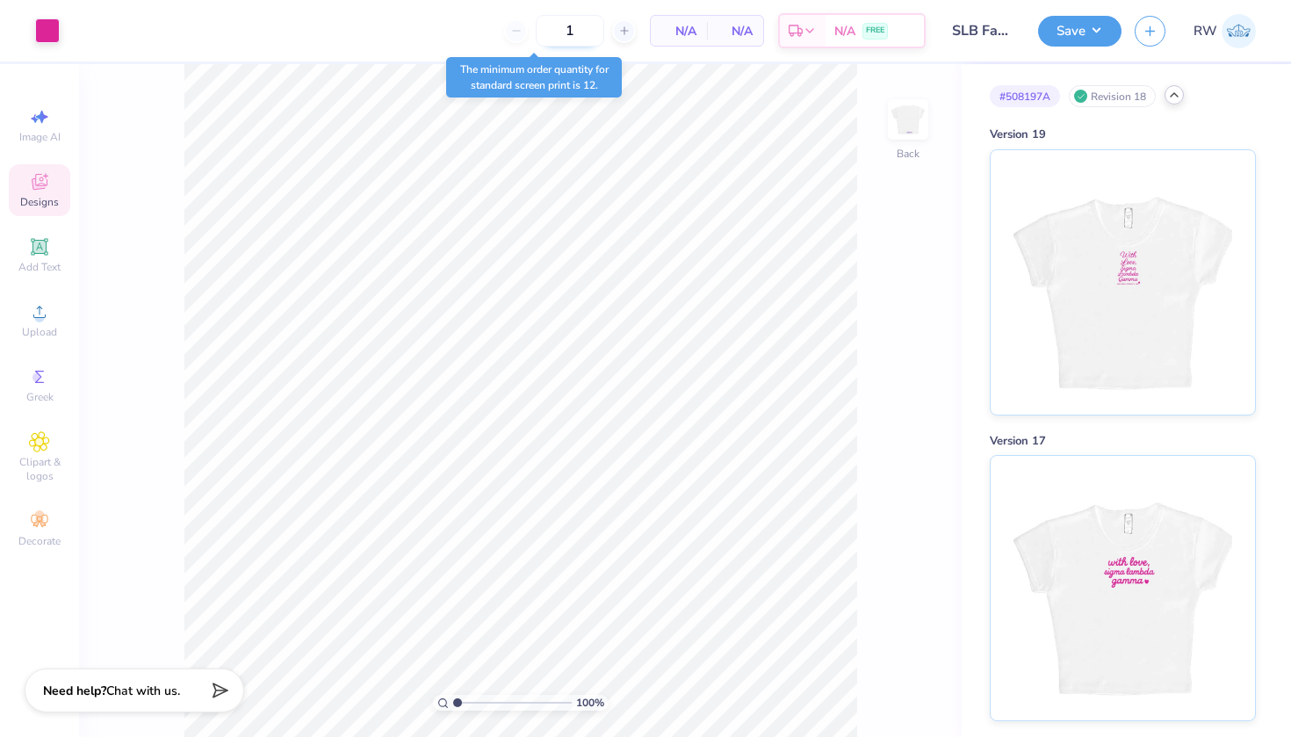
click at [580, 37] on input "1" at bounding box center [570, 31] width 68 height 32
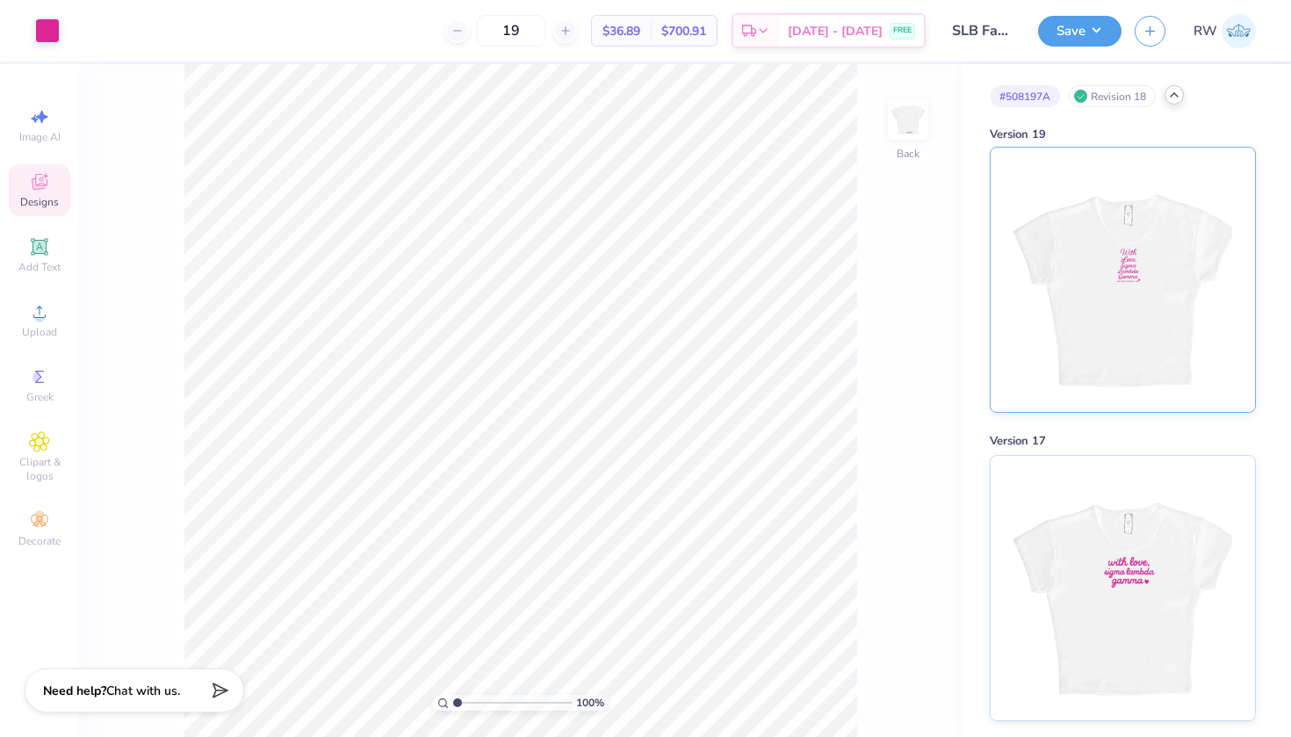
click at [1111, 262] on img at bounding box center [1122, 280] width 218 height 264
click at [1093, 504] on img at bounding box center [1122, 585] width 218 height 264
click at [542, 24] on input "24" at bounding box center [511, 31] width 68 height 32
click at [1115, 282] on img at bounding box center [1122, 280] width 218 height 264
click at [51, 128] on div "Image AI" at bounding box center [39, 125] width 61 height 52
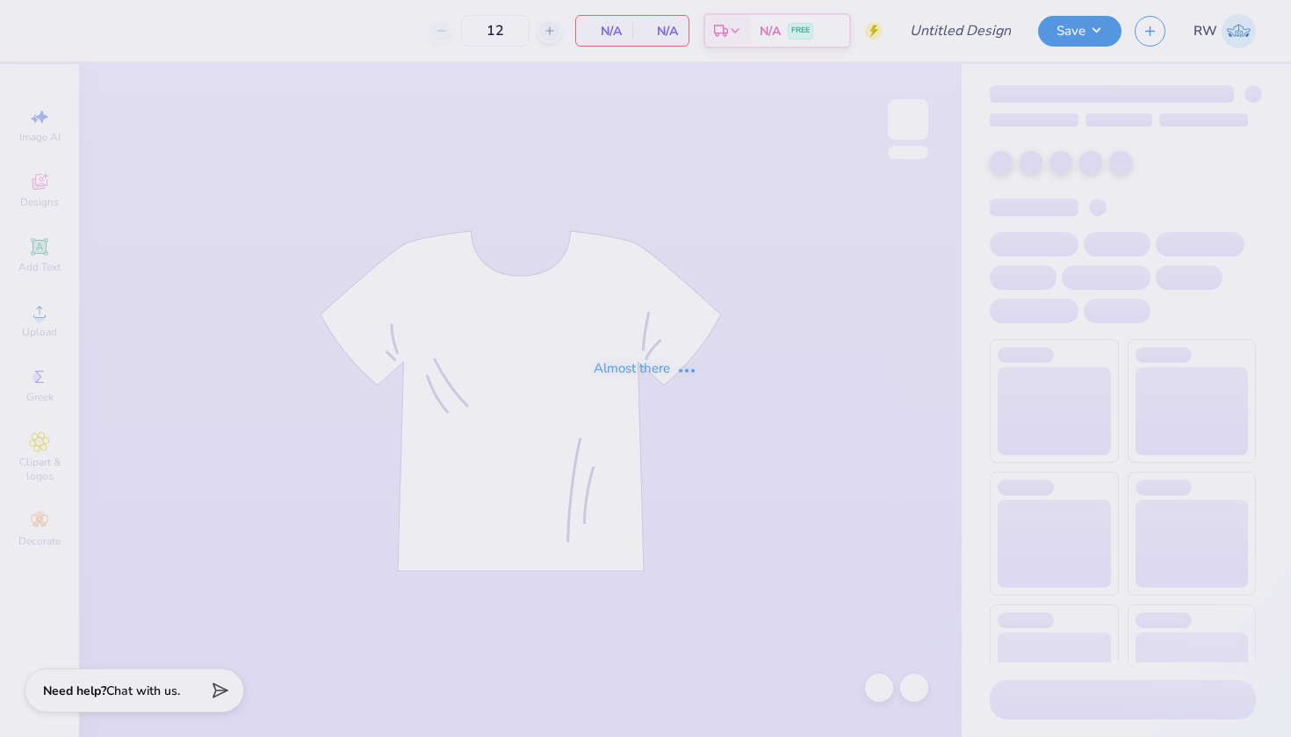
type input "SLB Fall Baby Tees"
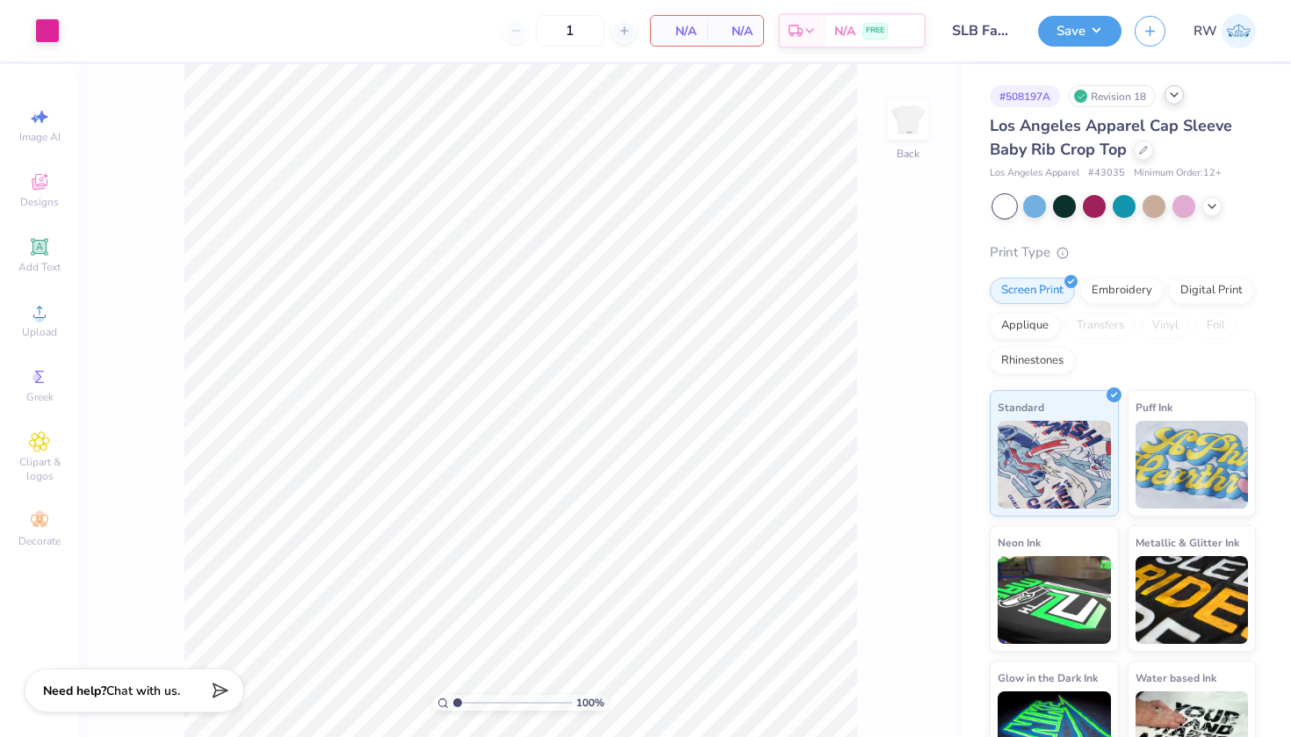
click at [1177, 98] on icon at bounding box center [1174, 95] width 14 height 14
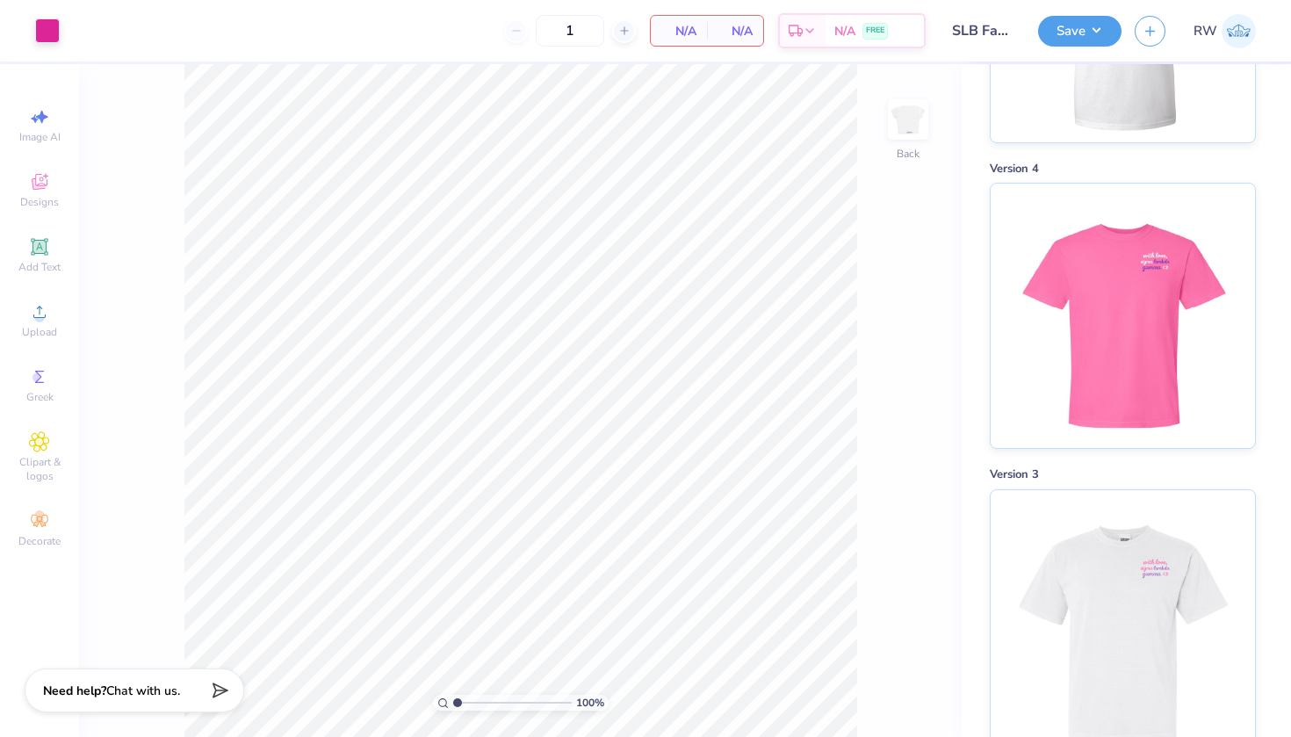
scroll to position [3809, 0]
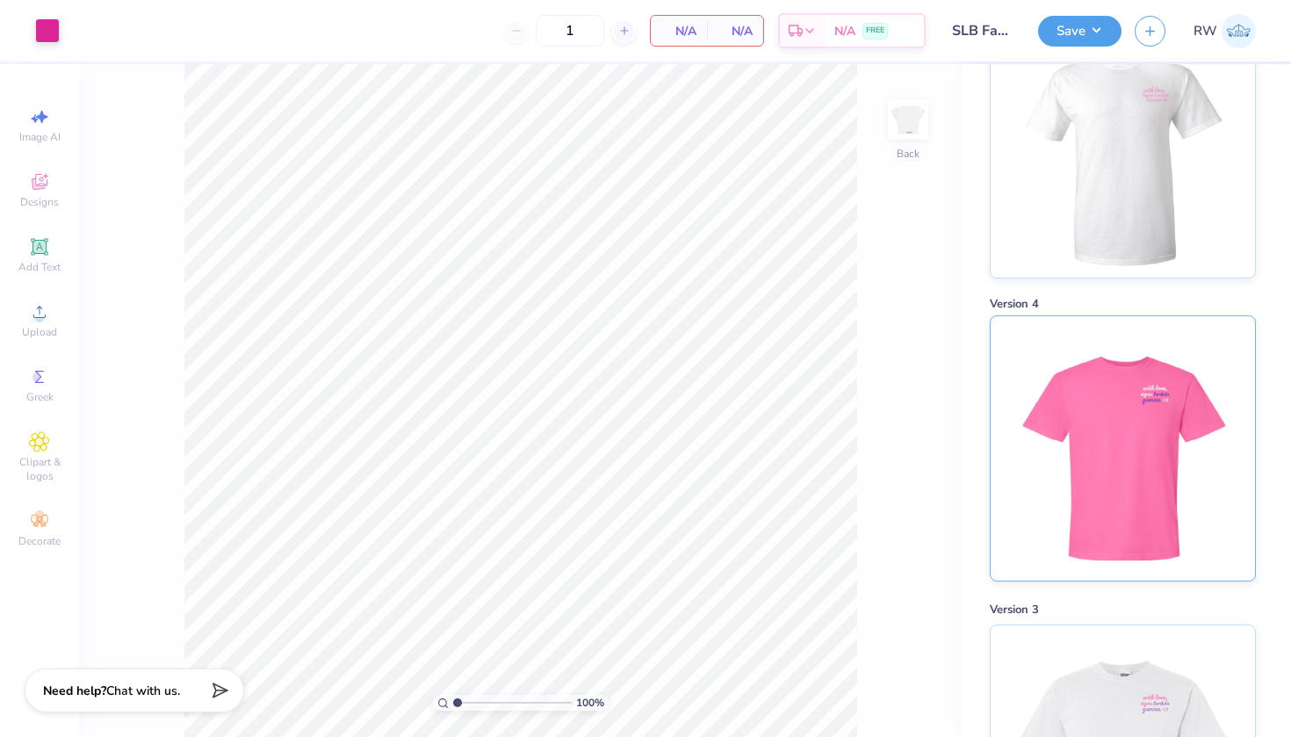
click at [1110, 486] on img at bounding box center [1122, 448] width 218 height 264
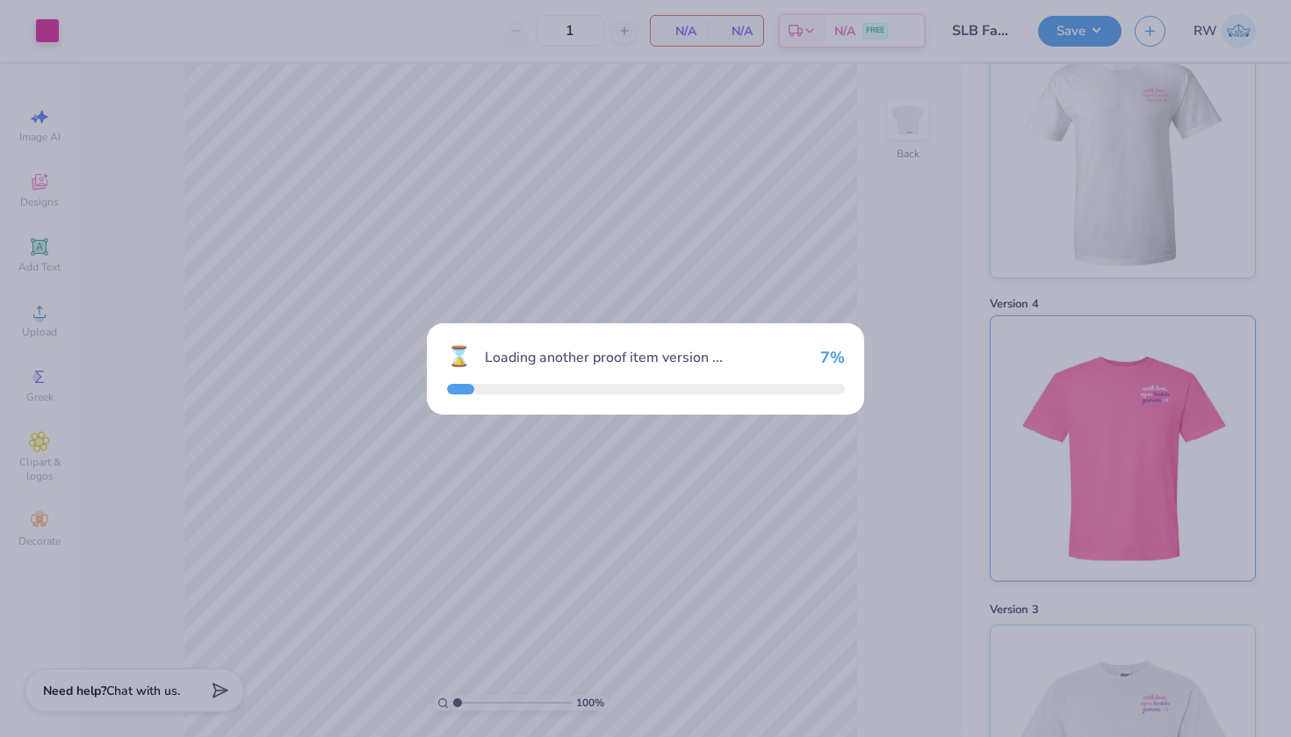
type input "15"
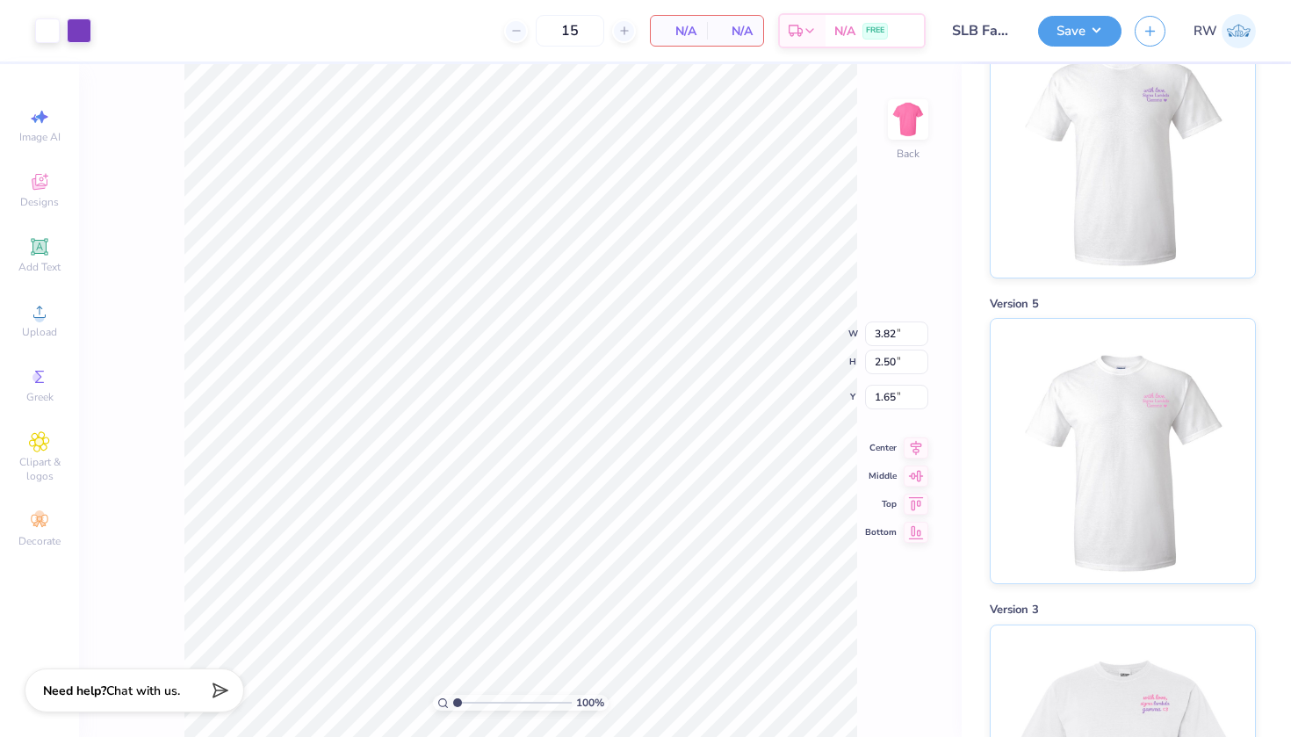
click at [885, 234] on div "100 % Back W 3.82 3.82 " H 2.50 2.50 " Y 1.65 1.65 " Center Middle Top Bottom" at bounding box center [520, 400] width 882 height 673
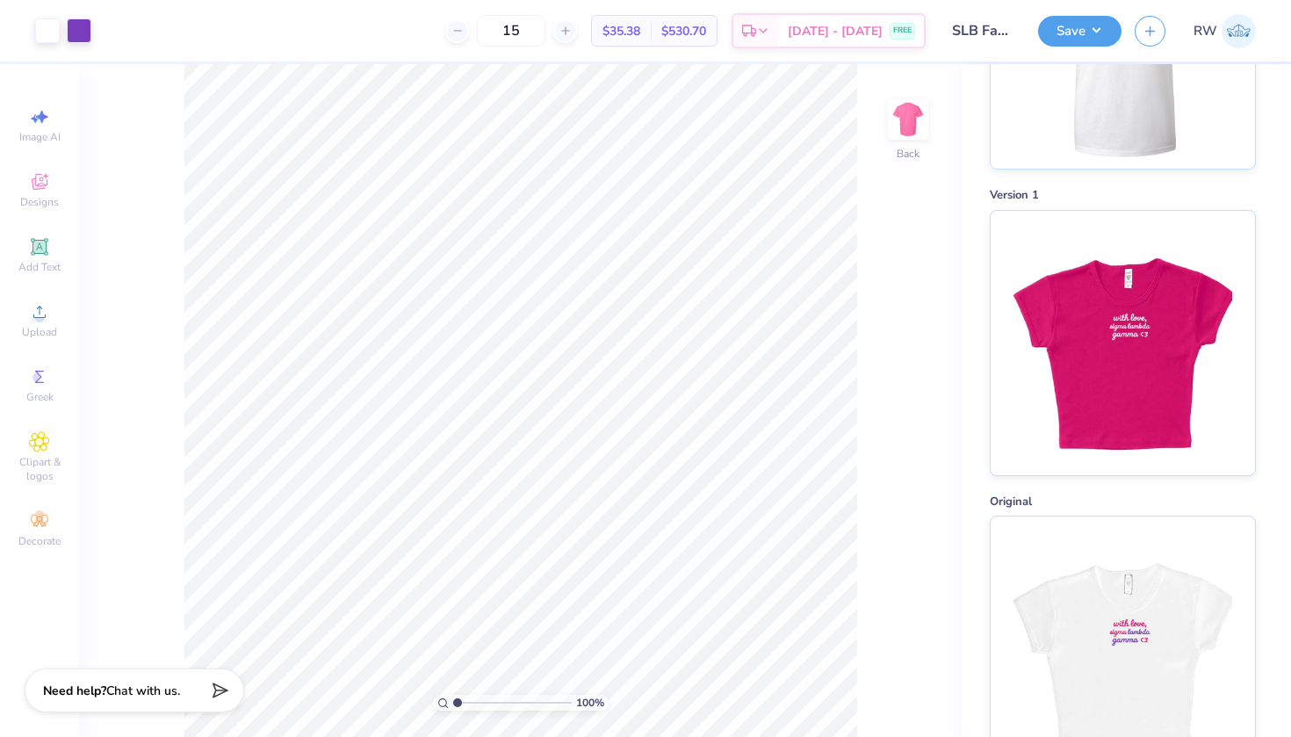
scroll to position [4884, 0]
